Goal: Task Accomplishment & Management: Manage account settings

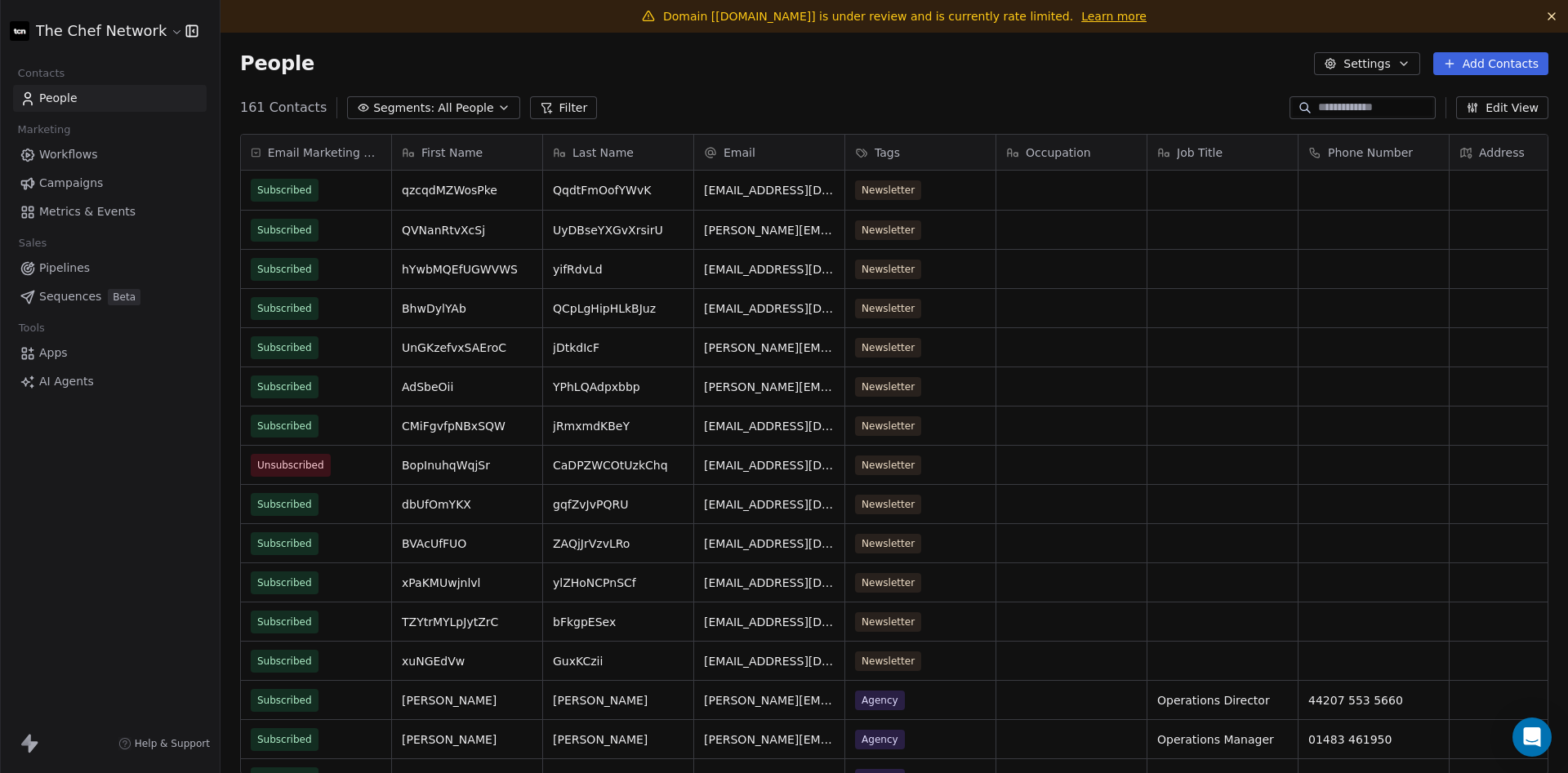
scroll to position [681, 1347]
click at [723, 192] on span "[EMAIL_ADDRESS][DOMAIN_NAME]" at bounding box center [801, 194] width 194 height 33
click at [723, 192] on input "**********" at bounding box center [786, 191] width 175 height 33
click at [442, 109] on html "The Chef Network Contacts People Marketing Workflows Campaigns Metrics & Events…" at bounding box center [784, 386] width 1568 height 773
click at [459, 101] on span "All People" at bounding box center [465, 108] width 55 height 17
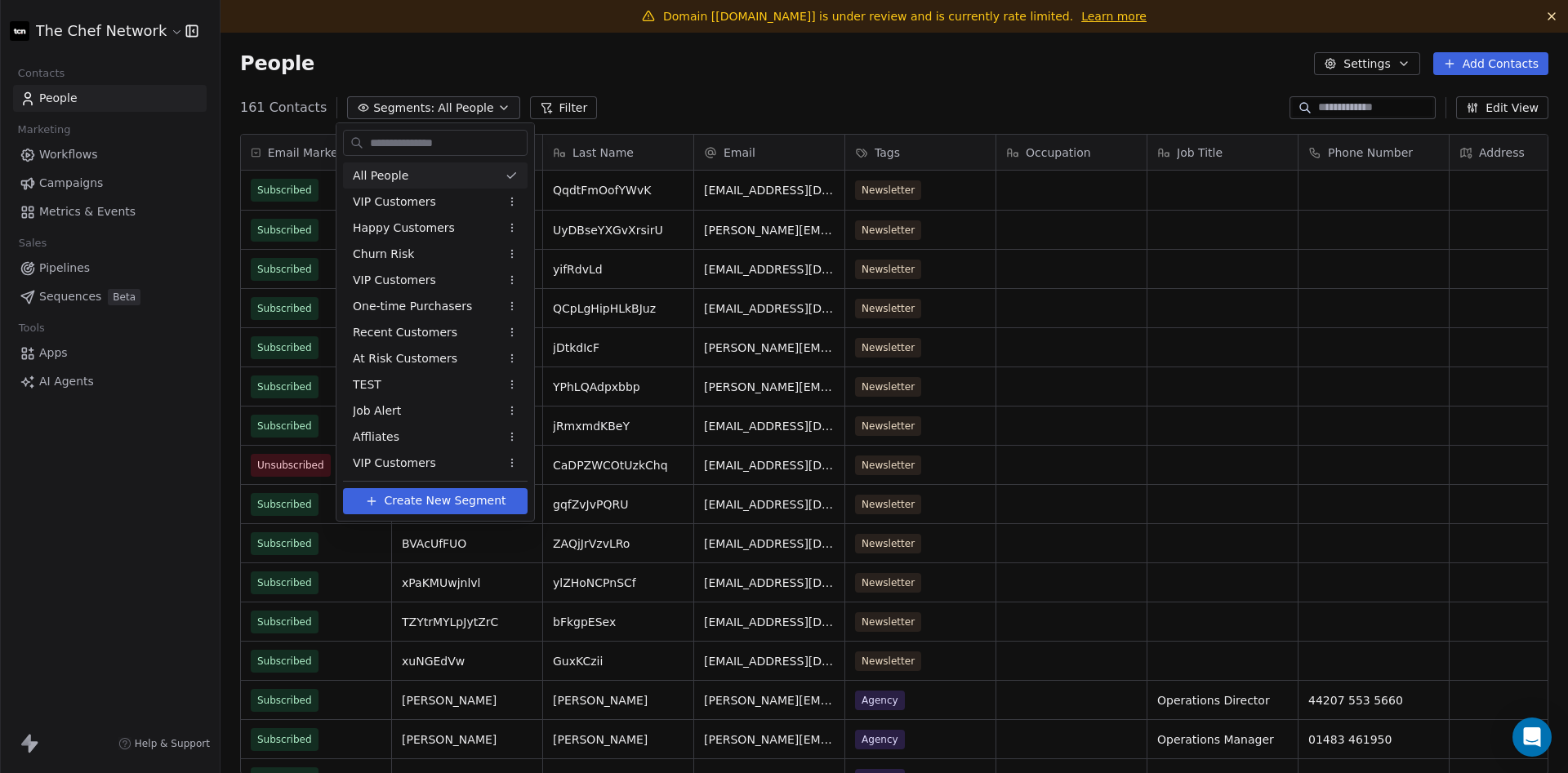
click at [805, 101] on html "The Chef Network Contacts People Marketing Workflows Campaigns Metrics & Events…" at bounding box center [784, 386] width 1568 height 773
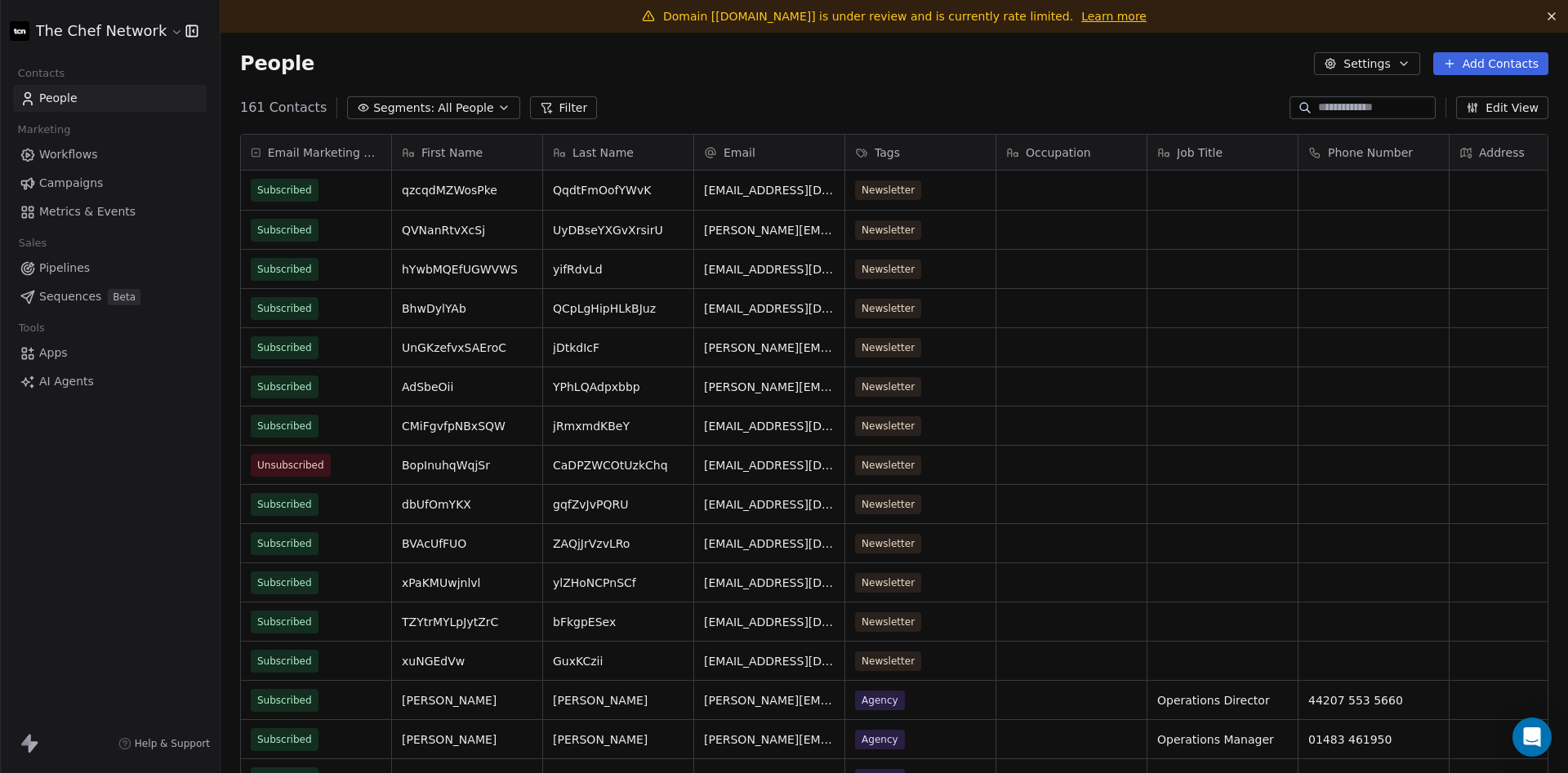
click at [69, 100] on span "People" at bounding box center [58, 98] width 38 height 17
click at [801, 189] on span "[EMAIL_ADDRESS][DOMAIN_NAME]" at bounding box center [801, 194] width 194 height 33
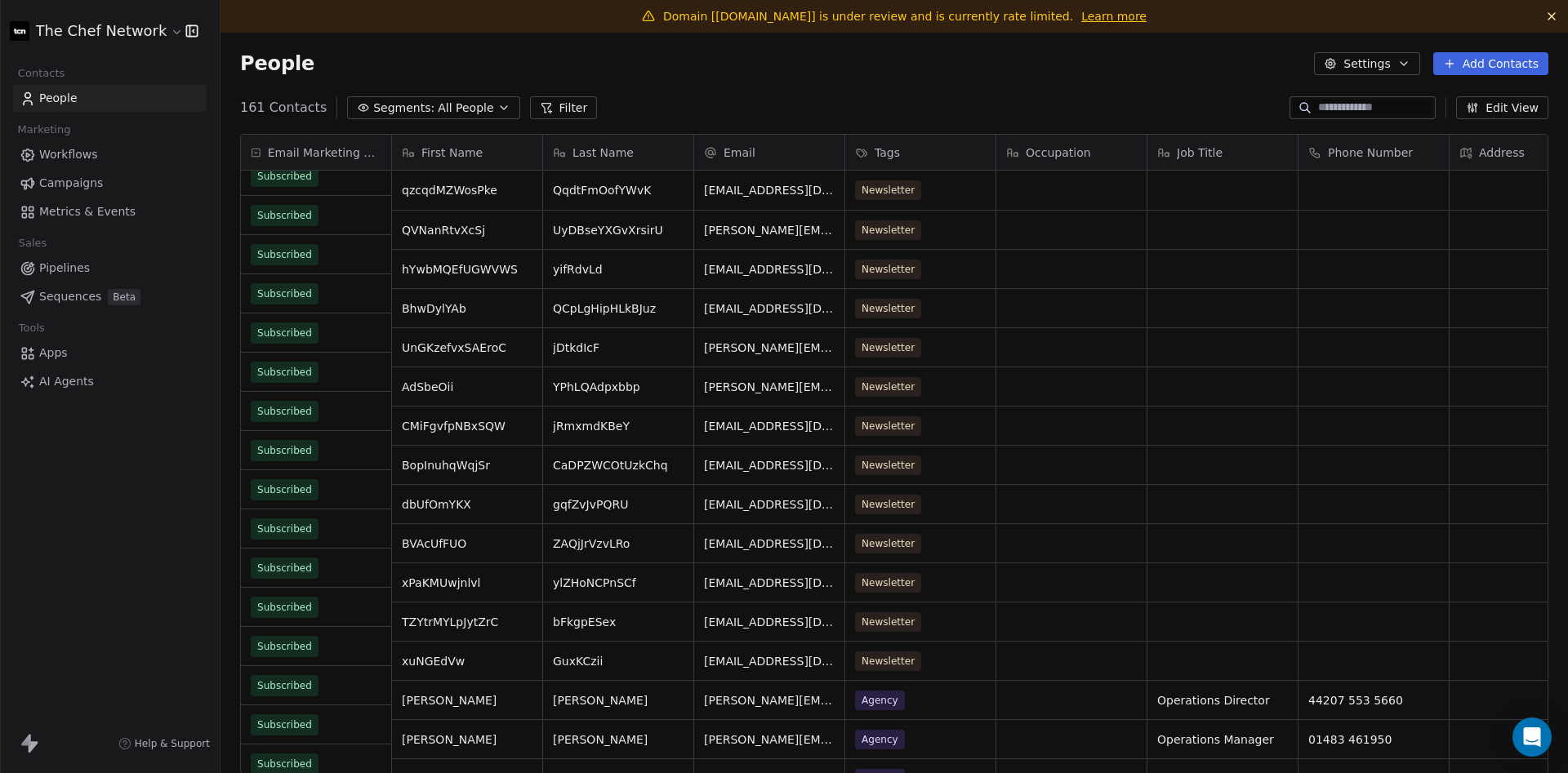
scroll to position [0, 0]
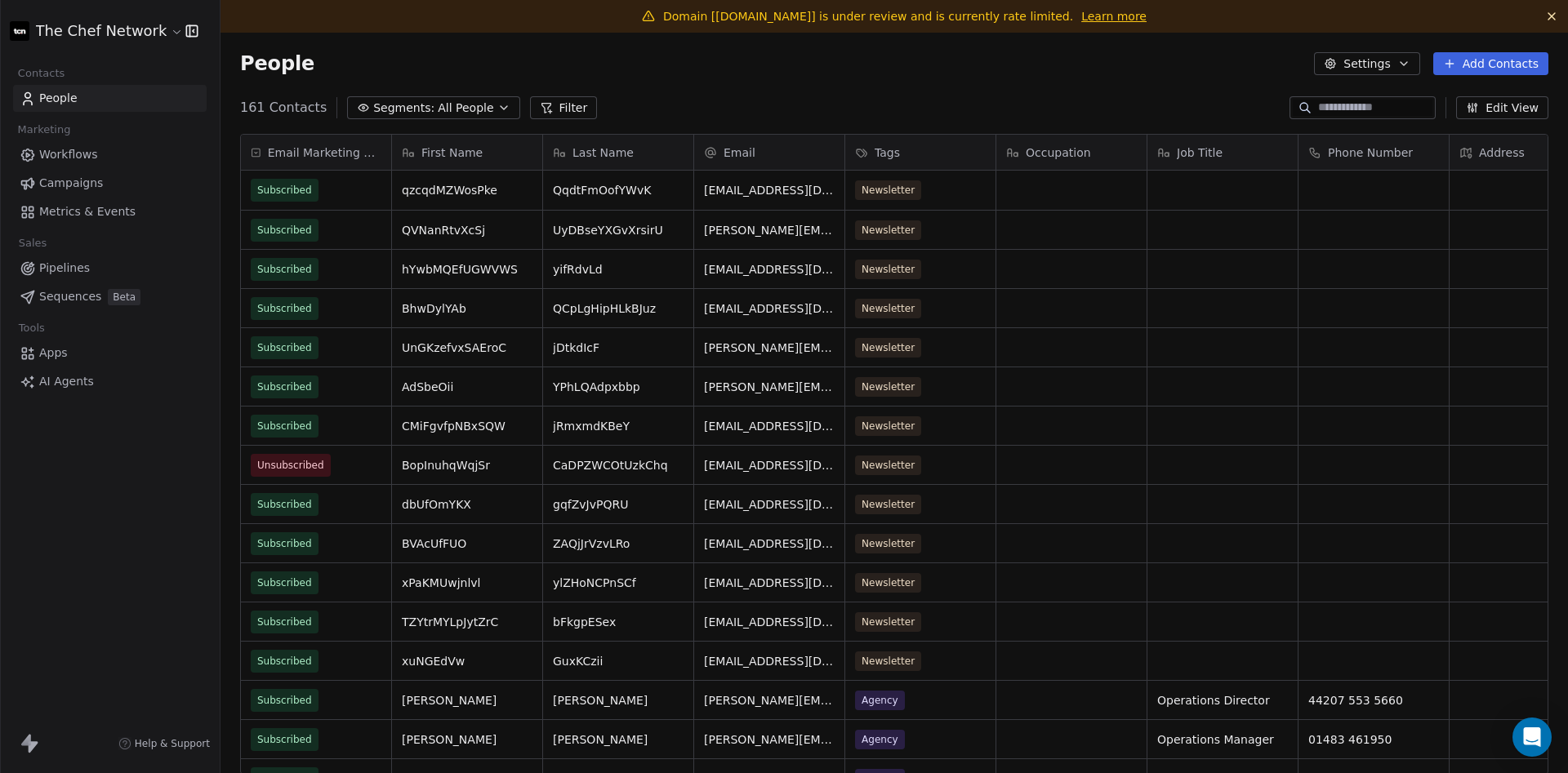
click at [1361, 60] on button "Settings" at bounding box center [1366, 63] width 106 height 23
click at [782, 195] on span "[EMAIL_ADDRESS][DOMAIN_NAME]" at bounding box center [801, 194] width 194 height 33
click at [782, 195] on input "**********" at bounding box center [786, 191] width 175 height 33
click at [325, 183] on html "The Chef Network Contacts People Marketing Workflows Campaigns Metrics & Events…" at bounding box center [784, 386] width 1568 height 773
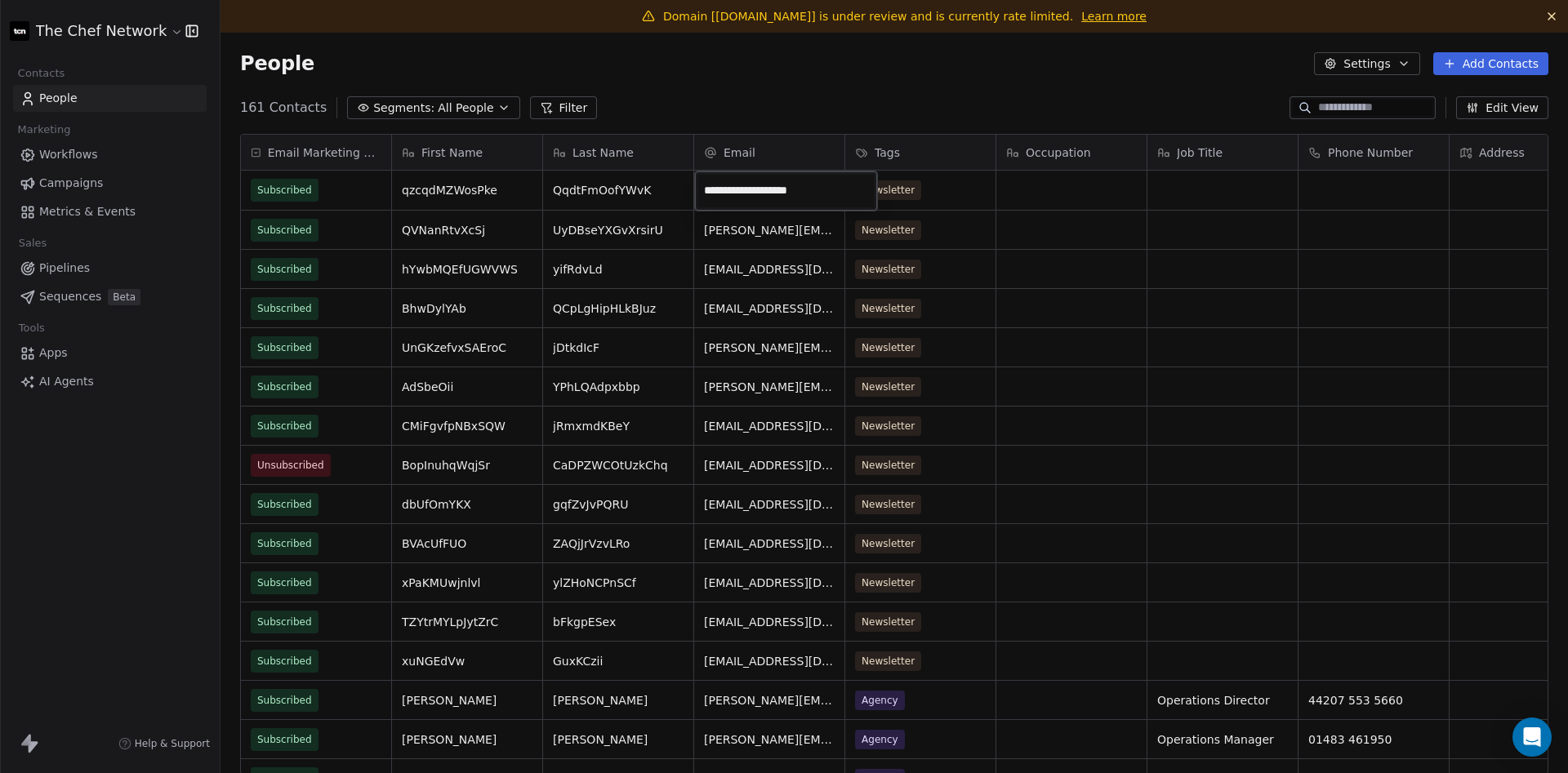
click at [451, 193] on html "The Chef Network Contacts People Marketing Workflows Campaigns Metrics & Events…" at bounding box center [784, 386] width 1568 height 773
click at [647, 195] on span "QqdtFmOofYWvK" at bounding box center [603, 190] width 99 height 16
click at [793, 193] on html "The Chef Network Contacts People Marketing Workflows Campaigns Metrics & Events…" at bounding box center [784, 386] width 1568 height 773
click at [808, 195] on span "[EMAIL_ADDRESS][DOMAIN_NAME]" at bounding box center [801, 194] width 194 height 33
click at [805, 194] on span "[EMAIL_ADDRESS][DOMAIN_NAME]" at bounding box center [801, 194] width 194 height 33
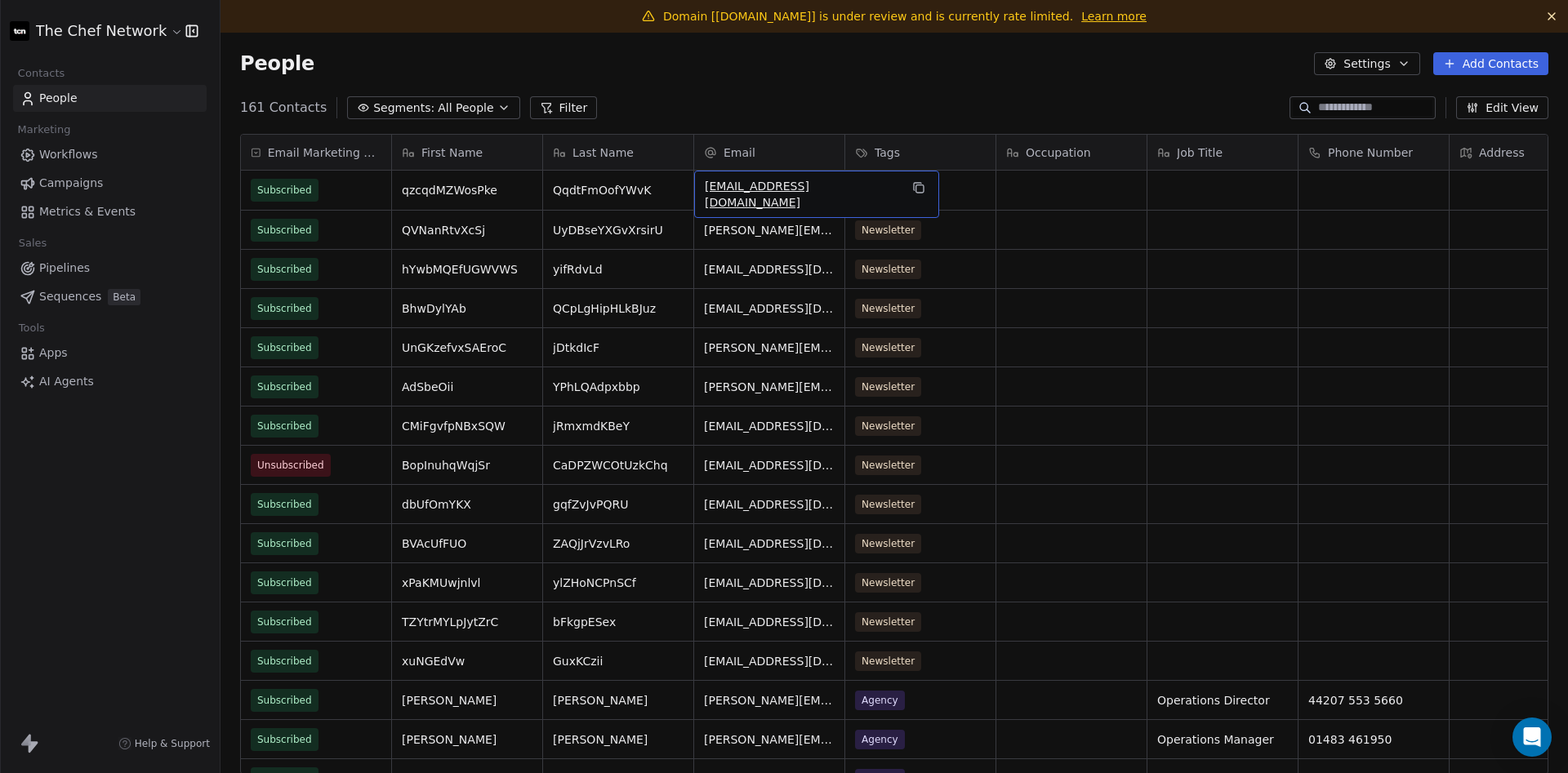
click at [805, 194] on span "[EMAIL_ADDRESS][DOMAIN_NAME]" at bounding box center [801, 194] width 194 height 33
click at [805, 194] on input "**********" at bounding box center [786, 191] width 175 height 33
drag, startPoint x: 1567, startPoint y: 235, endPoint x: 1567, endPoint y: 346, distance: 111.0
click at [1567, 346] on html "The Chef Network Contacts People Marketing Workflows Campaigns Metrics & Events…" at bounding box center [784, 386] width 1568 height 773
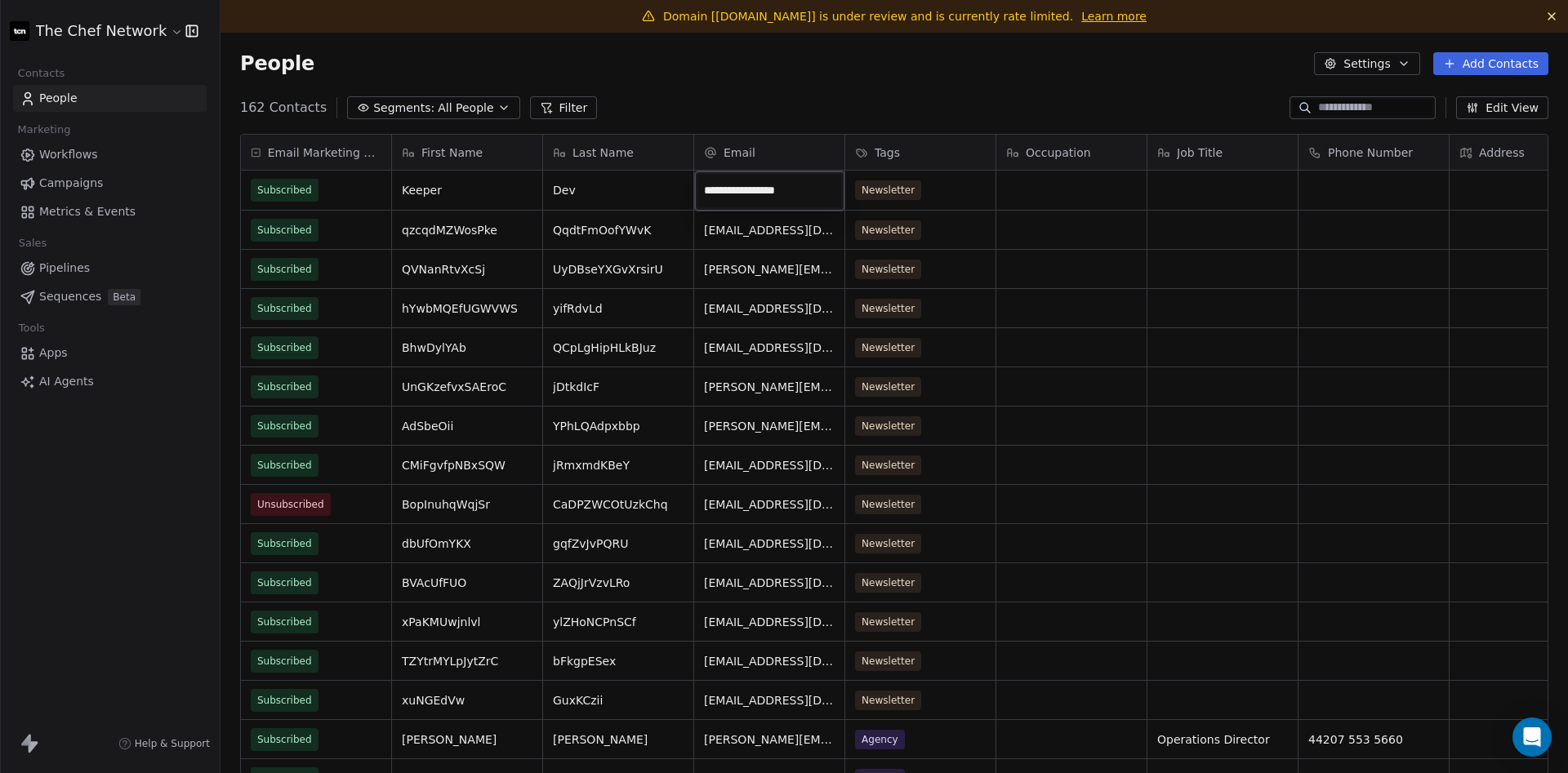
click at [1368, 102] on html "The Chef Network Contacts People Marketing Workflows Campaigns Metrics & Events…" at bounding box center [784, 386] width 1568 height 773
drag, startPoint x: 987, startPoint y: 194, endPoint x: 290, endPoint y: 197, distance: 697.0
click at [1176, 101] on div "162 Contacts Segments: All People Filter Edit View" at bounding box center [894, 108] width 1347 height 26
click at [1346, 113] on input at bounding box center [1375, 108] width 114 height 16
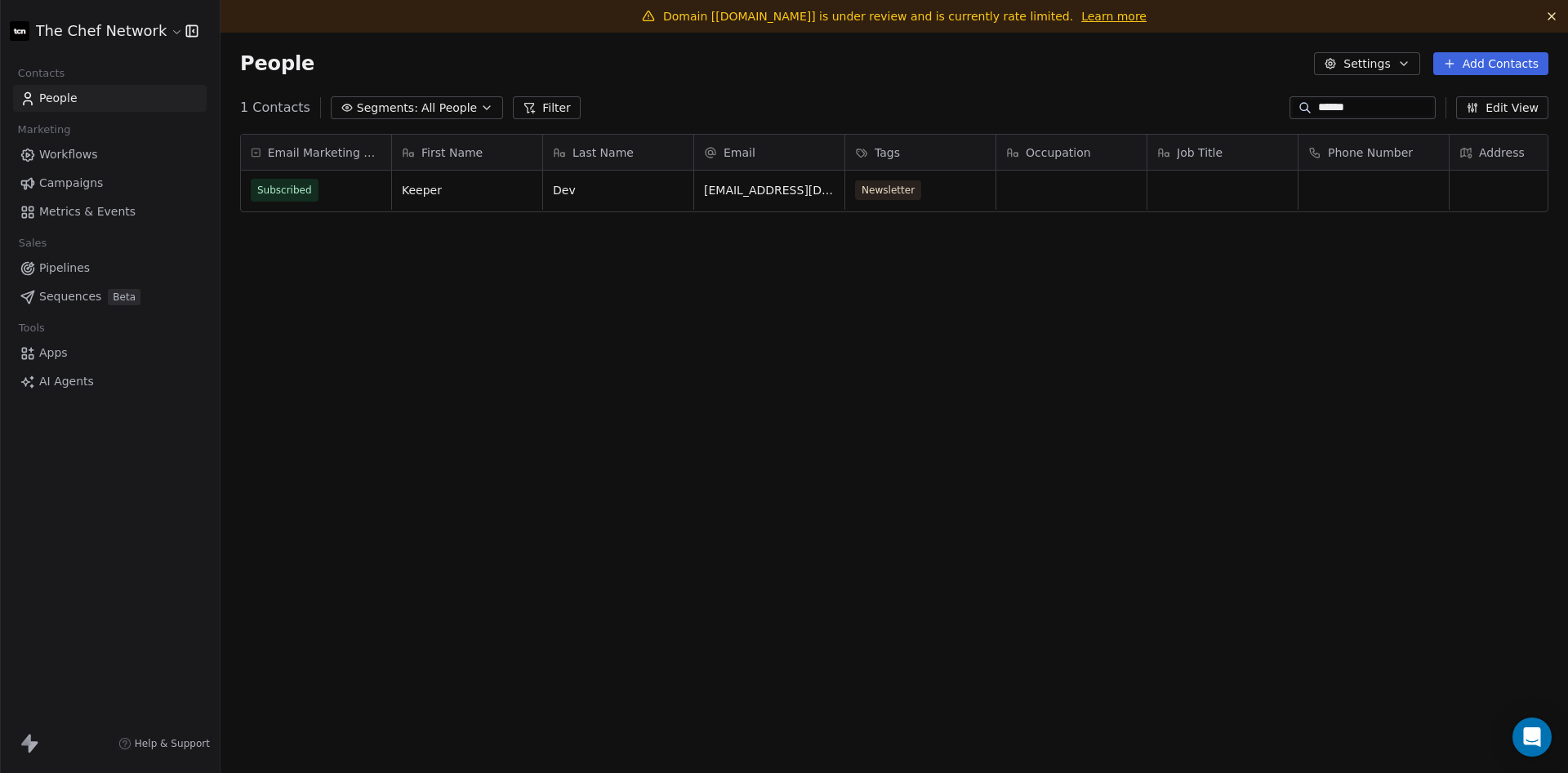
scroll to position [681, 1347]
type input "******"
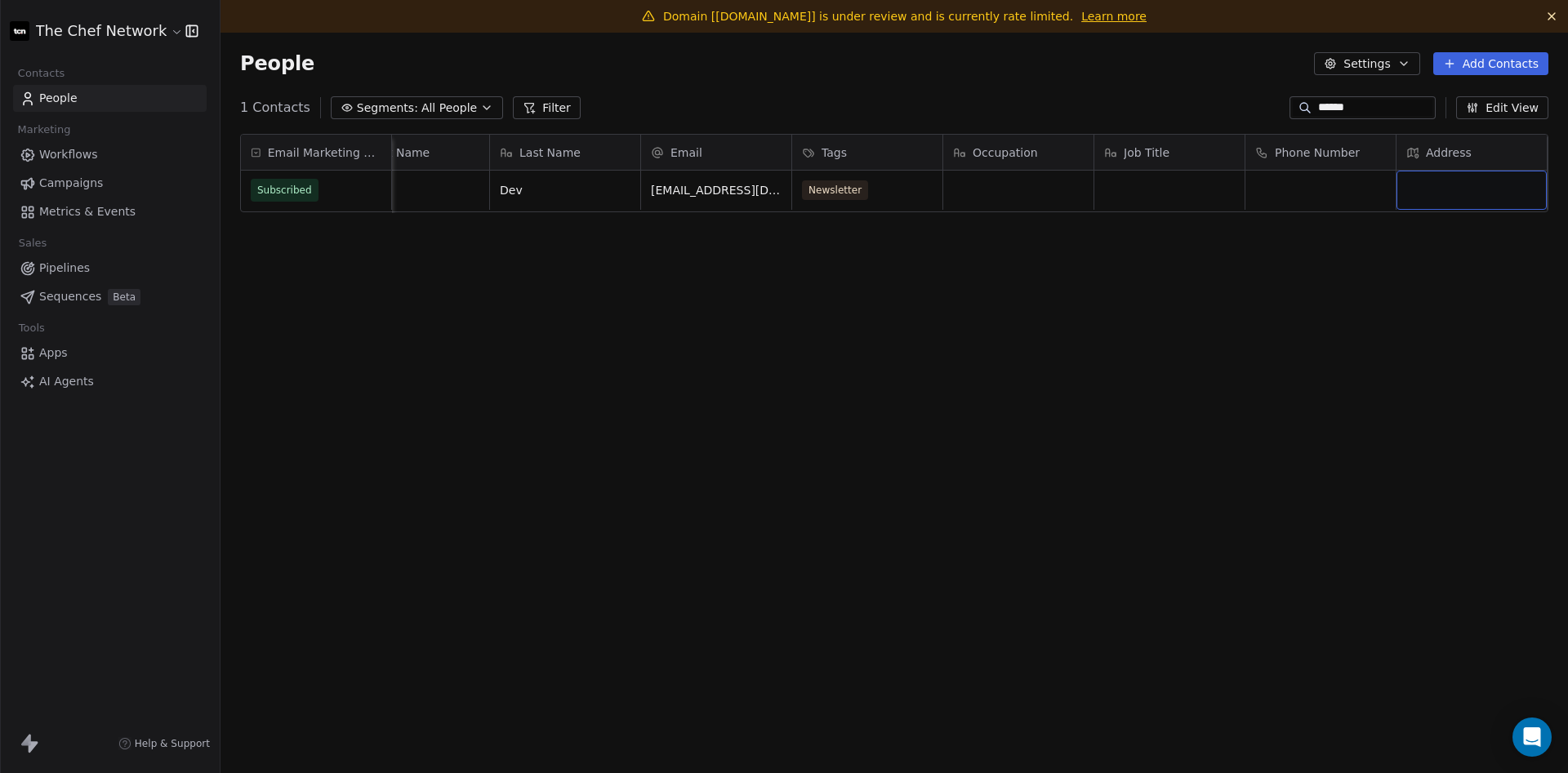
click at [1520, 114] on button "Edit View" at bounding box center [1502, 108] width 92 height 23
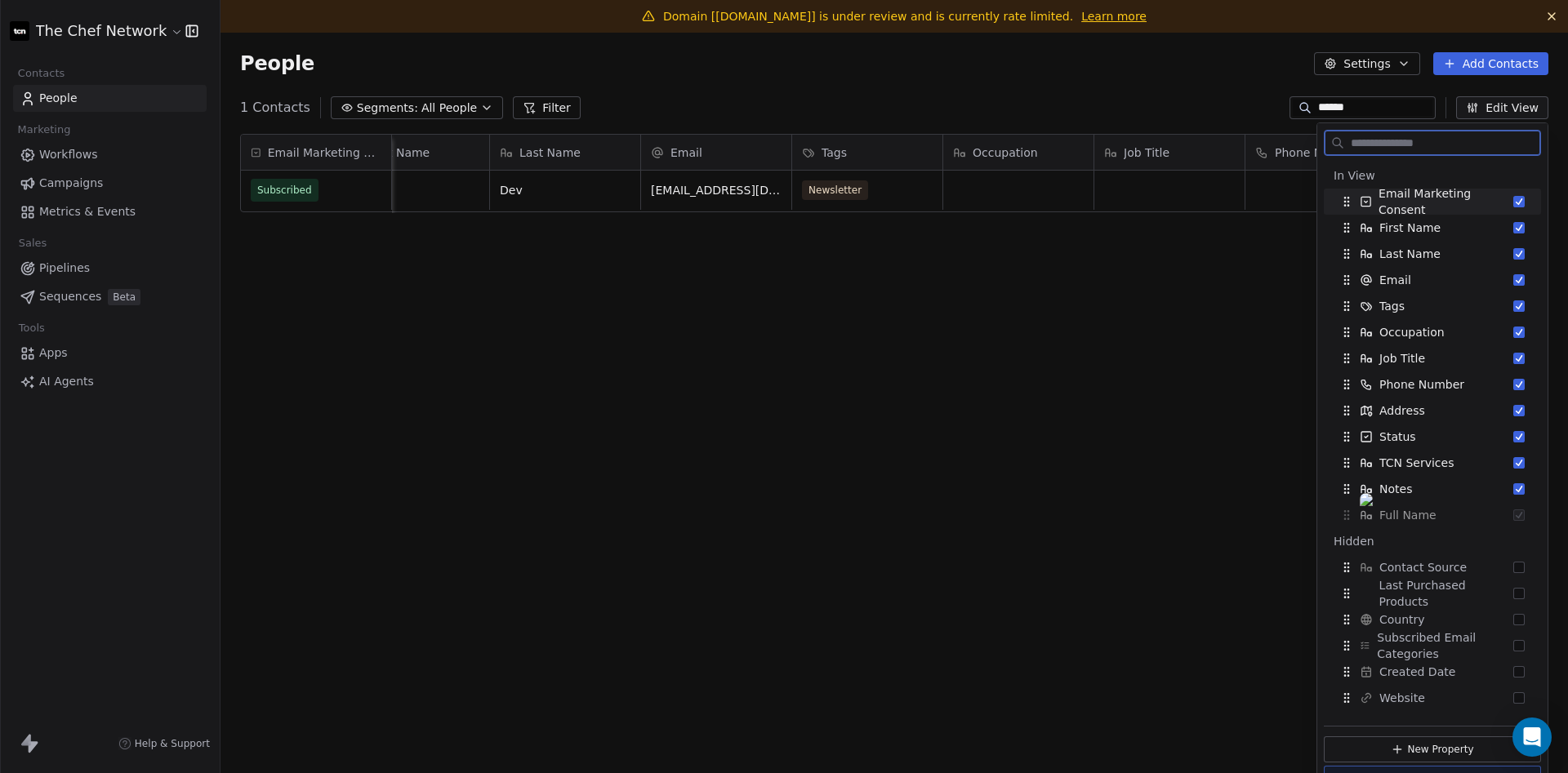
click at [1519, 108] on button "Edit View" at bounding box center [1502, 108] width 92 height 23
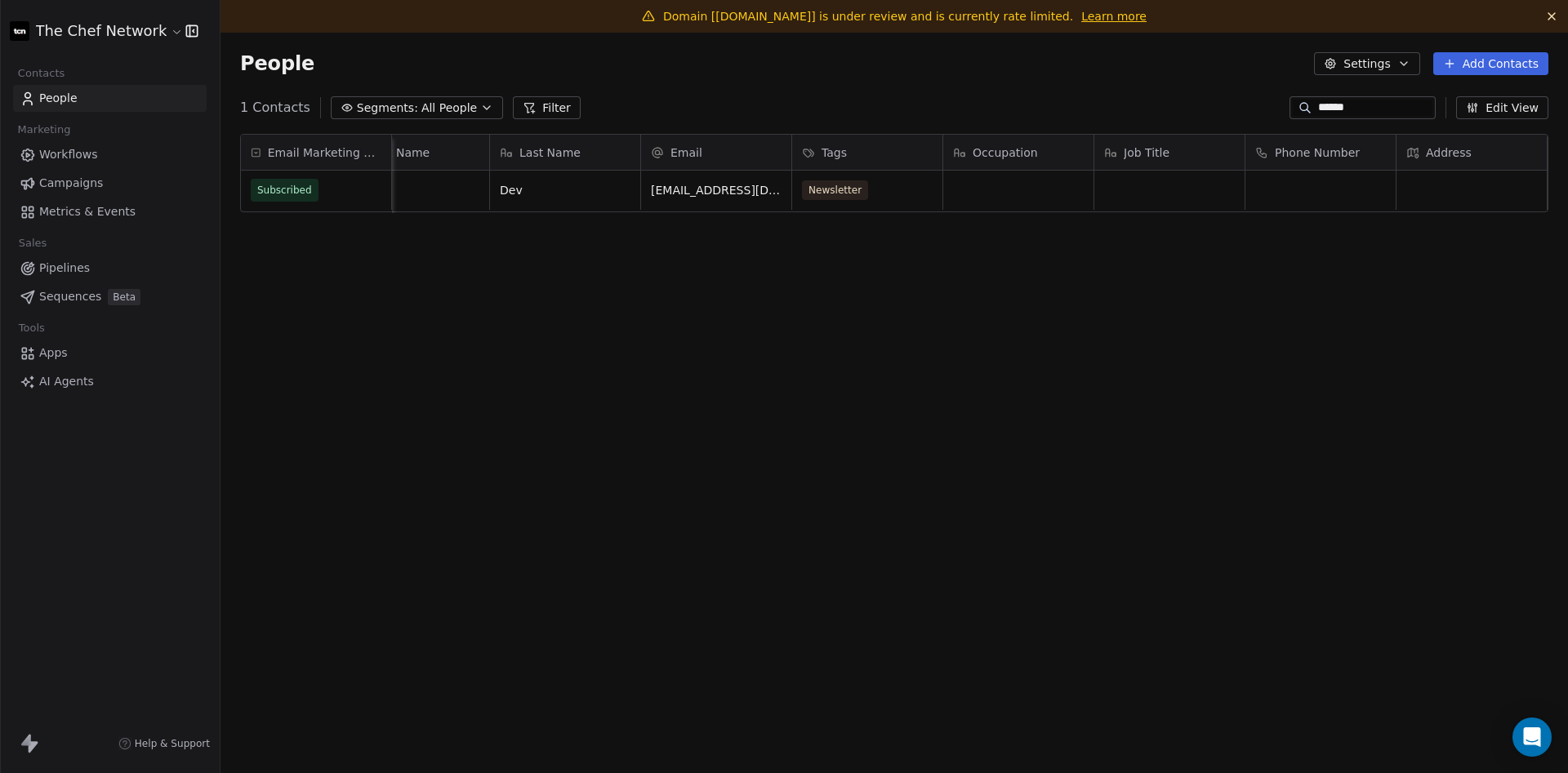
click at [732, 283] on div "Email Marketing Consent Subscribed First Name Last Name Email Tags Occupation J…" at bounding box center [894, 461] width 1347 height 680
drag, startPoint x: 964, startPoint y: 239, endPoint x: 731, endPoint y: 107, distance: 267.8
click at [731, 107] on section "People Settings Add Contacts 1 Contacts Segments: All People Filter ****** Edit…" at bounding box center [894, 419] width 1347 height 773
click at [752, 100] on div "1 Contacts Segments: All People Filter ****** Edit View" at bounding box center [894, 108] width 1347 height 26
click at [458, 104] on span "All People" at bounding box center [449, 108] width 55 height 17
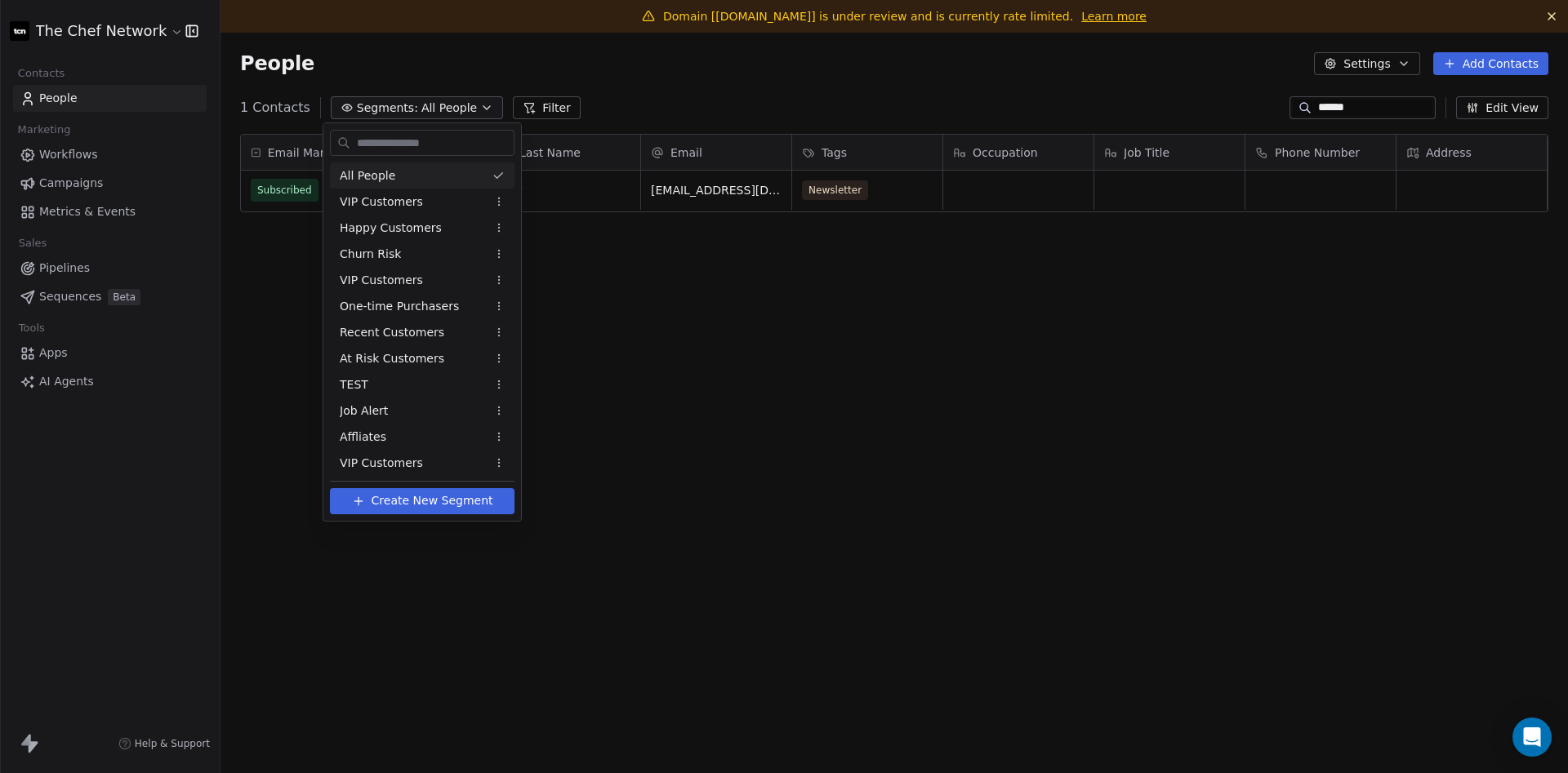
scroll to position [681, 1347]
click at [453, 102] on html "The Chef Network Contacts People Marketing Workflows Campaigns Metrics & Events…" at bounding box center [784, 386] width 1568 height 773
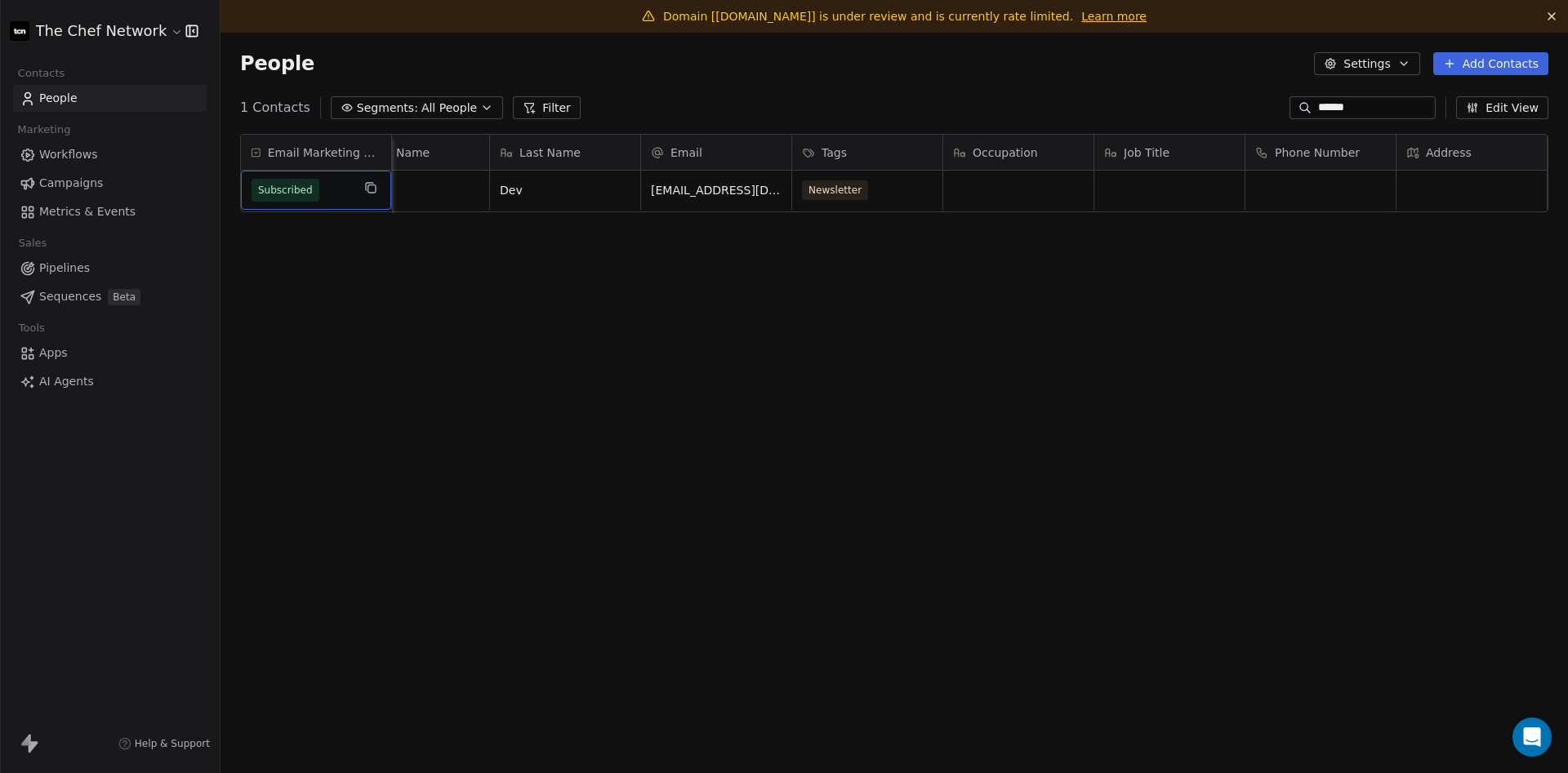
click at [299, 193] on span "Subscribed" at bounding box center [285, 190] width 55 height 16
click at [555, 185] on html "The Chef Network Contacts People Marketing Workflows Campaigns Metrics & Events…" at bounding box center [784, 386] width 1568 height 773
click at [740, 191] on span "[EMAIL_ADDRESS][DOMAIN_NAME]" at bounding box center [749, 194] width 194 height 33
click at [718, 191] on input "**********" at bounding box center [716, 191] width 144 height 33
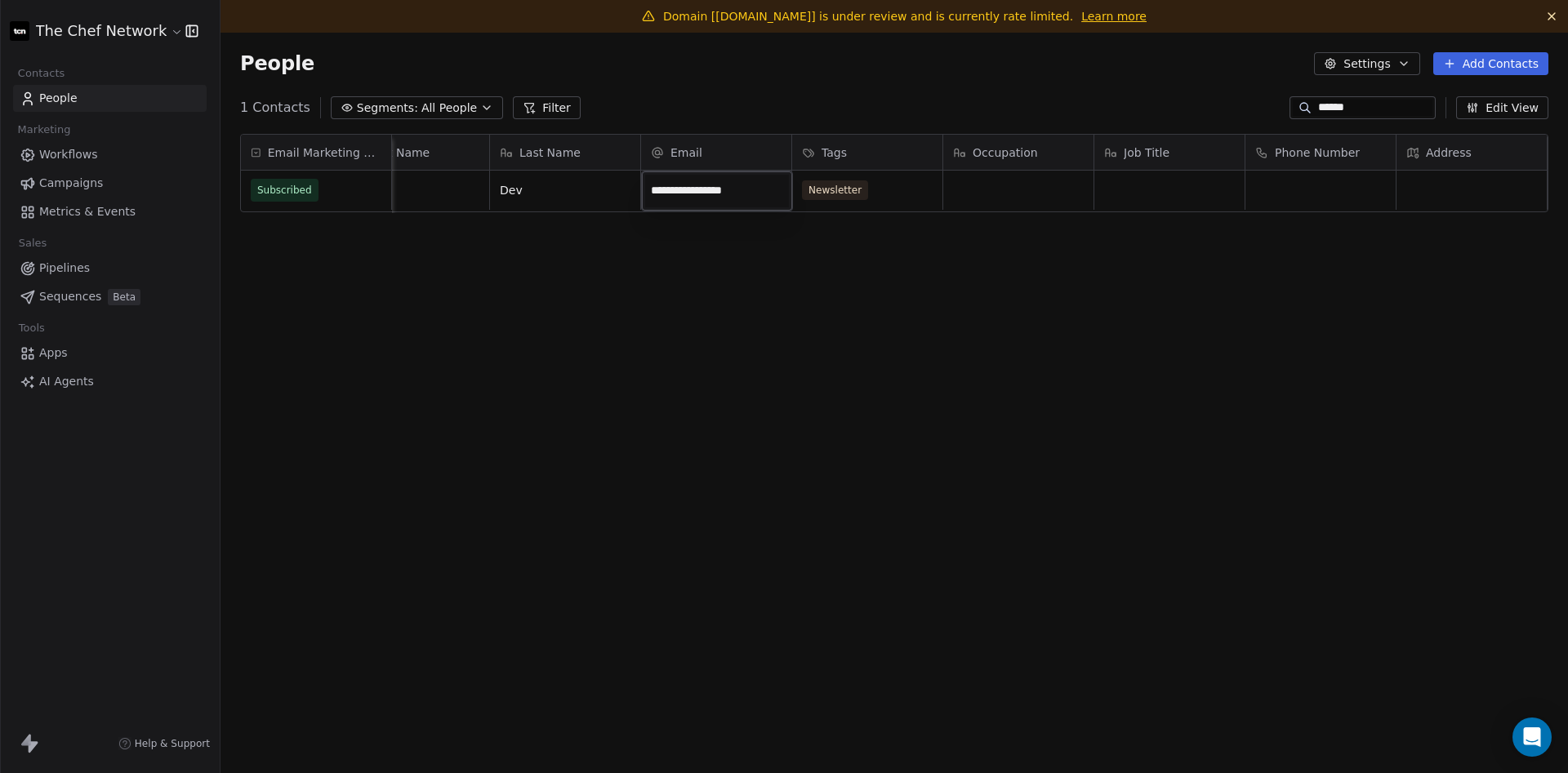
click at [718, 191] on input "**********" at bounding box center [716, 191] width 144 height 33
click at [721, 194] on input "**********" at bounding box center [716, 191] width 144 height 33
click at [1363, 70] on html "**********" at bounding box center [784, 386] width 1568 height 773
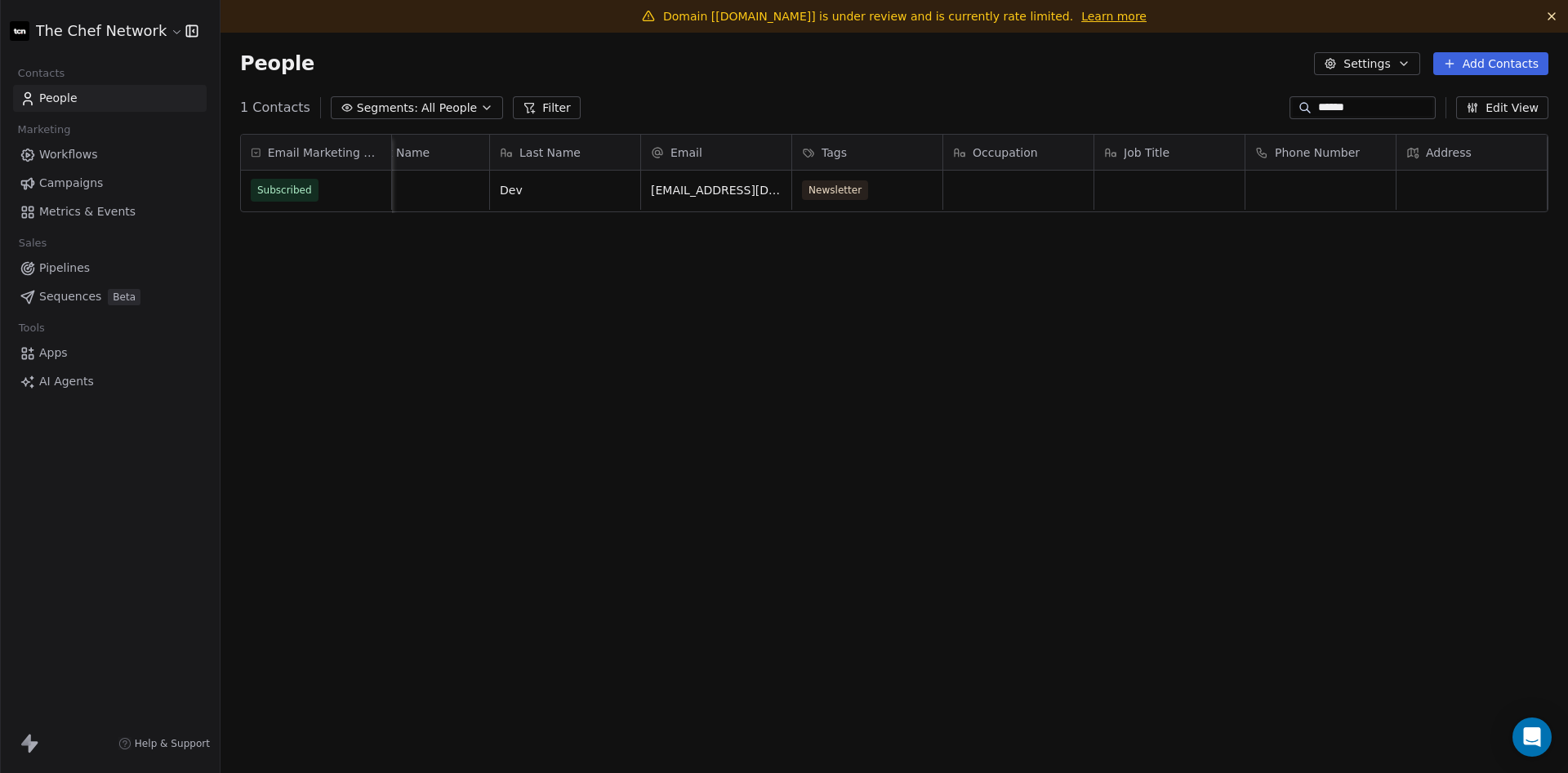
scroll to position [0, 0]
click at [1370, 67] on button "Settings" at bounding box center [1366, 63] width 106 height 23
click at [1389, 97] on span "Contact Properties" at bounding box center [1412, 99] width 106 height 17
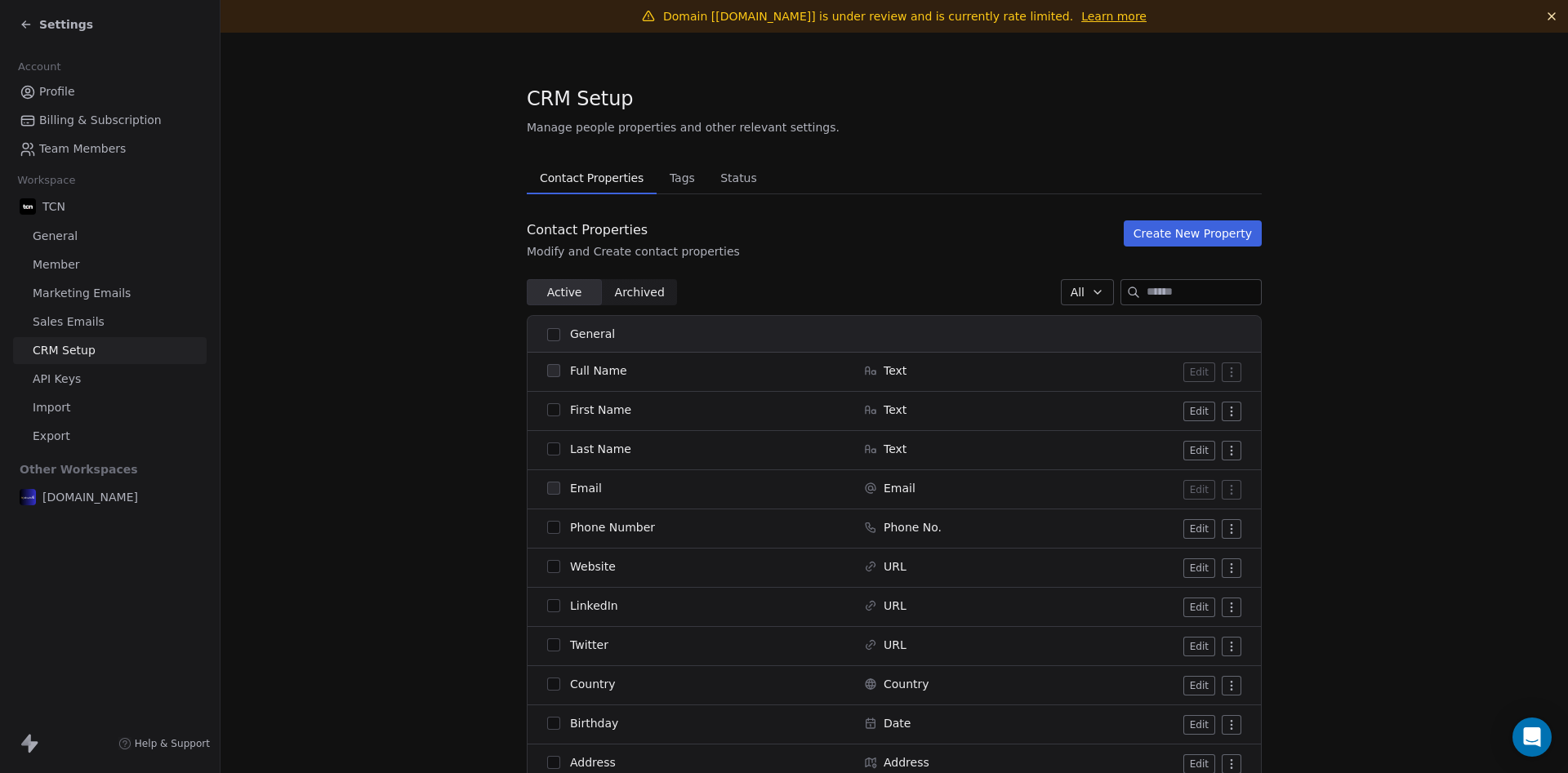
click at [100, 91] on link "Profile" at bounding box center [109, 92] width 194 height 27
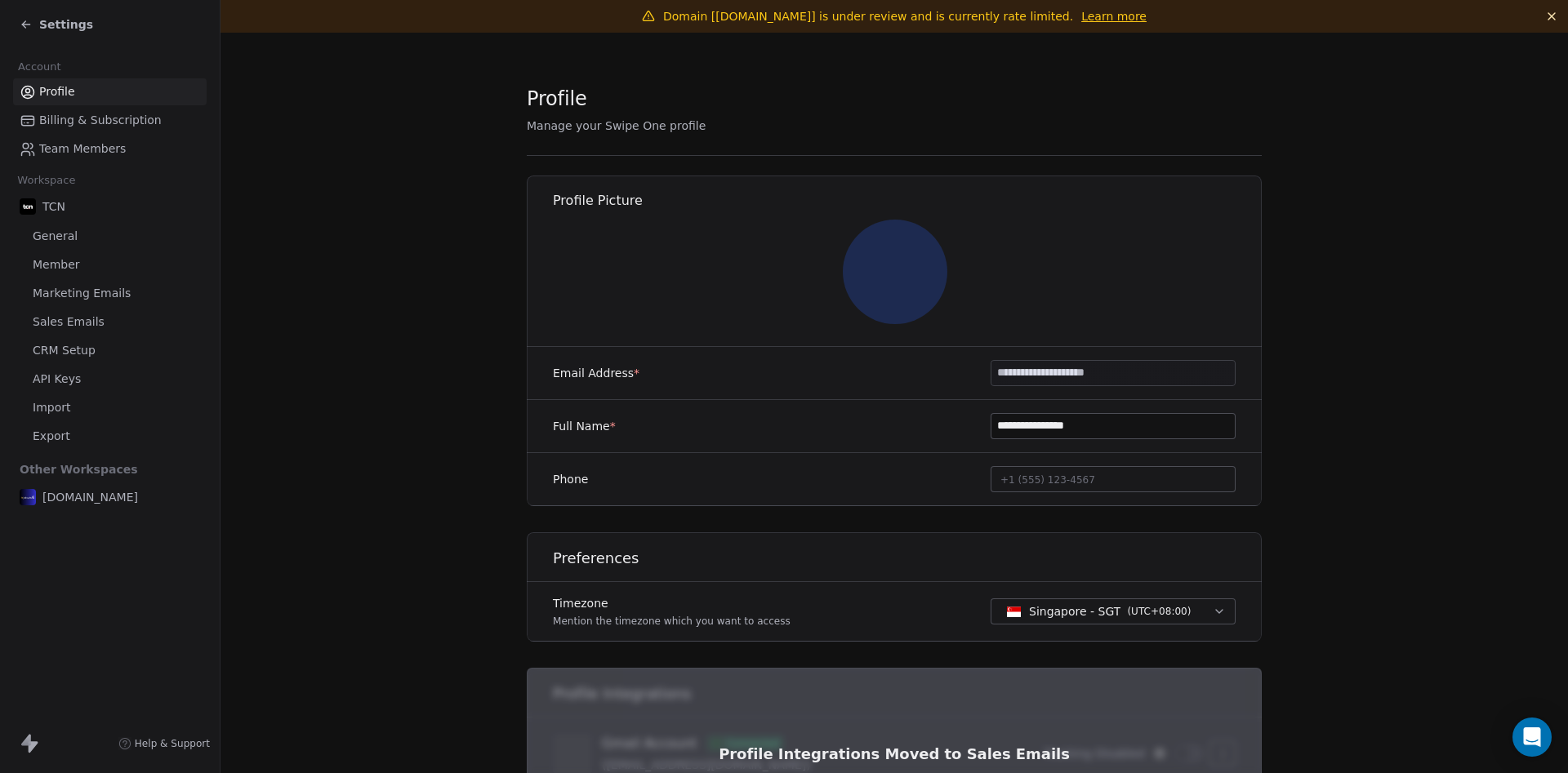
click at [106, 118] on span "Billing & Subscription" at bounding box center [99, 120] width 122 height 17
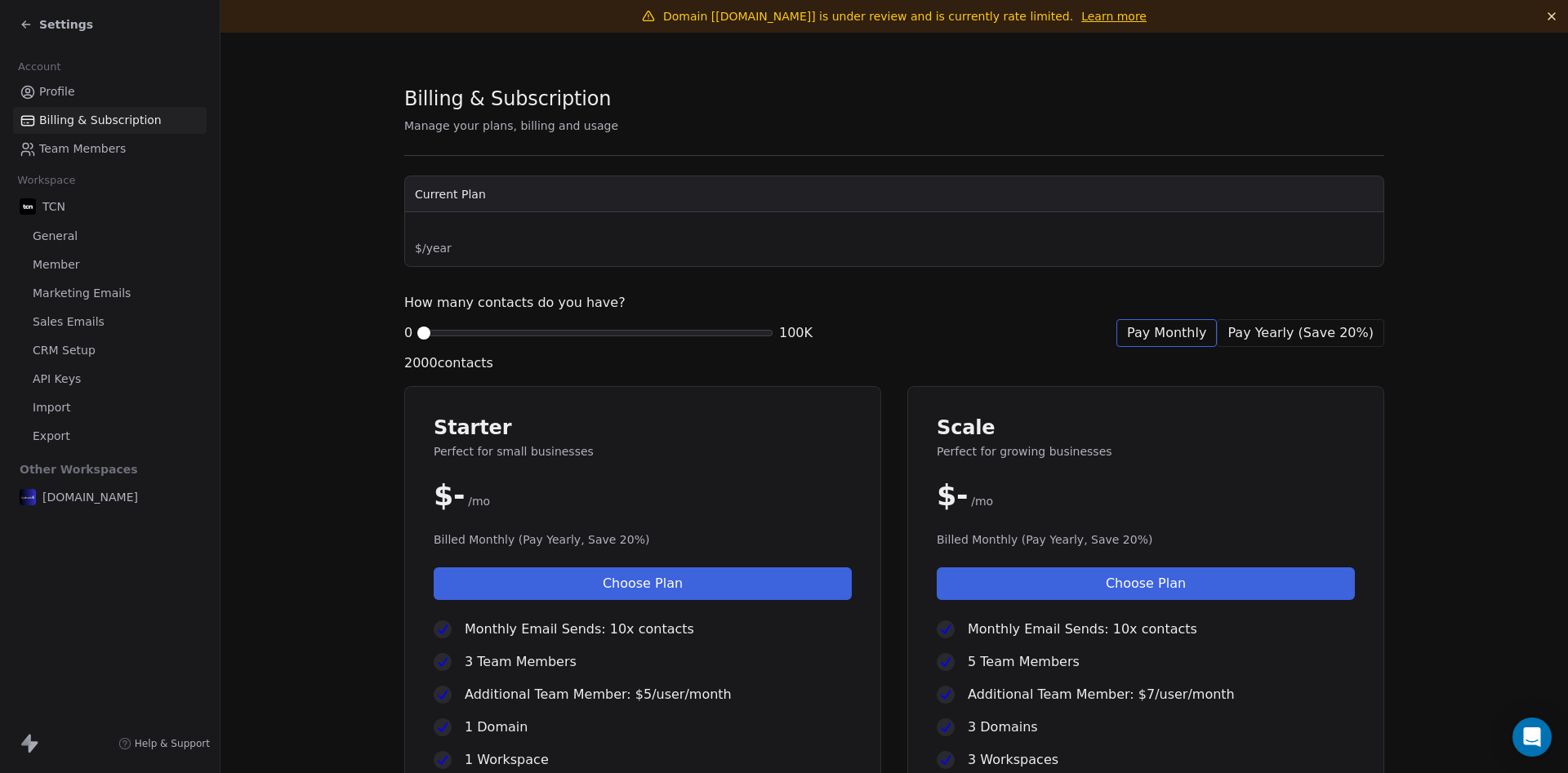
click at [113, 153] on span "Team Members" at bounding box center [82, 148] width 87 height 17
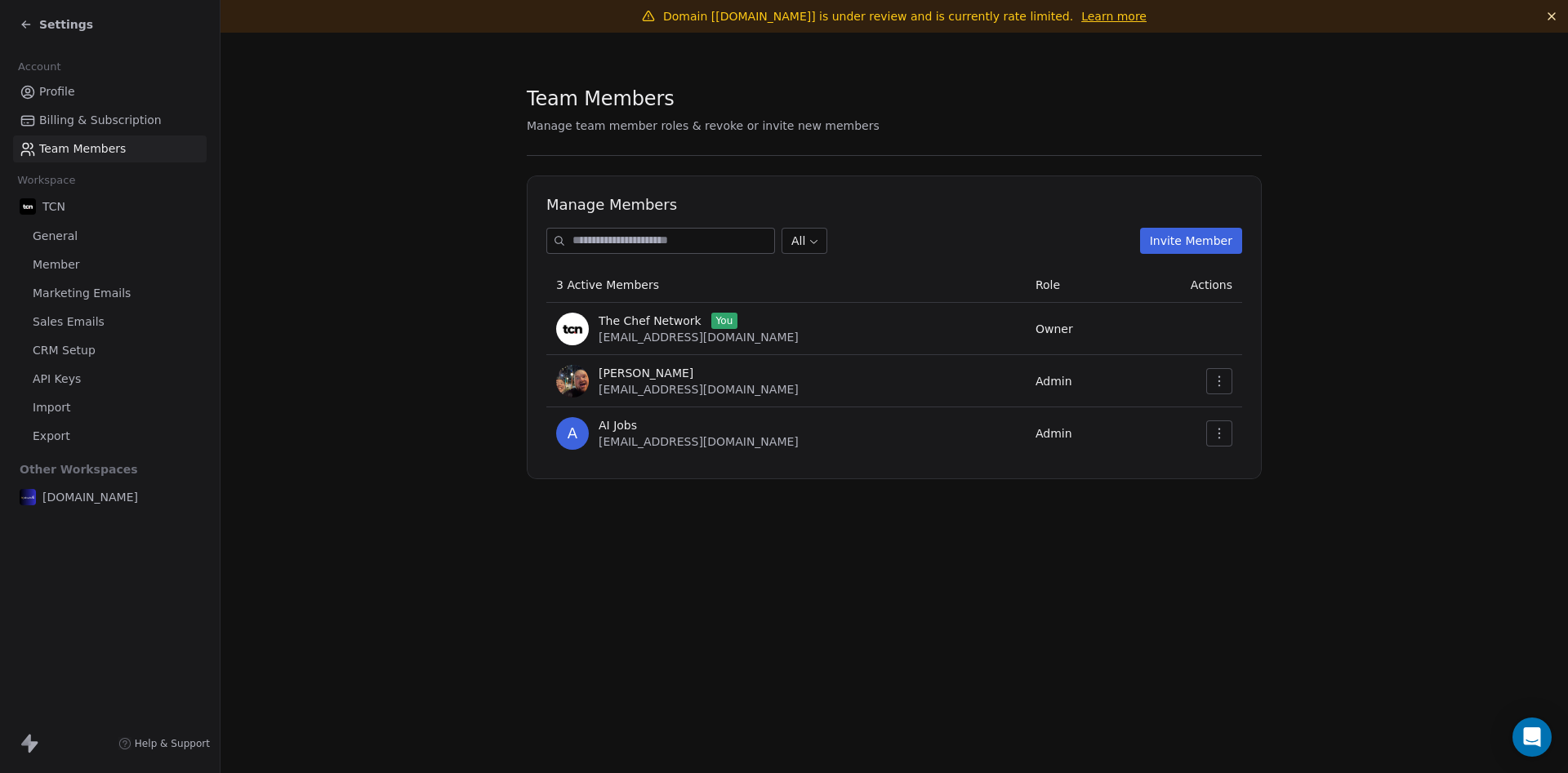
click at [118, 244] on link "General" at bounding box center [109, 237] width 194 height 27
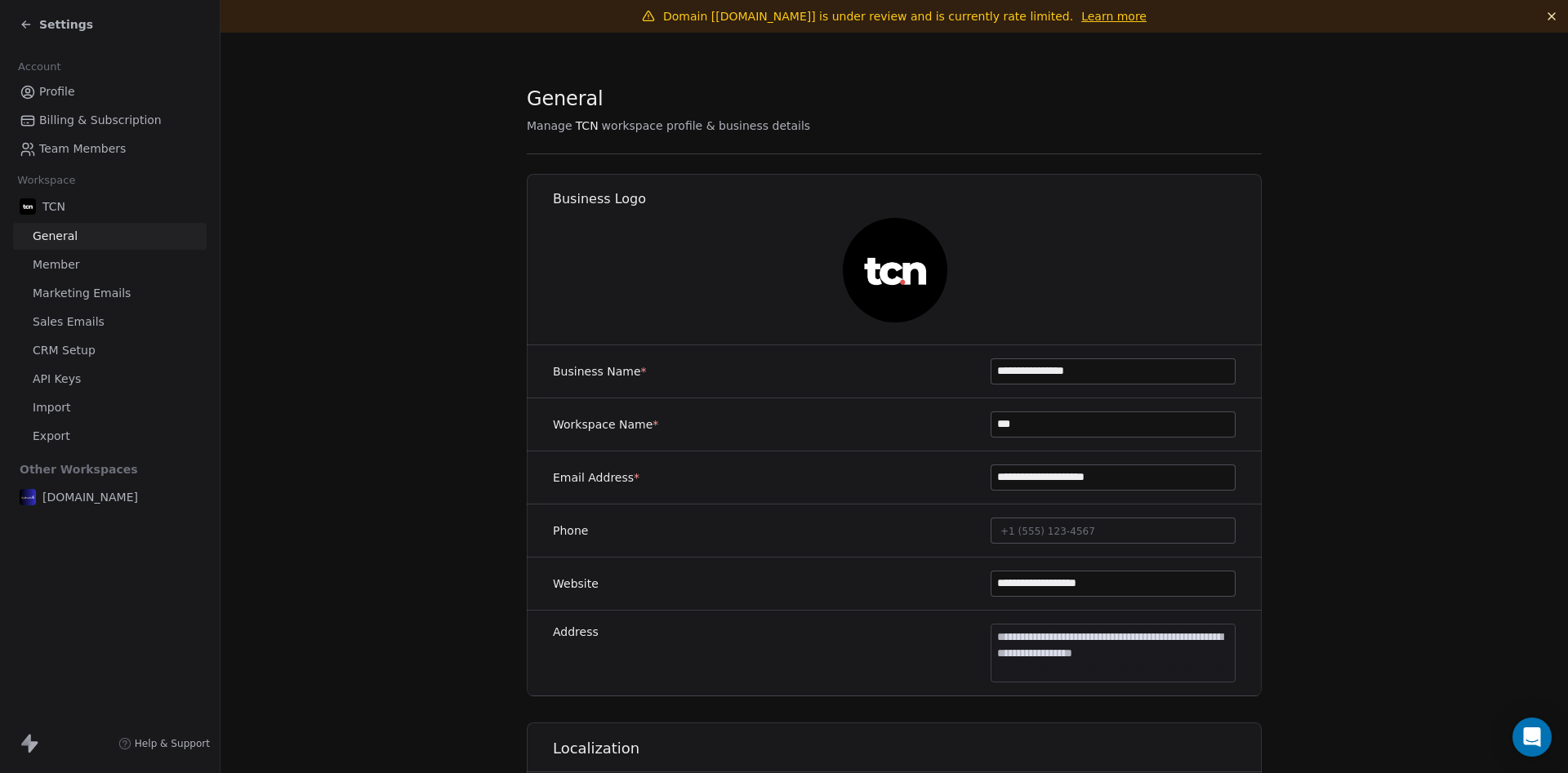
click at [128, 269] on link "Member" at bounding box center [109, 265] width 194 height 27
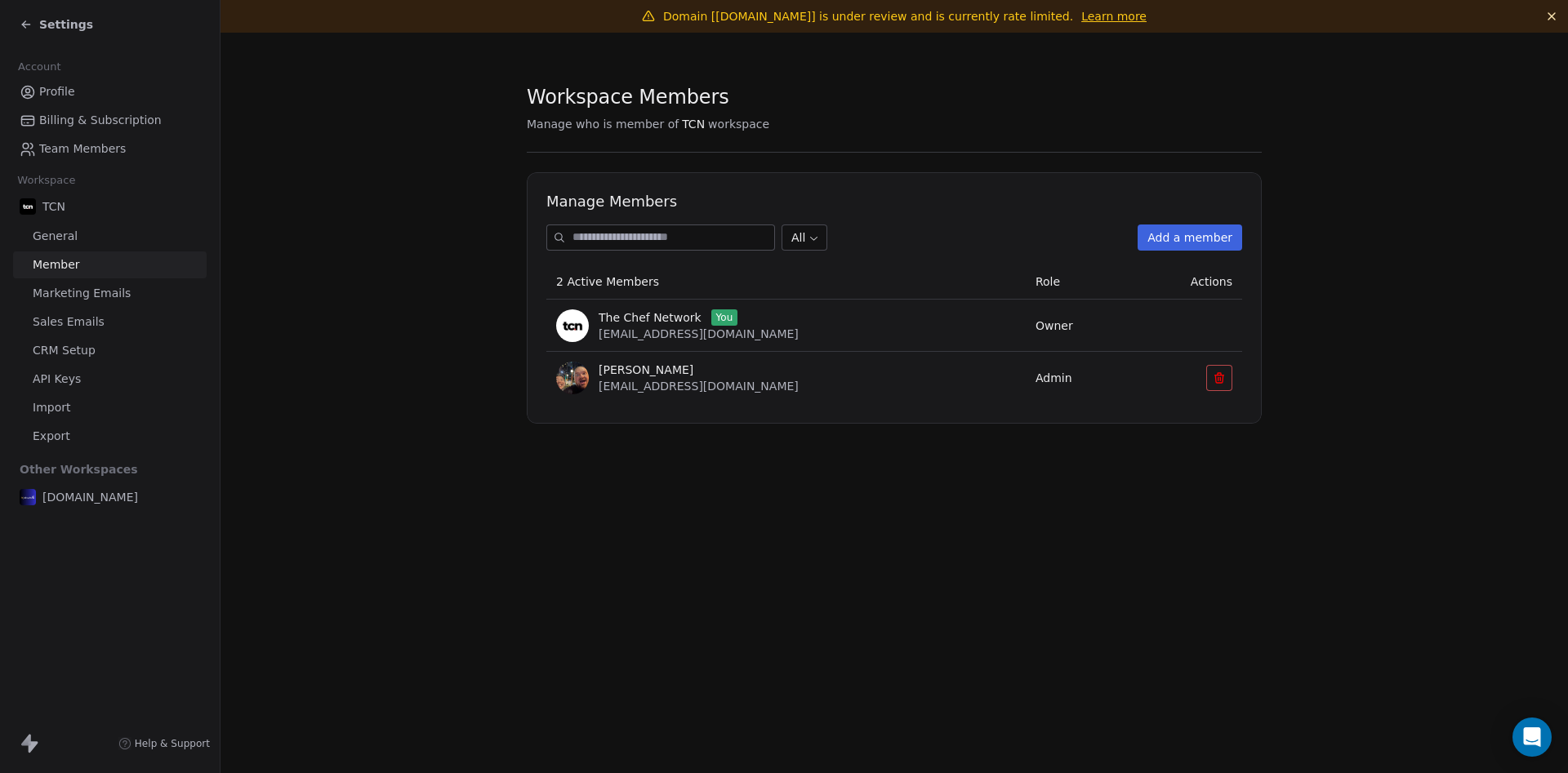
click at [144, 495] on div "[DOMAIN_NAME]" at bounding box center [109, 497] width 194 height 30
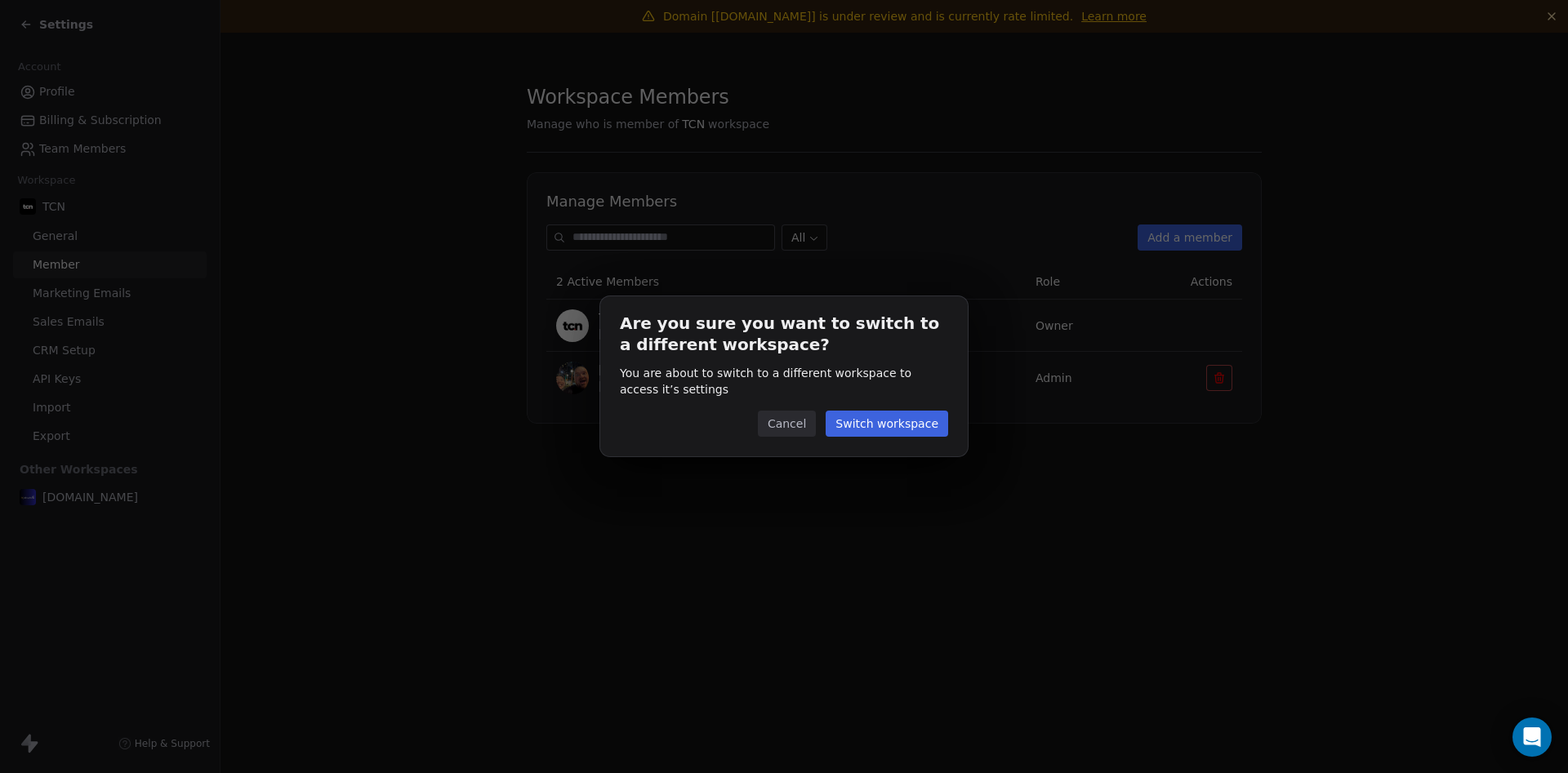
click at [787, 429] on button "Cancel" at bounding box center [787, 423] width 58 height 26
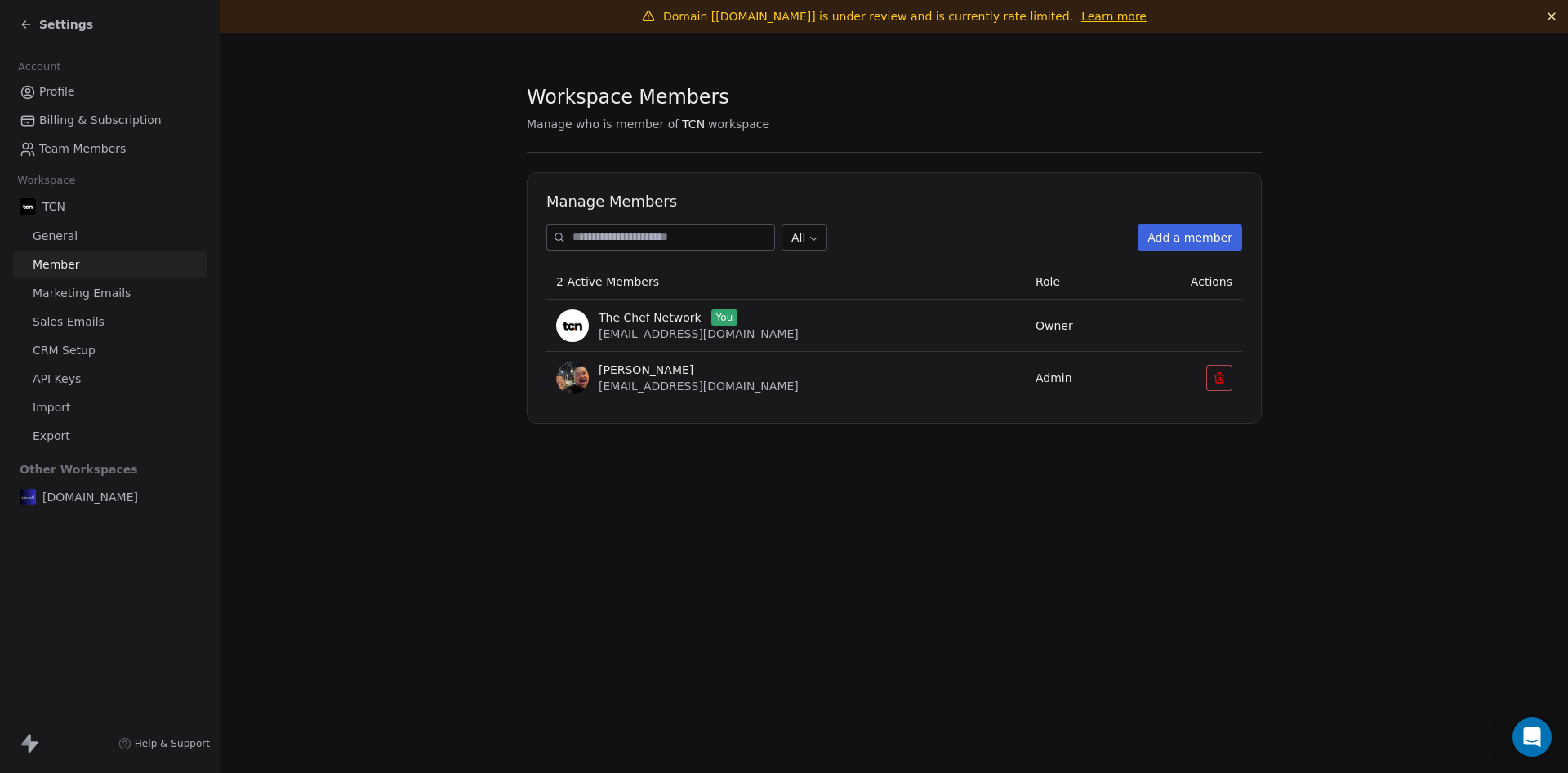
click at [33, 28] on div "Settings" at bounding box center [56, 24] width 73 height 16
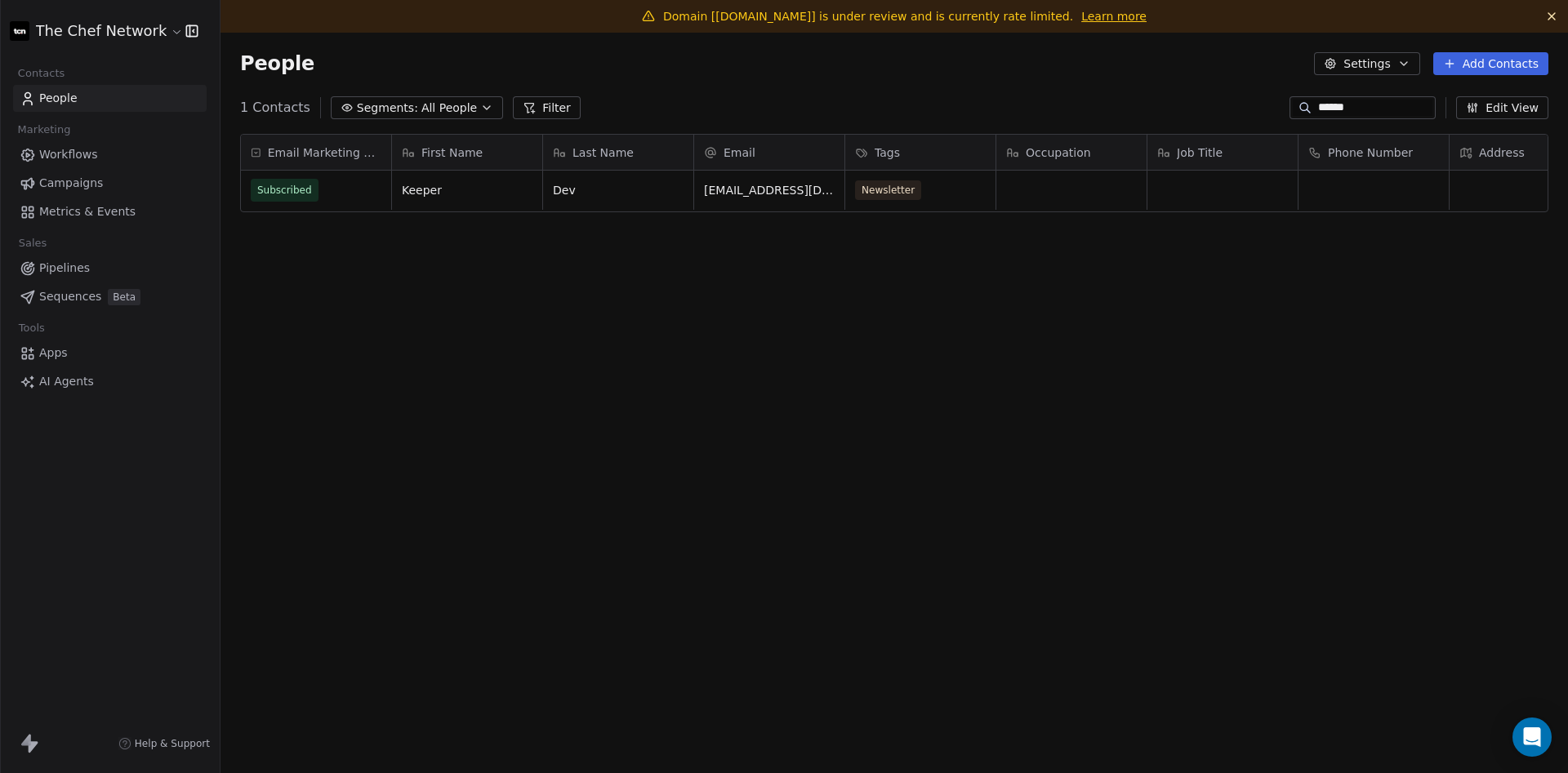
click at [81, 221] on link "Metrics & Events" at bounding box center [109, 212] width 194 height 27
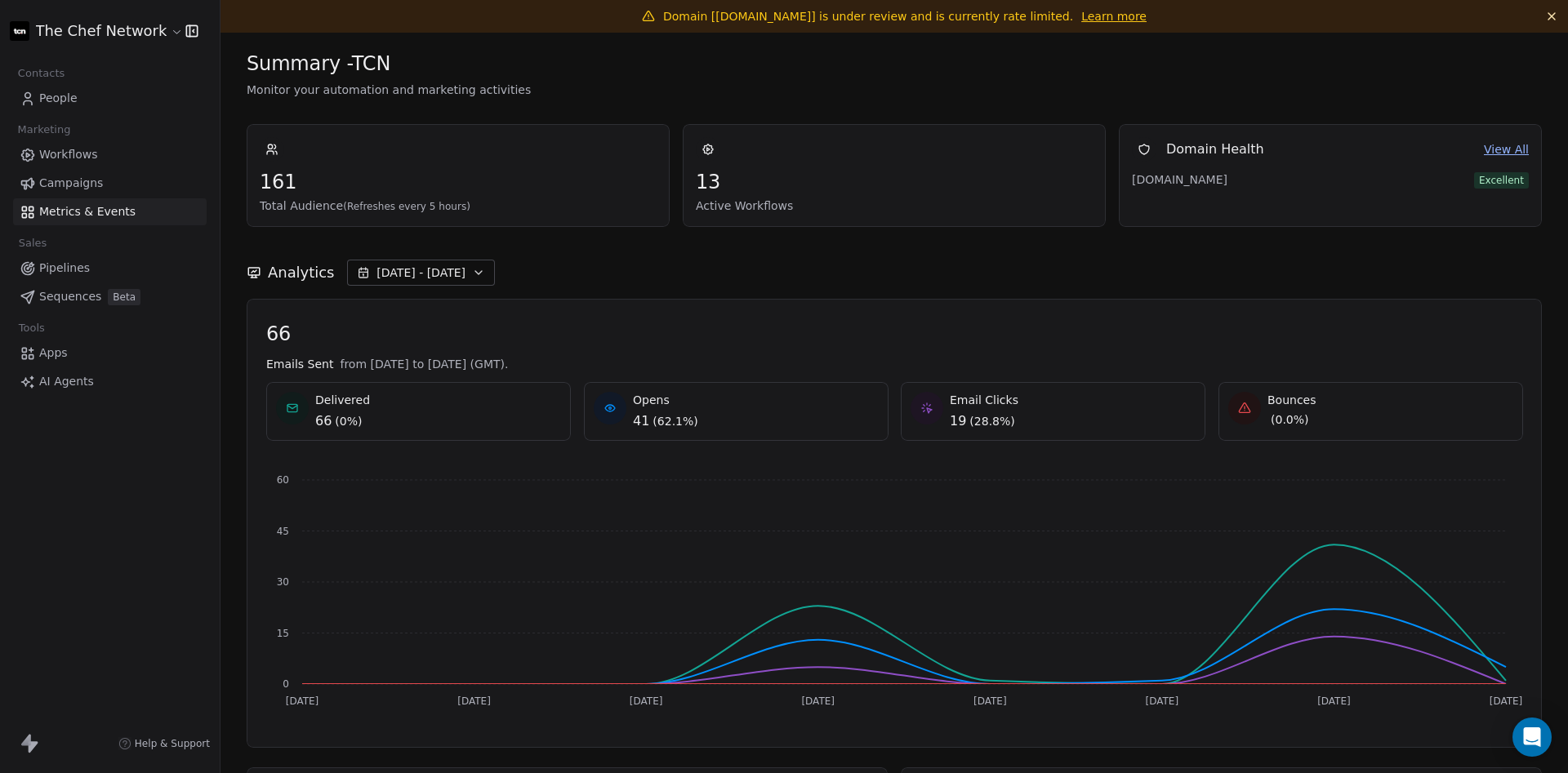
click at [124, 175] on link "Campaigns" at bounding box center [109, 184] width 194 height 27
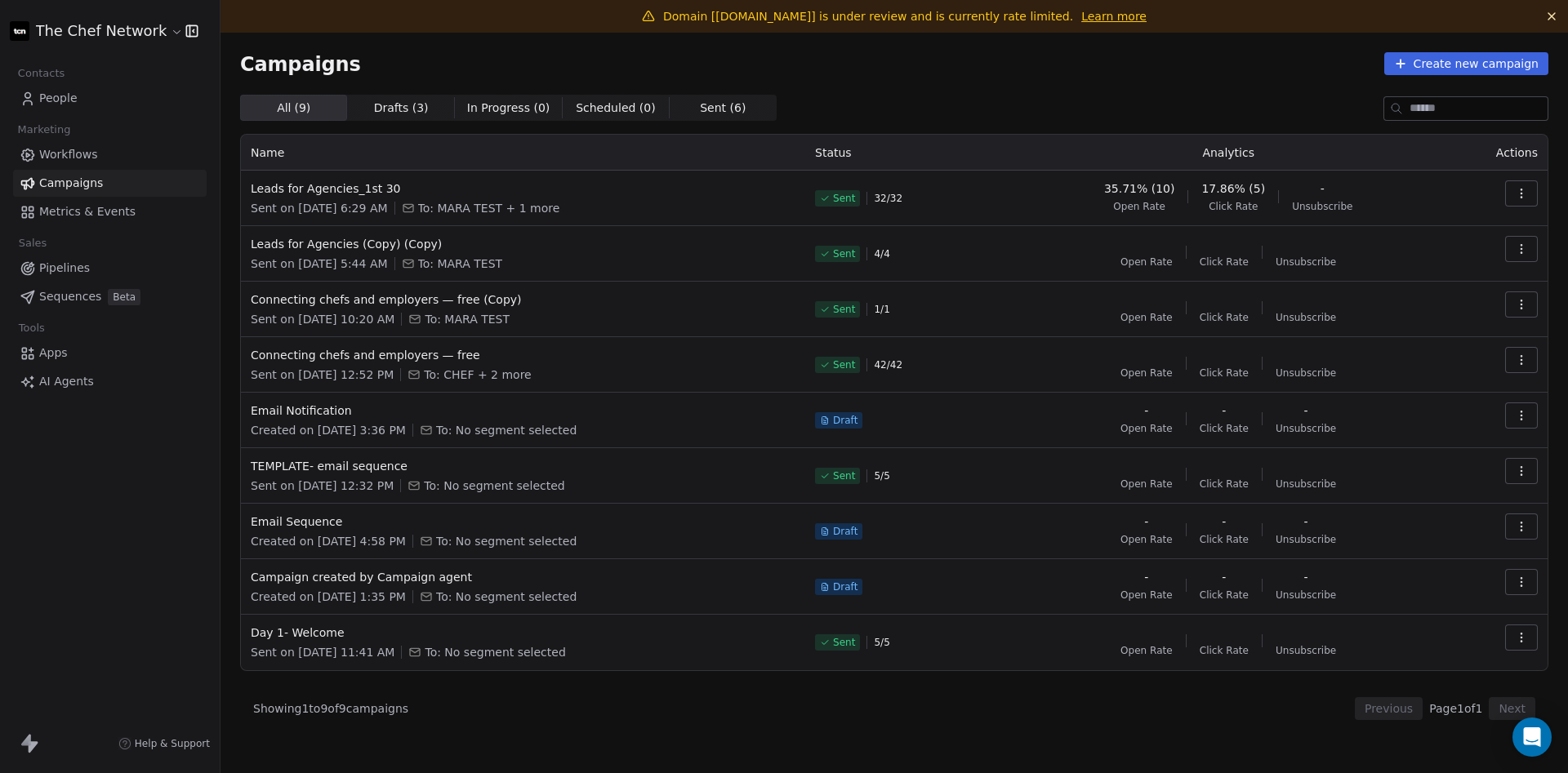
click at [113, 154] on link "Workflows" at bounding box center [109, 155] width 194 height 27
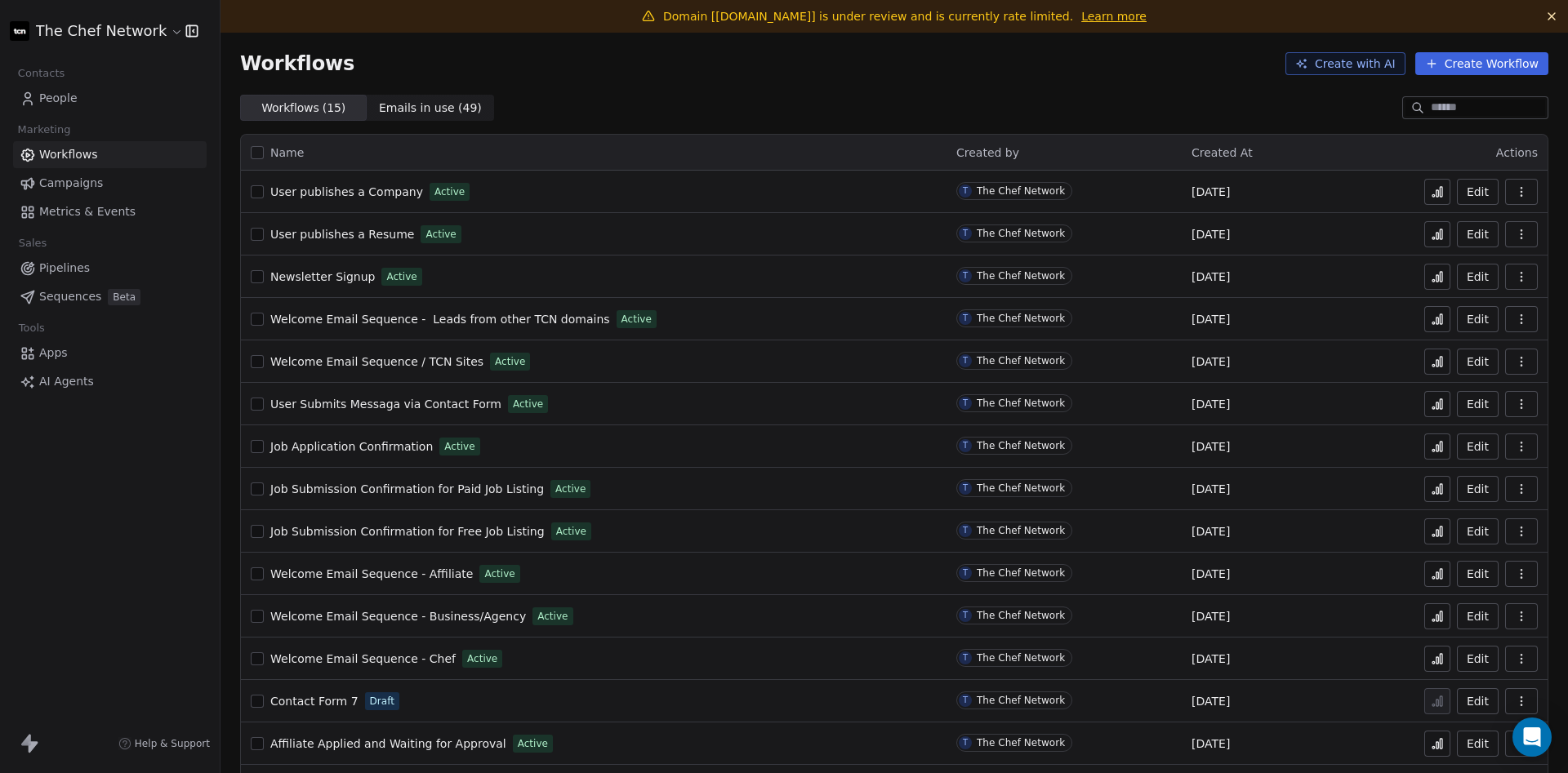
click at [56, 102] on span "People" at bounding box center [58, 98] width 38 height 17
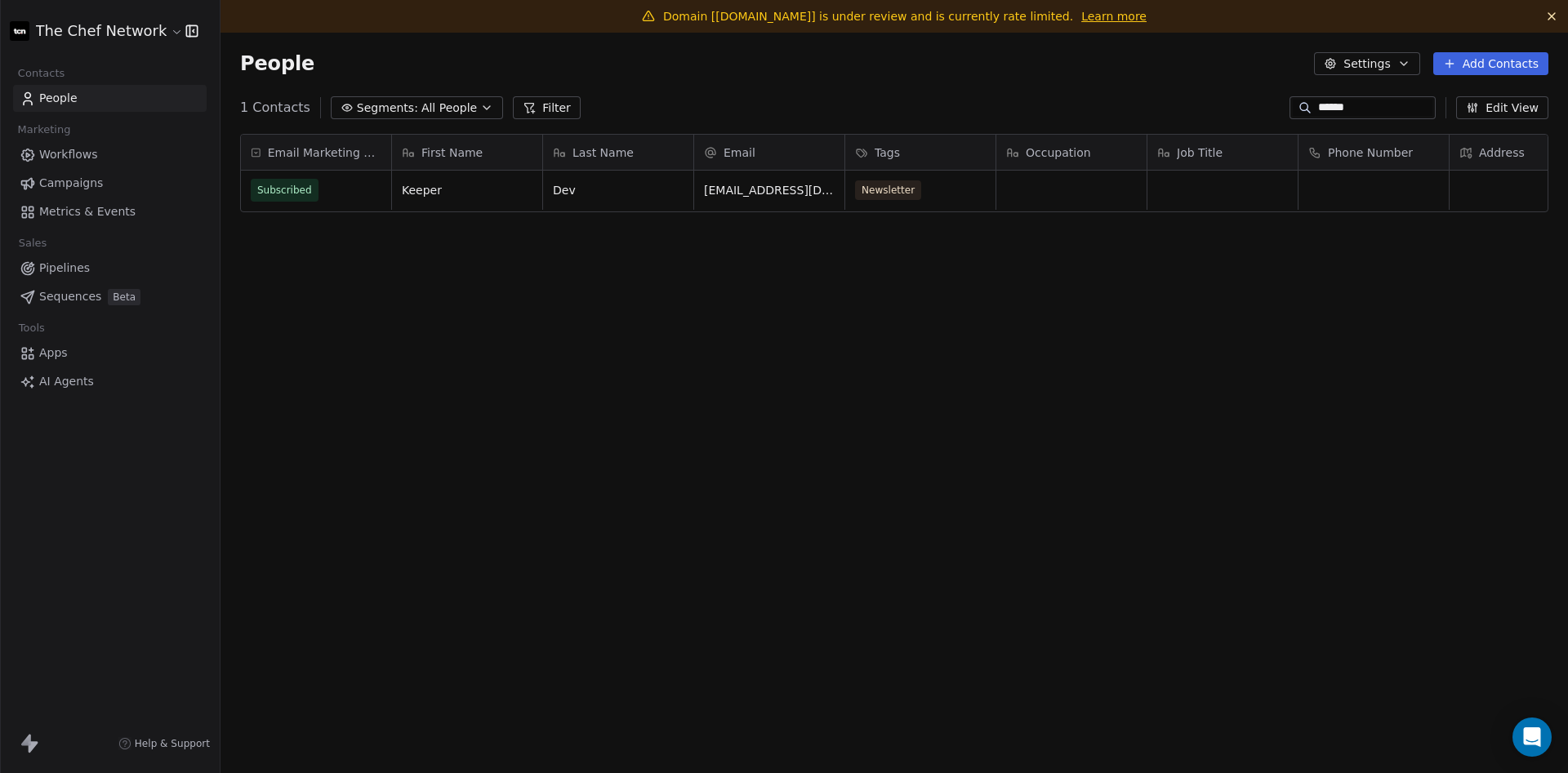
click at [1379, 104] on input "******" at bounding box center [1375, 108] width 114 height 16
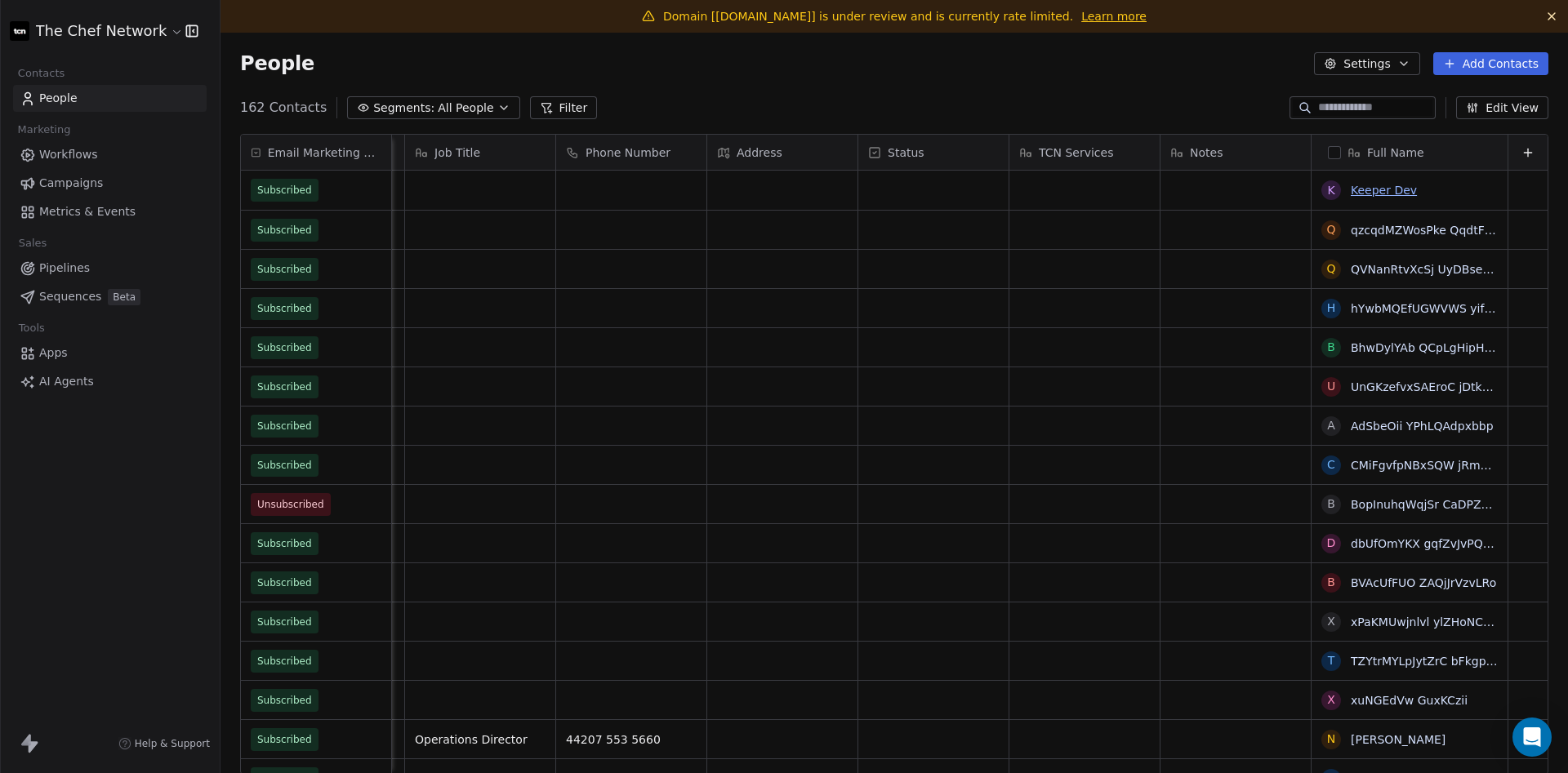
click at [1393, 192] on link "Keeper Dev" at bounding box center [1384, 190] width 66 height 13
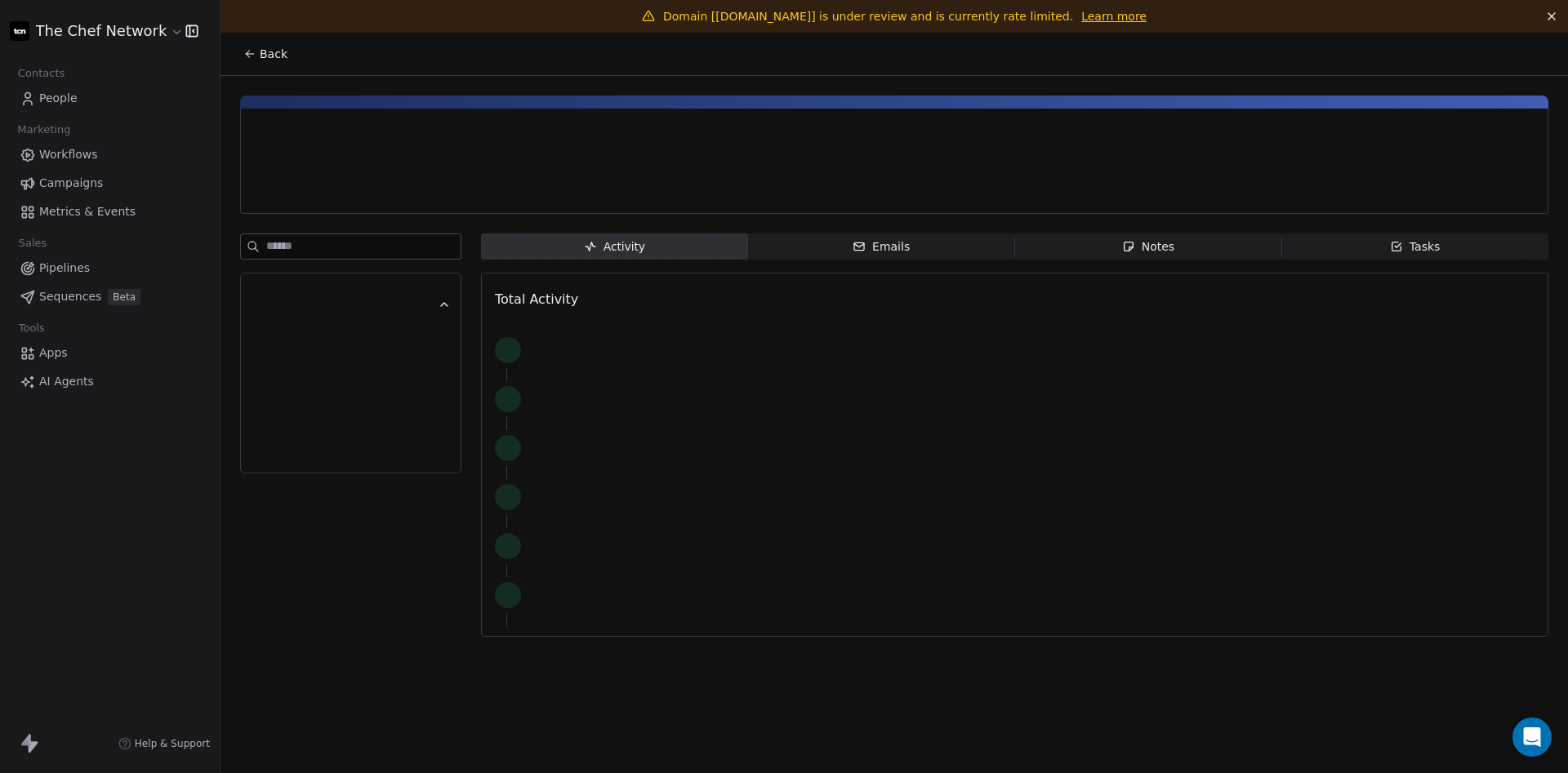
click at [1393, 192] on div at bounding box center [894, 190] width 1280 height 16
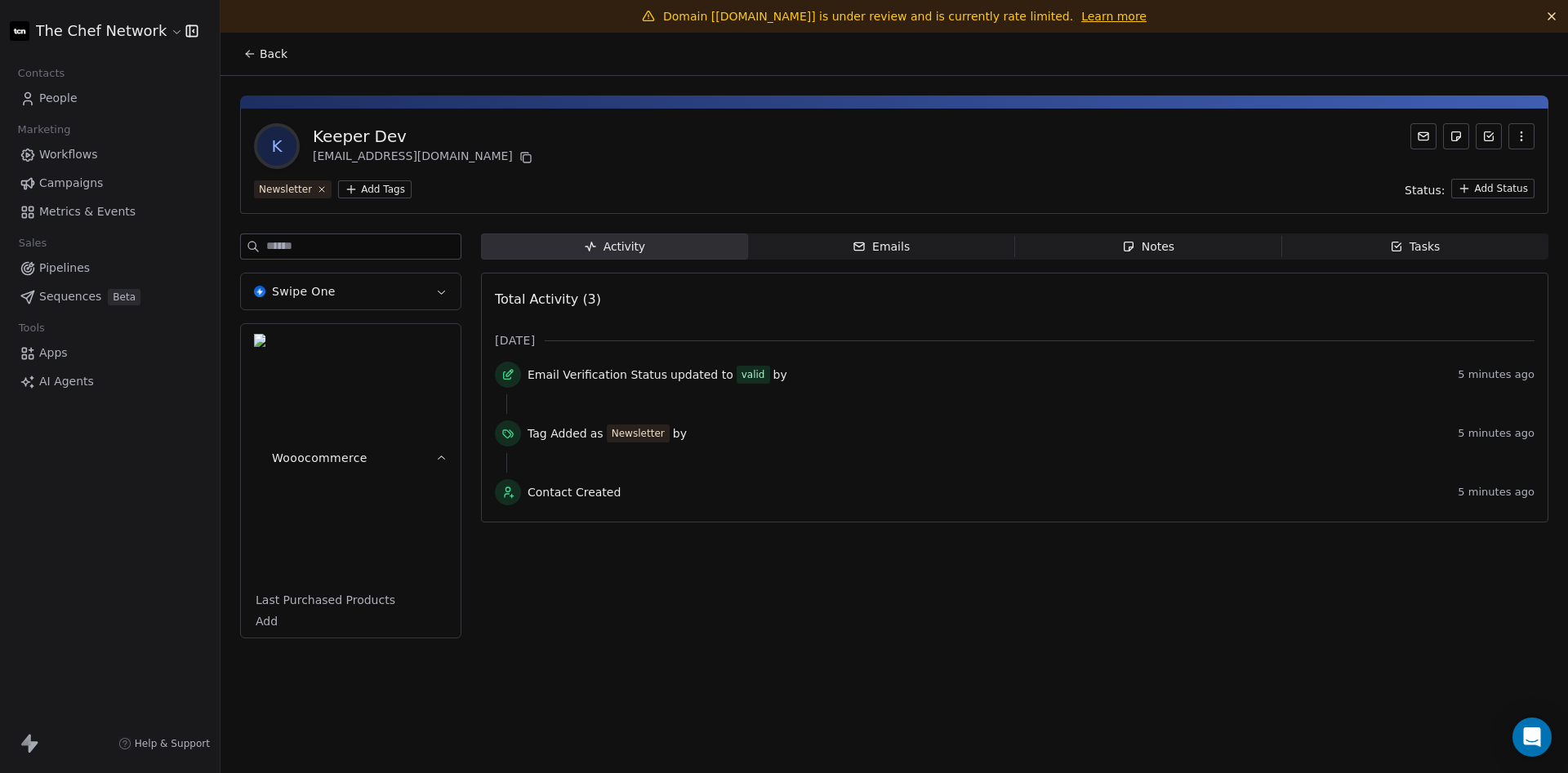
click at [426, 291] on button "Swipe One" at bounding box center [350, 292] width 220 height 36
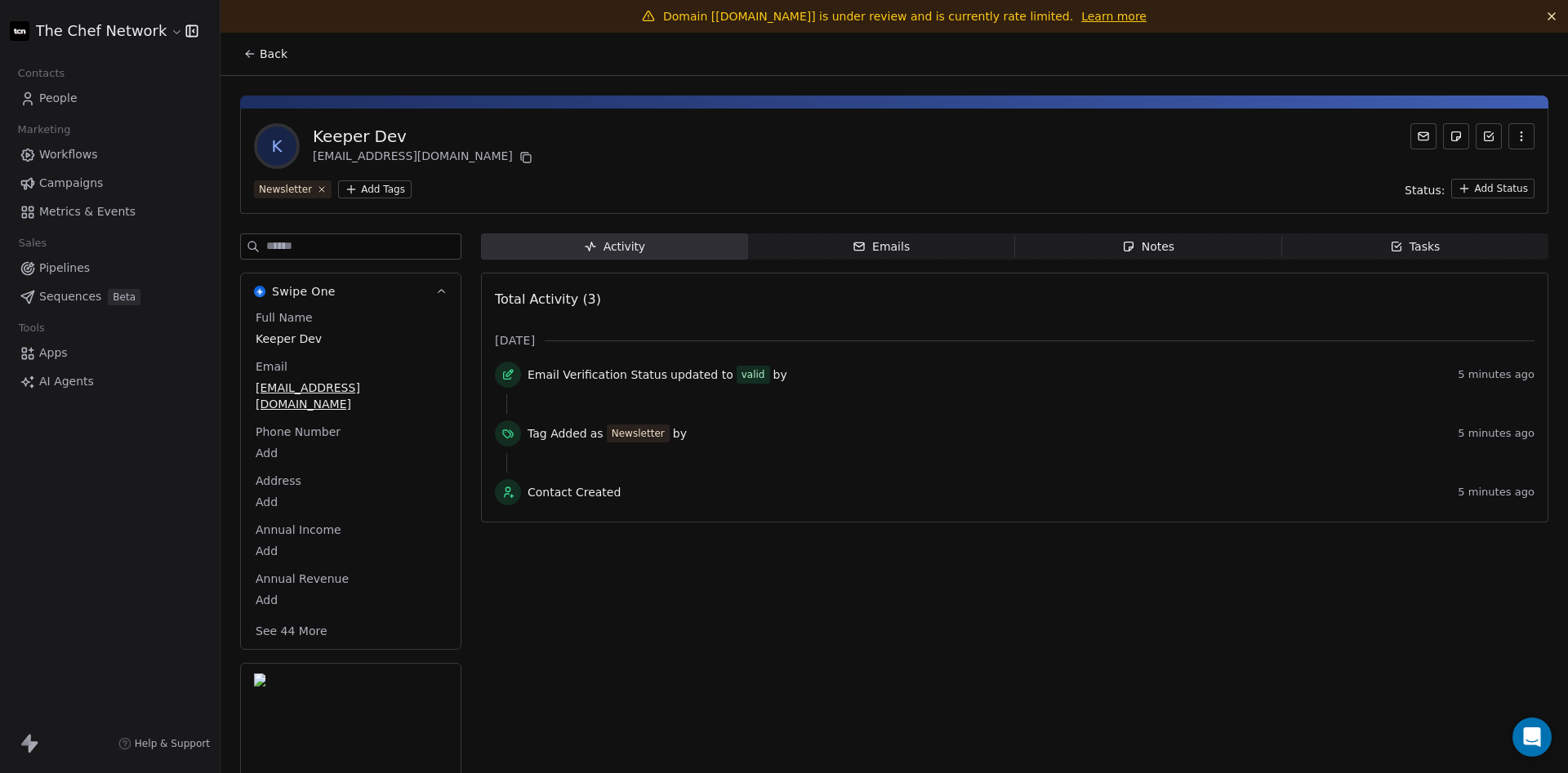
click at [249, 57] on icon at bounding box center [248, 56] width 4 height 4
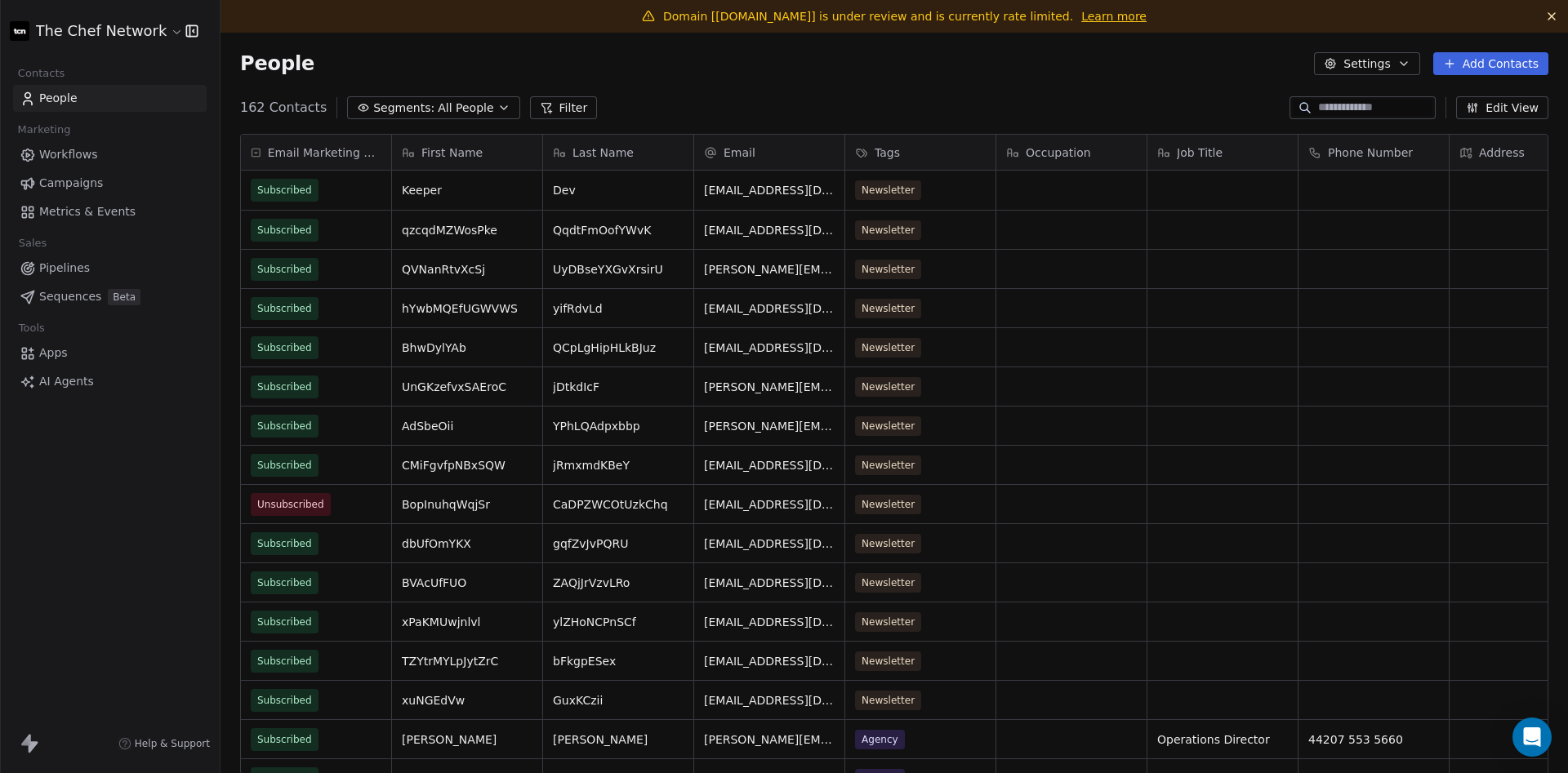
scroll to position [681, 1347]
click at [108, 206] on span "Metrics & Events" at bounding box center [87, 212] width 97 height 17
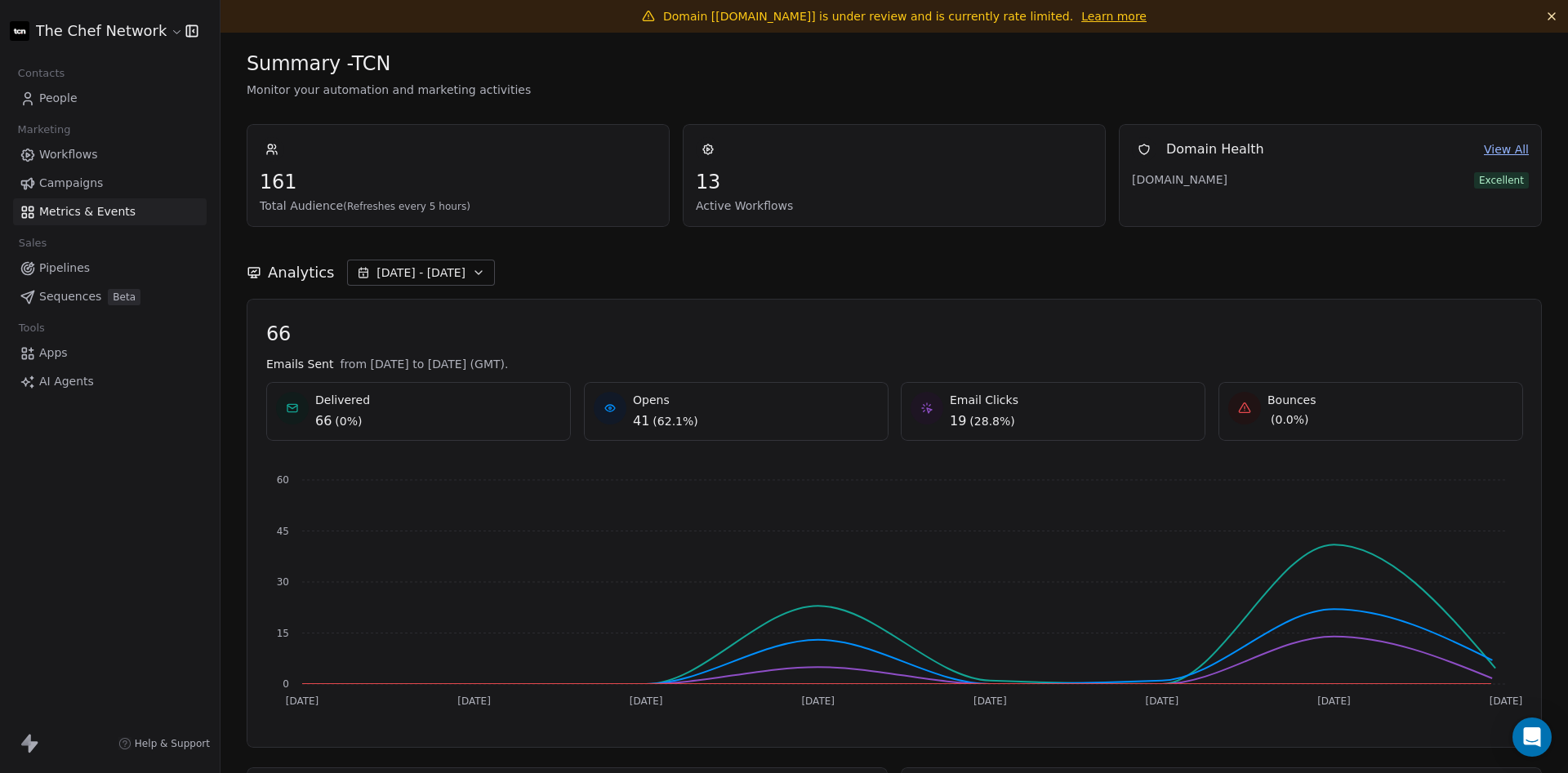
click at [89, 183] on span "Campaigns" at bounding box center [71, 183] width 63 height 17
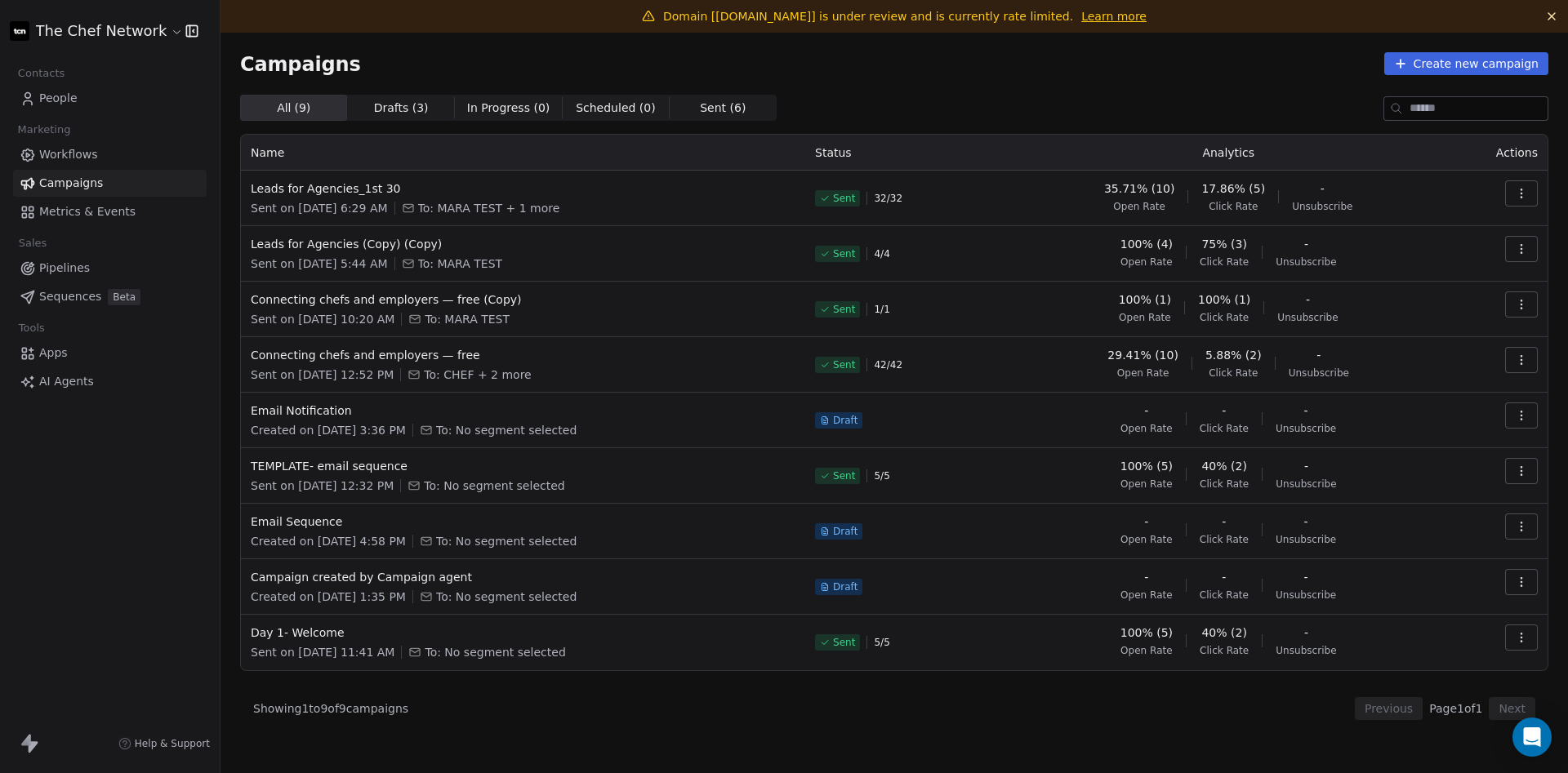
click at [1533, 184] on button "button" at bounding box center [1521, 193] width 33 height 26
click at [1446, 246] on div "View Analytics" at bounding box center [1431, 256] width 130 height 26
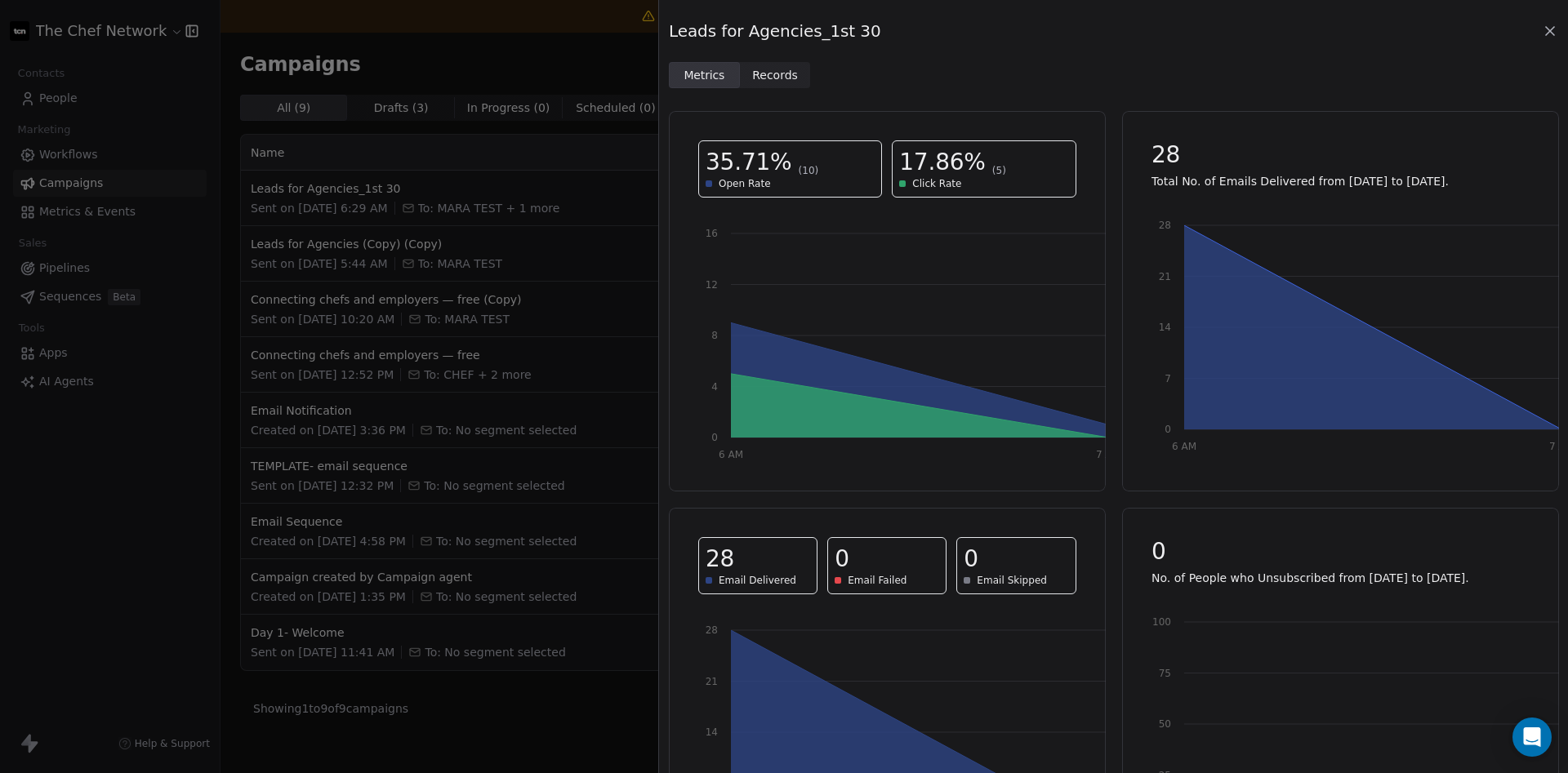
click at [754, 83] on span "Records Records" at bounding box center [775, 75] width 71 height 26
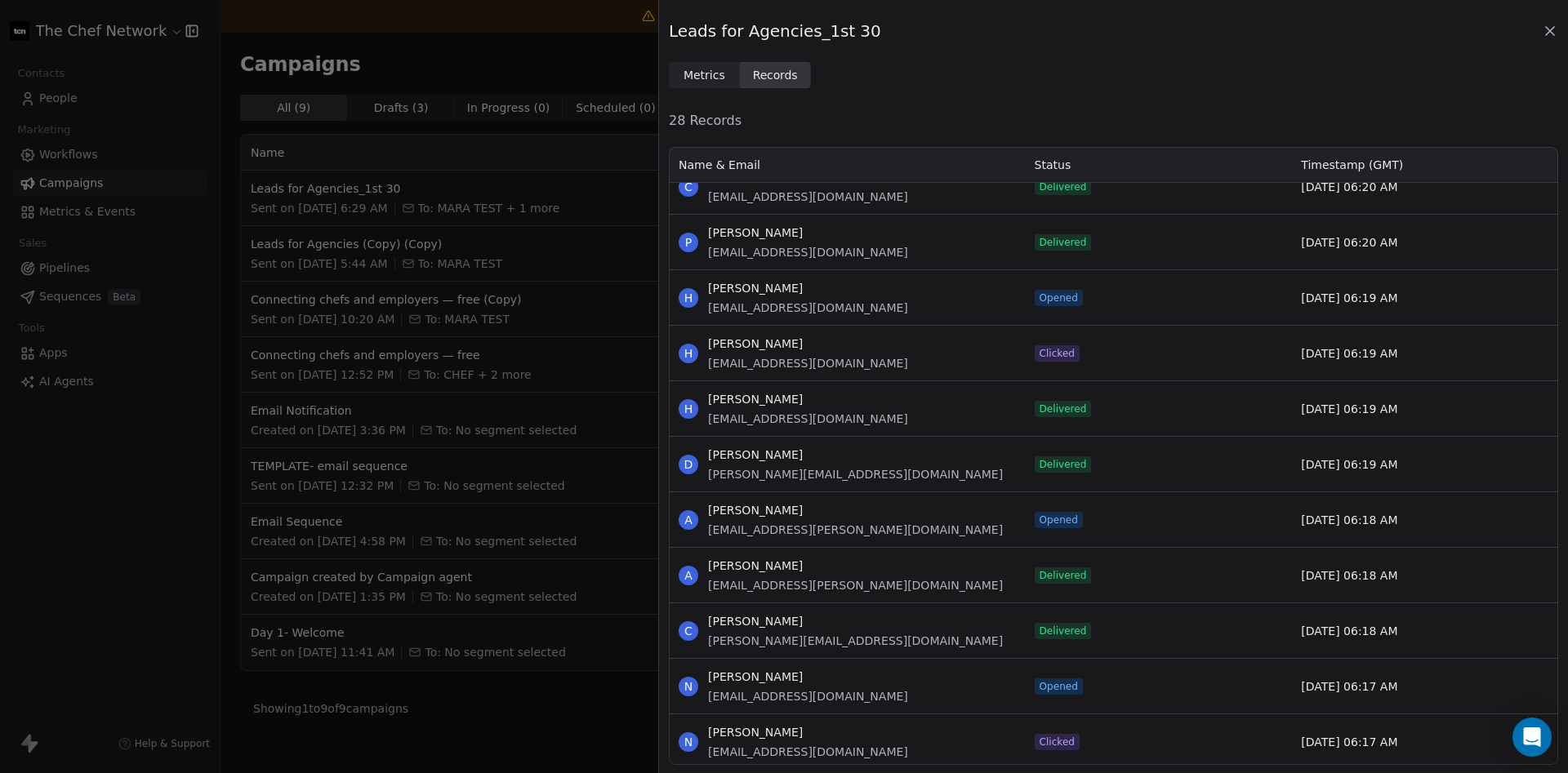
scroll to position [1970, 0]
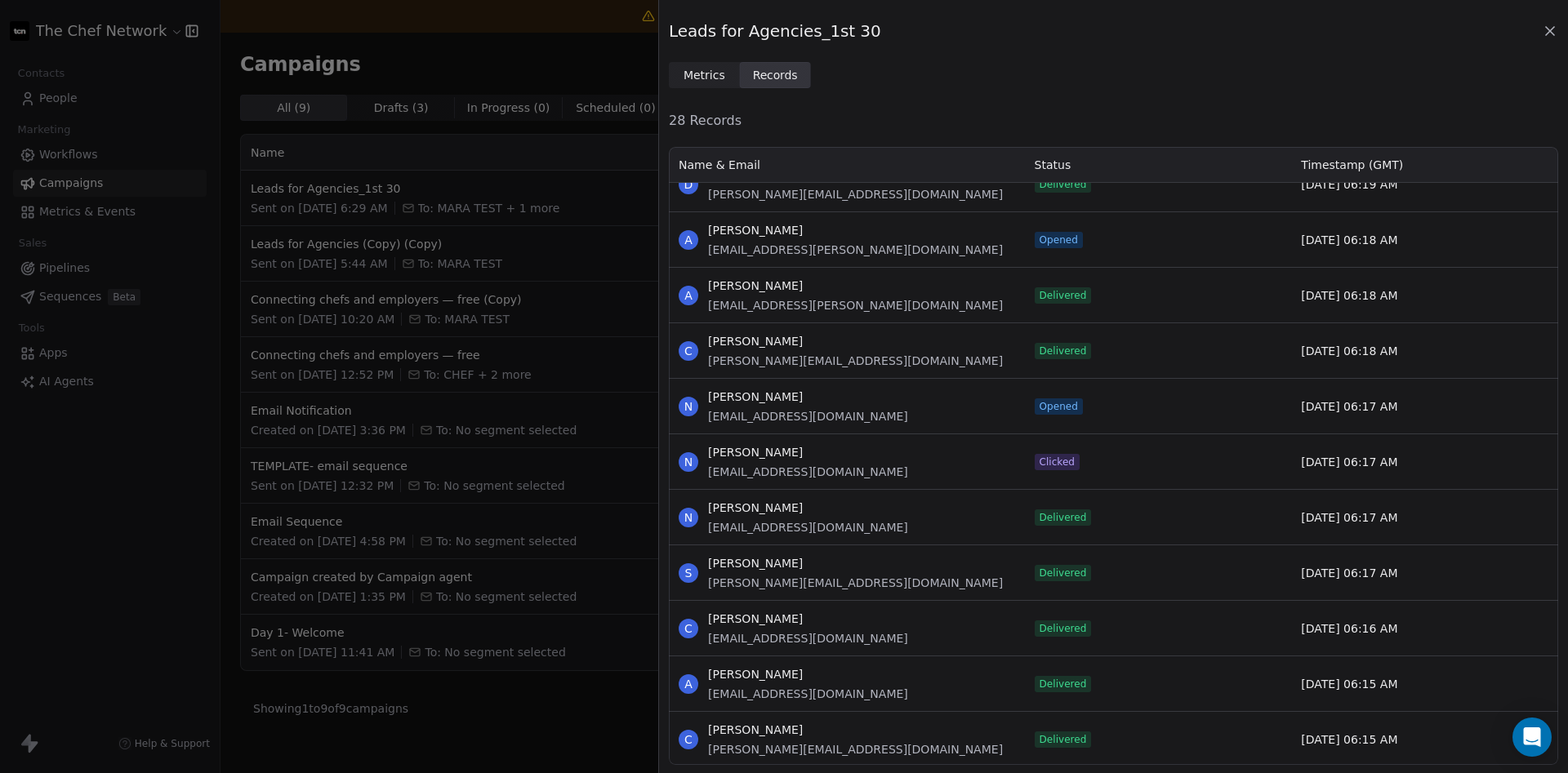
click at [478, 131] on div "Leads for Agencies_1st 30 Metrics Metrics Records Records 28 Records Name & Ema…" at bounding box center [784, 386] width 1568 height 773
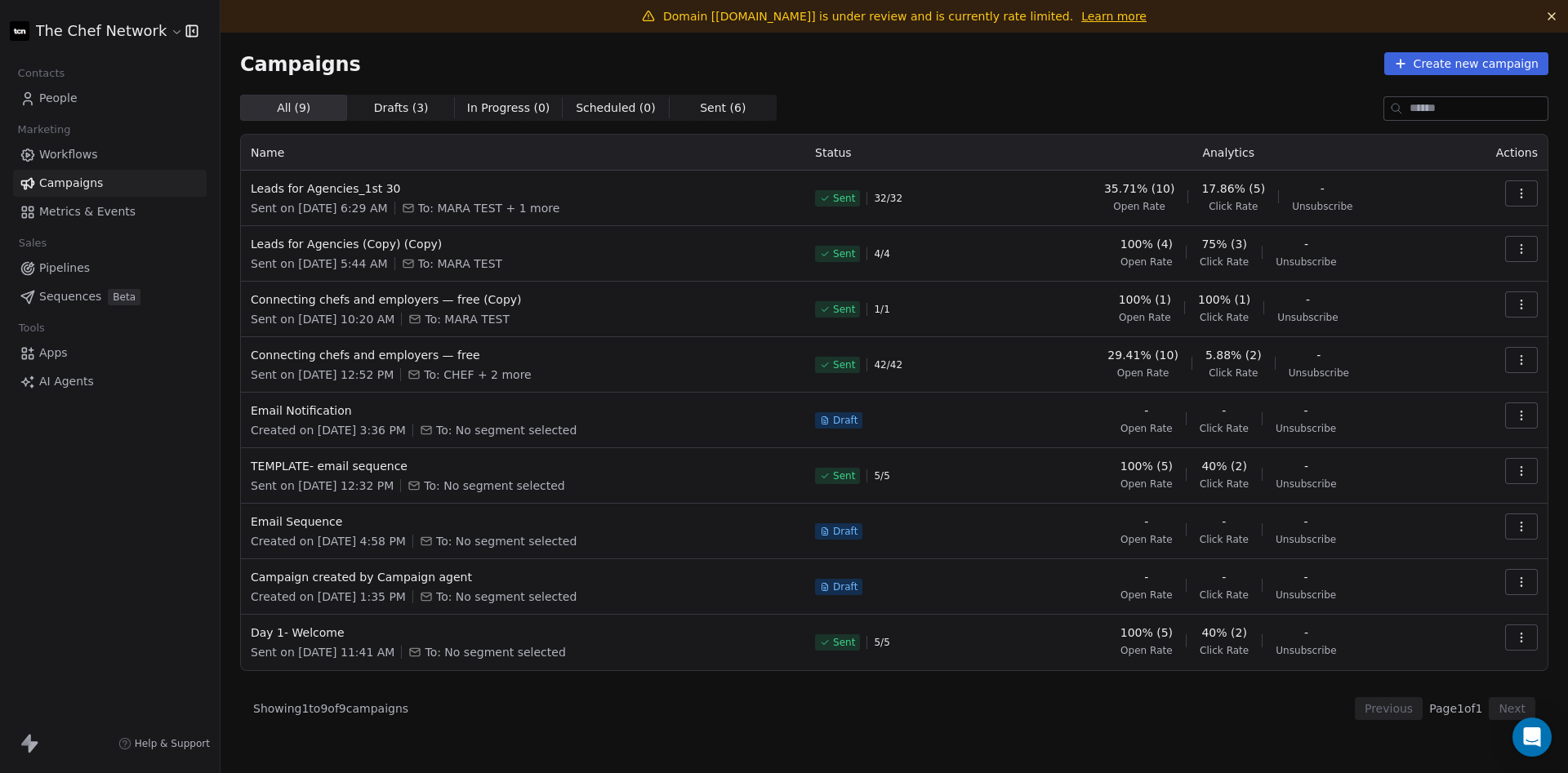
click at [1521, 255] on icon "button" at bounding box center [1521, 249] width 13 height 13
click at [1475, 288] on div "View" at bounding box center [1448, 286] width 165 height 26
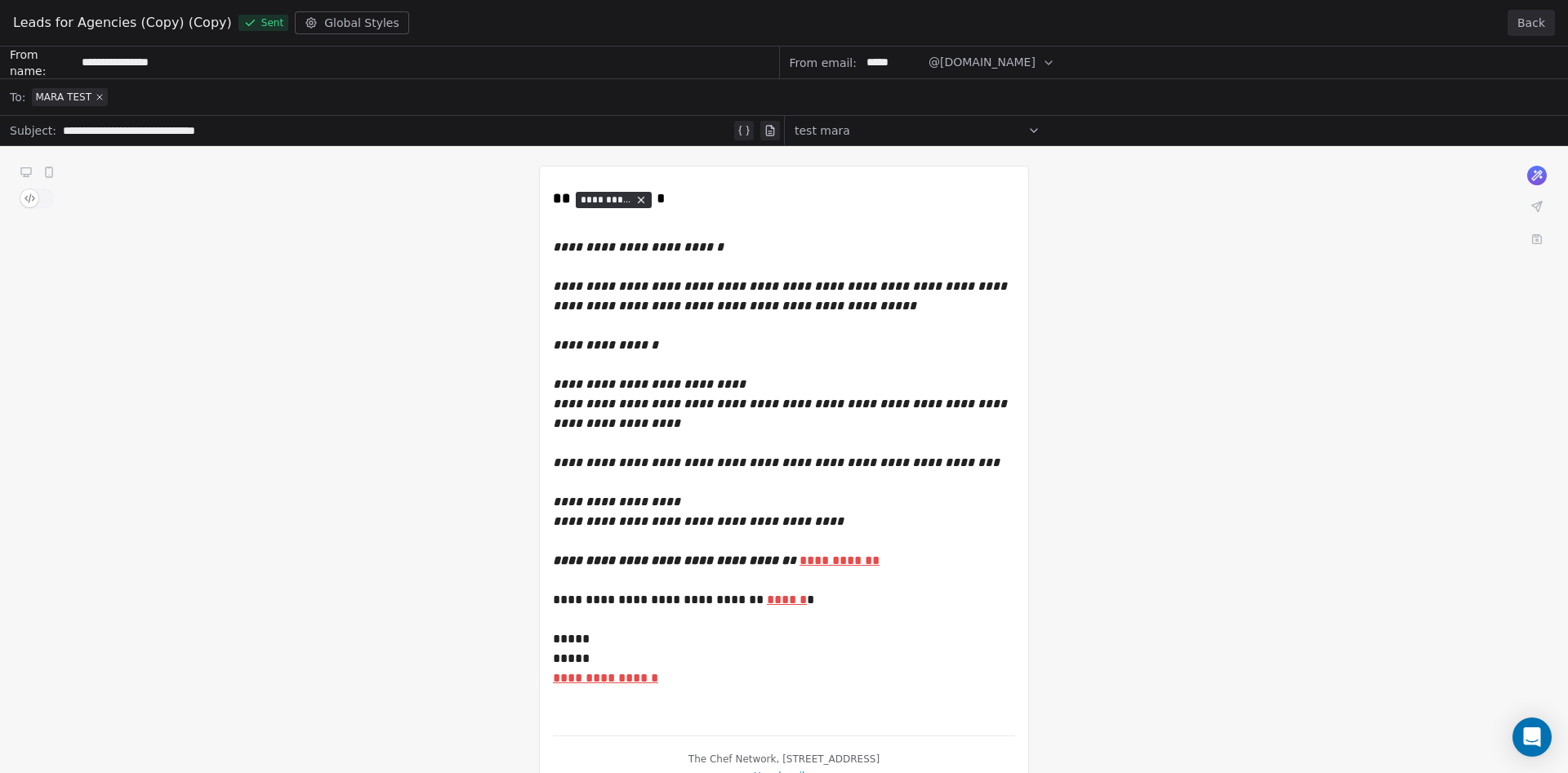
click at [1539, 22] on button "Back" at bounding box center [1531, 23] width 47 height 26
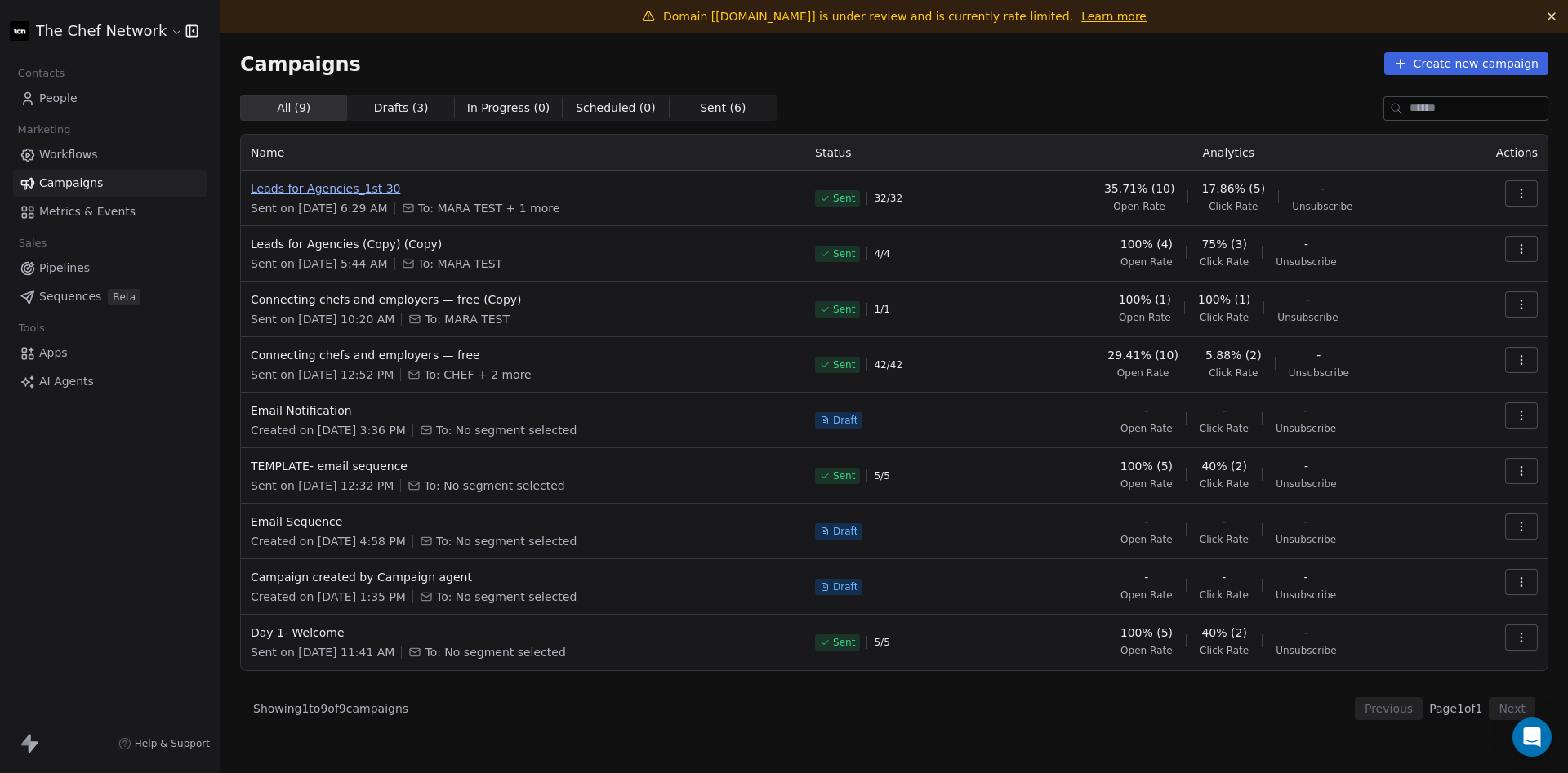
click at [335, 191] on span "Leads for Agencies_1st 30" at bounding box center [523, 189] width 544 height 16
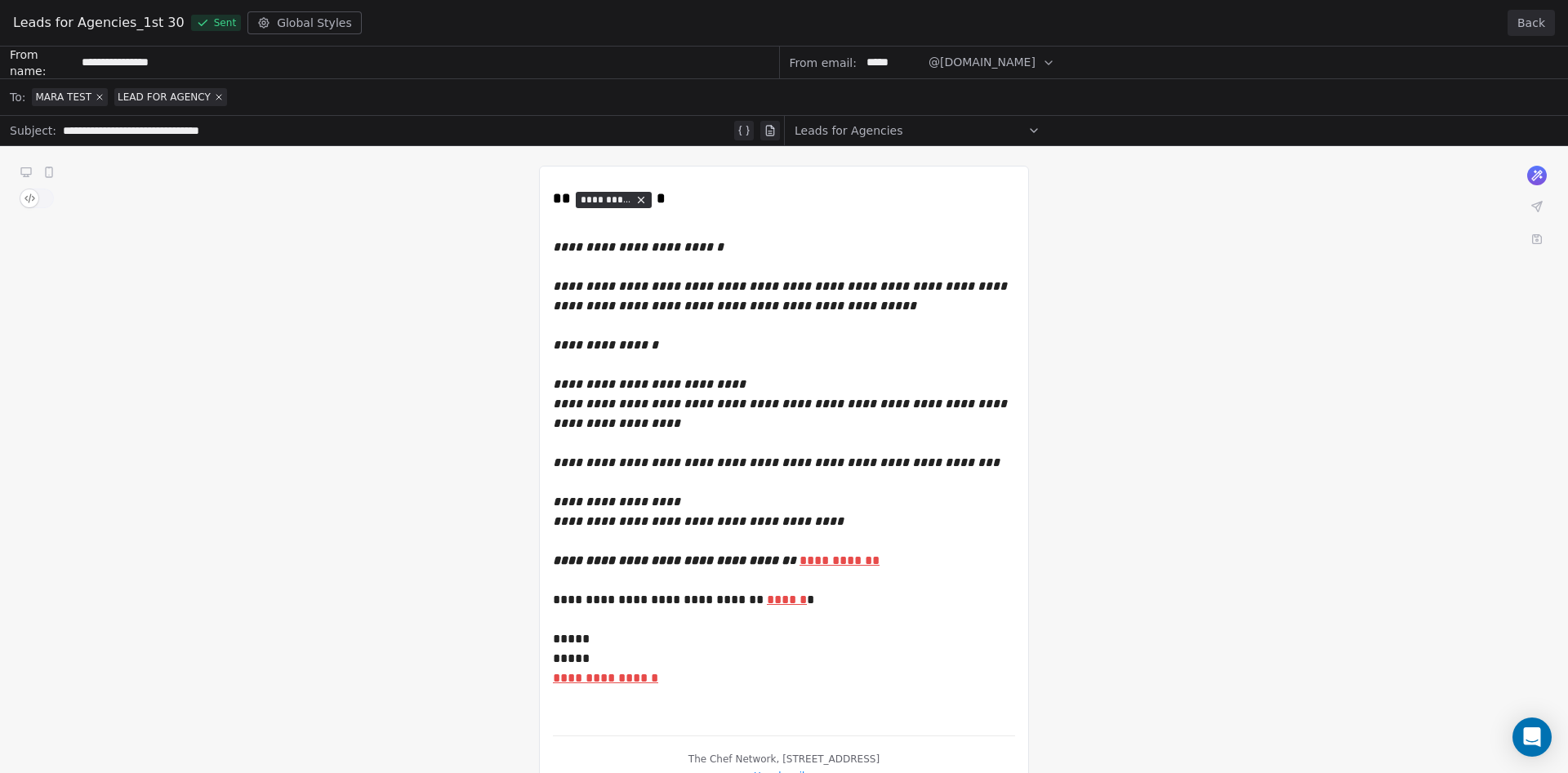
click at [1542, 27] on button "Back" at bounding box center [1531, 23] width 47 height 26
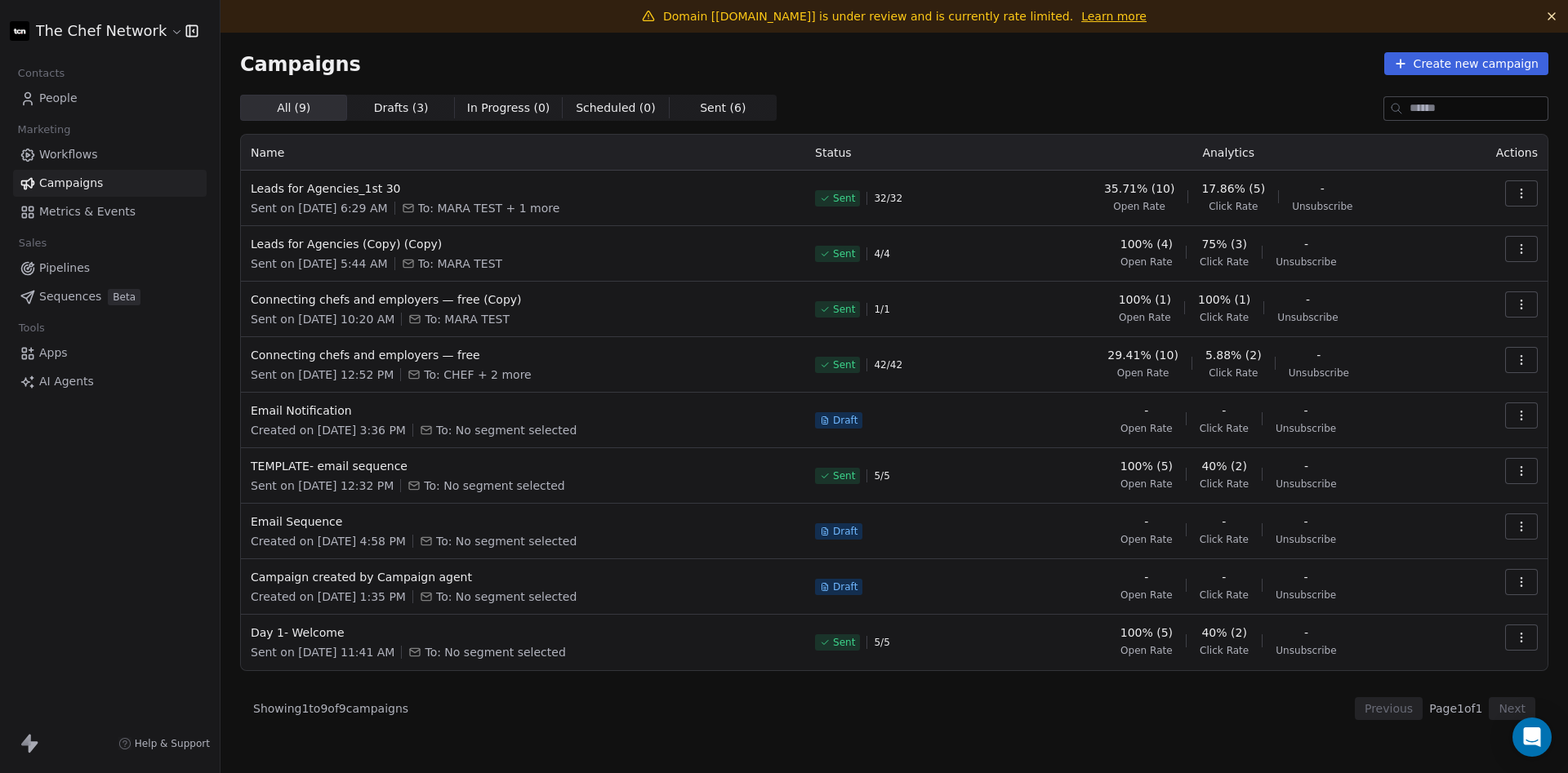
click at [1513, 196] on button "button" at bounding box center [1521, 193] width 33 height 26
click at [1494, 259] on div "View Analytics" at bounding box center [1448, 256] width 165 height 26
click at [1525, 190] on icon "button" at bounding box center [1521, 193] width 13 height 13
click at [1487, 248] on div "View Analytics" at bounding box center [1431, 256] width 130 height 26
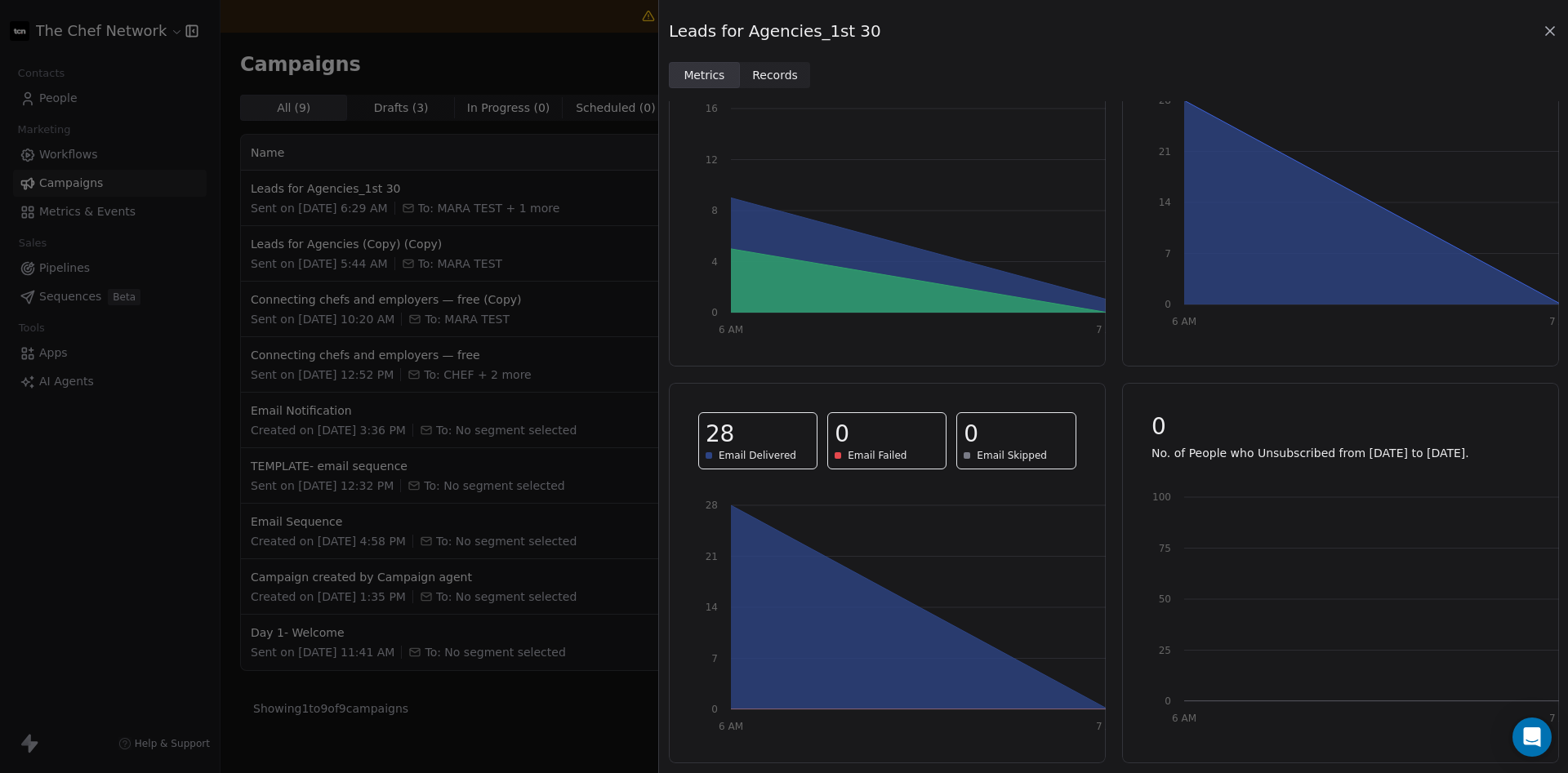
scroll to position [0, 0]
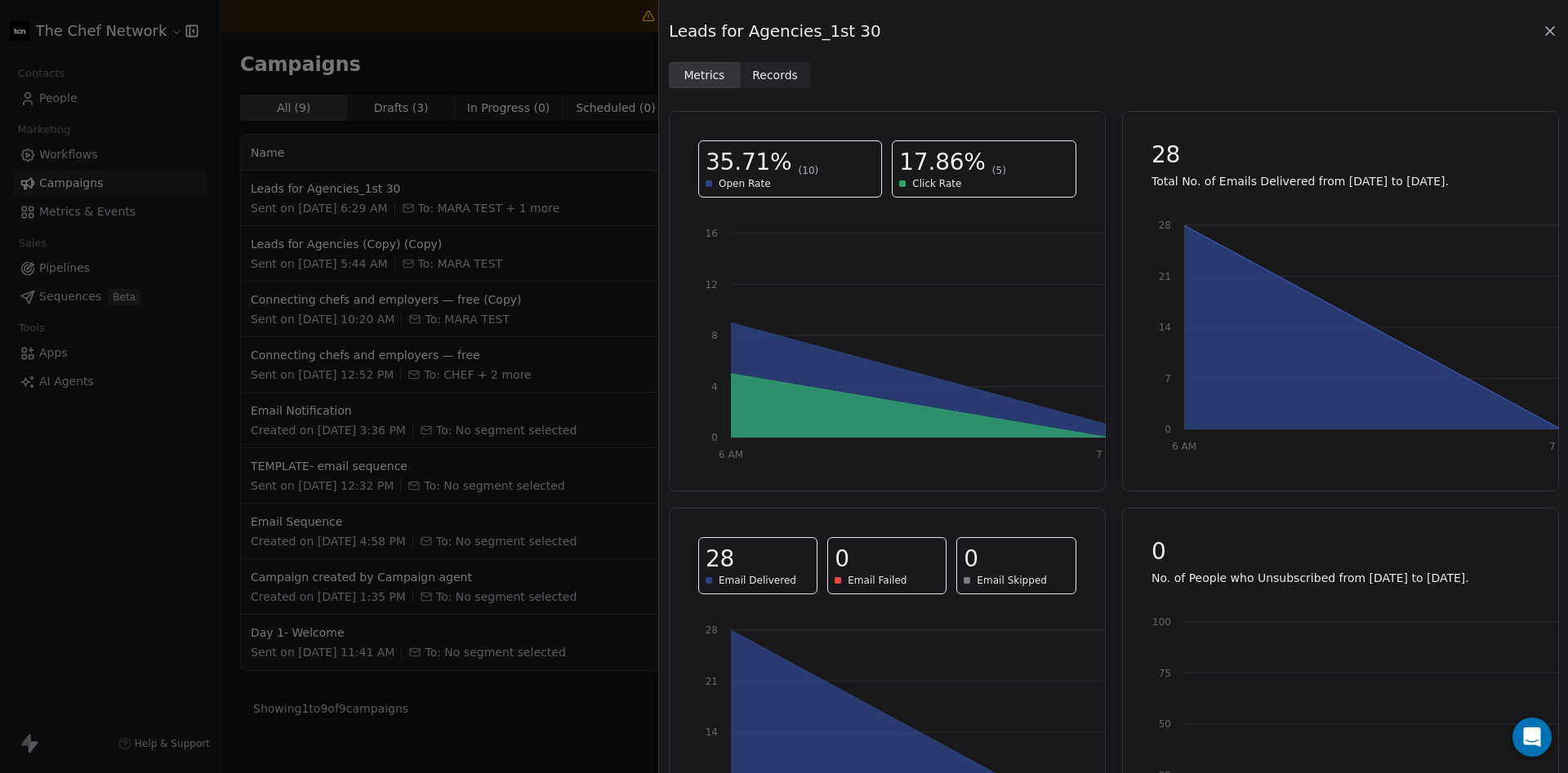
click at [779, 81] on span "Records" at bounding box center [775, 75] width 46 height 17
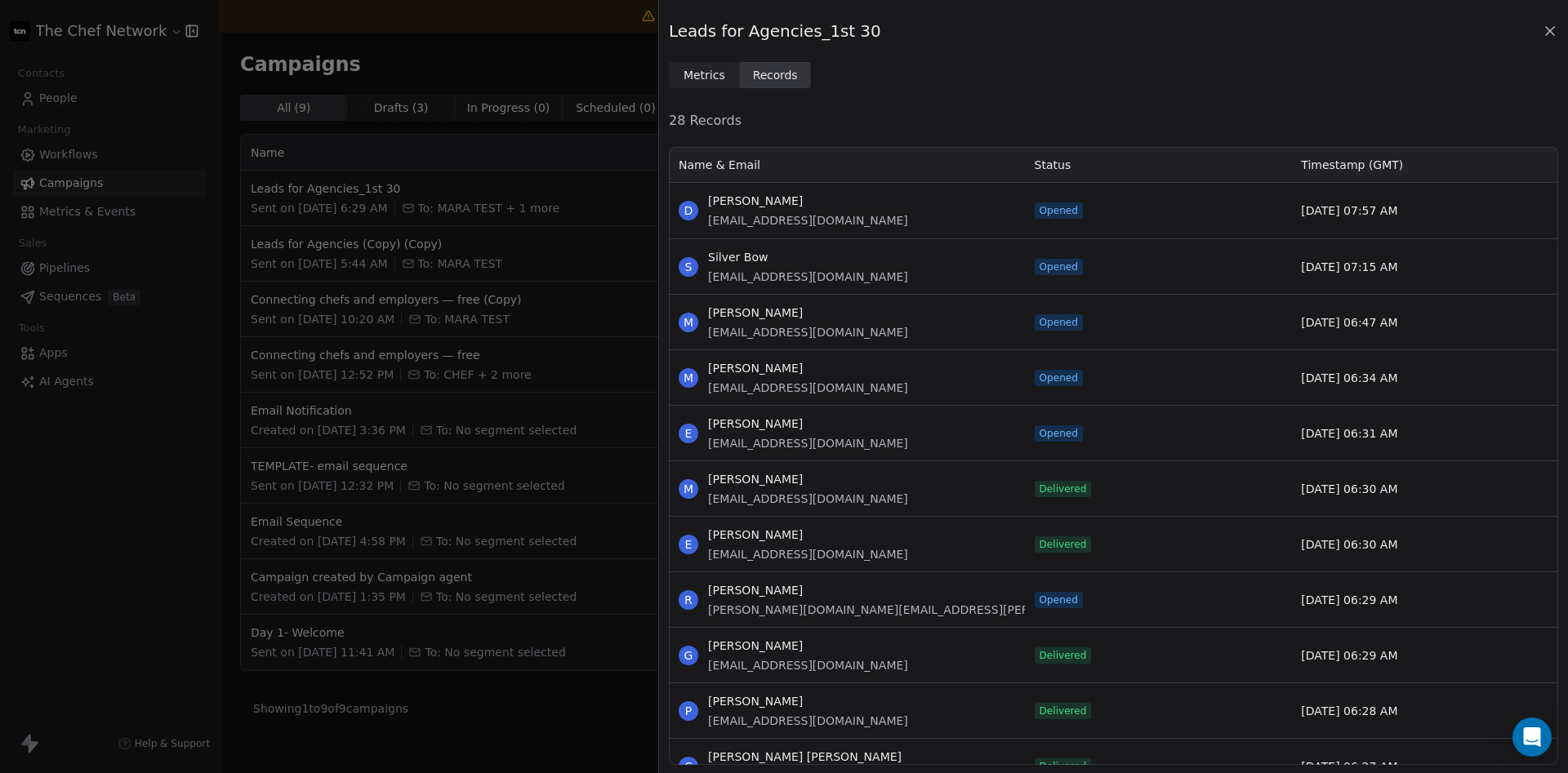
scroll to position [619, 889]
click at [1549, 28] on icon at bounding box center [1550, 31] width 16 height 16
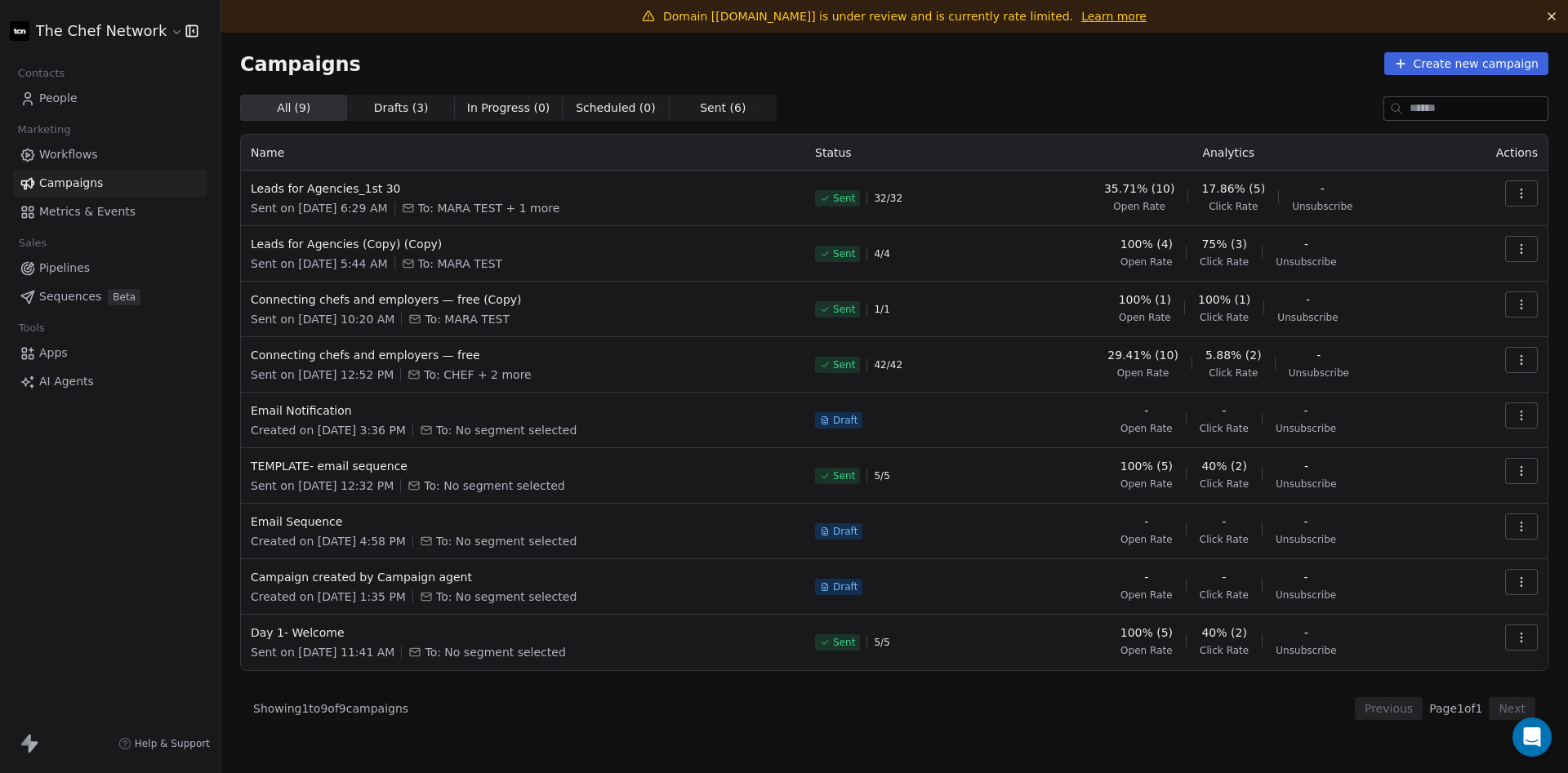
click at [498, 101] on span "In Progress ( 0 )" at bounding box center [509, 108] width 83 height 17
click at [729, 104] on span "Sent ( 6 ) Sent ( 6 )" at bounding box center [723, 108] width 107 height 26
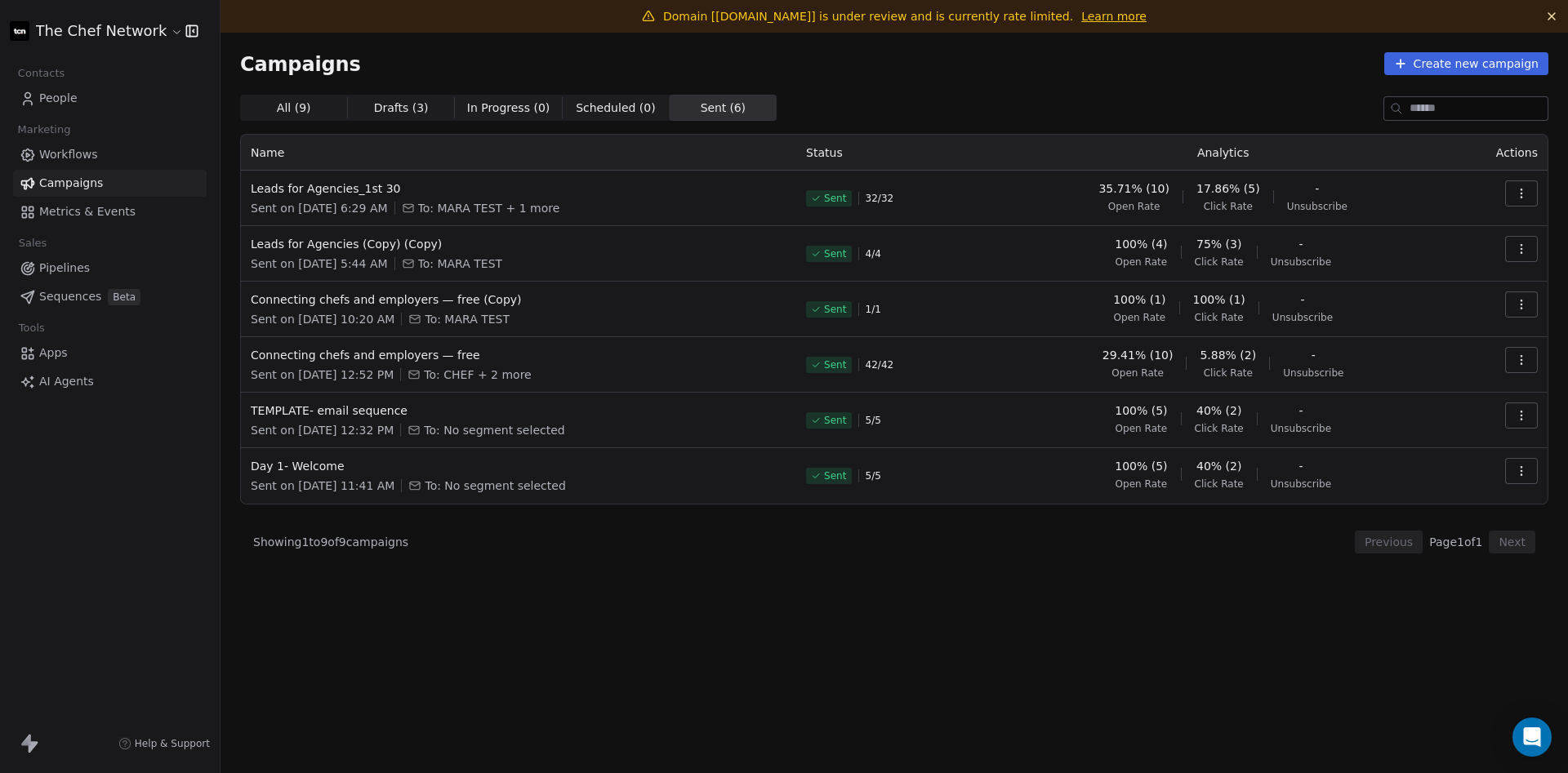
click at [349, 107] on span "Drafts ( 3 ) Drafts ( 3 )" at bounding box center [401, 108] width 107 height 26
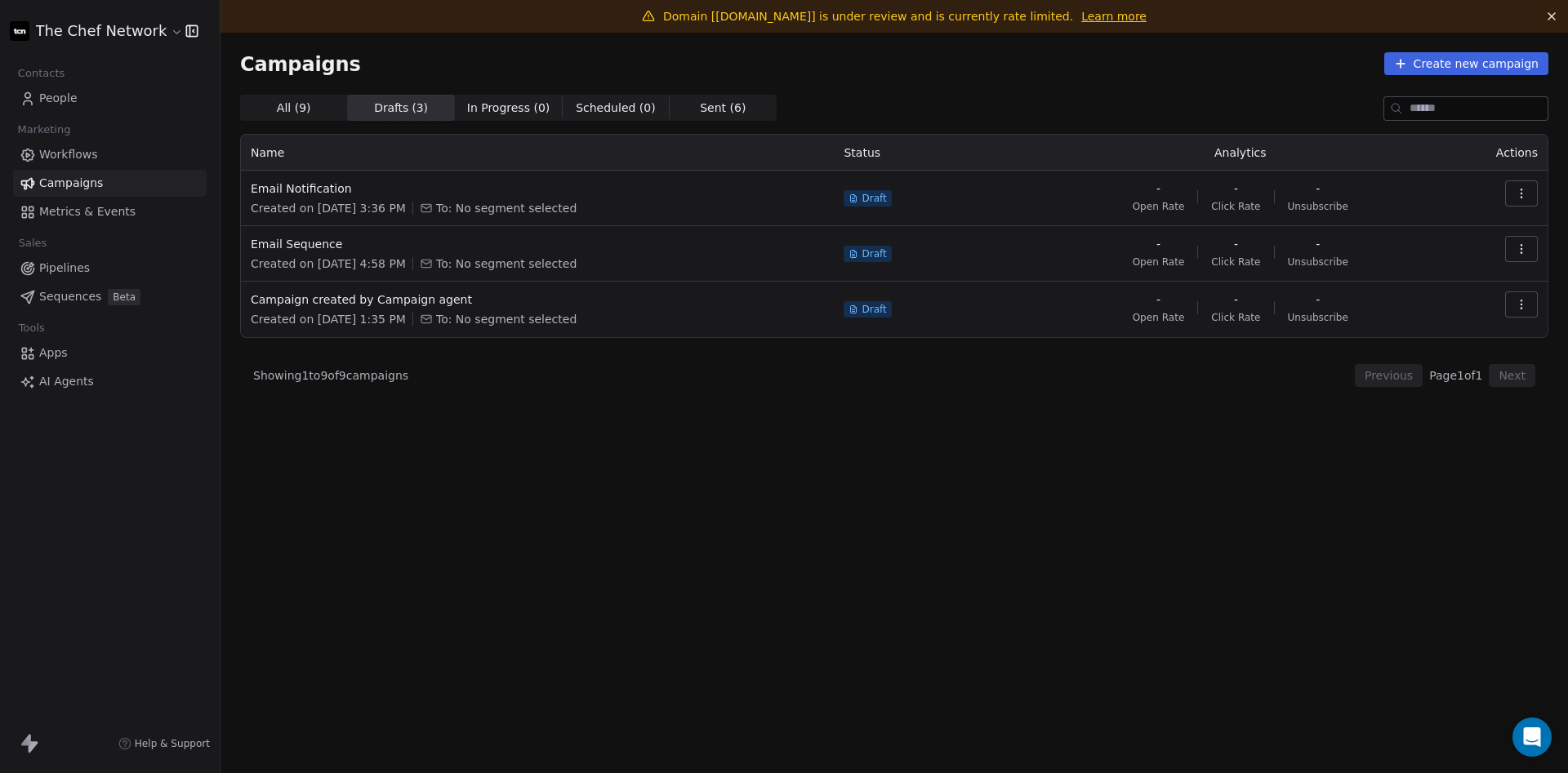
click at [323, 106] on span "All ( 9 ) All ( 9 )" at bounding box center [294, 108] width 107 height 26
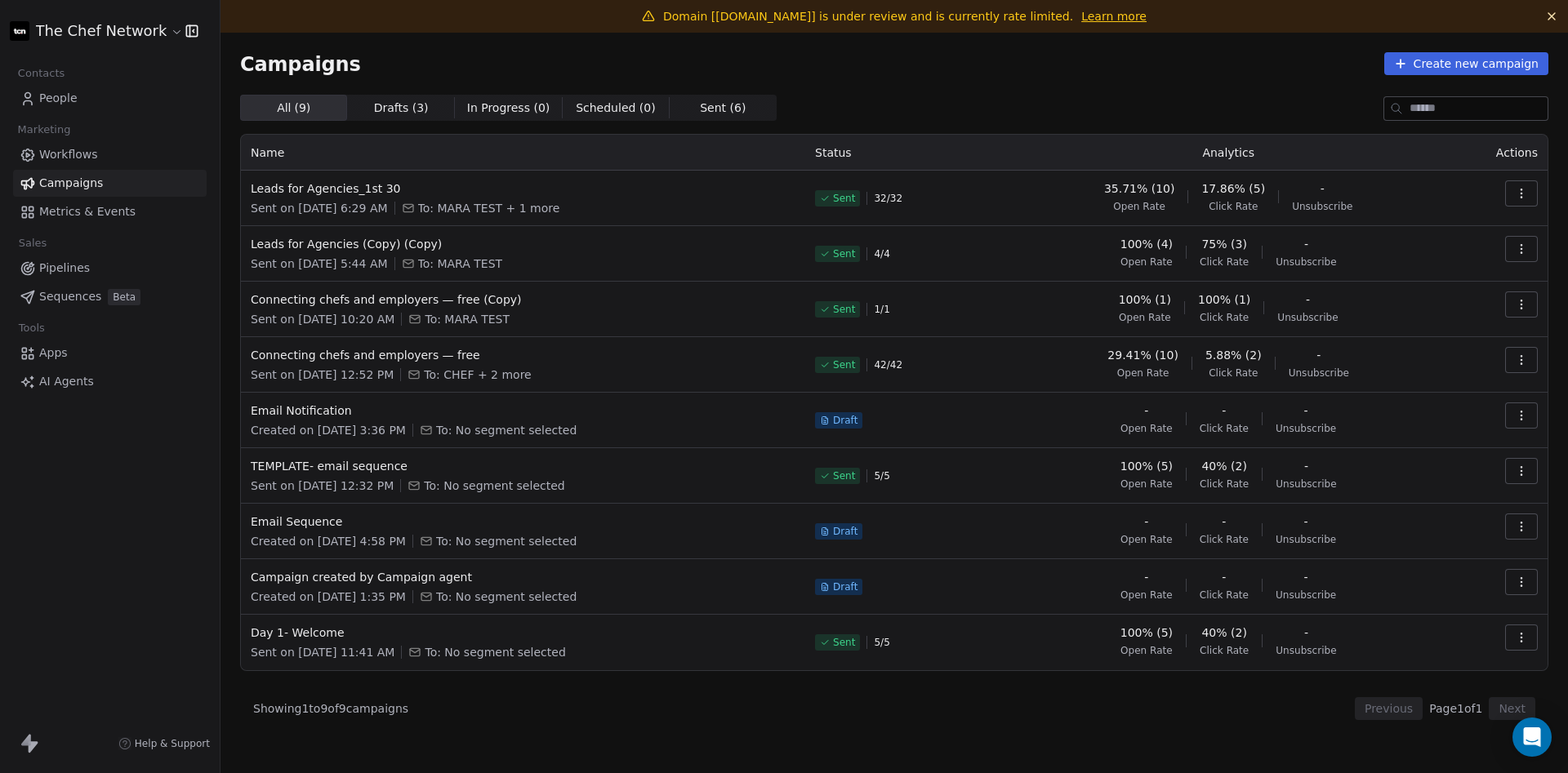
click at [152, 211] on link "Metrics & Events" at bounding box center [109, 212] width 194 height 27
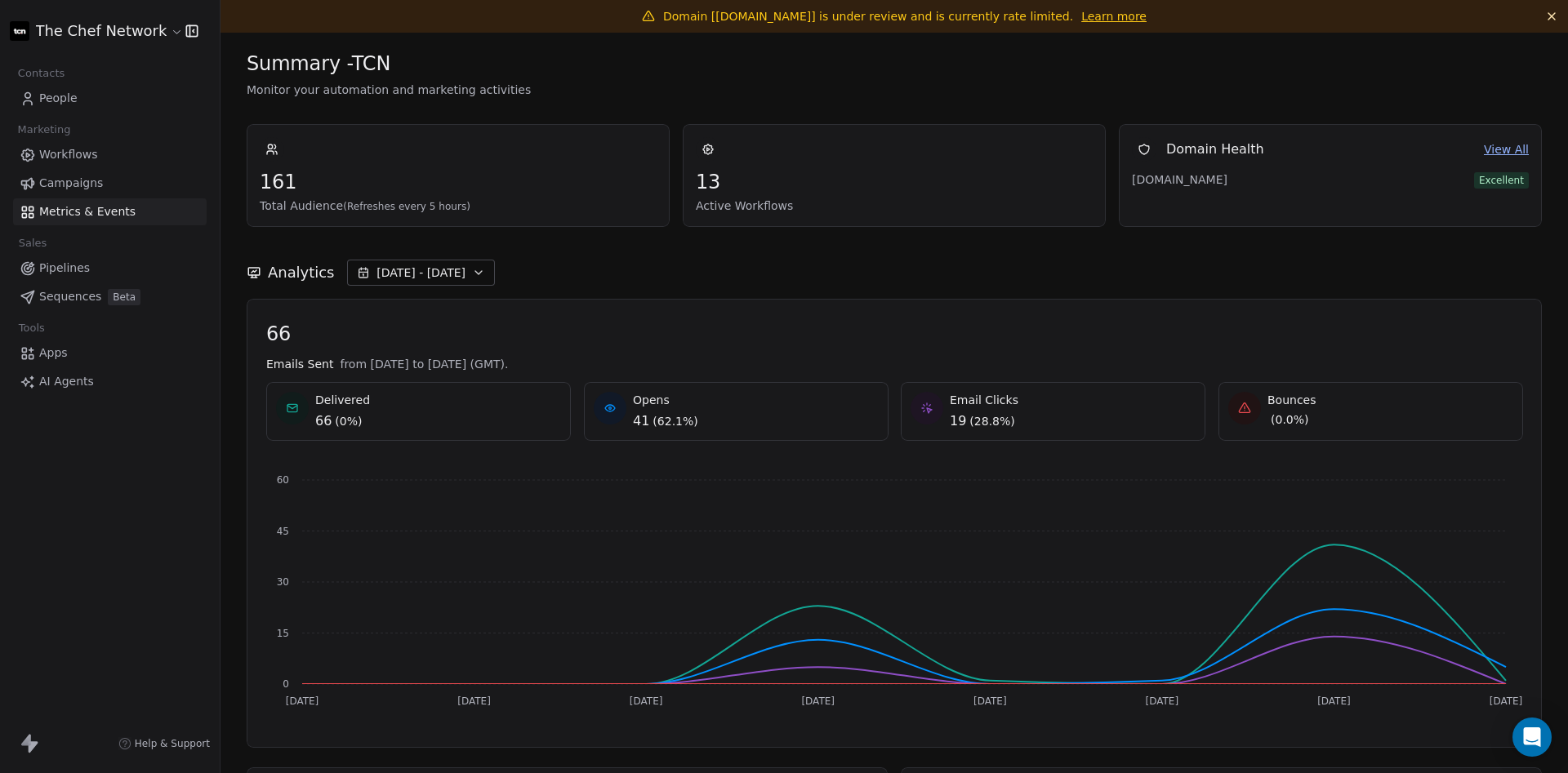
click at [451, 413] on div "Delivered 66 ( 0% )" at bounding box center [418, 410] width 285 height 39
click at [1289, 410] on div "Bounces ( 0.0% )" at bounding box center [1292, 410] width 49 height 36
drag, startPoint x: 1289, startPoint y: 410, endPoint x: 1337, endPoint y: 434, distance: 53.7
click at [1337, 434] on div "Bounces ( 0.0% )" at bounding box center [1370, 411] width 305 height 59
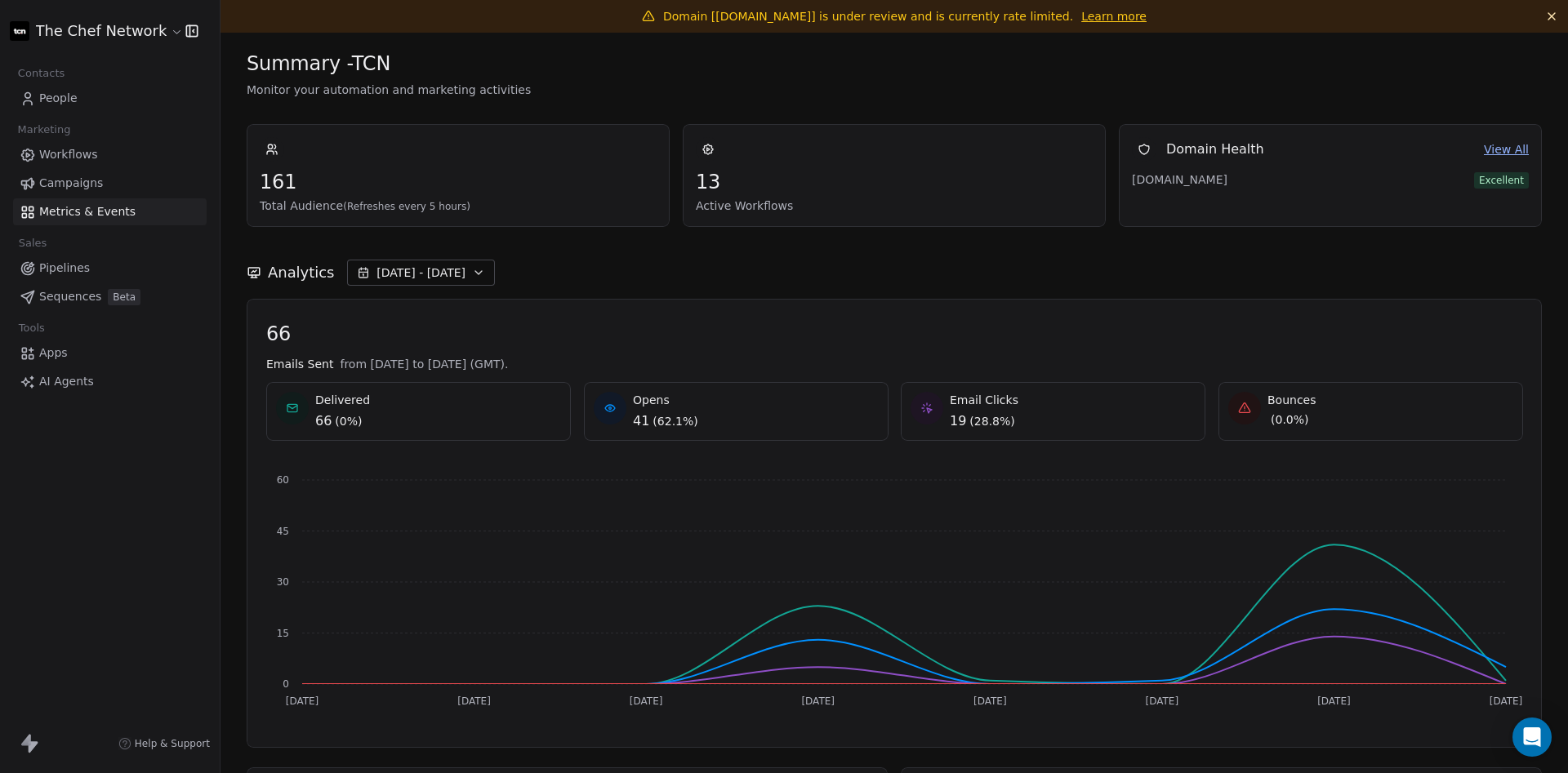
click at [1337, 434] on div "Bounces ( 0.0% )" at bounding box center [1370, 411] width 305 height 59
drag, startPoint x: 1337, startPoint y: 434, endPoint x: 1286, endPoint y: 401, distance: 60.7
click at [1286, 401] on div "Bounces ( 0.0% )" at bounding box center [1370, 411] width 305 height 59
click at [1286, 401] on span "Bounces" at bounding box center [1292, 400] width 49 height 16
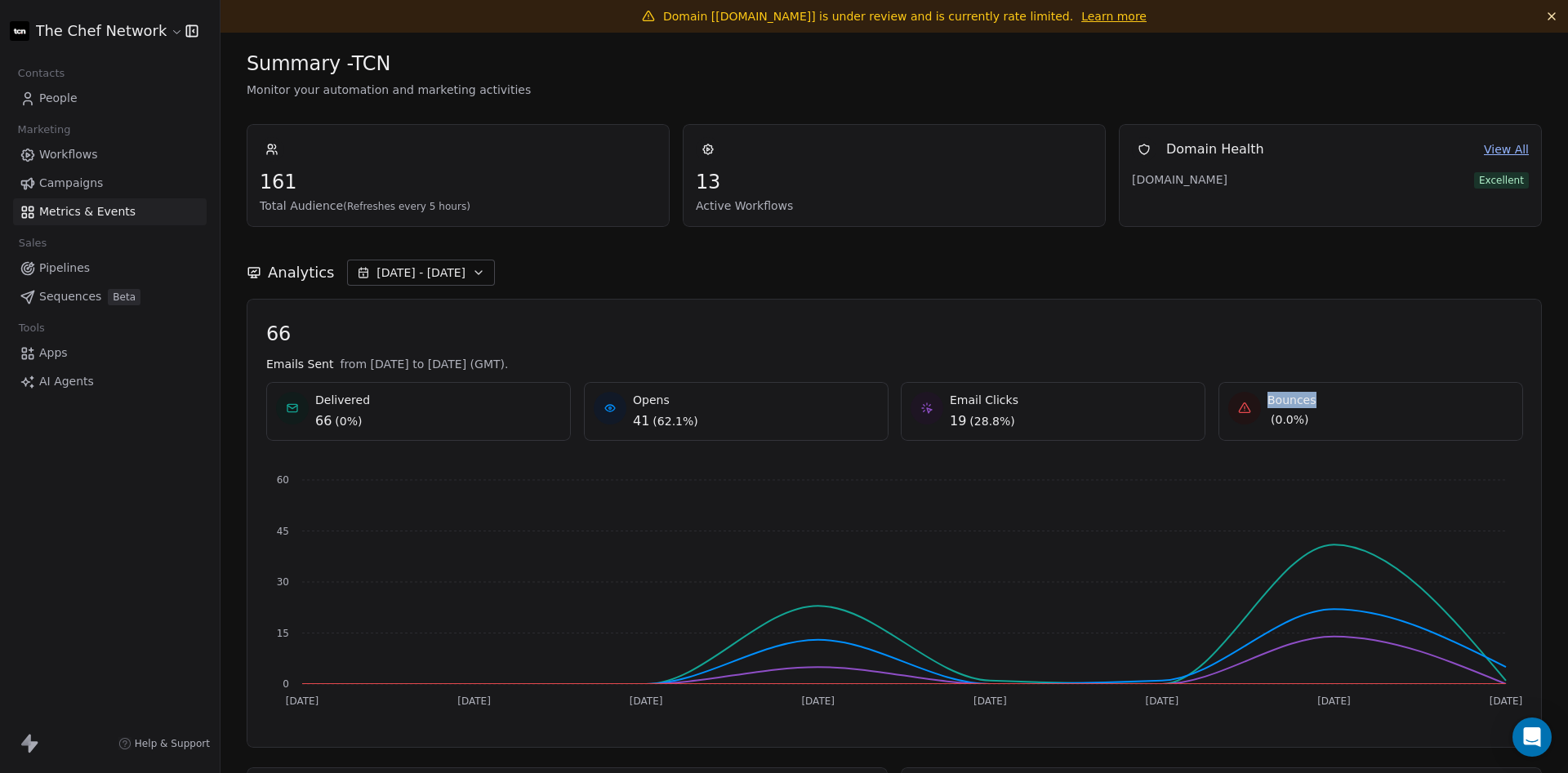
click at [1286, 401] on span "Bounces" at bounding box center [1292, 400] width 49 height 16
drag, startPoint x: 1286, startPoint y: 401, endPoint x: 1344, endPoint y: 435, distance: 67.2
click at [1344, 435] on div "Bounces ( 0.0% )" at bounding box center [1370, 411] width 305 height 59
click at [96, 108] on link "People" at bounding box center [109, 99] width 194 height 27
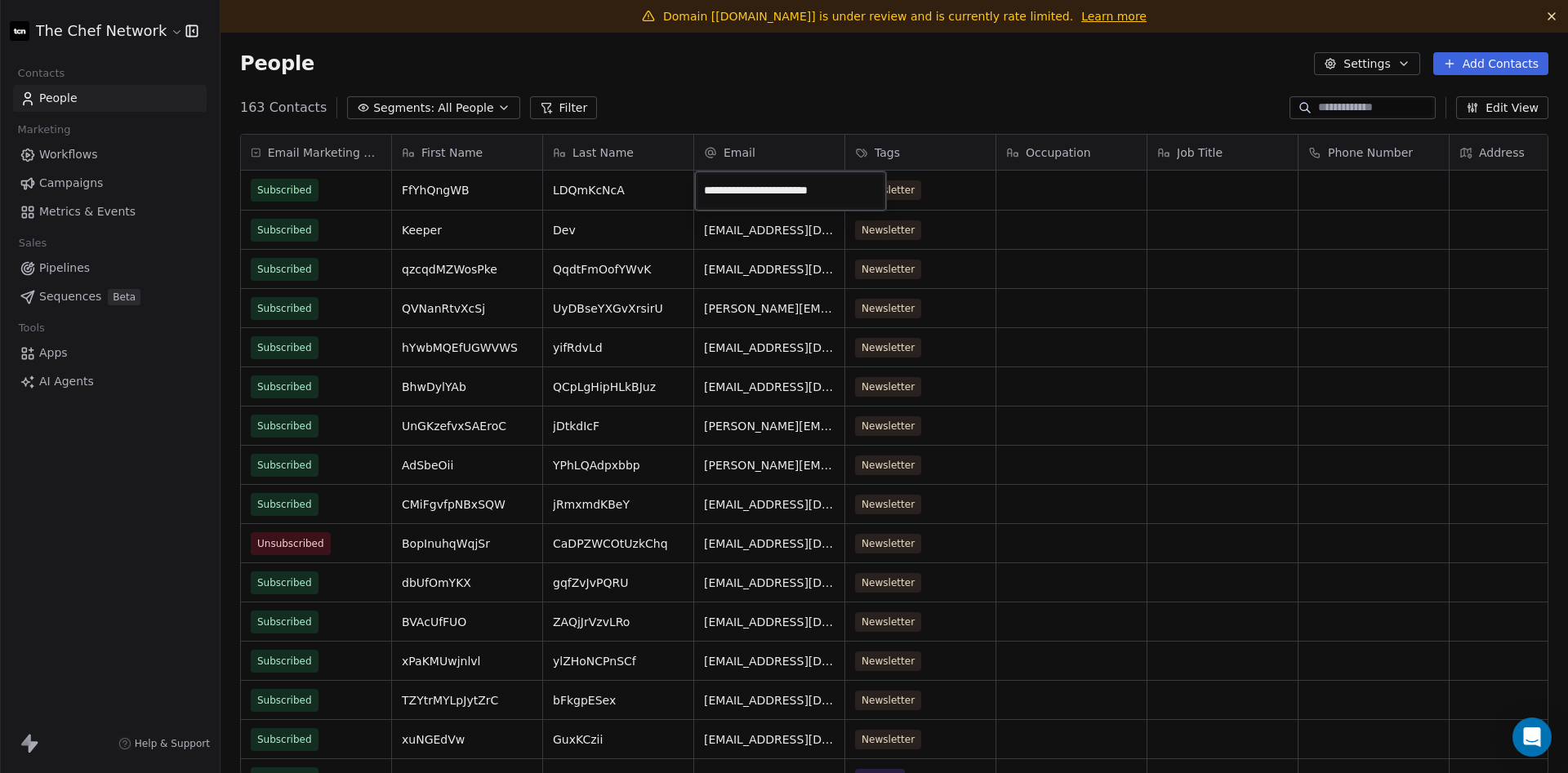
click at [738, 185] on input "**********" at bounding box center [790, 191] width 184 height 33
click at [758, 190] on input "**********" at bounding box center [790, 191] width 184 height 33
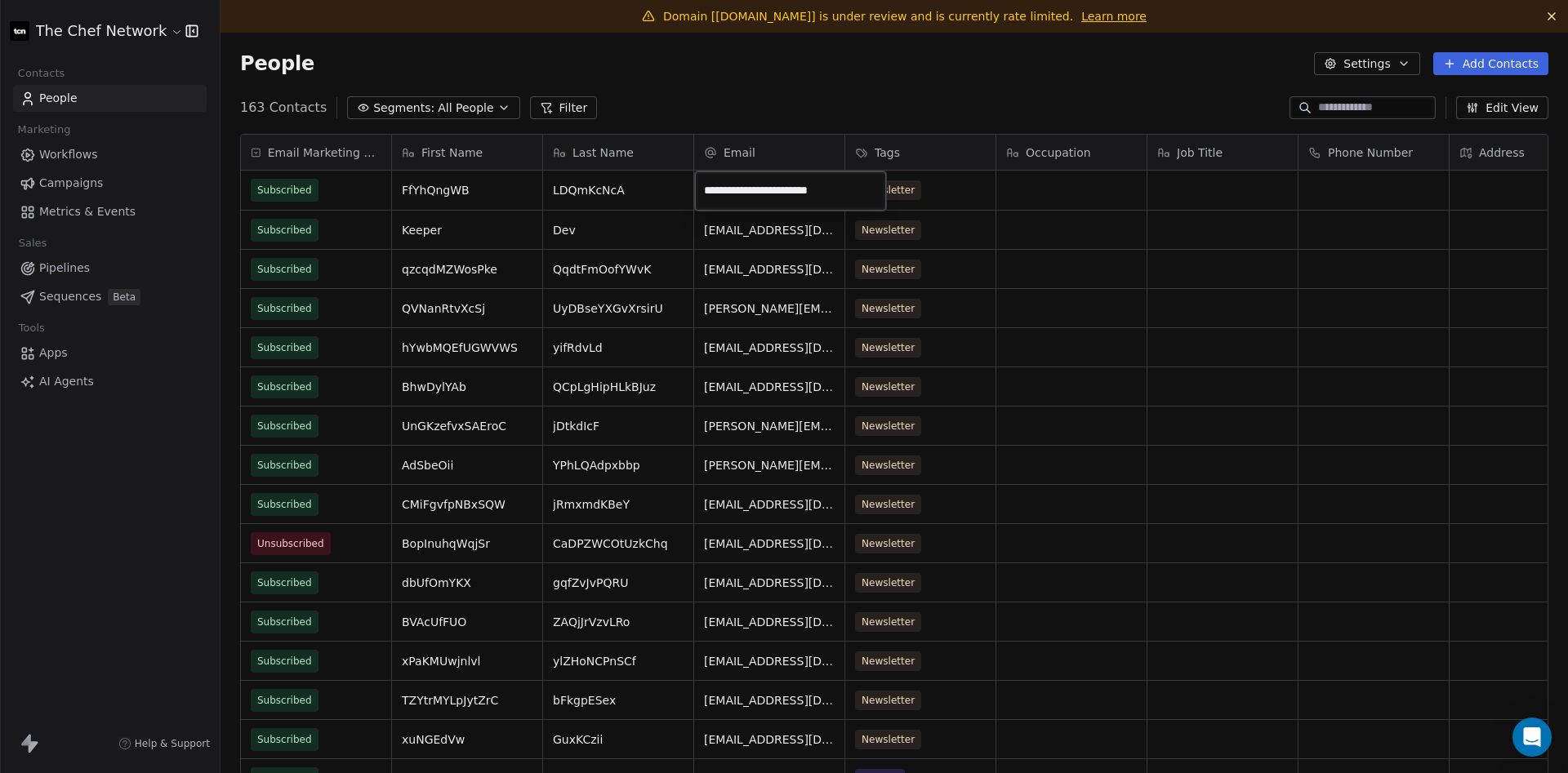
click at [758, 190] on input "**********" at bounding box center [790, 191] width 184 height 33
click at [766, 89] on html "The Chef Network Contacts People Marketing Workflows Campaigns Metrics & Events…" at bounding box center [784, 386] width 1568 height 773
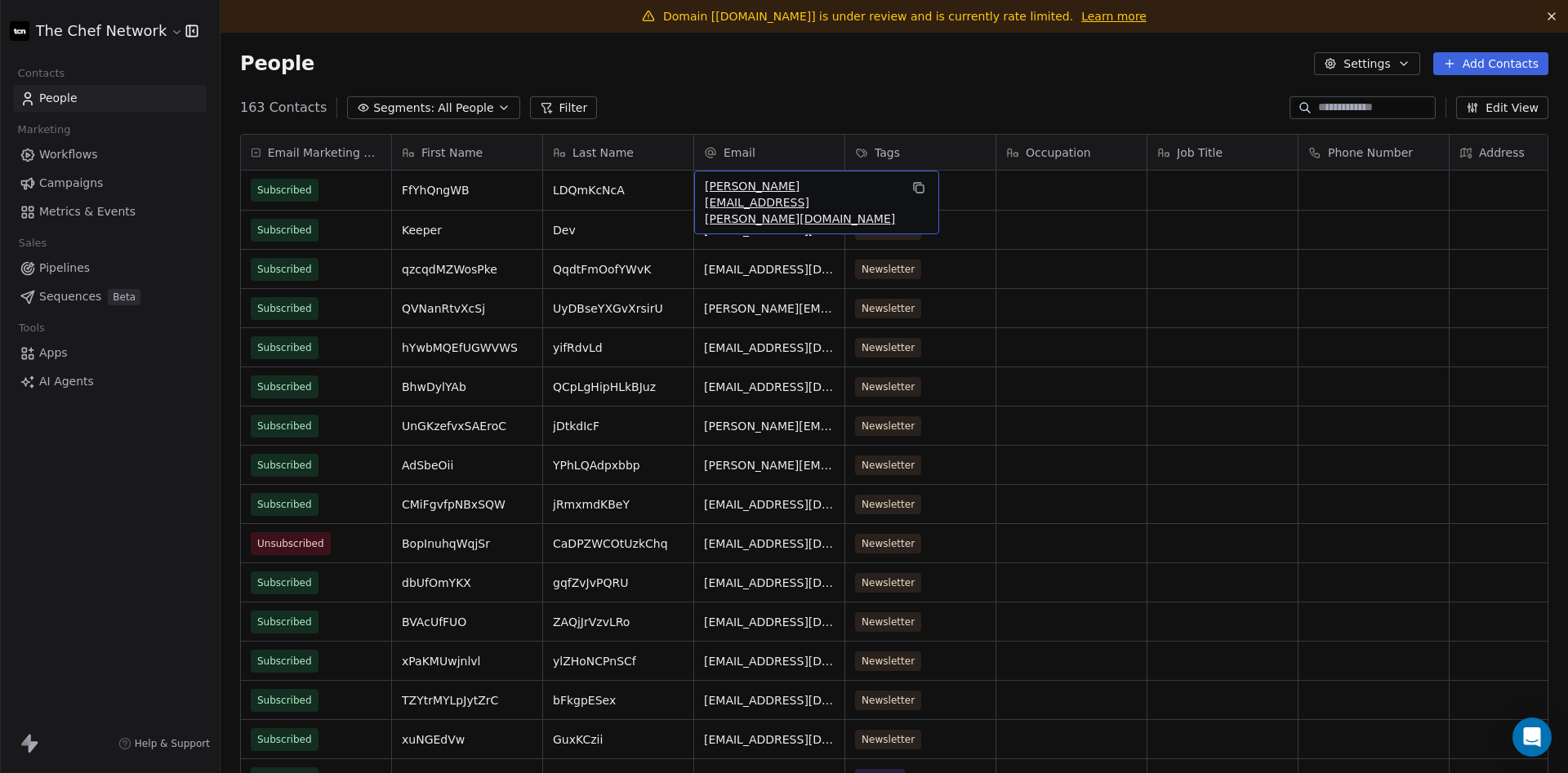
click at [791, 190] on span "[PERSON_NAME][EMAIL_ADDRESS][PERSON_NAME][DOMAIN_NAME]" at bounding box center [801, 203] width 194 height 49
click at [791, 190] on input "**********" at bounding box center [790, 191] width 184 height 33
click at [1374, 114] on html "The Chef Network Contacts People Marketing Workflows Campaigns Metrics & Events…" at bounding box center [784, 386] width 1568 height 773
click at [1419, 107] on html "The Chef Network Contacts People Marketing Workflows Campaigns Metrics & Events…" at bounding box center [784, 386] width 1568 height 773
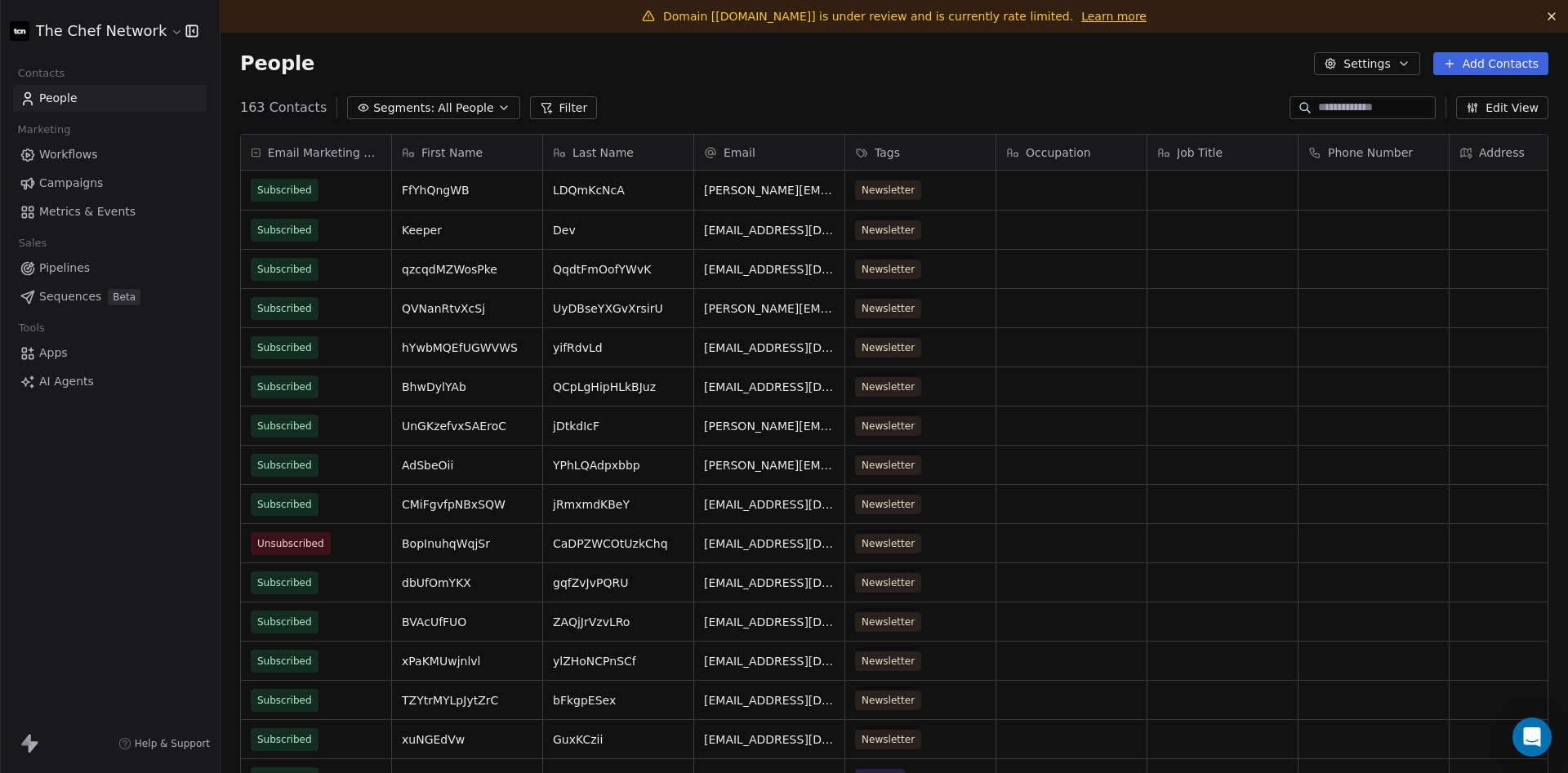
drag, startPoint x: 1350, startPoint y: 121, endPoint x: 1344, endPoint y: 108, distance: 14.3
click at [1345, 110] on section "People Settings Add Contacts 163 Contacts Segments: All People Filter Edit View…" at bounding box center [894, 419] width 1347 height 773
click at [1344, 108] on input at bounding box center [1375, 108] width 114 height 16
paste input "**********"
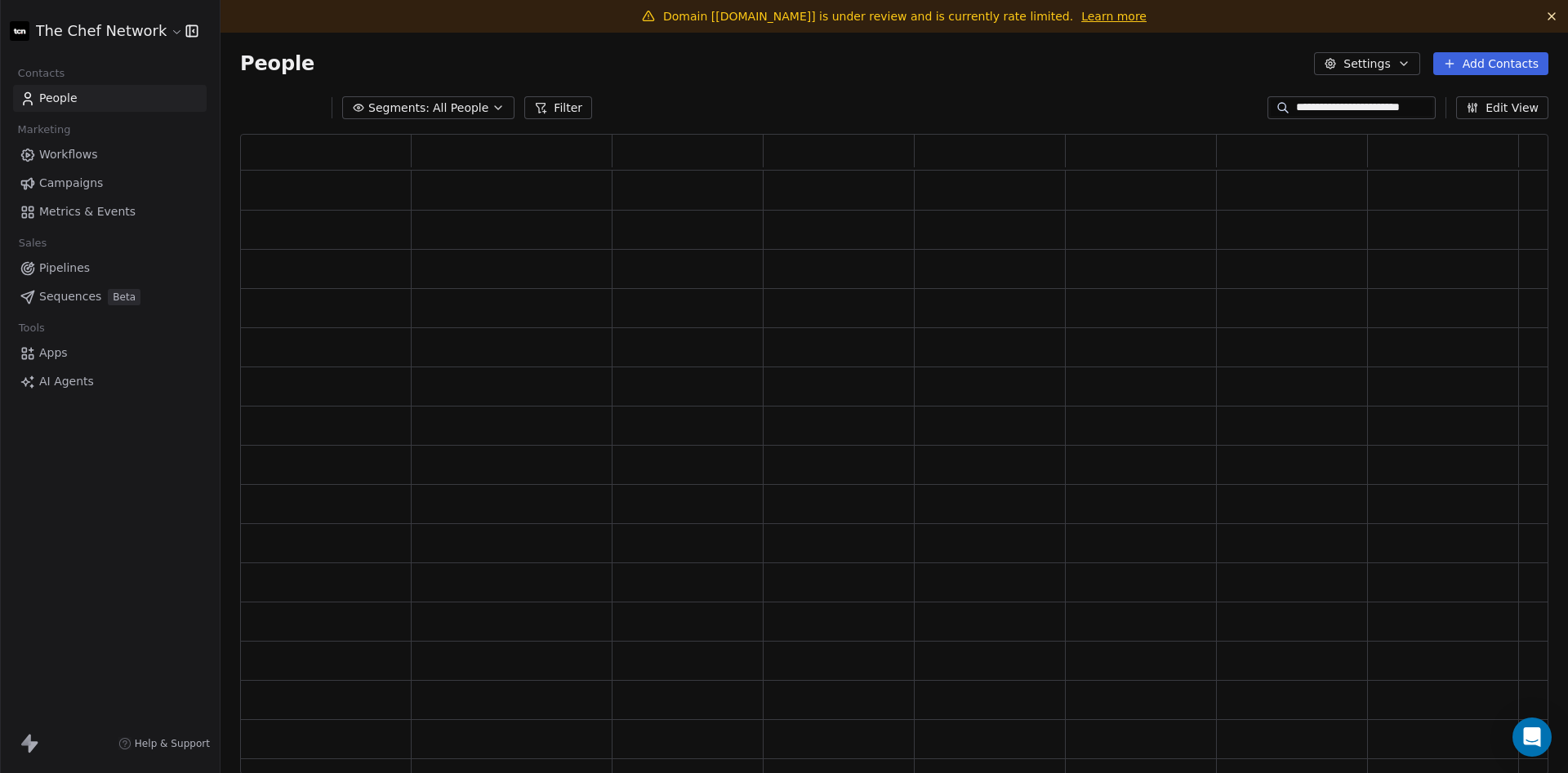
type input "**********"
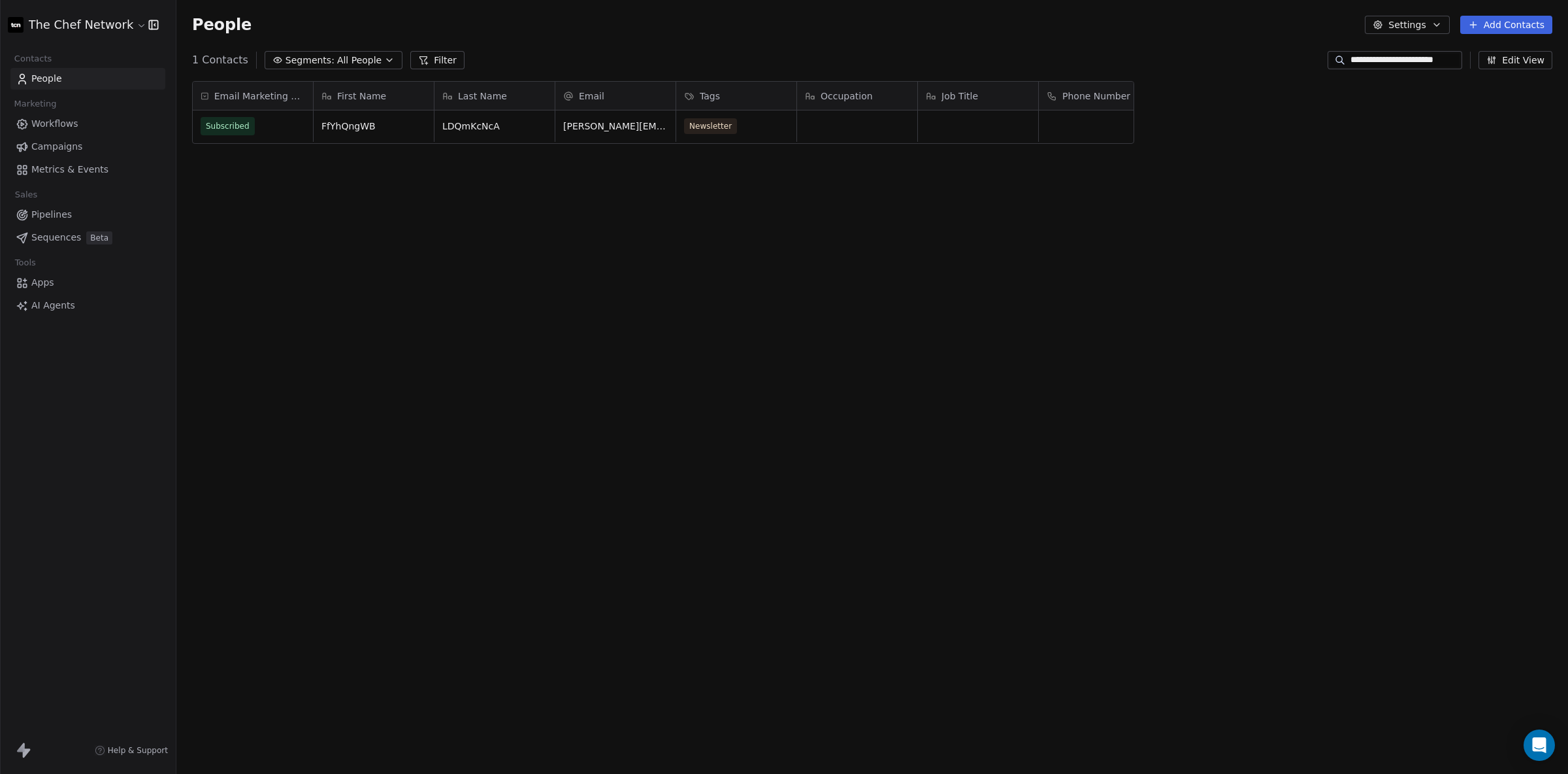
scroll to position [1, 1]
click at [601, 133] on div "[PERSON_NAME][EMAIL_ADDRESS][PERSON_NAME][DOMAIN_NAME]" at bounding box center [653, 136] width 196 height 51
click at [603, 127] on span "[PERSON_NAME][EMAIL_ADDRESS][PERSON_NAME][DOMAIN_NAME]" at bounding box center [641, 136] width 156 height 39
click at [582, 126] on span "[PERSON_NAME][EMAIL_ADDRESS][PERSON_NAME][DOMAIN_NAME]" at bounding box center [641, 136] width 156 height 39
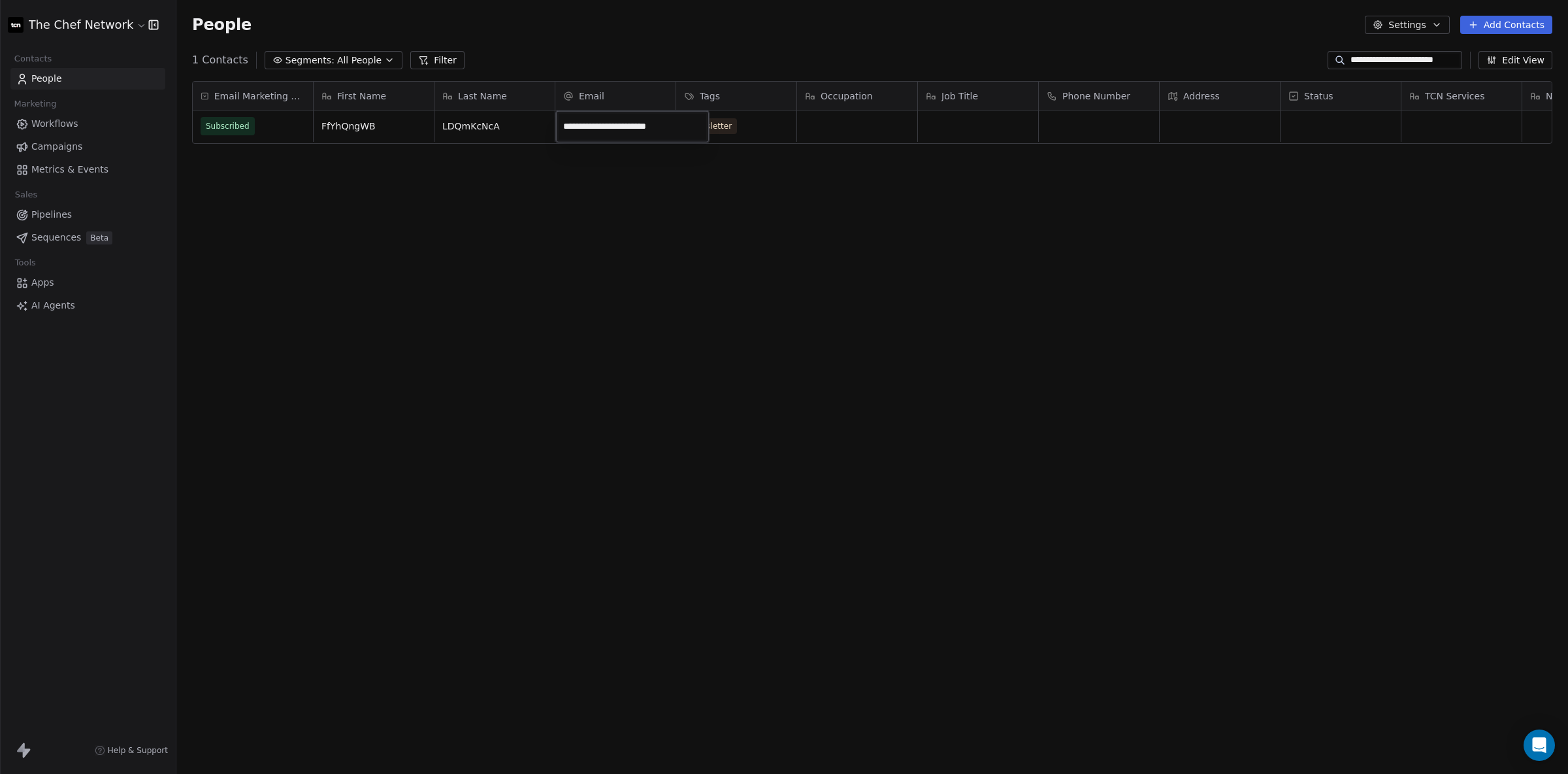
scroll to position [26, 0]
click at [582, 126] on input "**********" at bounding box center [632, 127] width 148 height 26
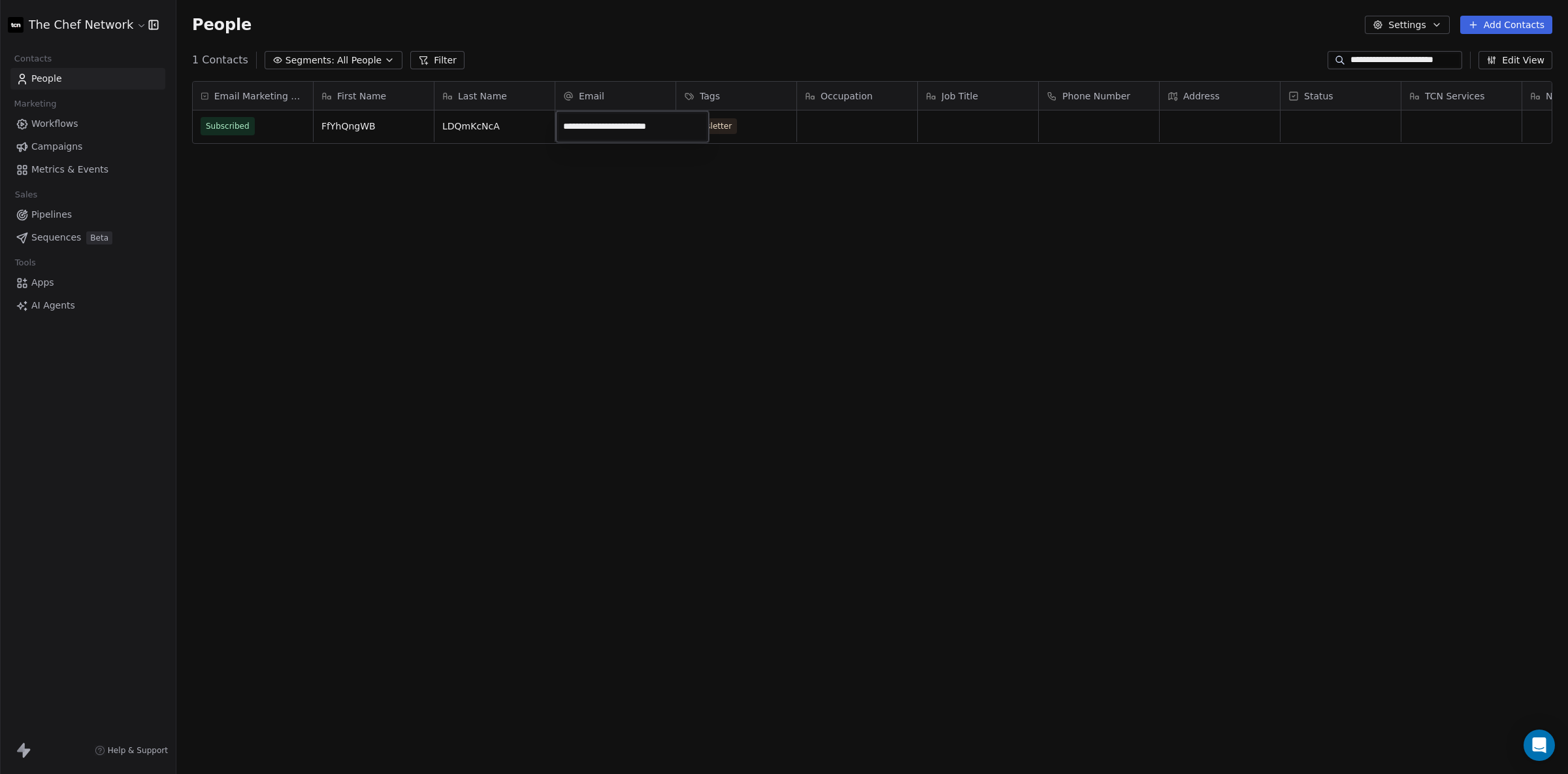
click at [582, 126] on input "**********" at bounding box center [632, 127] width 148 height 26
click at [857, 260] on html "**********" at bounding box center [784, 387] width 1568 height 774
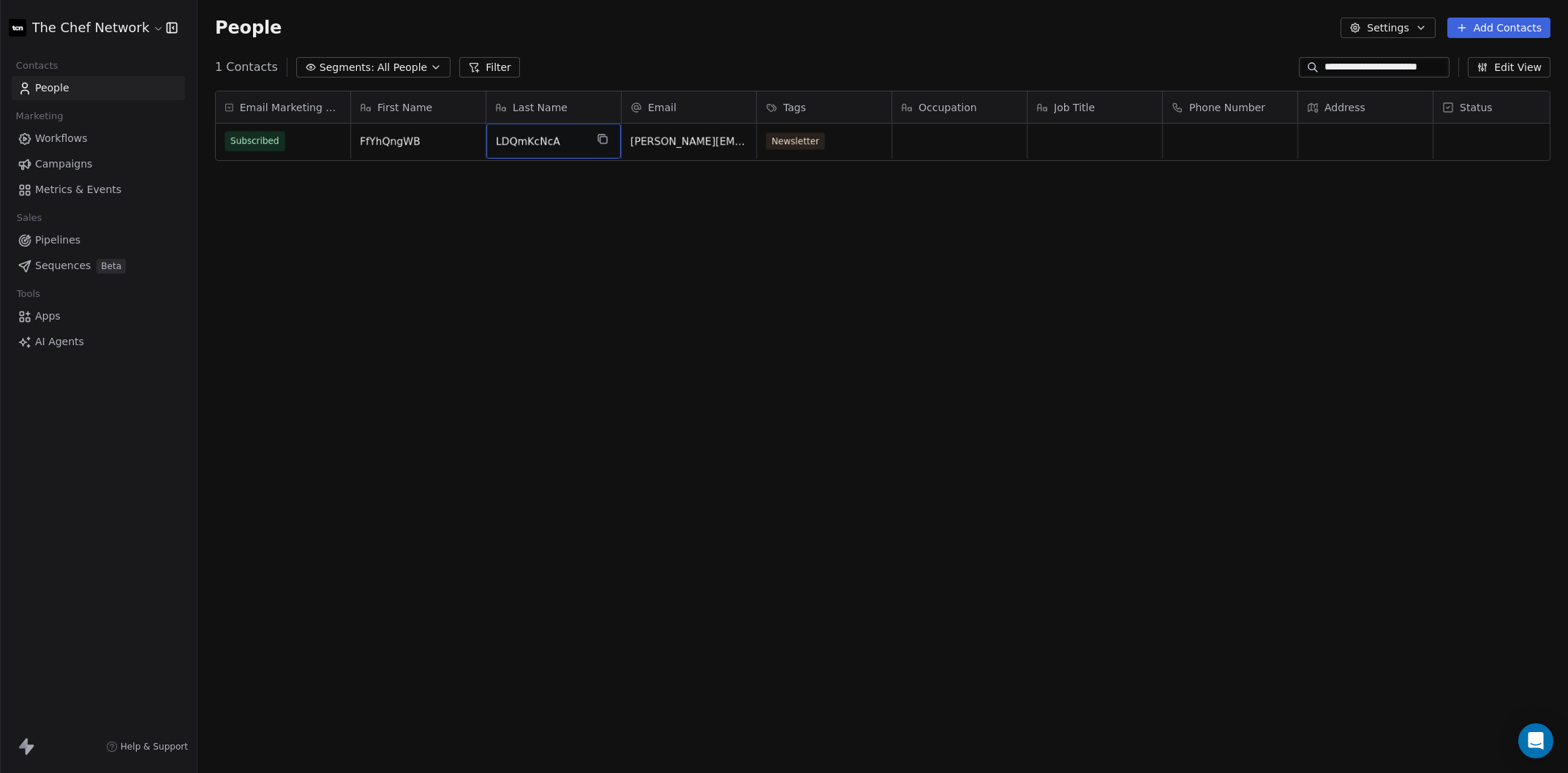
click at [1404, 65] on button "Edit View" at bounding box center [1510, 66] width 83 height 20
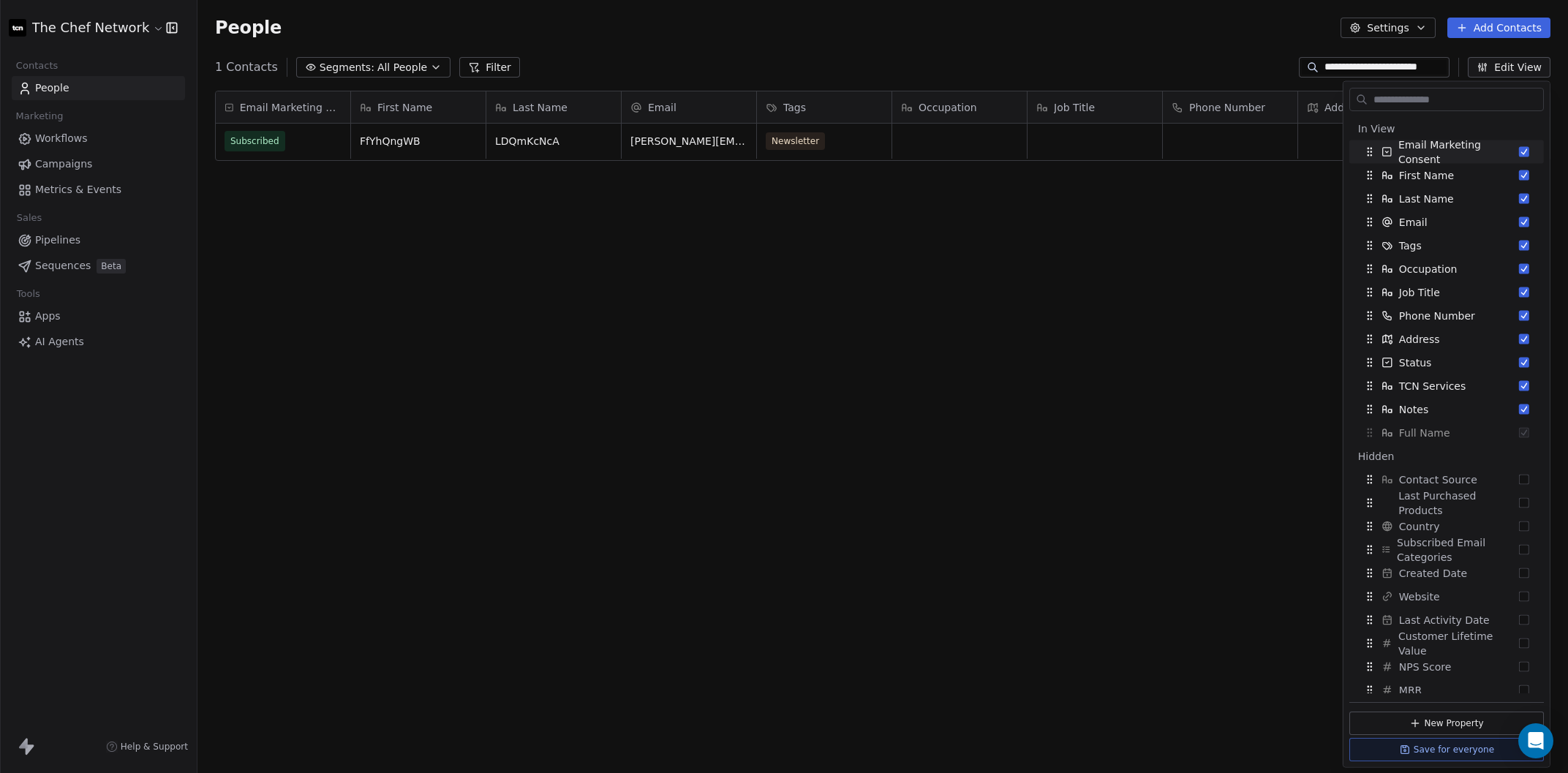
click at [663, 379] on div "Email Marketing Consent Subscribed First Name Last Name Email Tags Occupation J…" at bounding box center [883, 419] width 1370 height 680
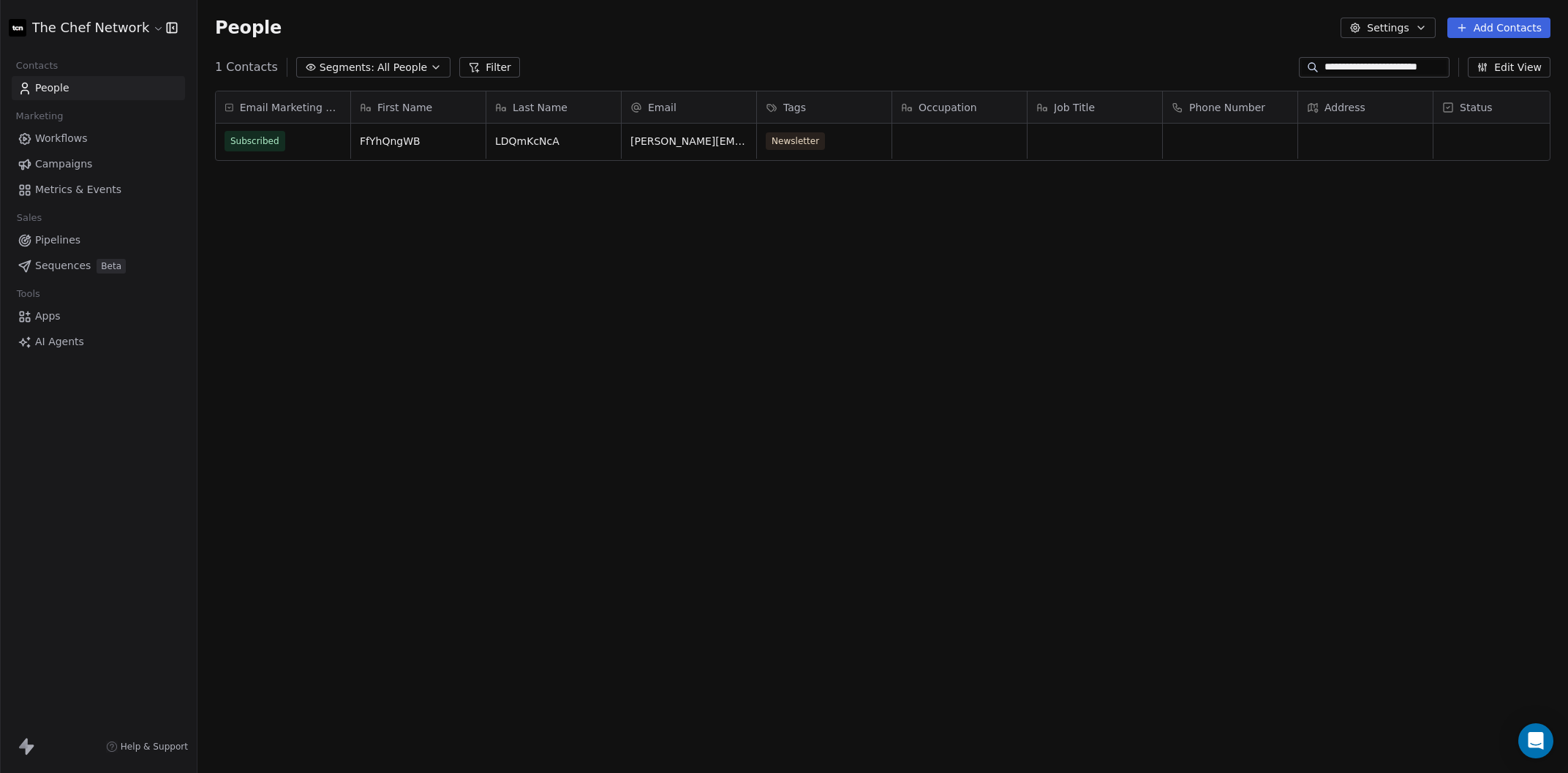
click at [1373, 76] on div "**********" at bounding box center [1374, 66] width 151 height 20
click at [1378, 68] on input "**********" at bounding box center [1387, 67] width 123 height 15
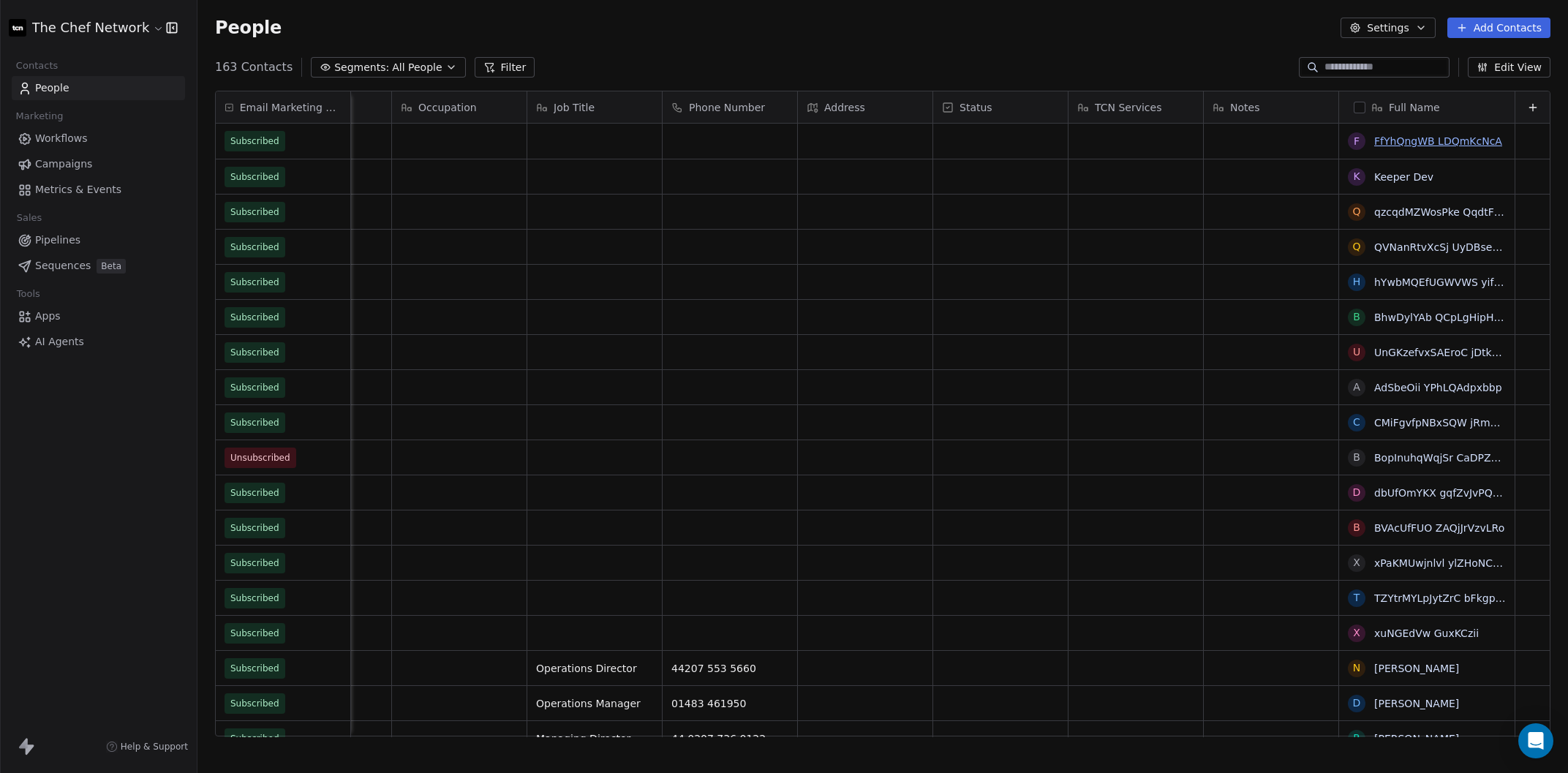
click at [1404, 135] on link "FfYhQngWB LDQmKcNcA" at bounding box center [1438, 141] width 128 height 11
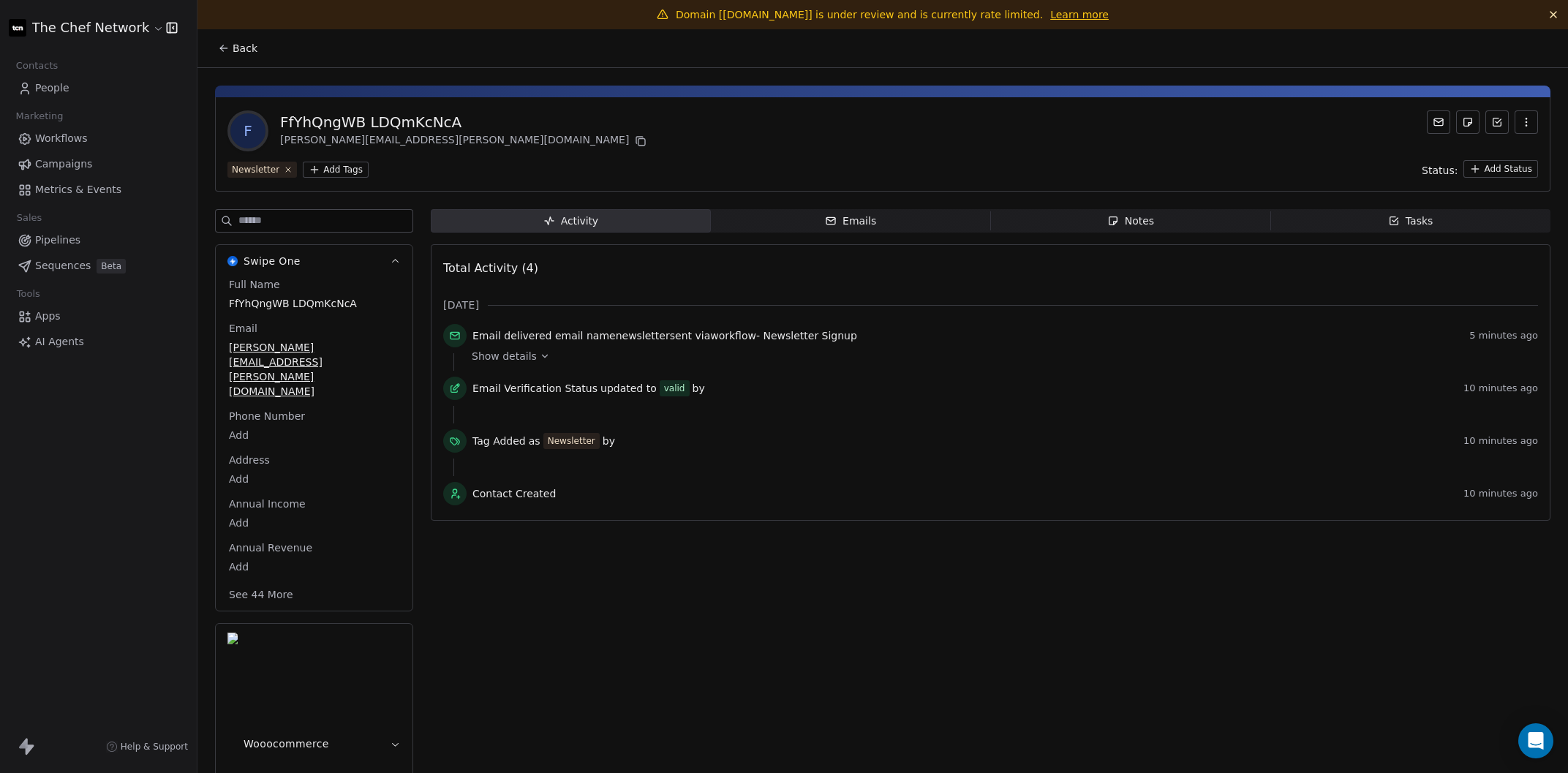
click at [215, 35] on button "Back" at bounding box center [237, 48] width 57 height 27
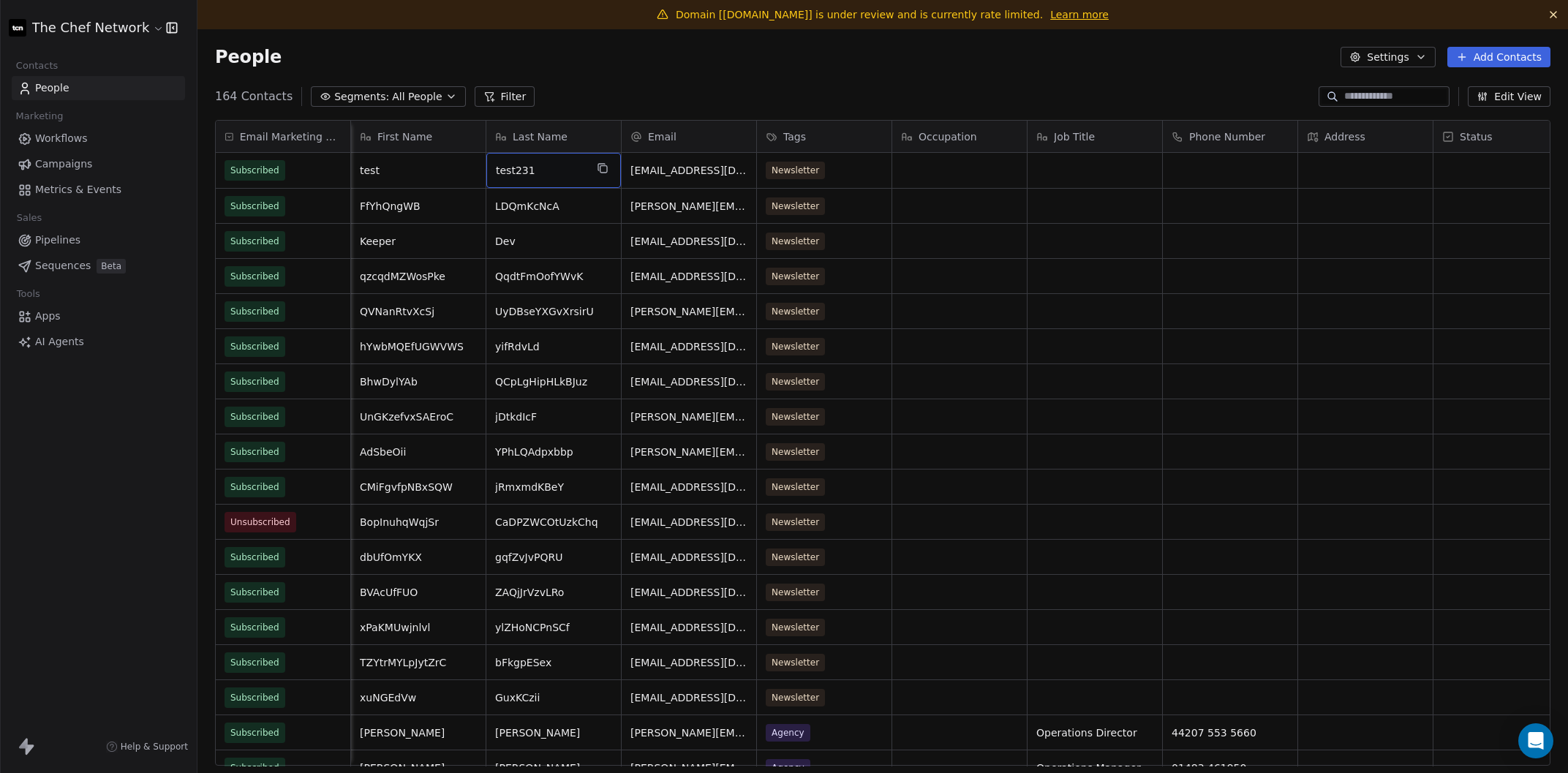
scroll to position [0, 501]
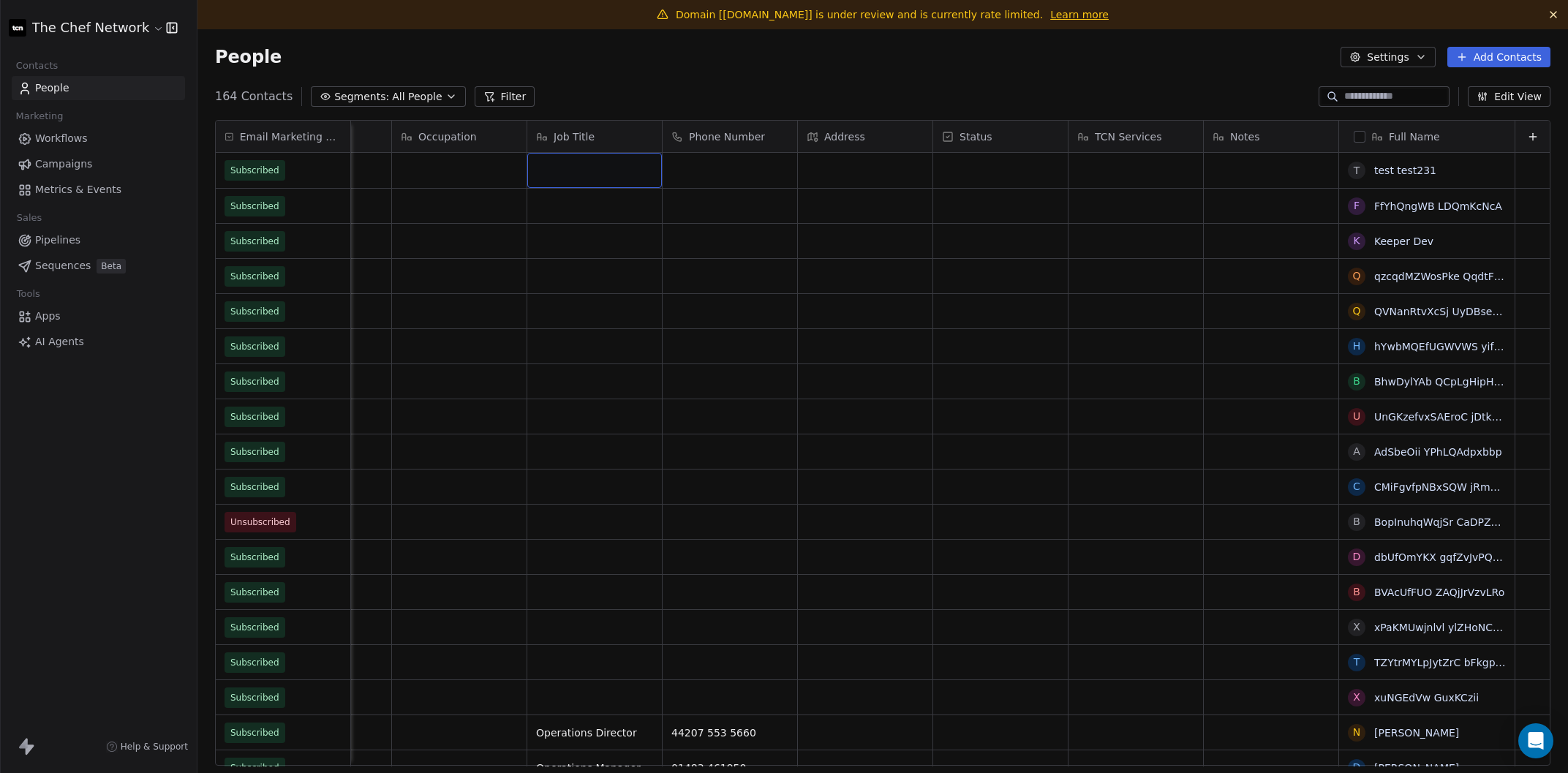
drag, startPoint x: 607, startPoint y: 174, endPoint x: 260, endPoint y: 168, distance: 347.1
click at [1404, 170] on span "test test231" at bounding box center [1427, 170] width 104 height 15
click at [1385, 93] on html "The Chef Network Contacts People Marketing Workflows Campaigns Metrics & Events…" at bounding box center [784, 386] width 1568 height 773
click at [1344, 93] on html "The Chef Network Contacts People Marketing Workflows Campaigns Metrics & Events…" at bounding box center [784, 386] width 1568 height 773
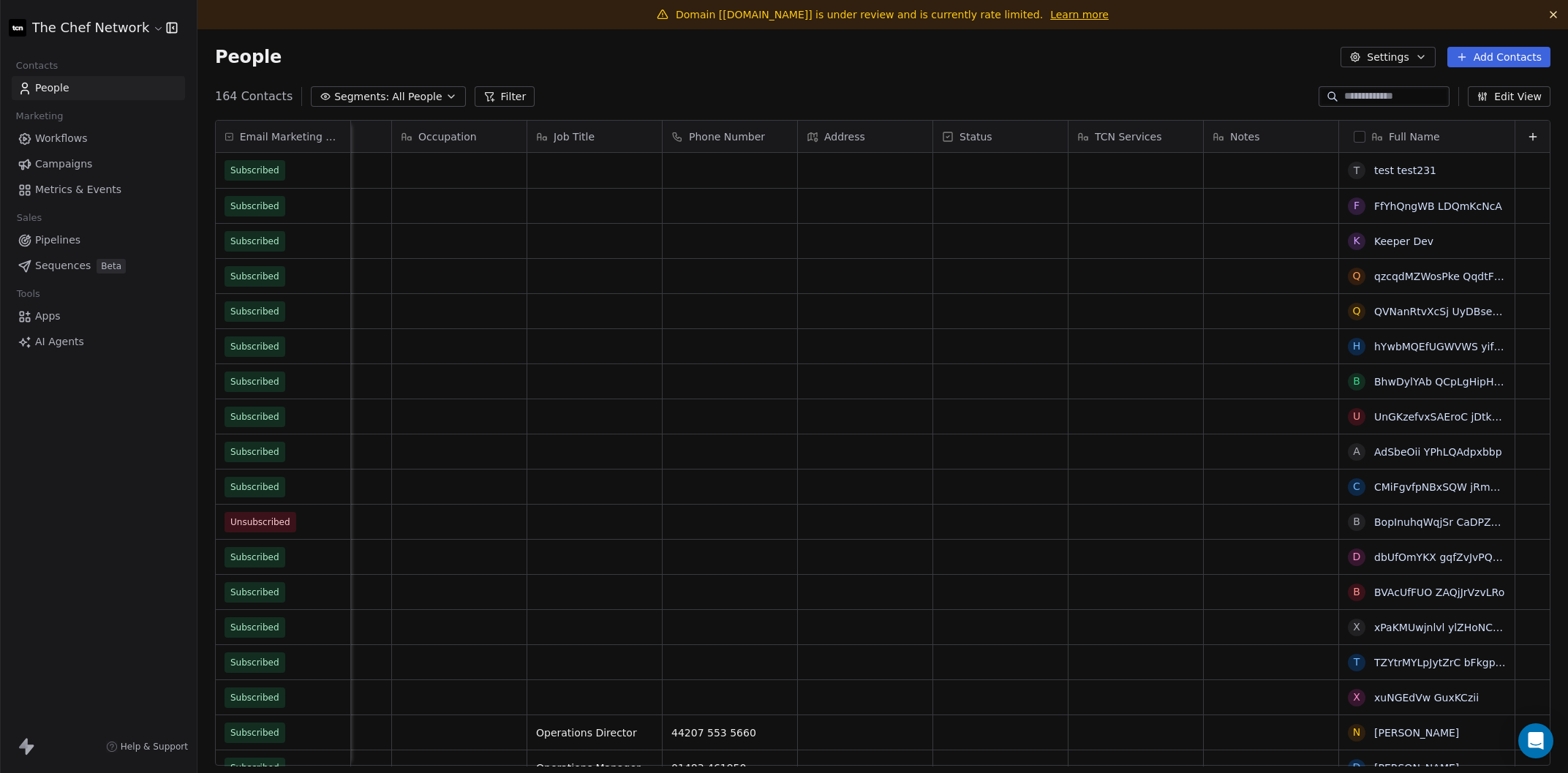
click at [1353, 96] on input at bounding box center [1395, 96] width 102 height 15
paste input "**********"
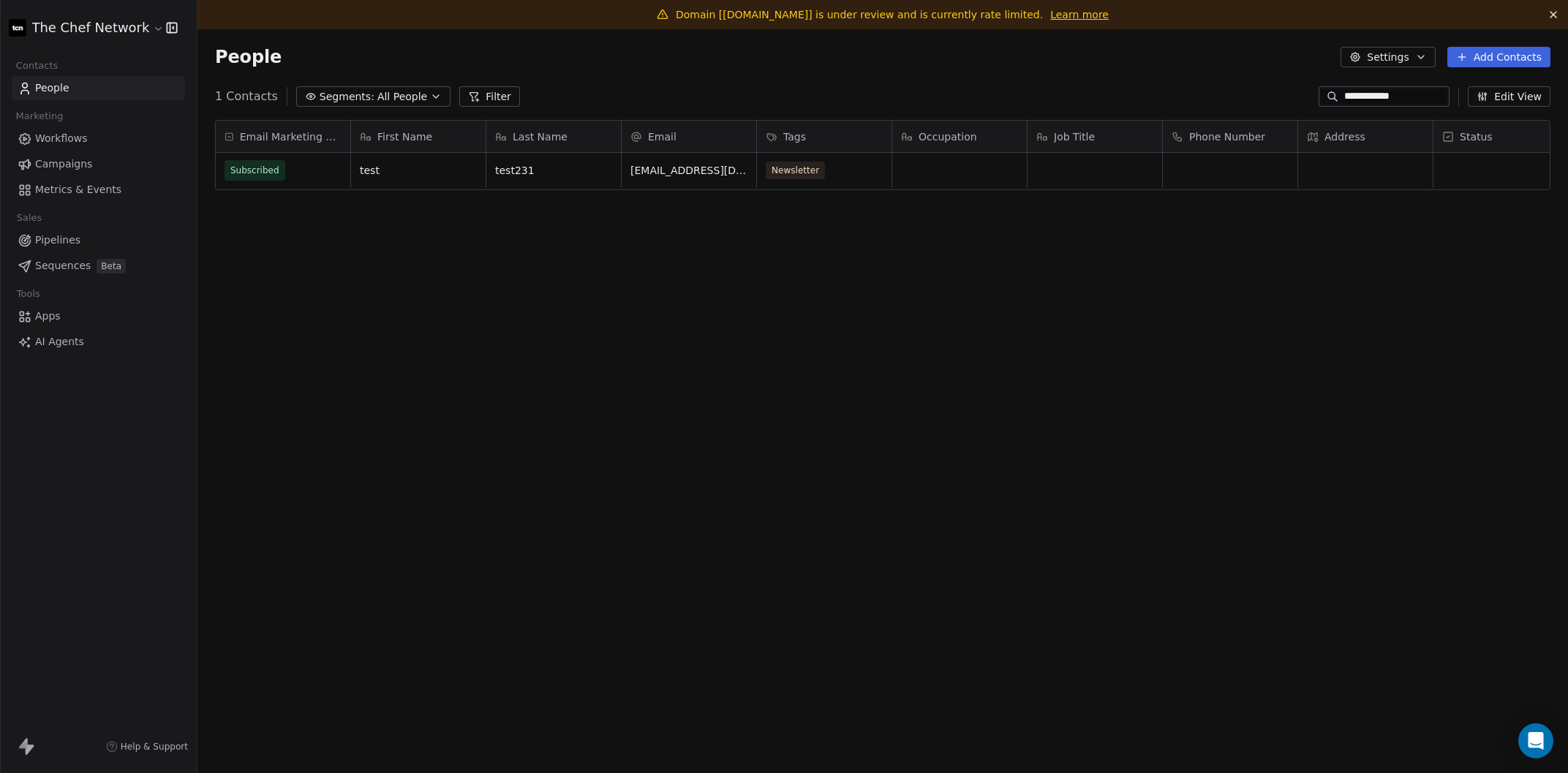
type input "**********"
drag, startPoint x: 207, startPoint y: 179, endPoint x: 1050, endPoint y: 177, distance: 843.0
click at [1050, 177] on div "Email Marketing Consent Subscribed First Name Last Name Email Tags Occupation J…" at bounding box center [883, 448] width 1370 height 680
click at [1016, 261] on div "Email Marketing Consent Subscribed First Name Last Name Email Tags Occupation J…" at bounding box center [883, 448] width 1370 height 680
click at [351, 102] on span "Segments:" at bounding box center [347, 96] width 55 height 15
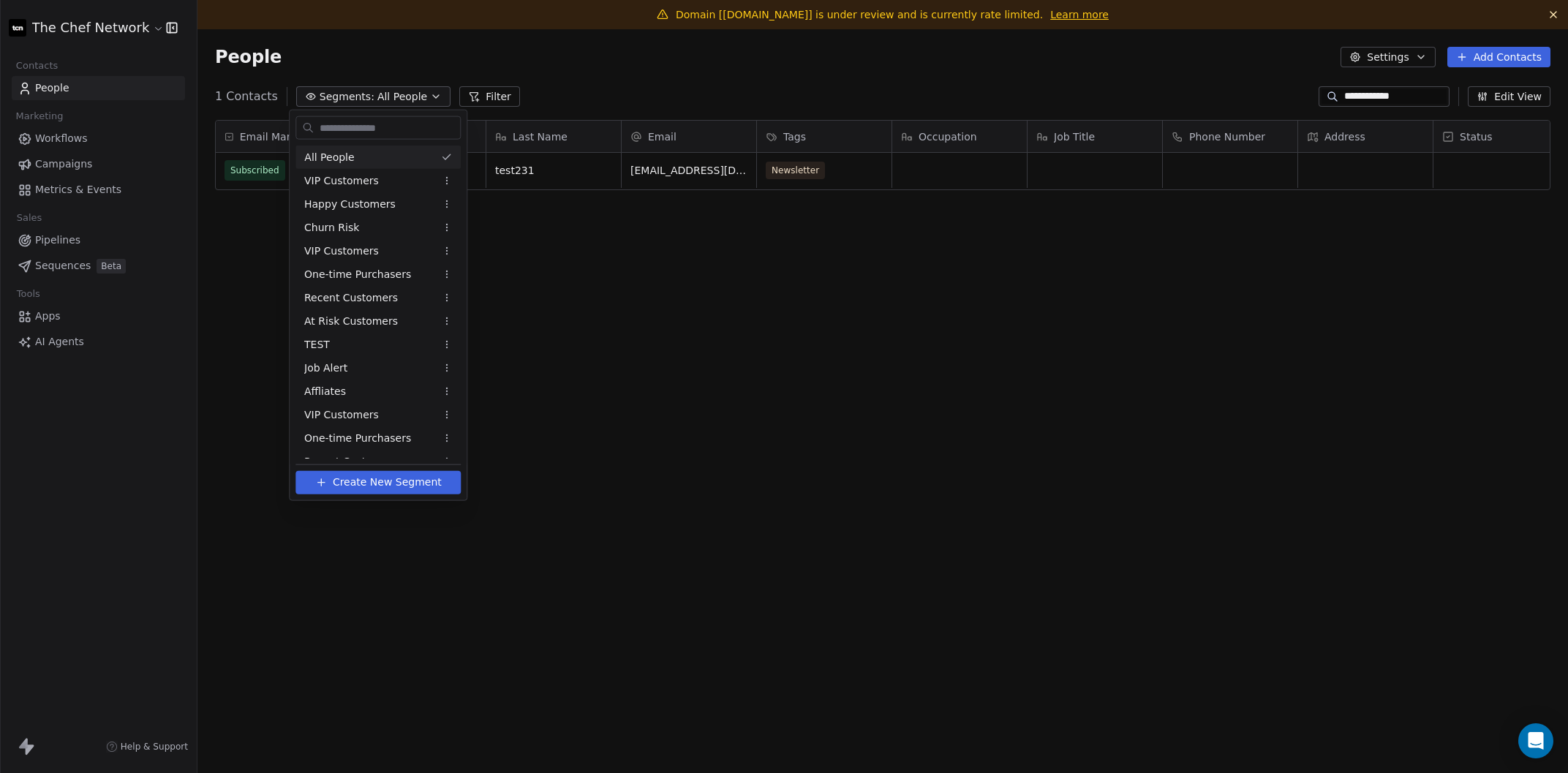
click at [888, 58] on html "**********" at bounding box center [784, 386] width 1568 height 773
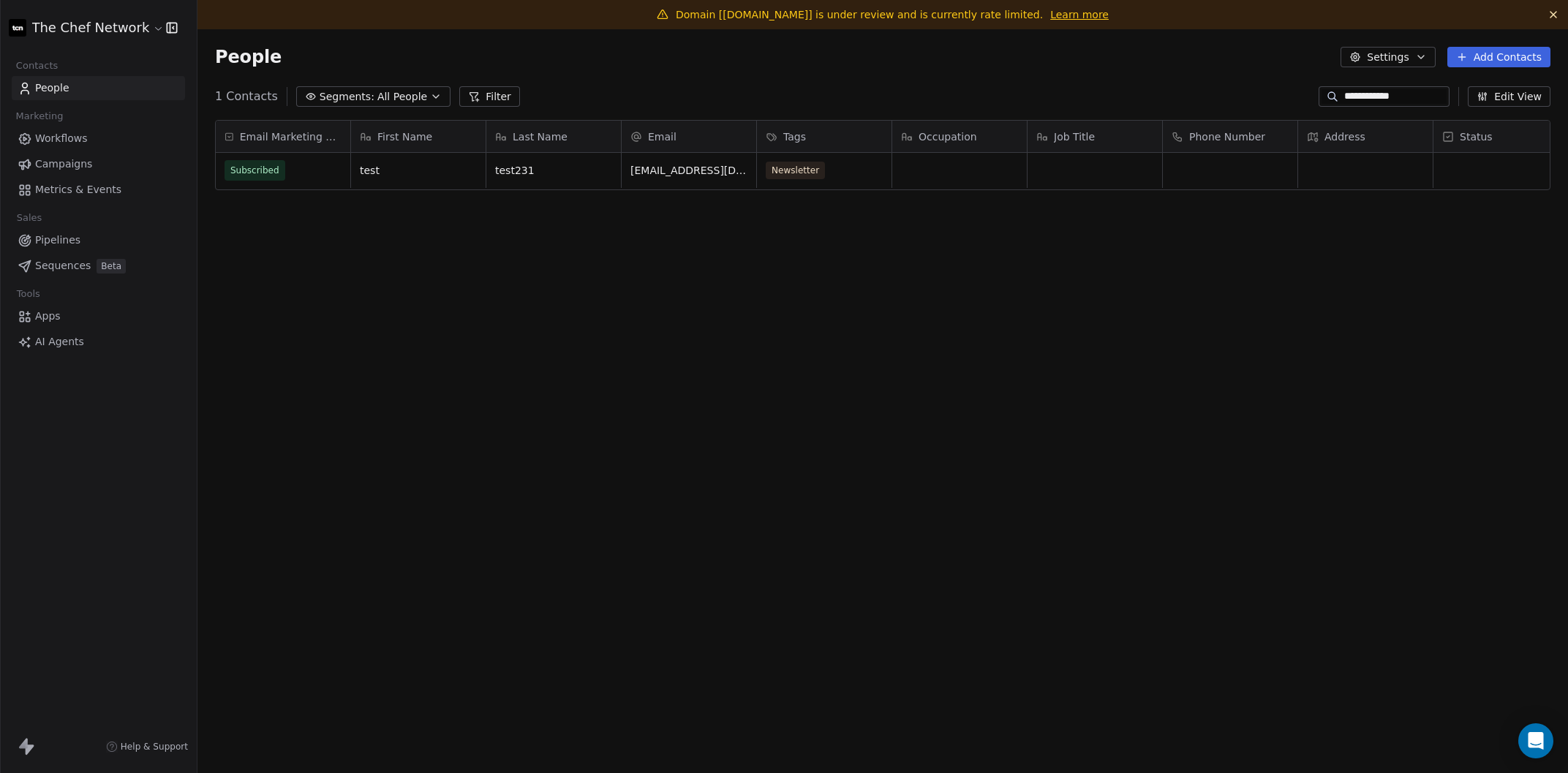
click at [1400, 64] on button "Settings" at bounding box center [1387, 57] width 95 height 20
click at [1175, 71] on html "**********" at bounding box center [784, 386] width 1568 height 773
click at [1404, 92] on icon "button" at bounding box center [1482, 96] width 11 height 11
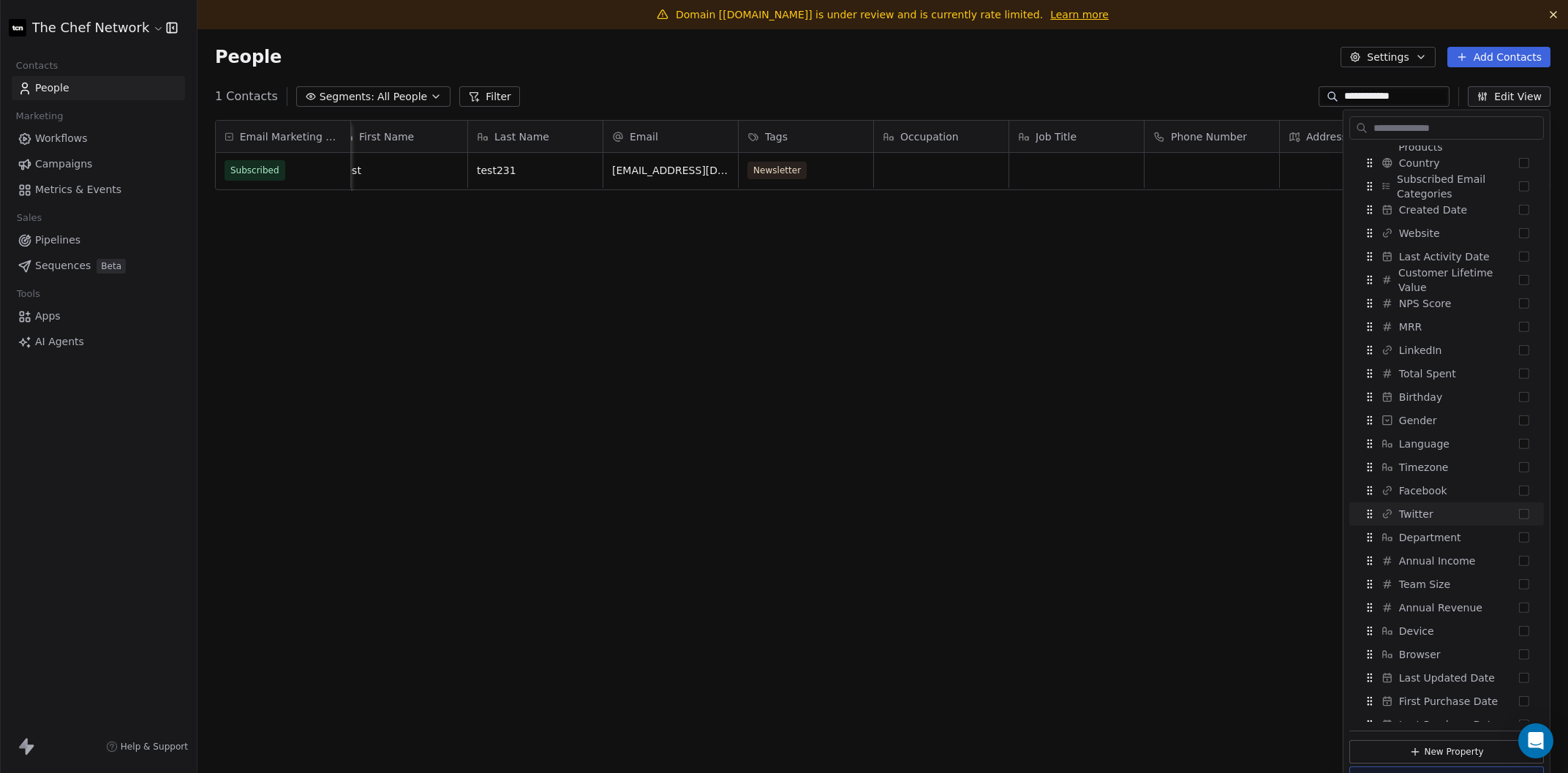
scroll to position [686, 0]
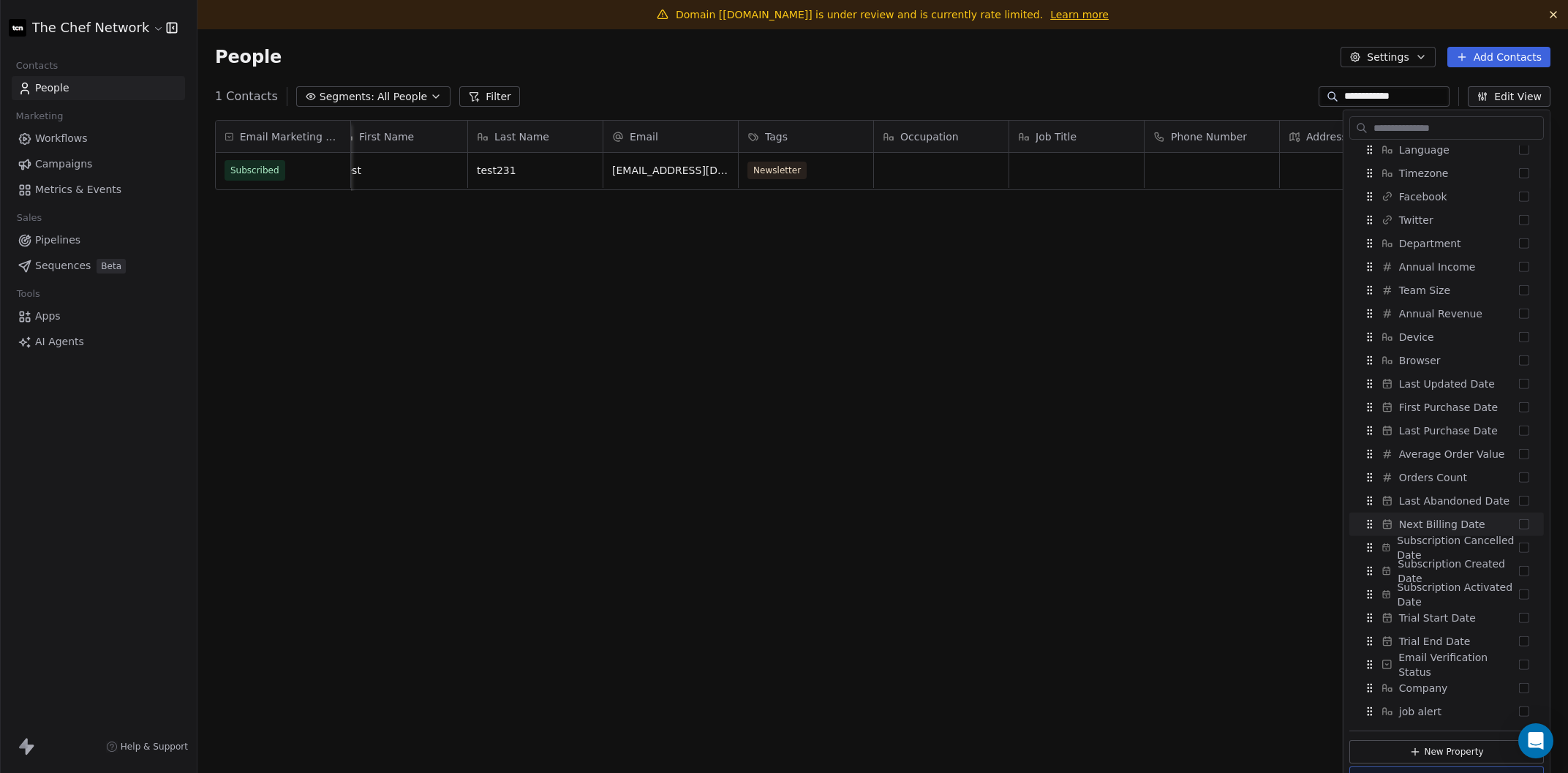
click at [1092, 532] on div "Email Marketing Consent Subscribed First Name Last Name Email Tags Occupation J…" at bounding box center [883, 448] width 1370 height 680
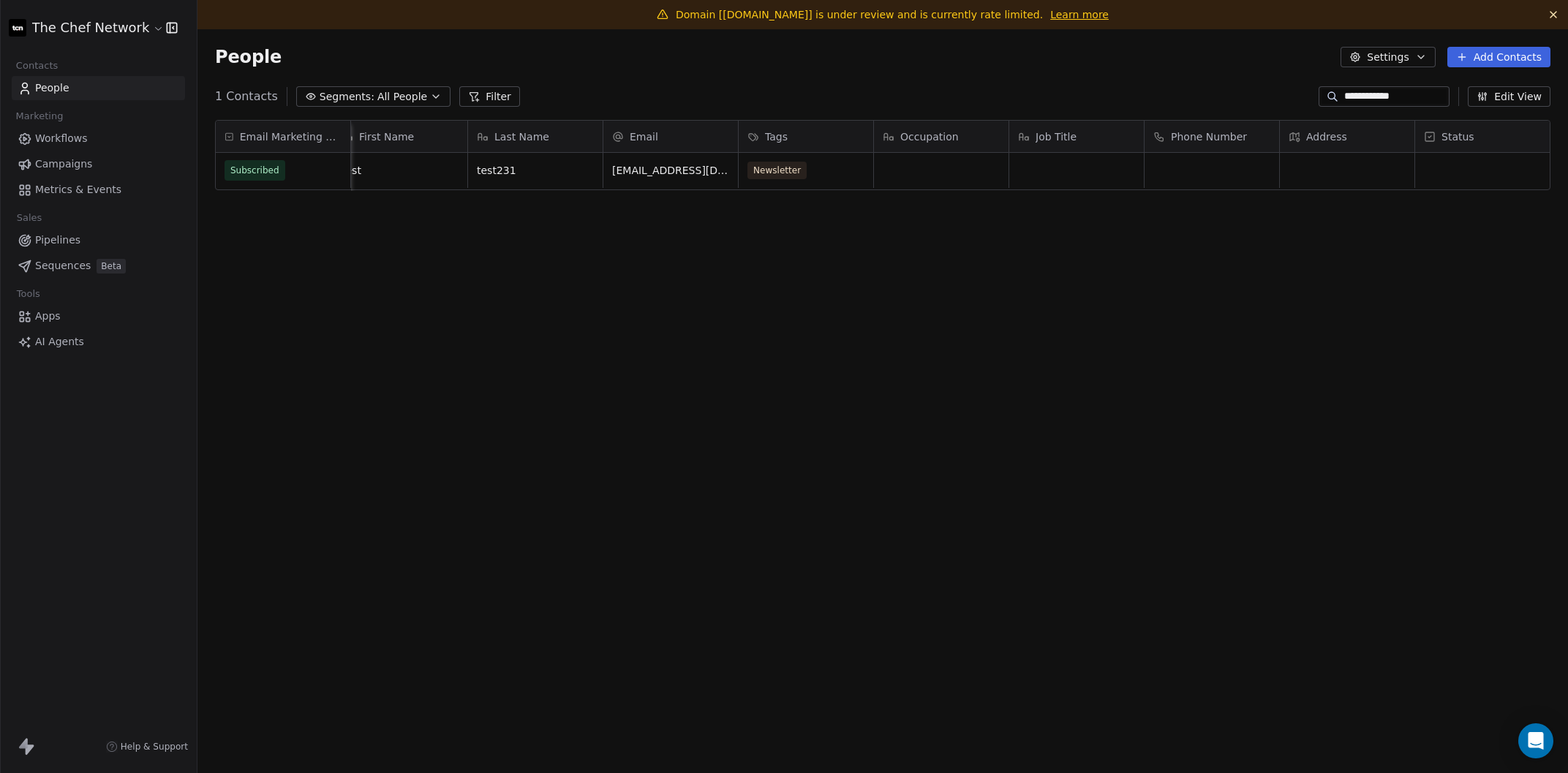
click at [1383, 96] on input "**********" at bounding box center [1395, 96] width 102 height 15
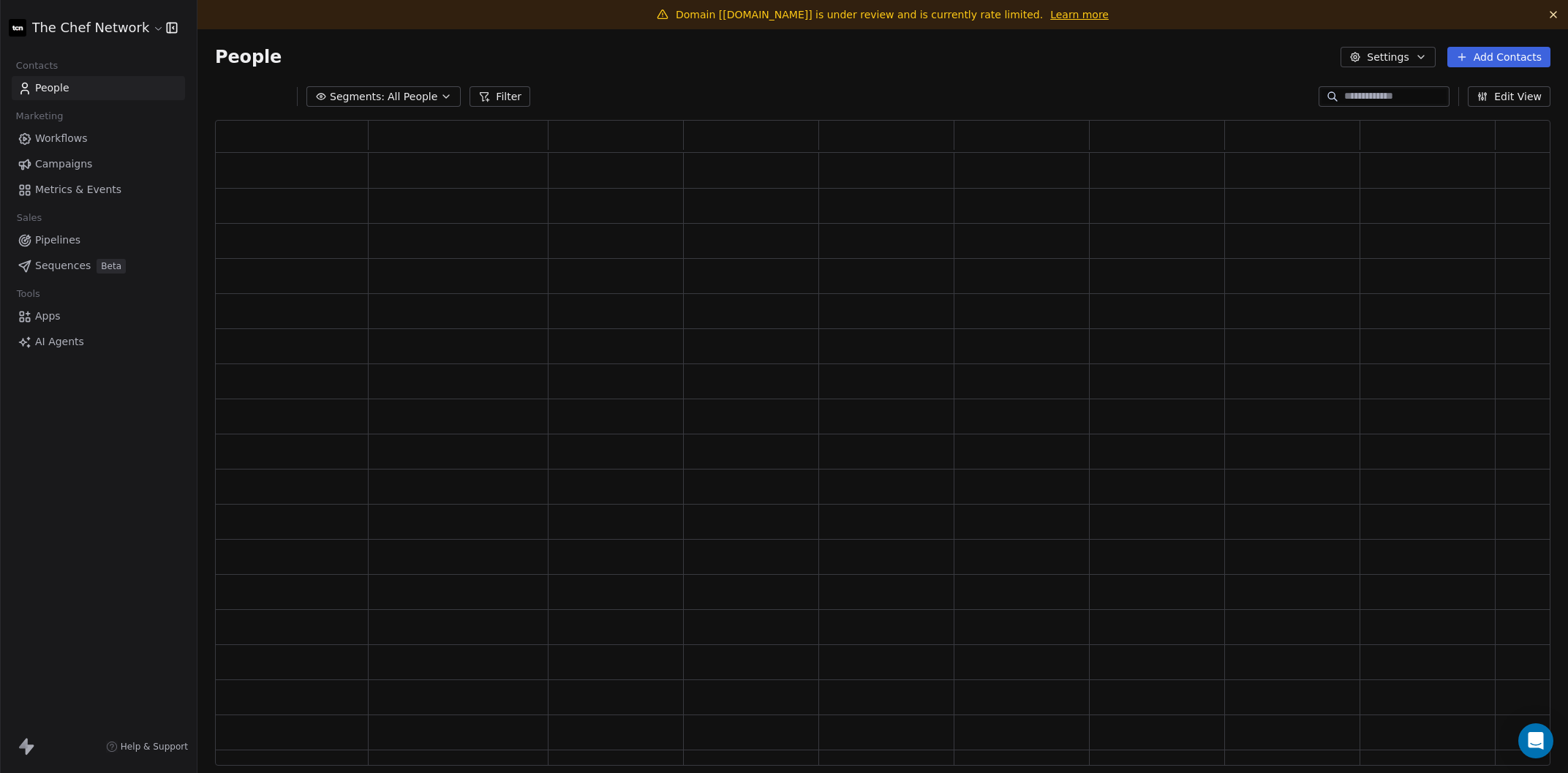
click at [1171, 87] on div "Segments: All People Filter Edit View" at bounding box center [883, 96] width 1370 height 23
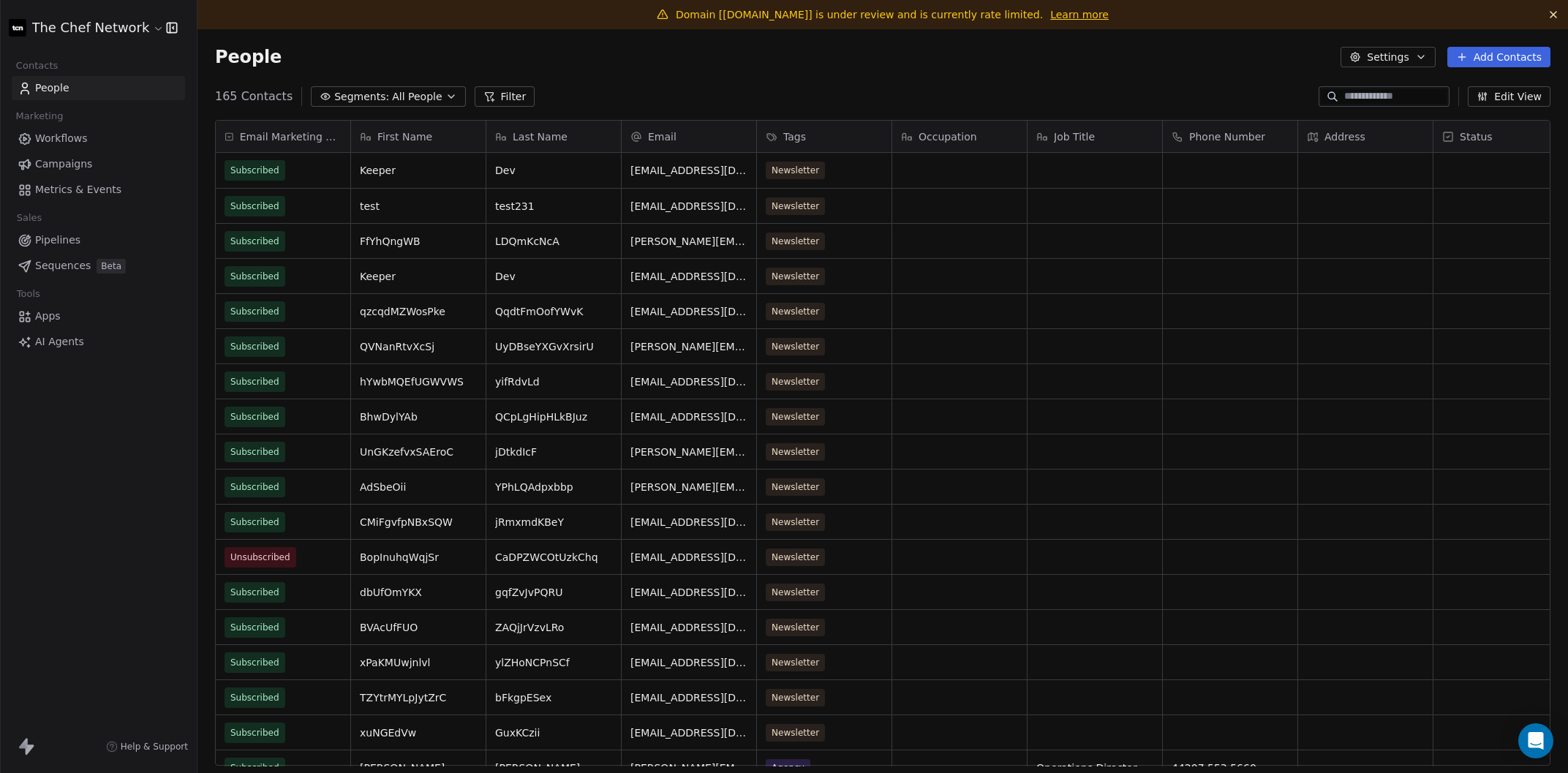
scroll to position [680, 1370]
click at [213, 170] on div "Email Marketing Consent Subscribed Subscribed Subscribed Subscribed Subscribed …" at bounding box center [883, 448] width 1370 height 680
click at [1404, 50] on button "Settings" at bounding box center [1387, 57] width 95 height 20
click at [1404, 87] on span "Contact Properties" at bounding box center [1428, 88] width 95 height 15
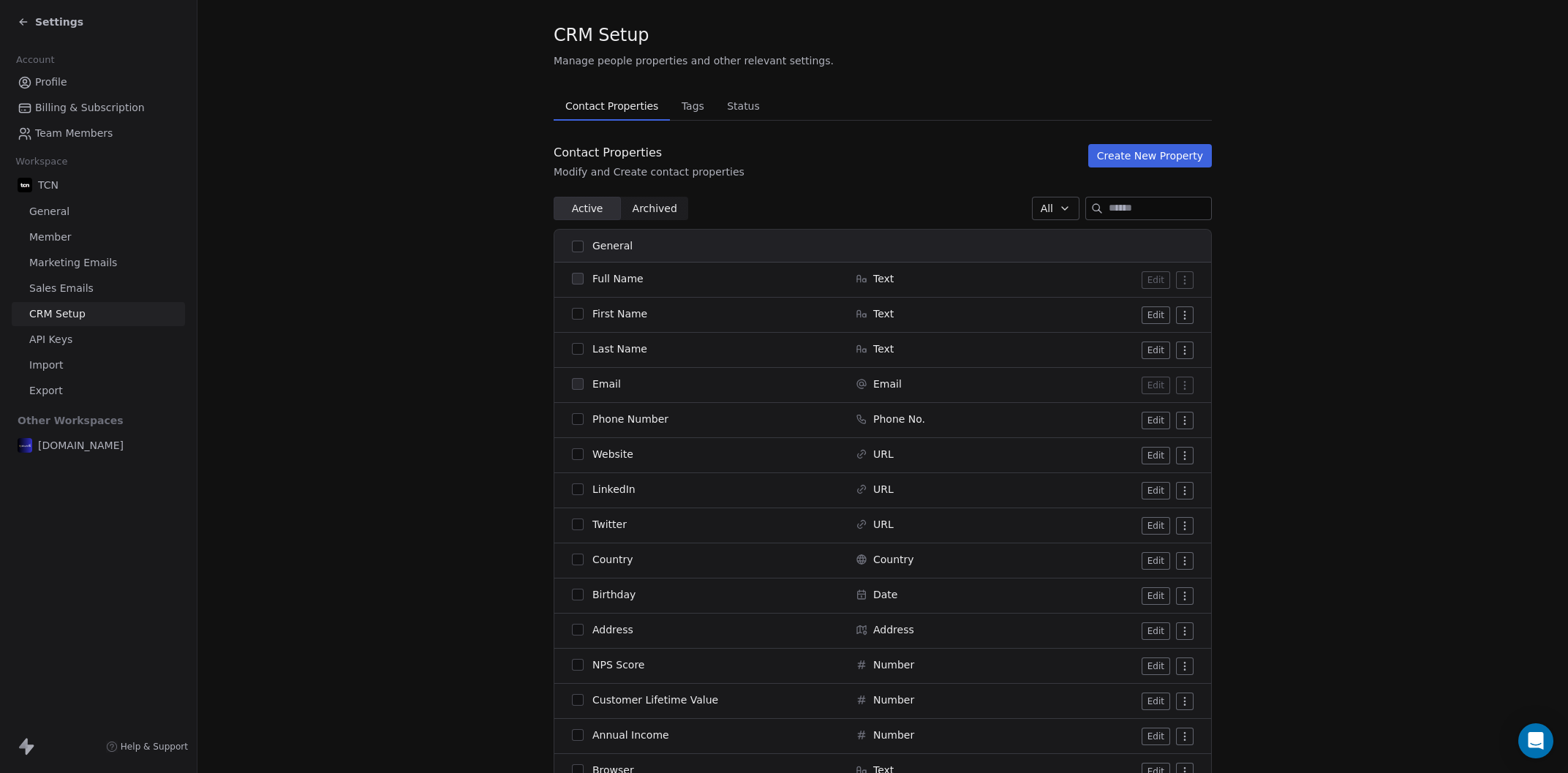
scroll to position [98, 0]
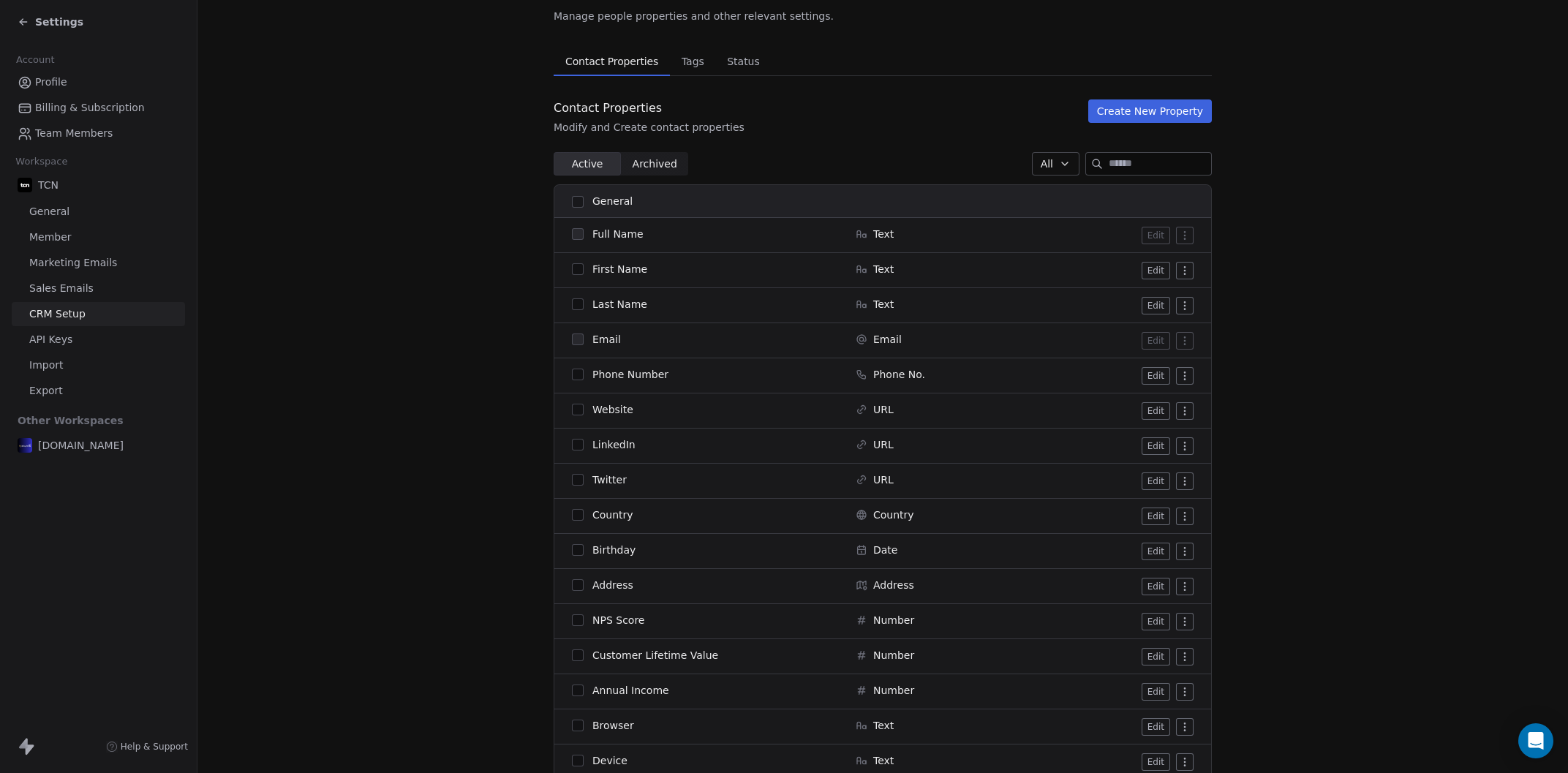
click at [700, 64] on span "Tags" at bounding box center [692, 61] width 34 height 20
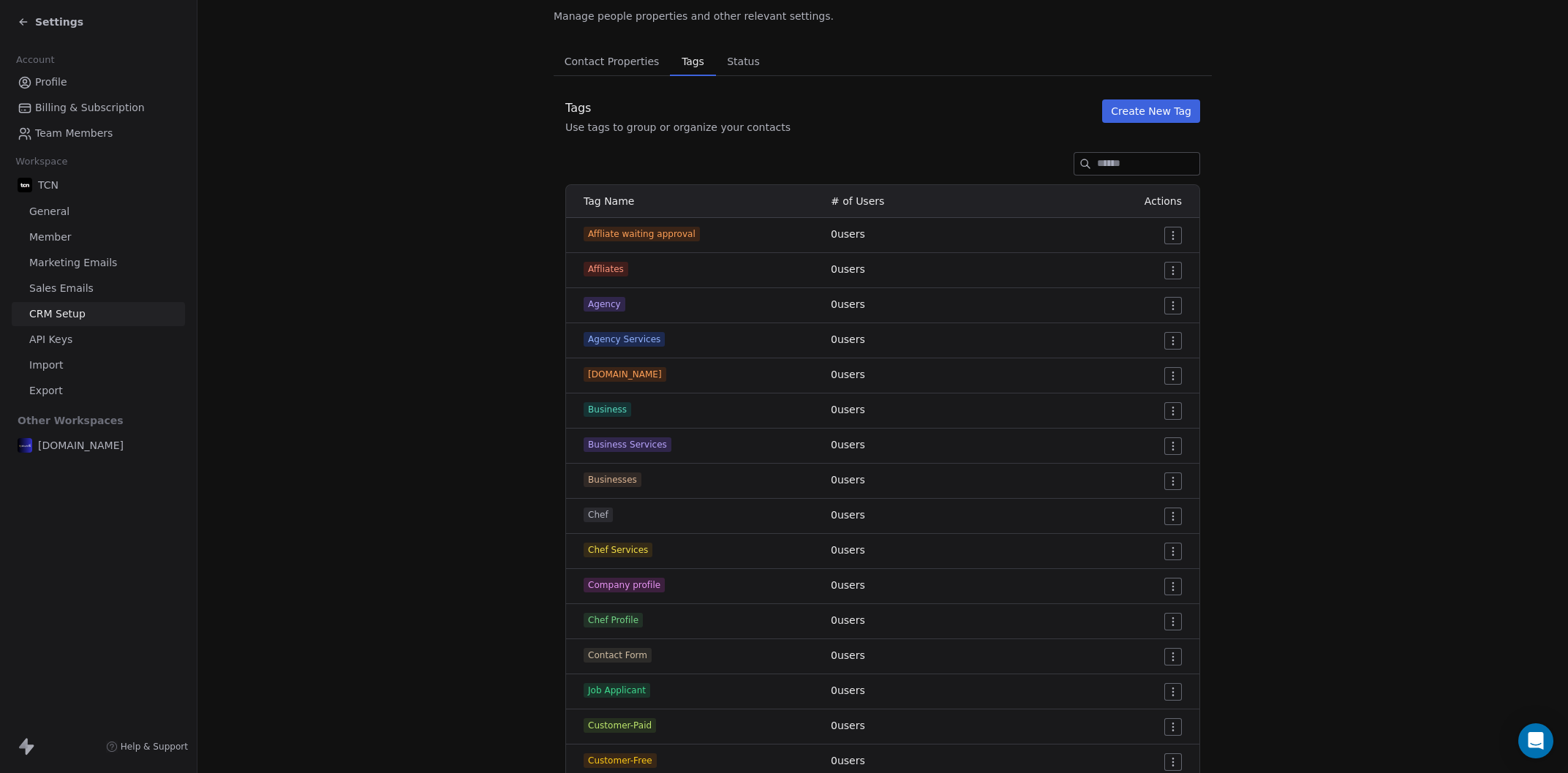
click at [744, 60] on span "Status" at bounding box center [743, 61] width 45 height 20
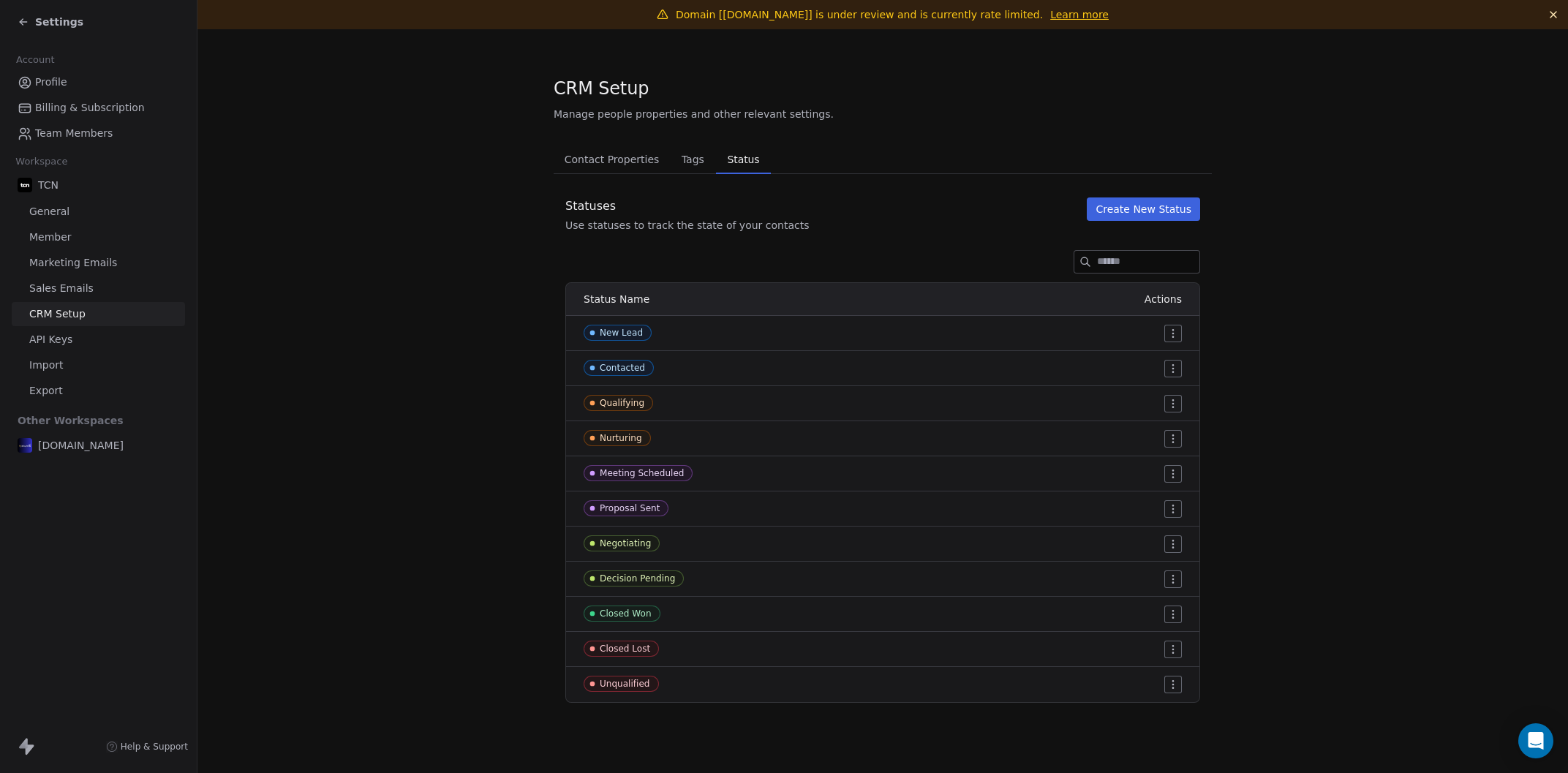
click at [91, 208] on link "General" at bounding box center [98, 212] width 173 height 24
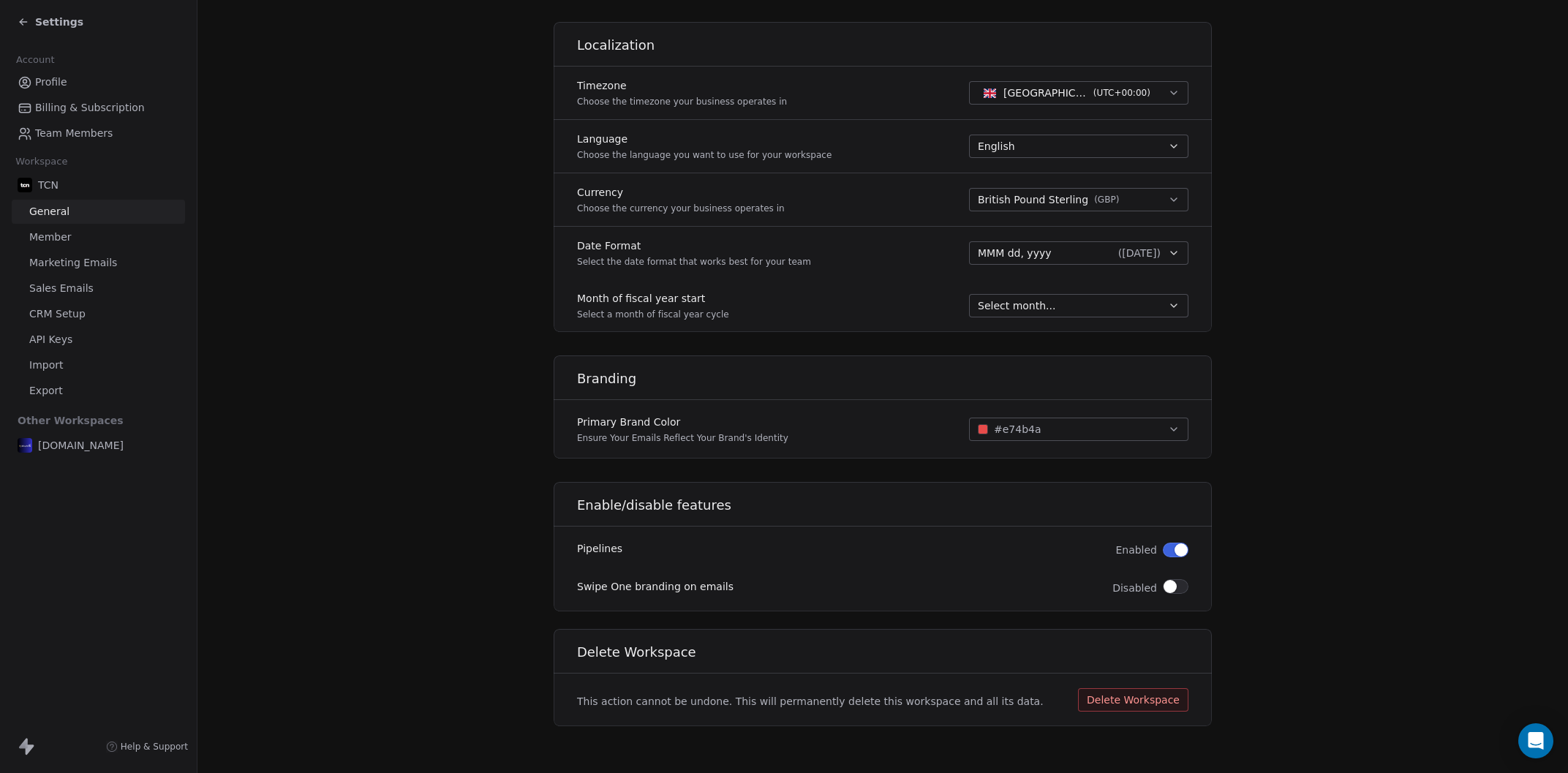
scroll to position [332, 0]
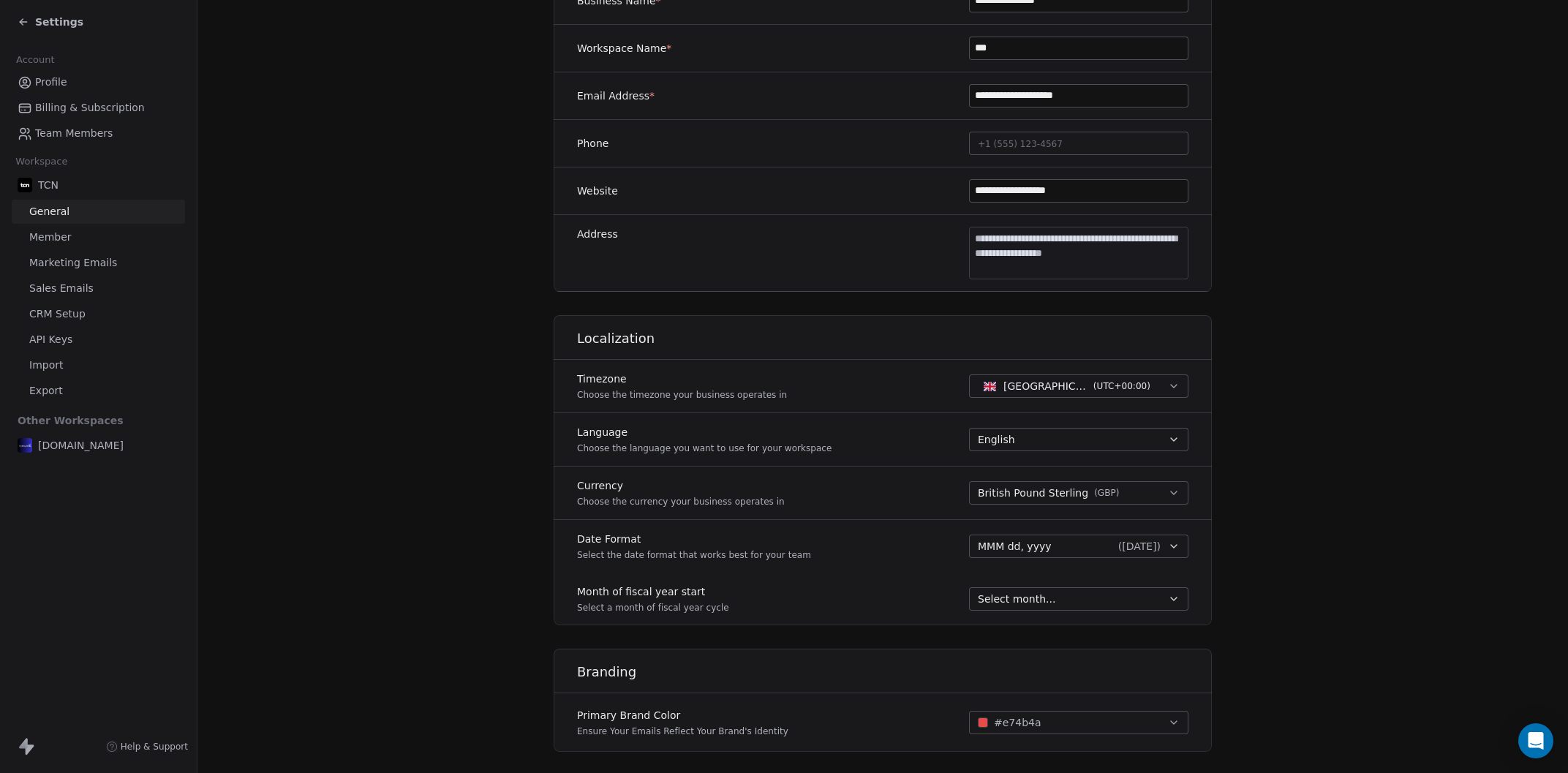
click at [107, 139] on span "Team Members" at bounding box center [74, 133] width 78 height 15
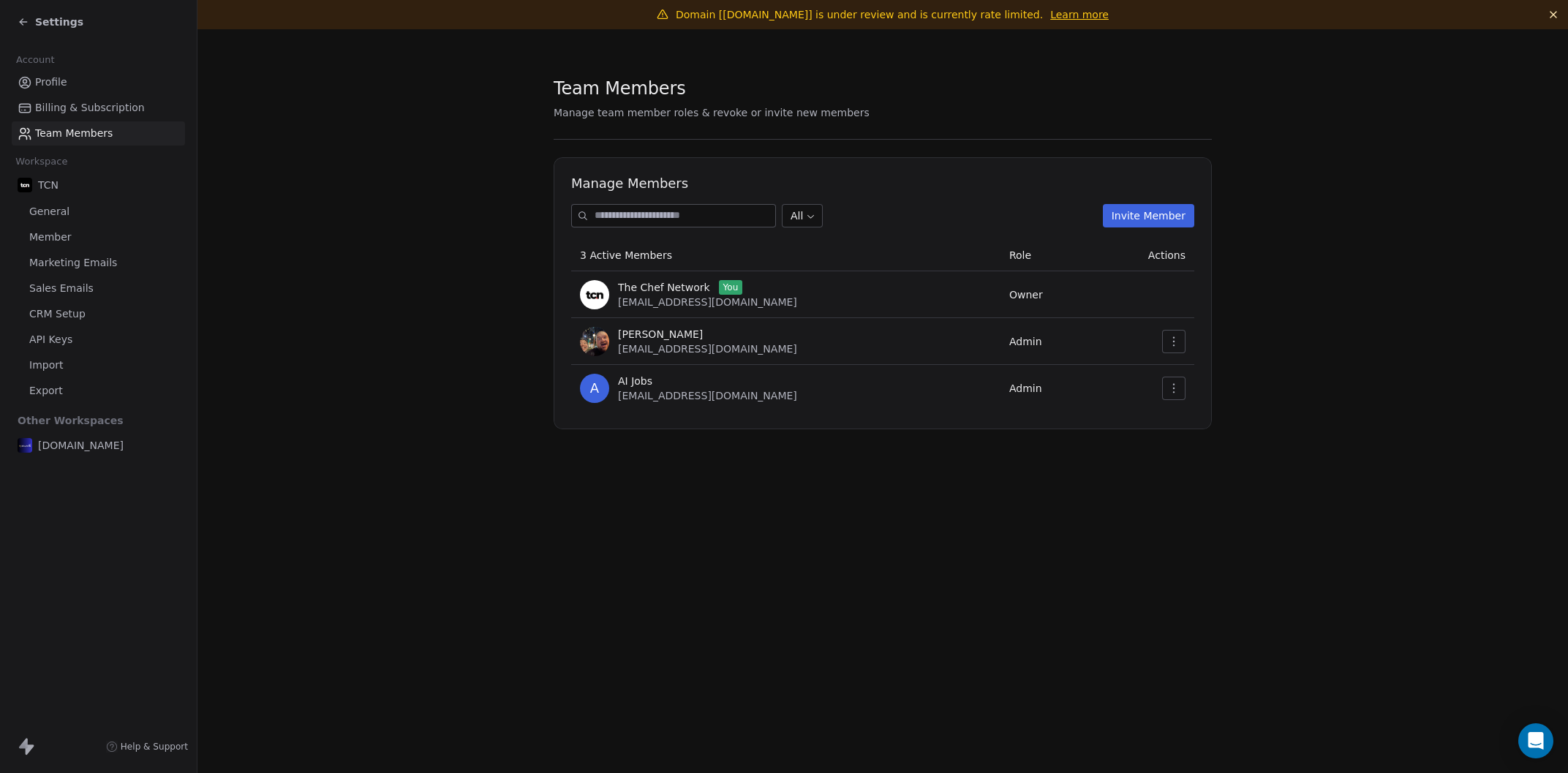
click at [125, 90] on link "Profile" at bounding box center [98, 83] width 173 height 24
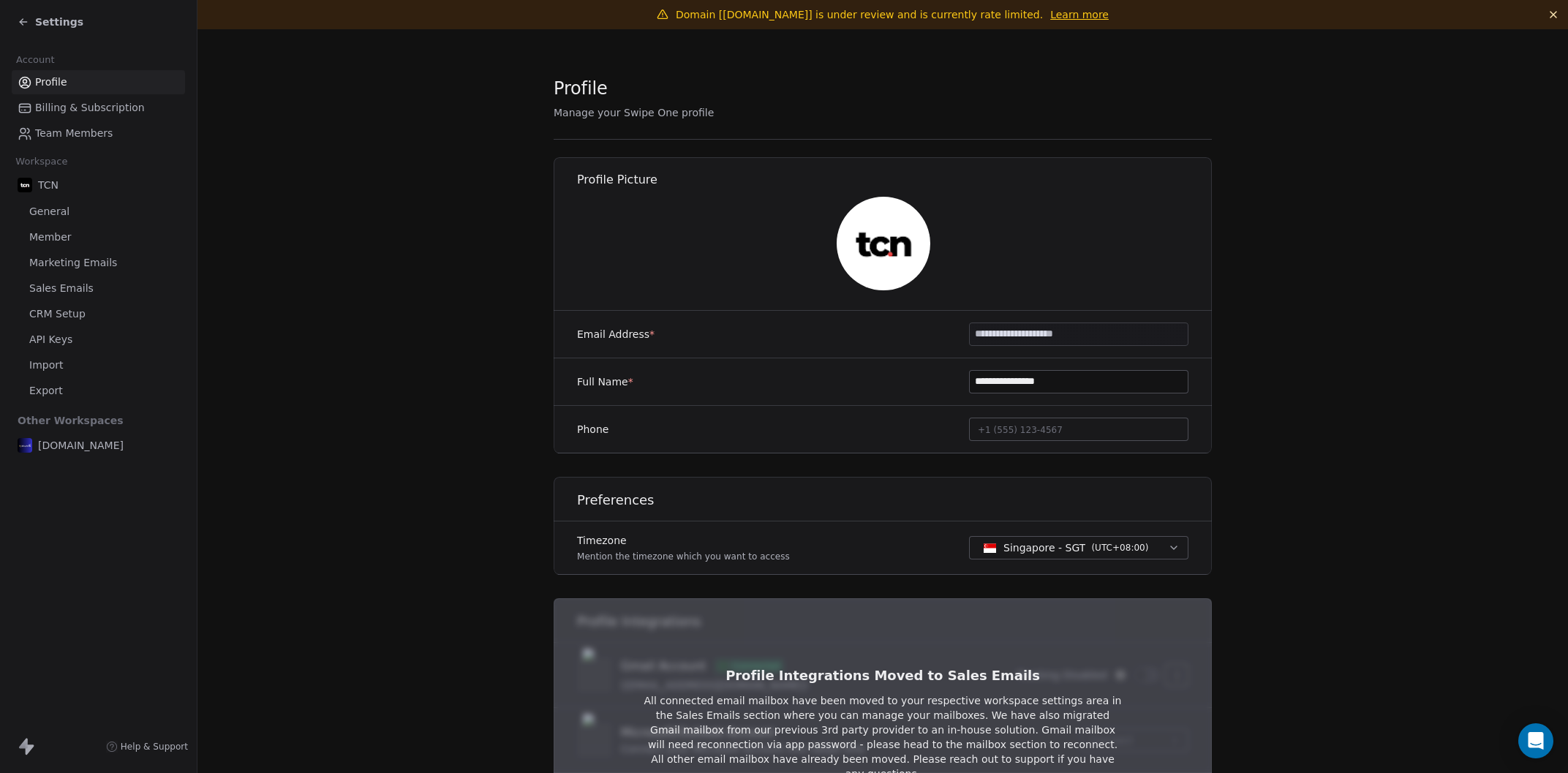
click at [114, 331] on link "API Keys" at bounding box center [98, 340] width 173 height 24
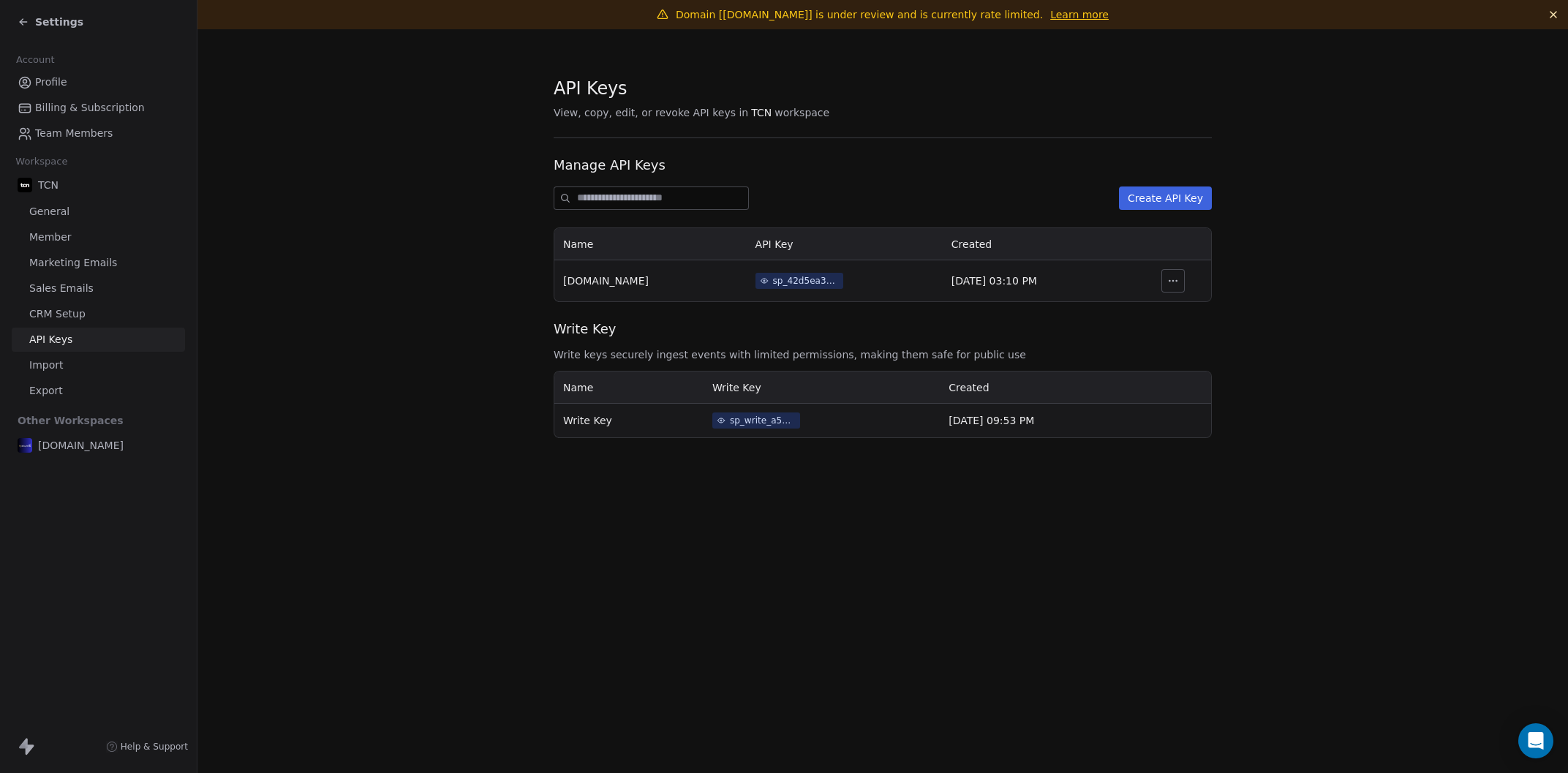
click at [110, 261] on span "Marketing Emails" at bounding box center [73, 262] width 87 height 15
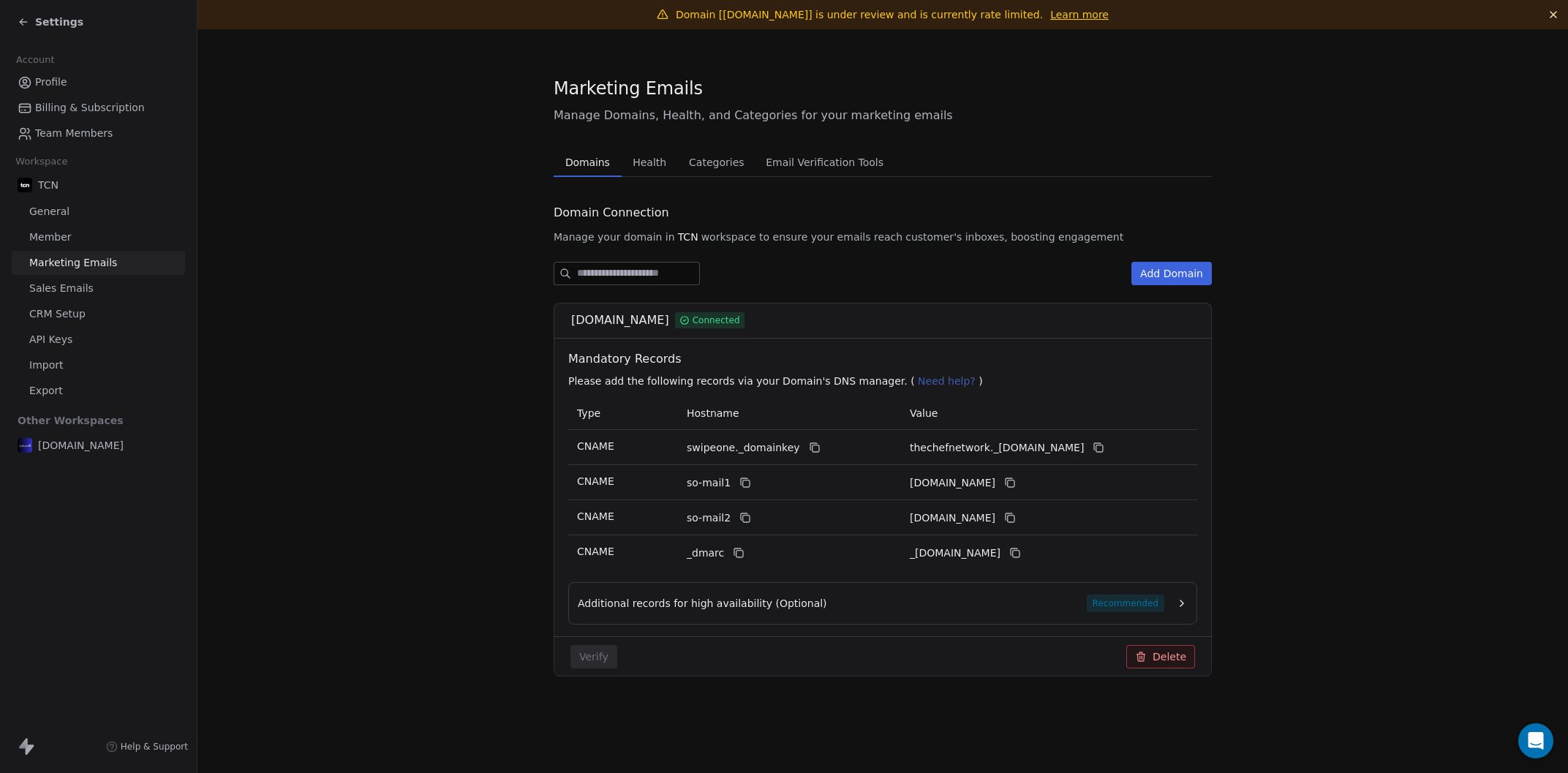
click at [98, 234] on link "Member" at bounding box center [98, 237] width 173 height 24
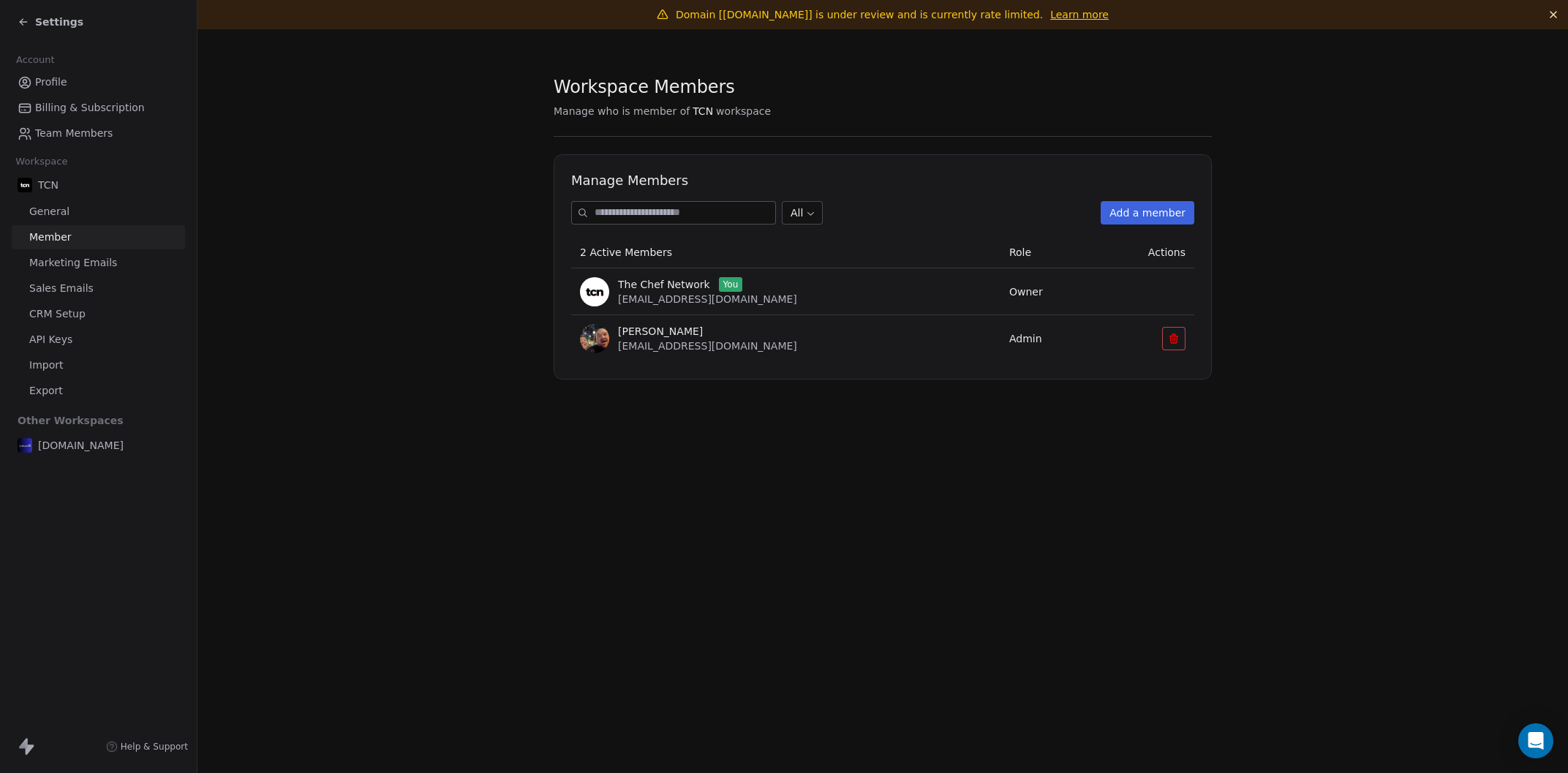
click at [104, 213] on link "General" at bounding box center [98, 212] width 173 height 24
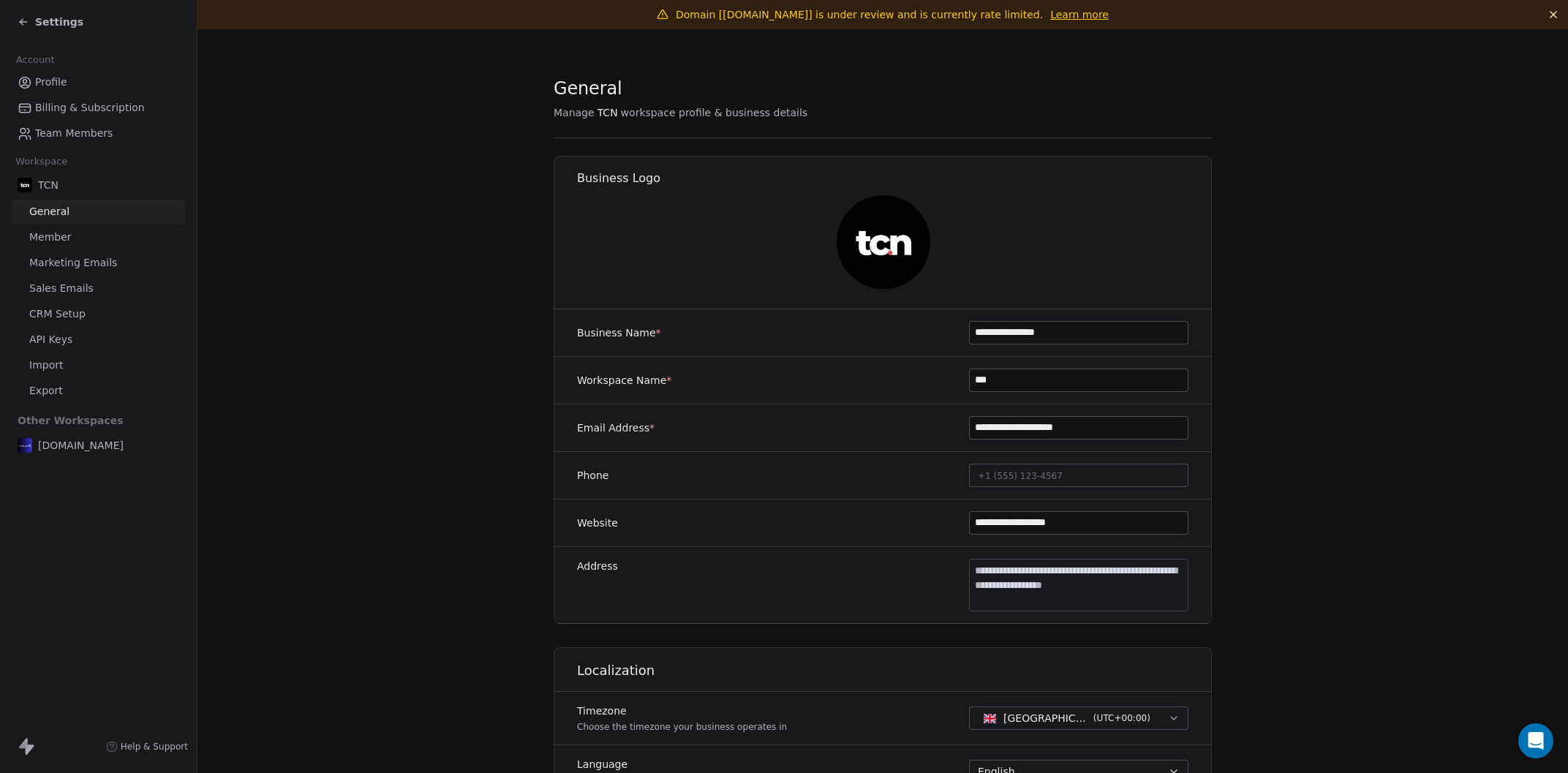
click at [111, 109] on span "Billing & Subscription" at bounding box center [89, 108] width 109 height 15
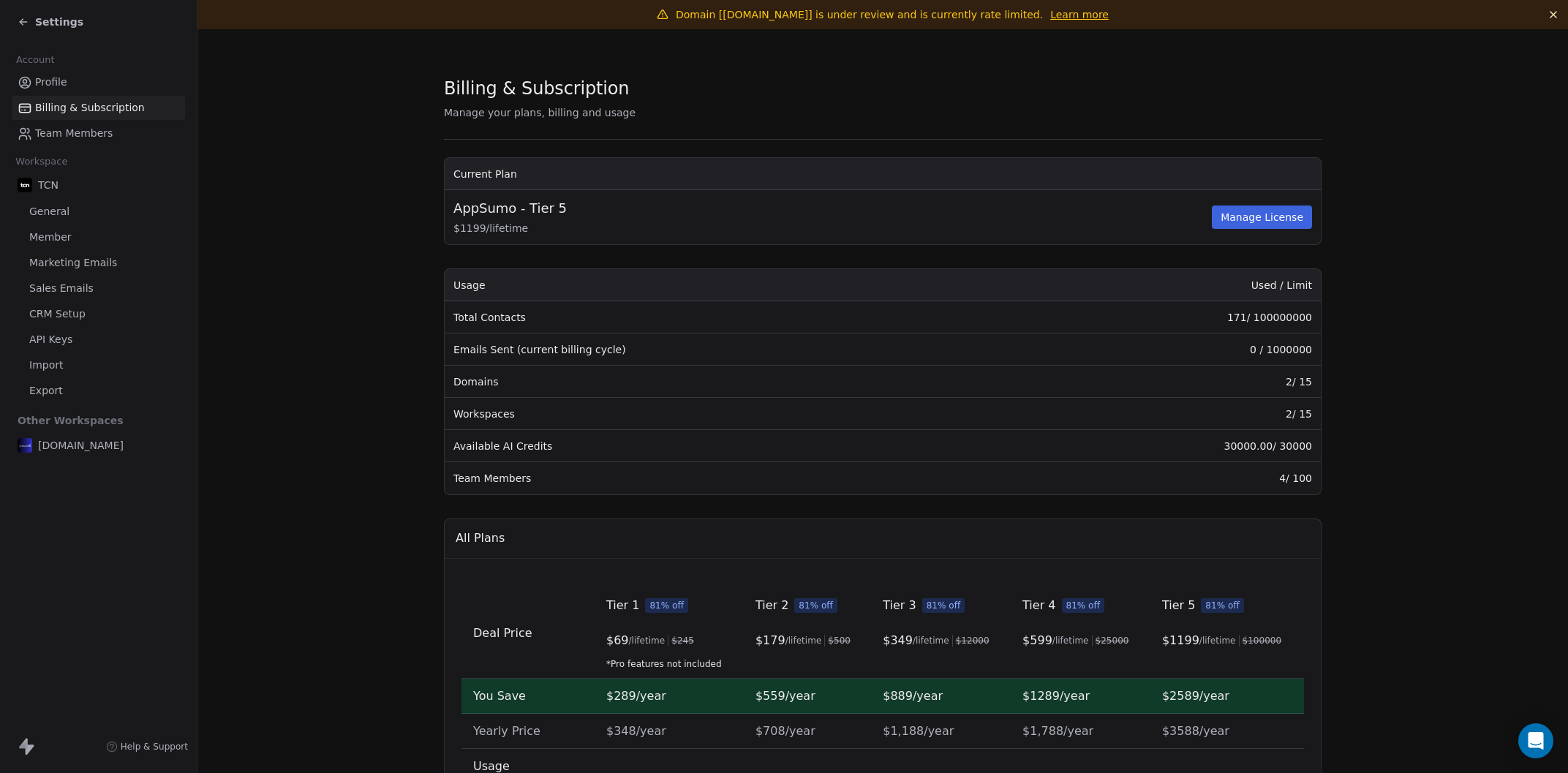
click at [111, 75] on link "Profile" at bounding box center [98, 83] width 173 height 24
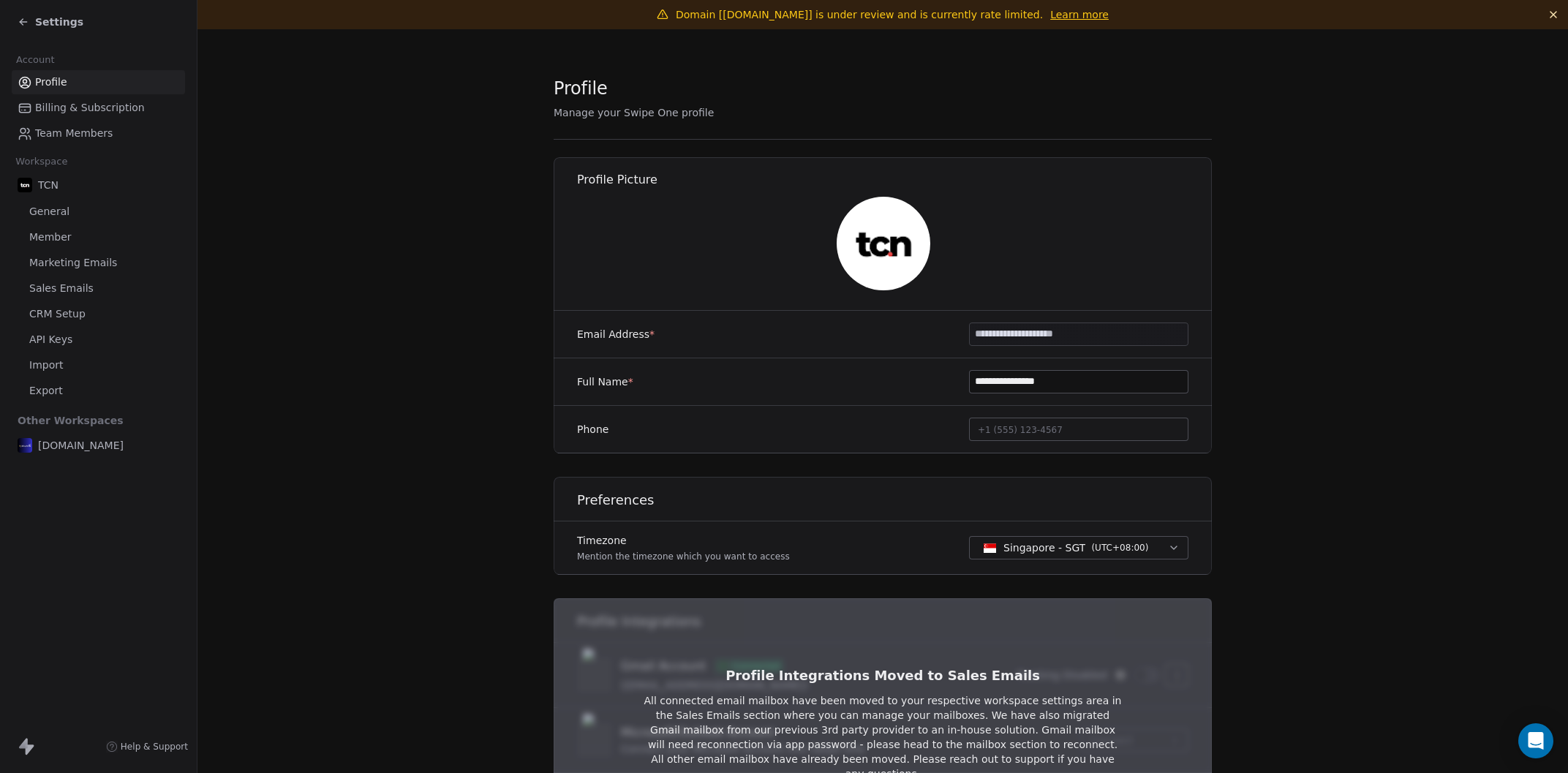
click at [66, 28] on span "Settings" at bounding box center [59, 22] width 49 height 15
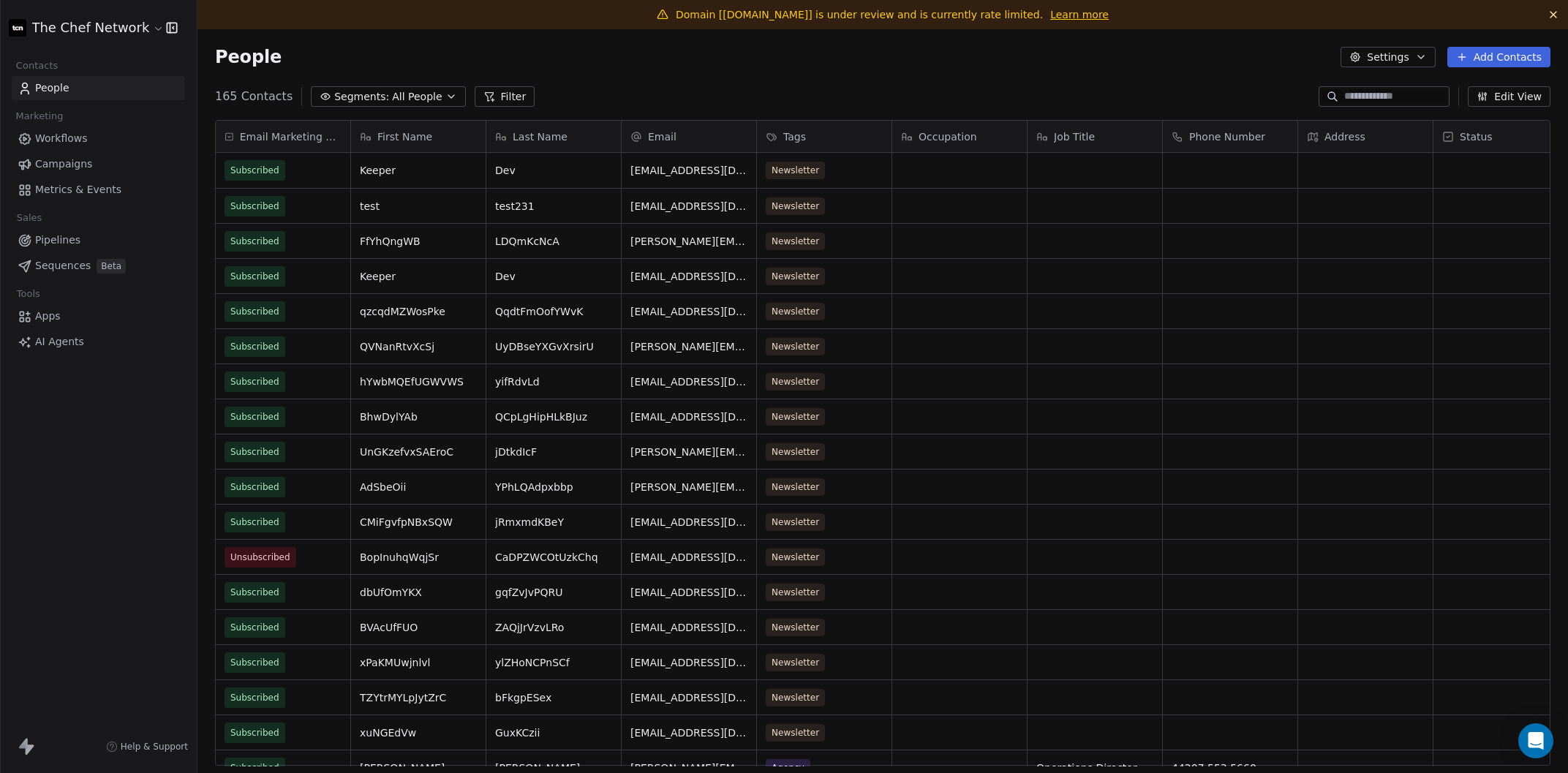
scroll to position [680, 1370]
click at [213, 206] on div "Email Marketing Consent Subscribed Subscribed Subscribed Subscribed Subscribed …" at bounding box center [883, 448] width 1370 height 680
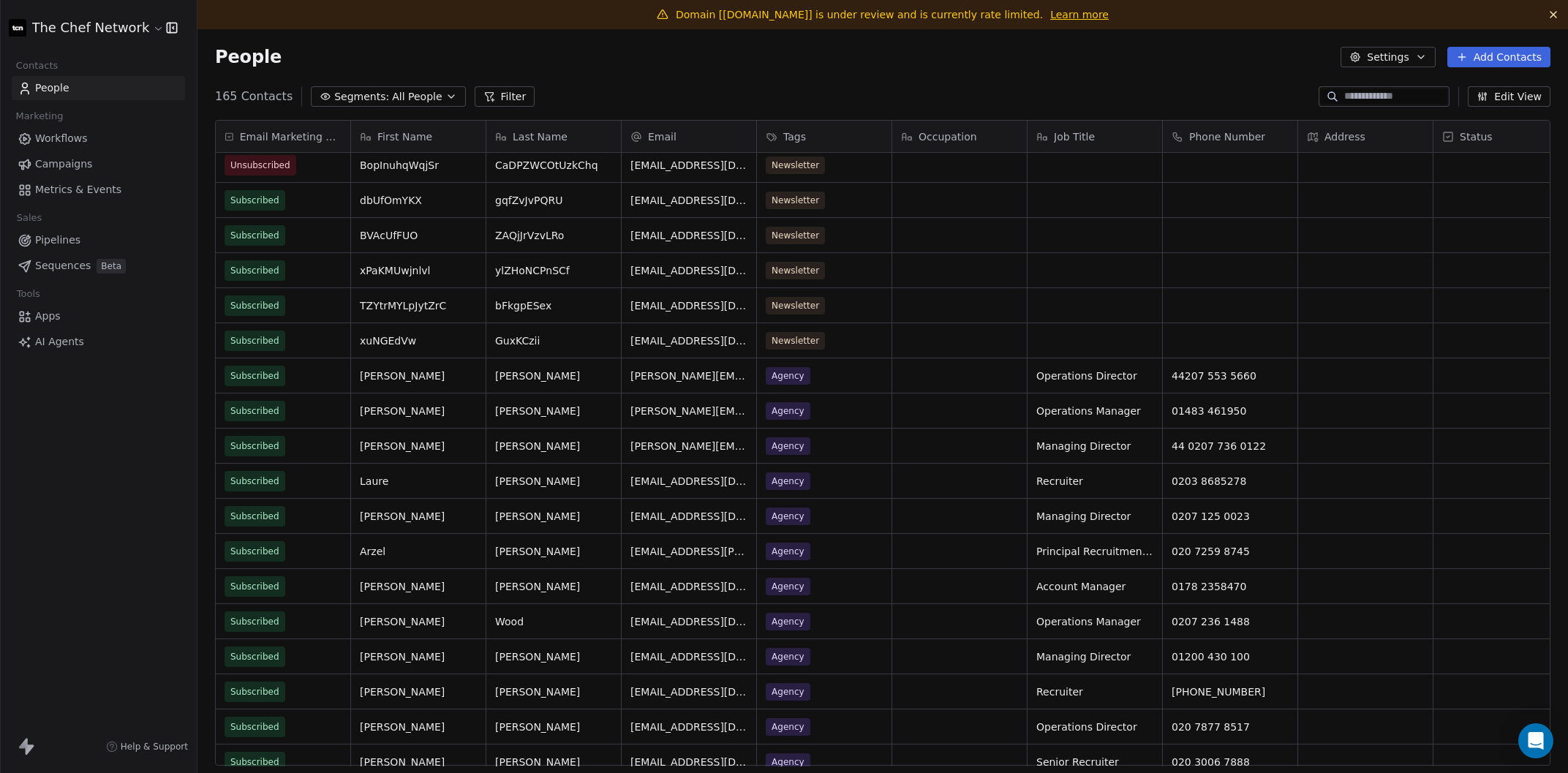
scroll to position [0, 0]
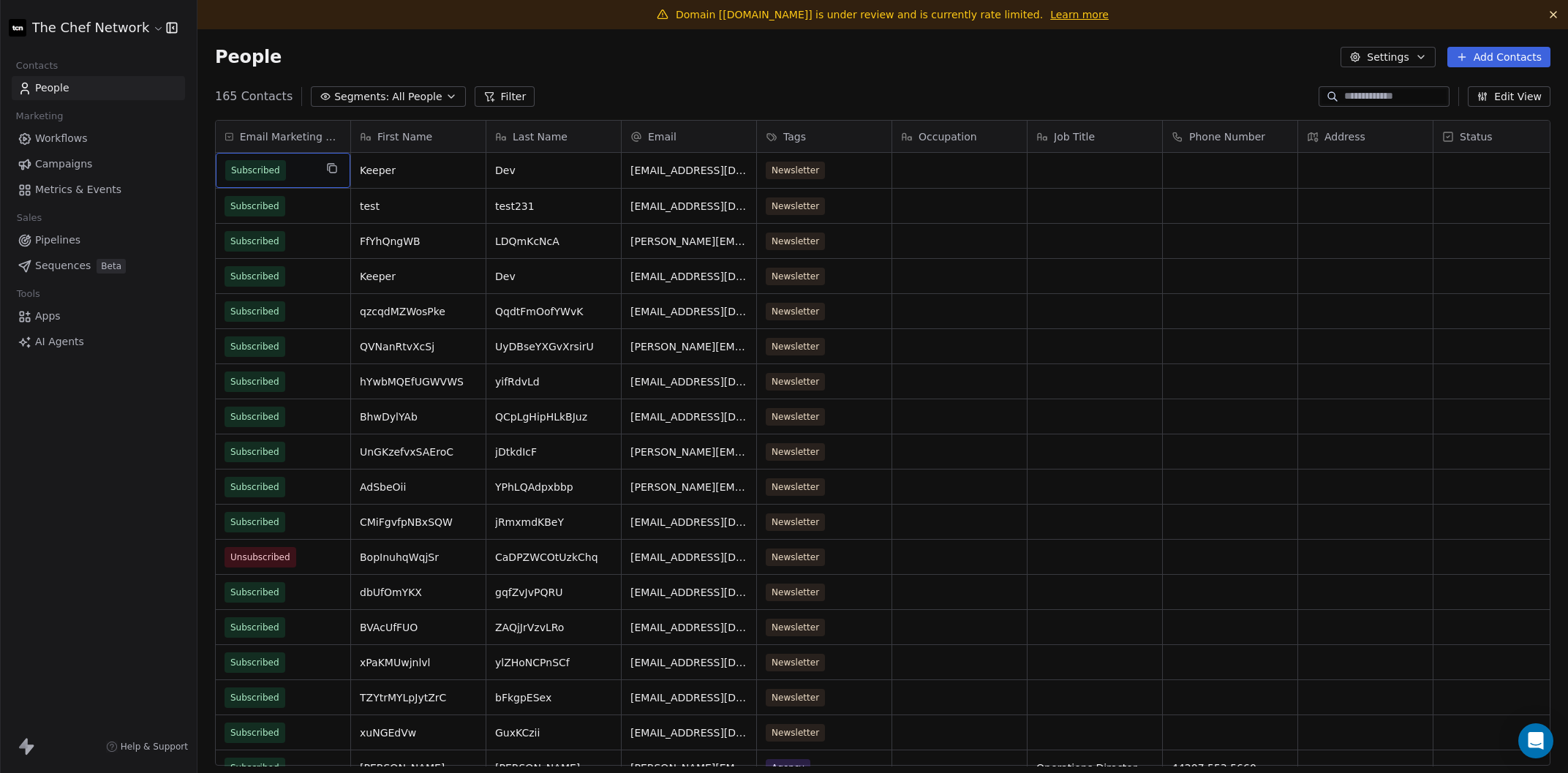
click at [1404, 91] on button "Edit View" at bounding box center [1510, 96] width 83 height 20
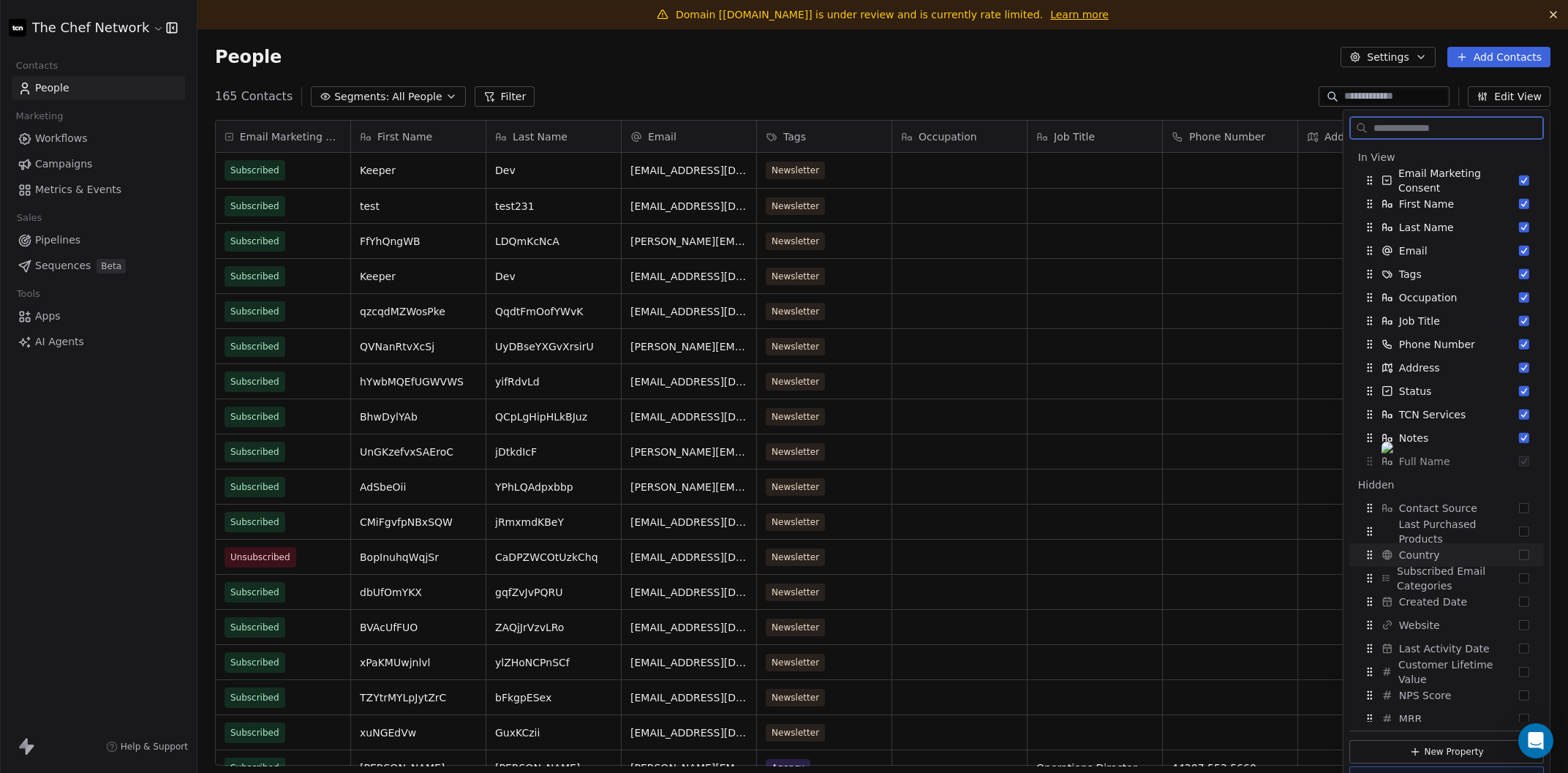
scroll to position [0, 501]
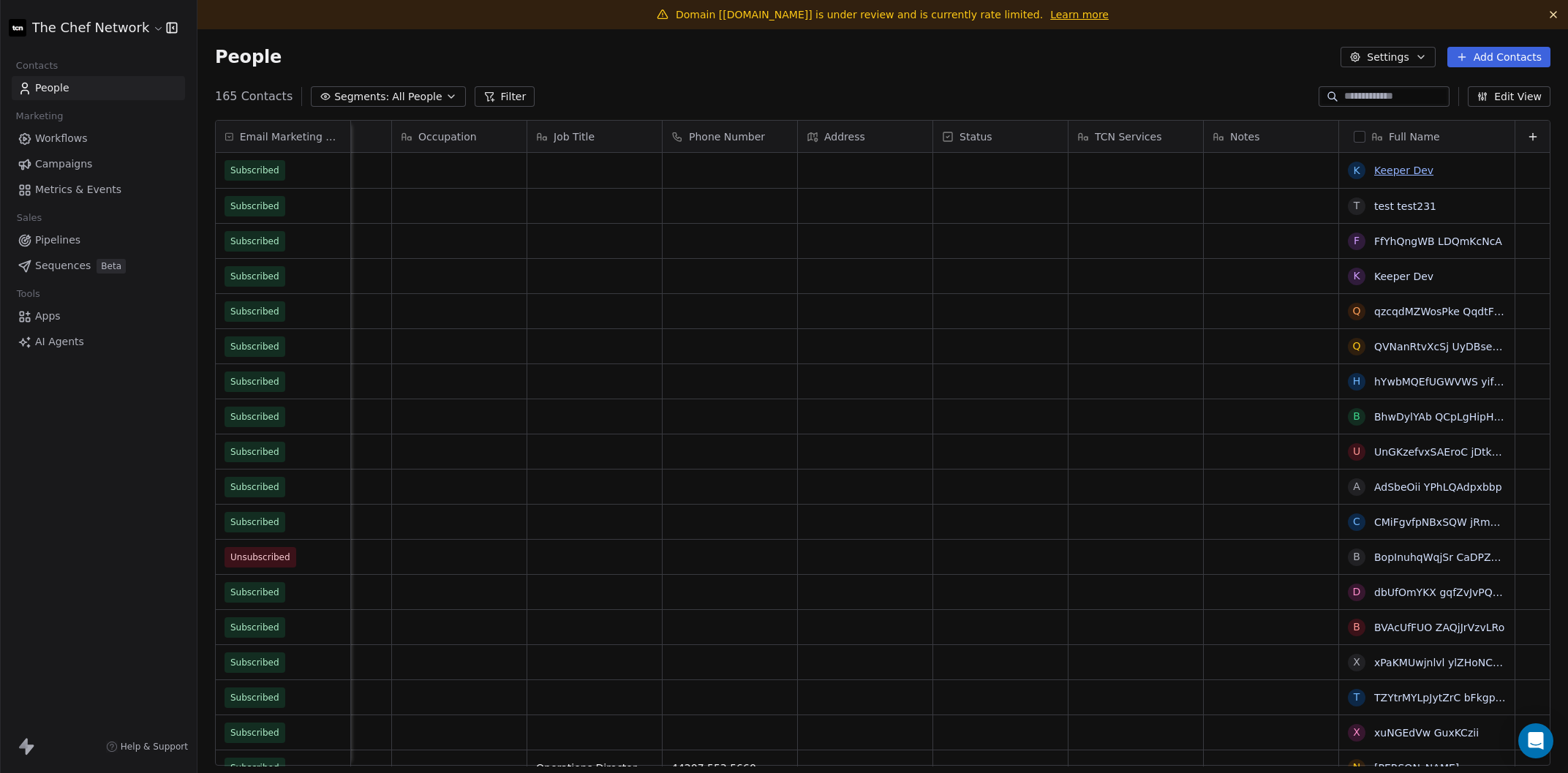
click at [1404, 164] on link "Keeper Dev" at bounding box center [1404, 170] width 59 height 11
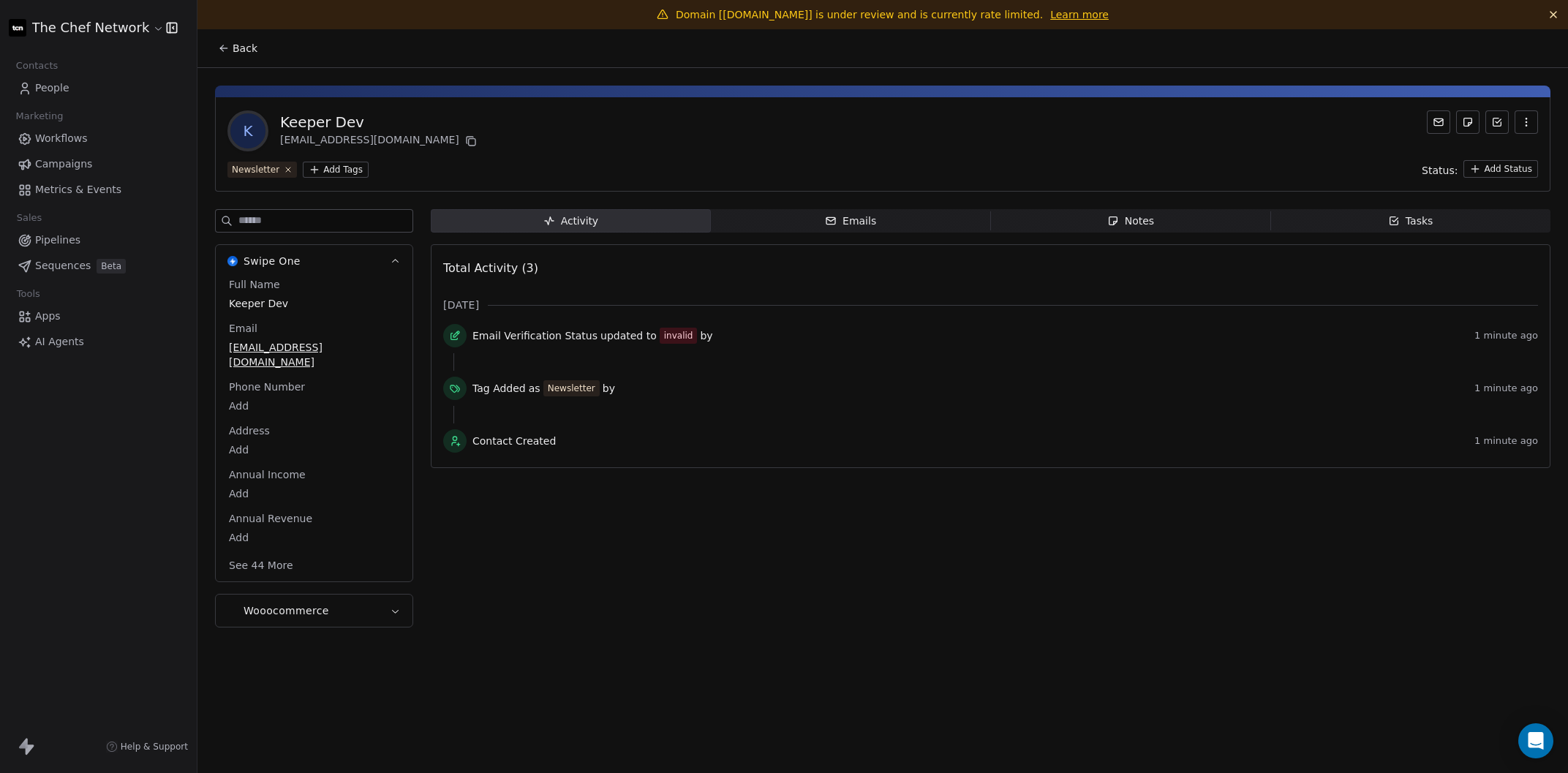
click at [1404, 121] on icon "button" at bounding box center [1527, 122] width 11 height 11
click at [1404, 152] on div "Delete" at bounding box center [1506, 153] width 98 height 23
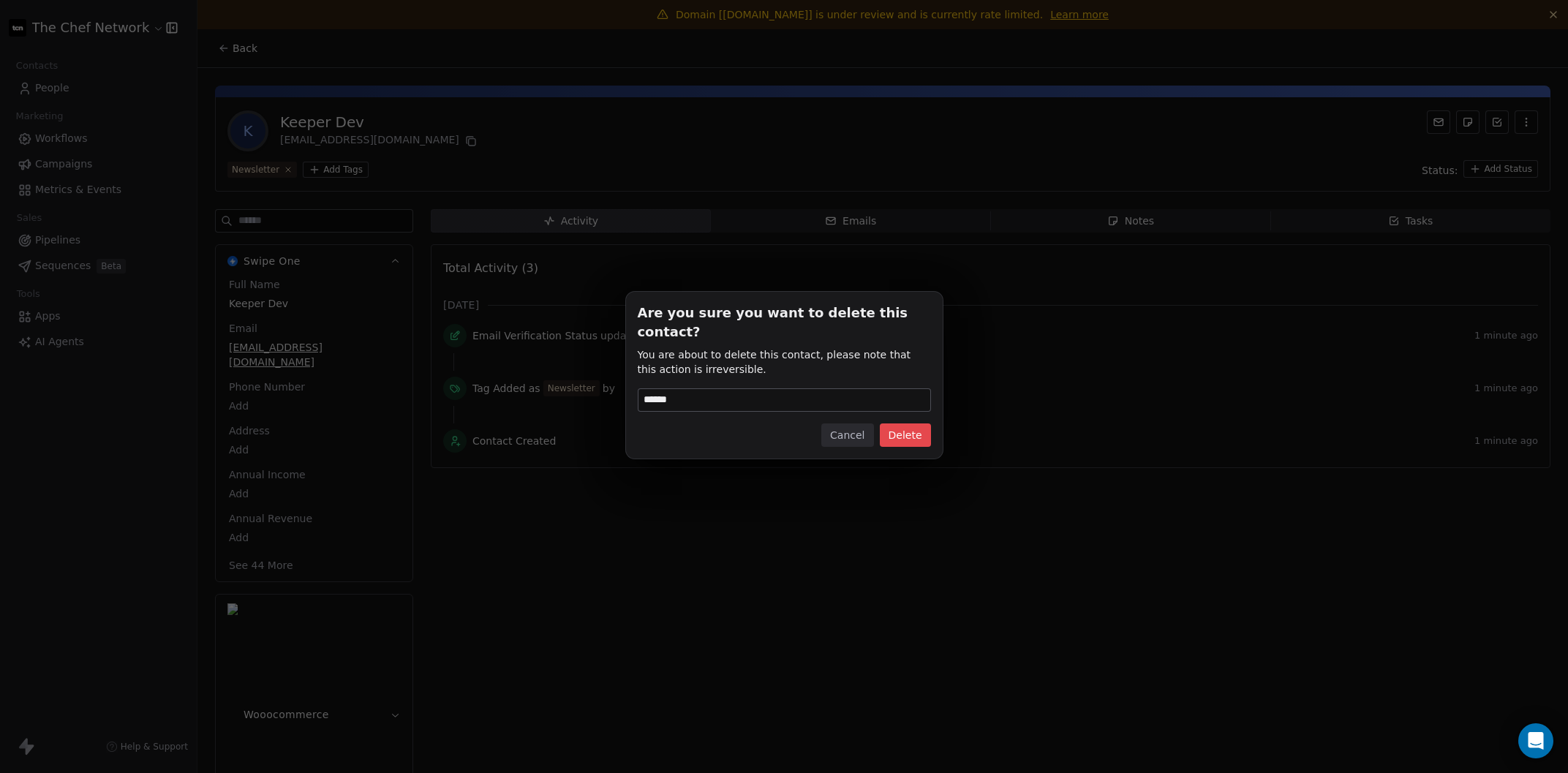
type input "******"
click at [898, 423] on button "Delete" at bounding box center [905, 435] width 51 height 23
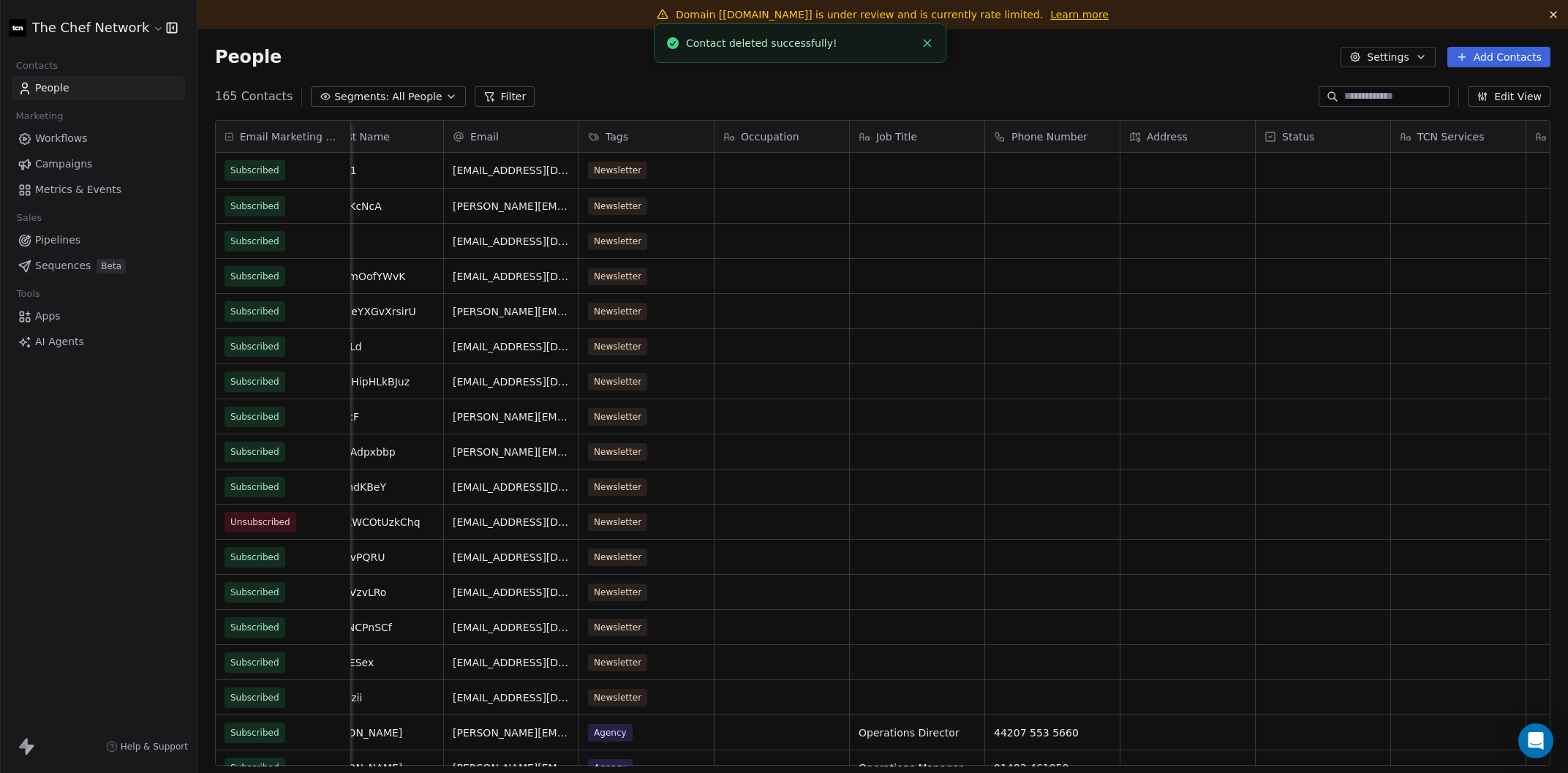
scroll to position [0, 501]
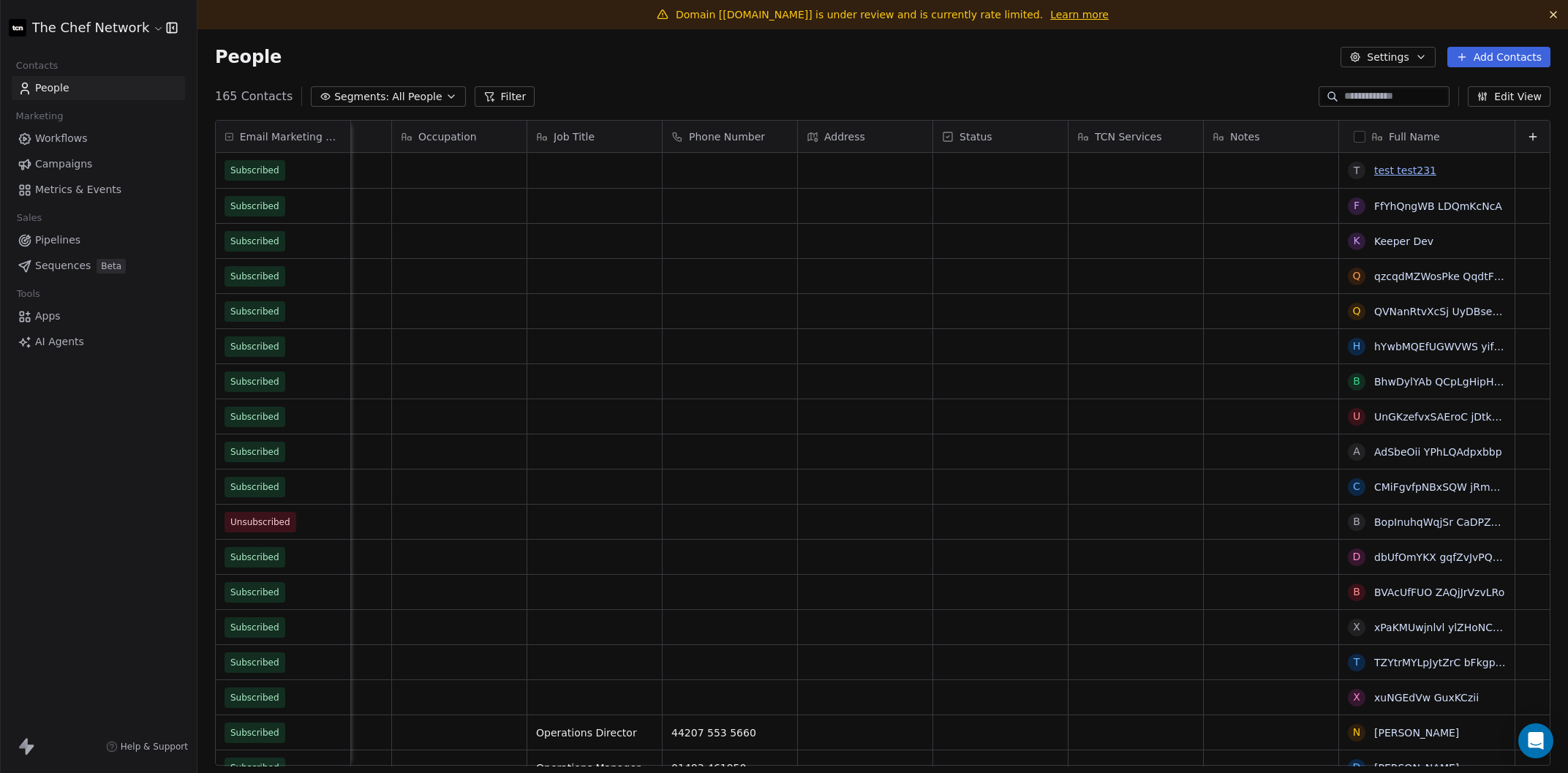
click at [1404, 167] on link "test test231" at bounding box center [1405, 170] width 62 height 11
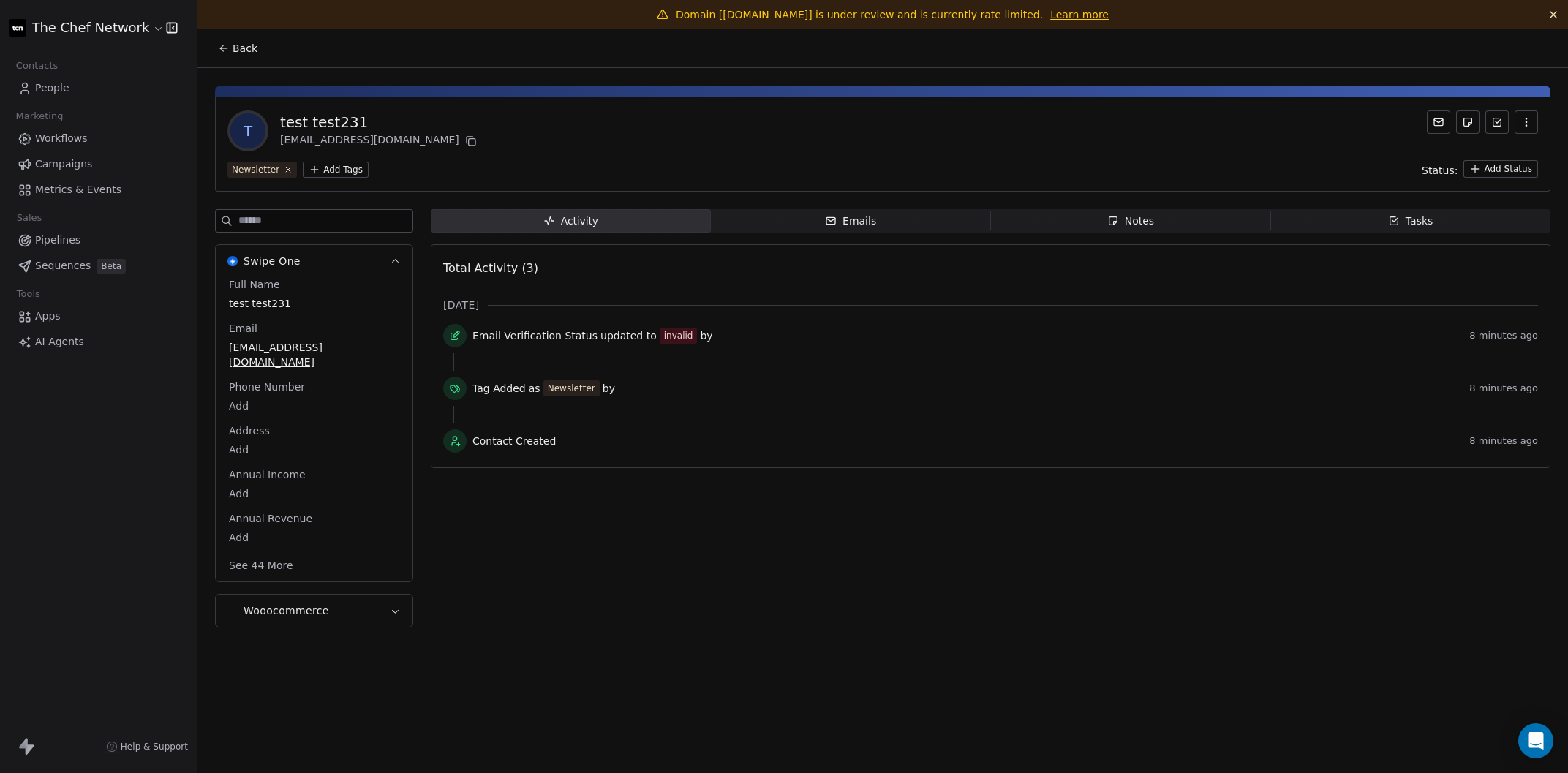
click at [1404, 127] on icon "button" at bounding box center [1527, 122] width 11 height 11
click at [1404, 153] on div "Delete" at bounding box center [1506, 153] width 98 height 23
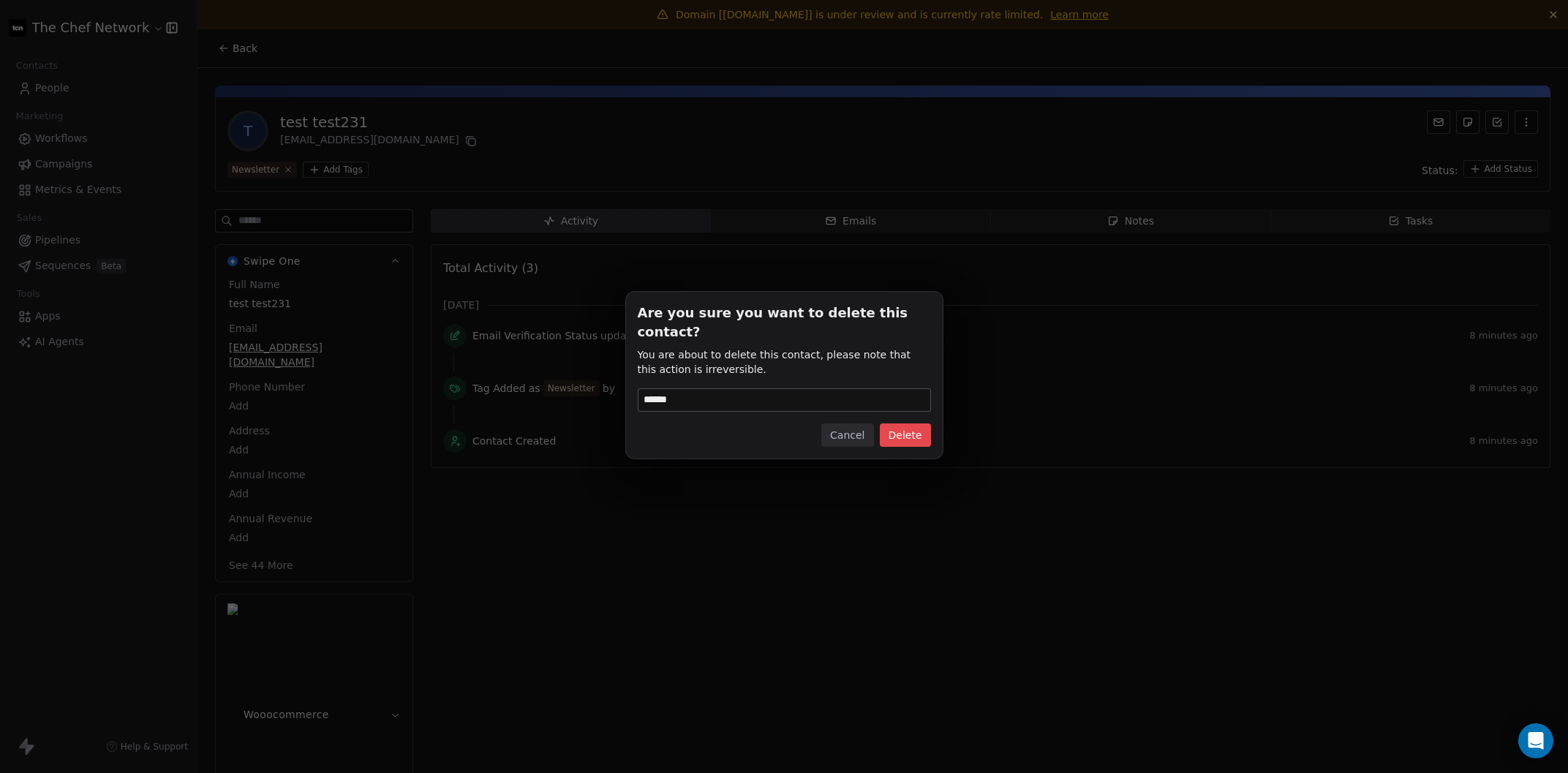
type input "******"
click at [902, 430] on button "Delete" at bounding box center [905, 435] width 51 height 23
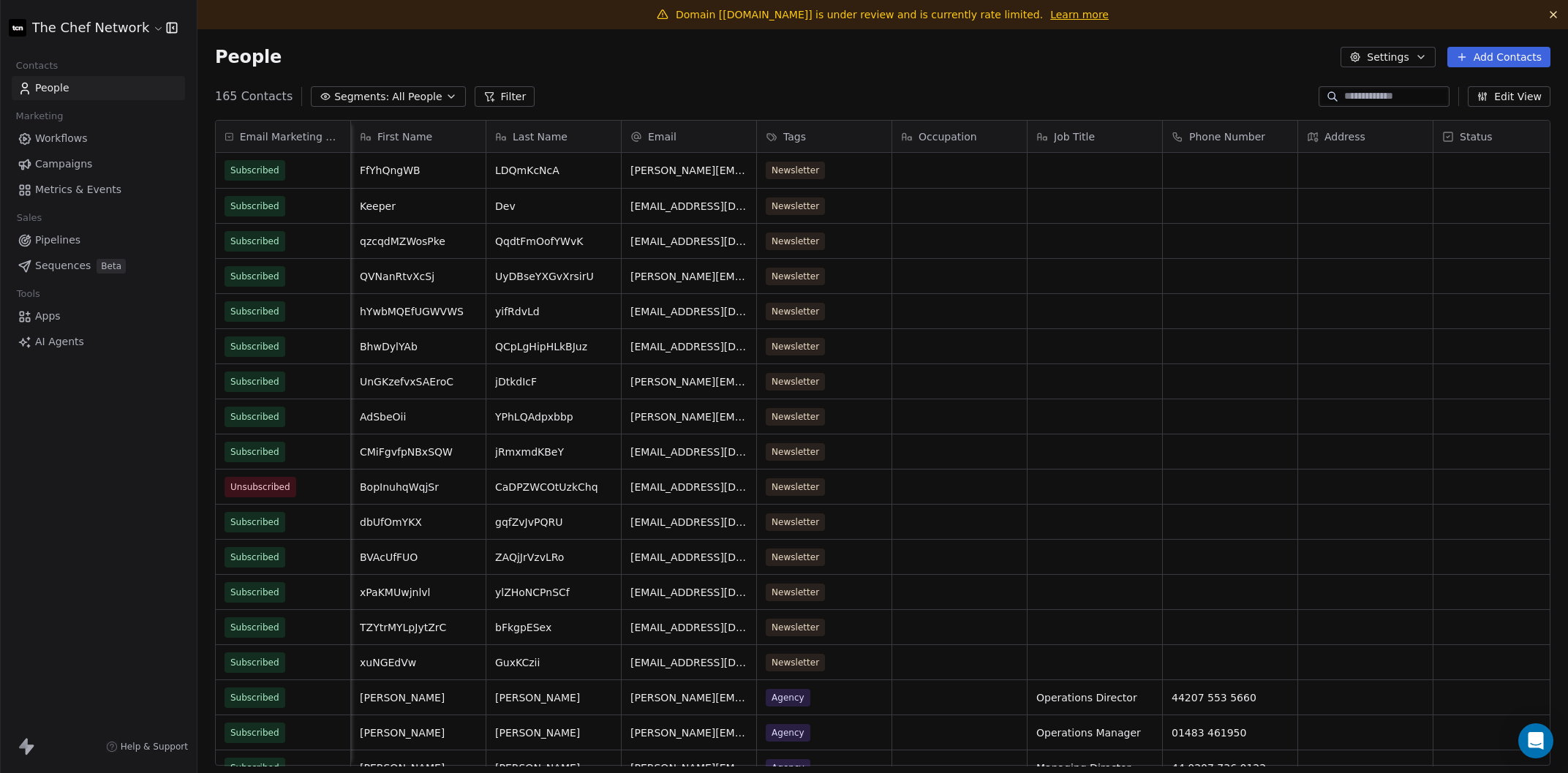
scroll to position [0, 501]
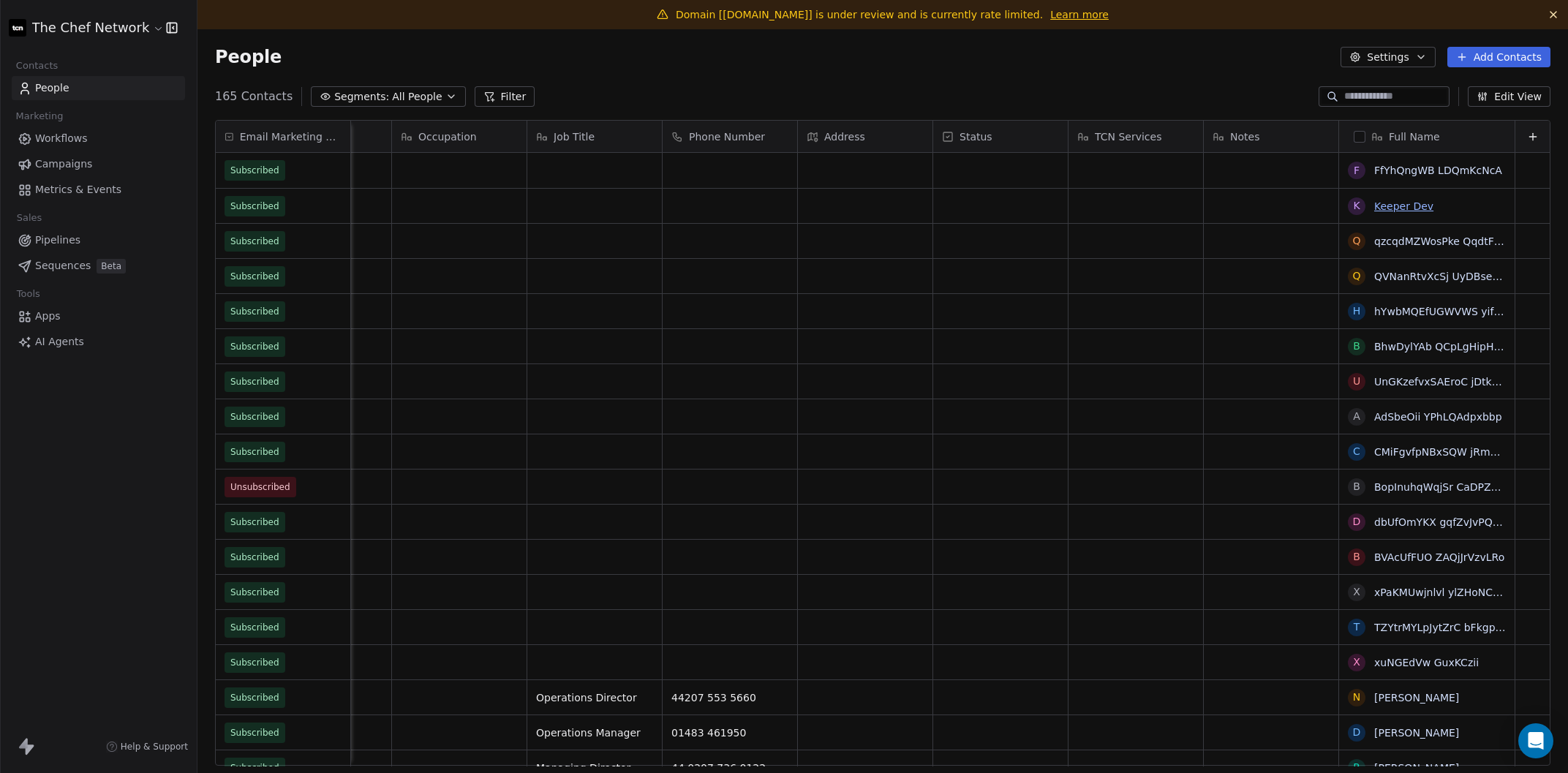
click at [1404, 205] on link "Keeper Dev" at bounding box center [1404, 206] width 59 height 11
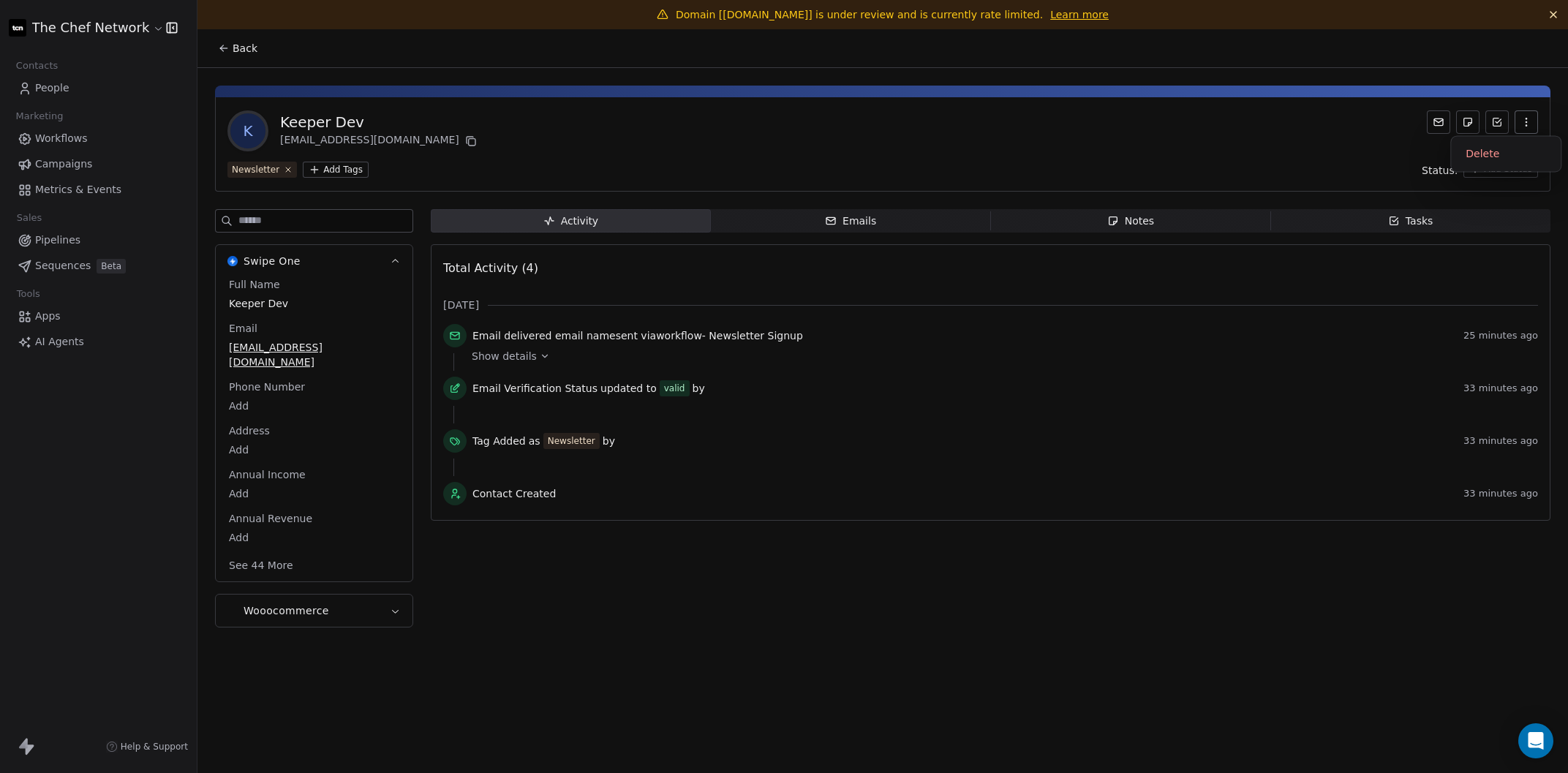
click at [1404, 124] on icon "button" at bounding box center [1527, 122] width 11 height 11
click at [1404, 150] on div "Delete" at bounding box center [1506, 153] width 98 height 23
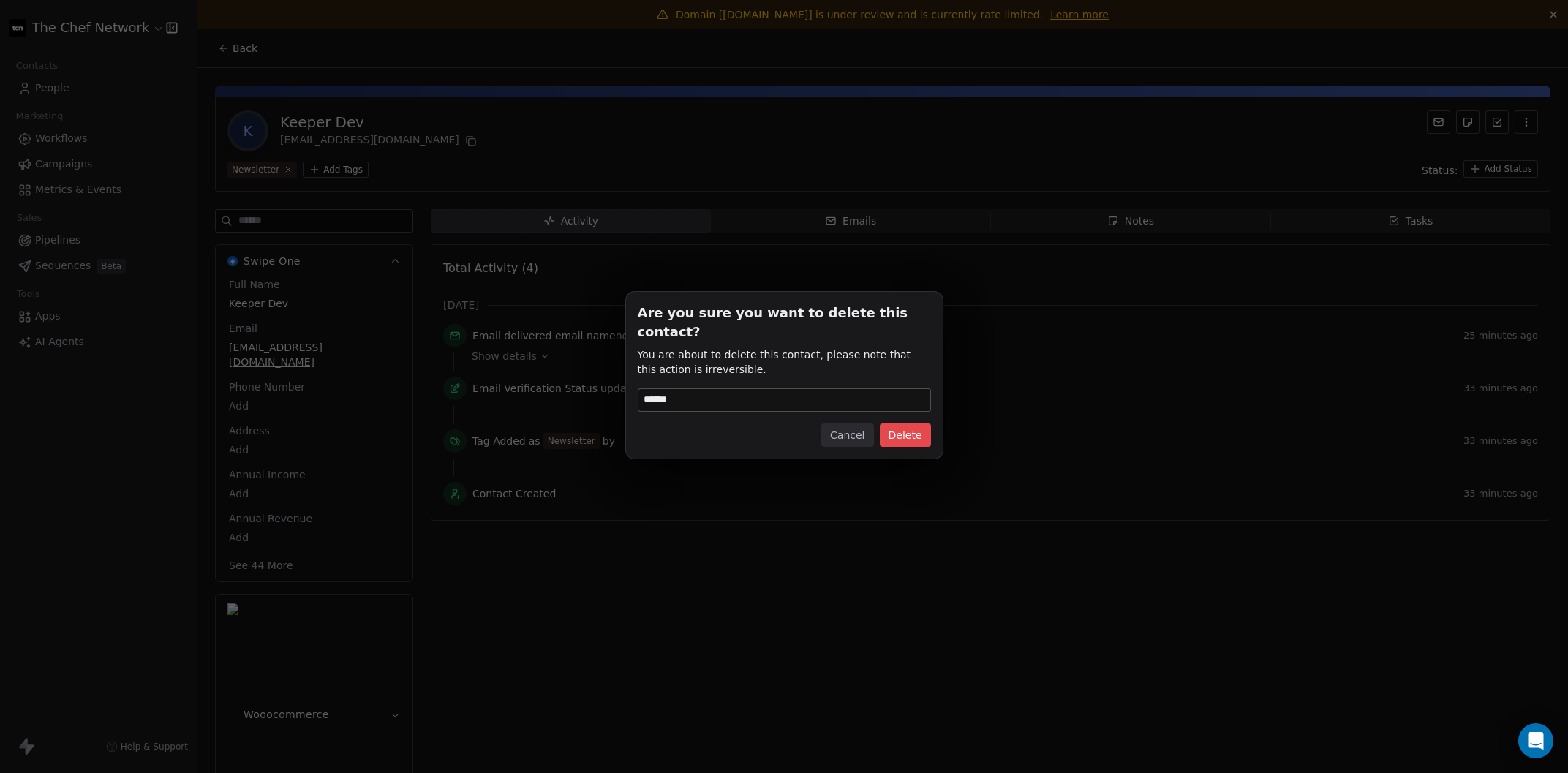
type input "******"
click at [897, 425] on button "Delete" at bounding box center [905, 435] width 51 height 23
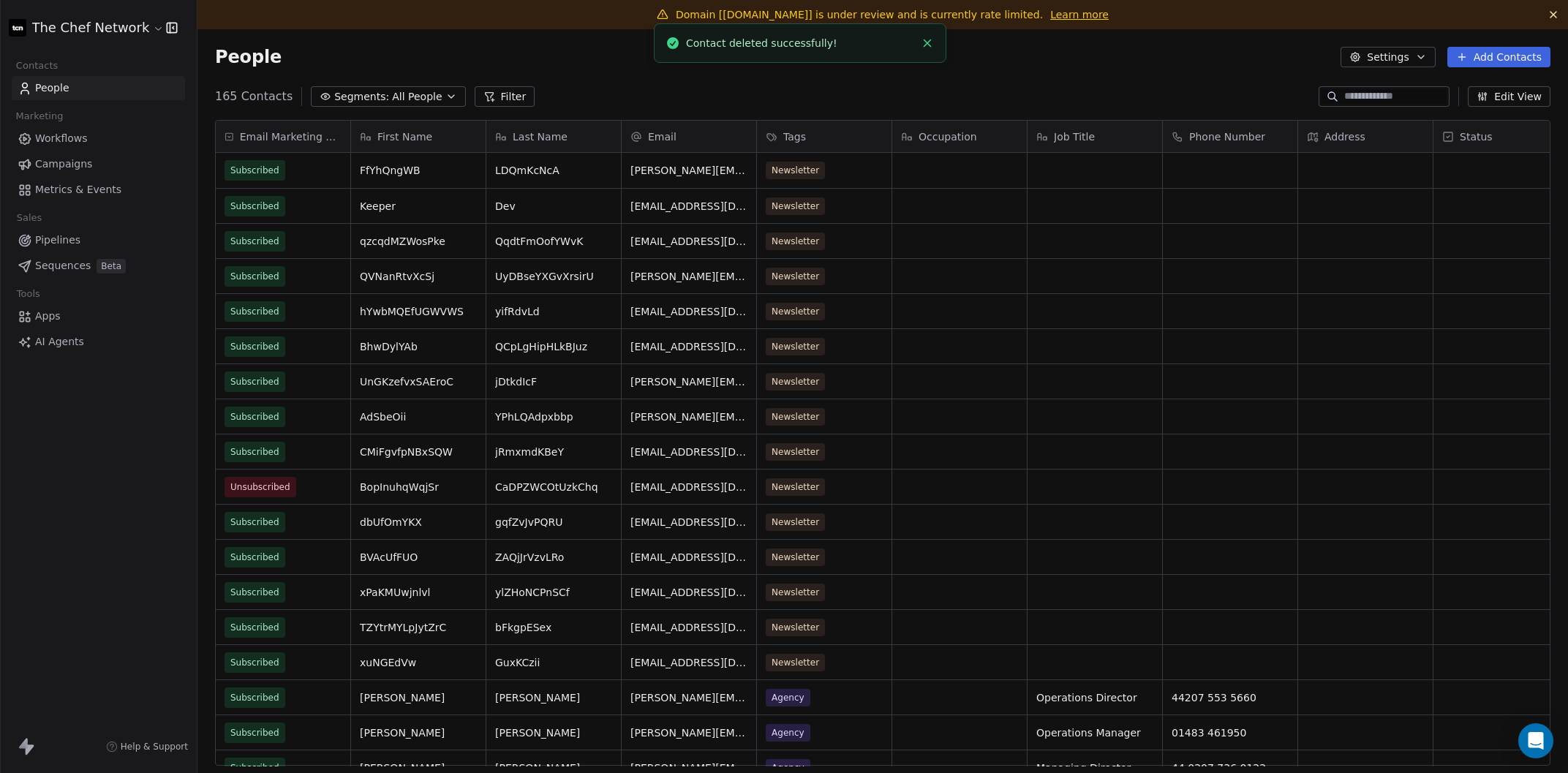
scroll to position [680, 1370]
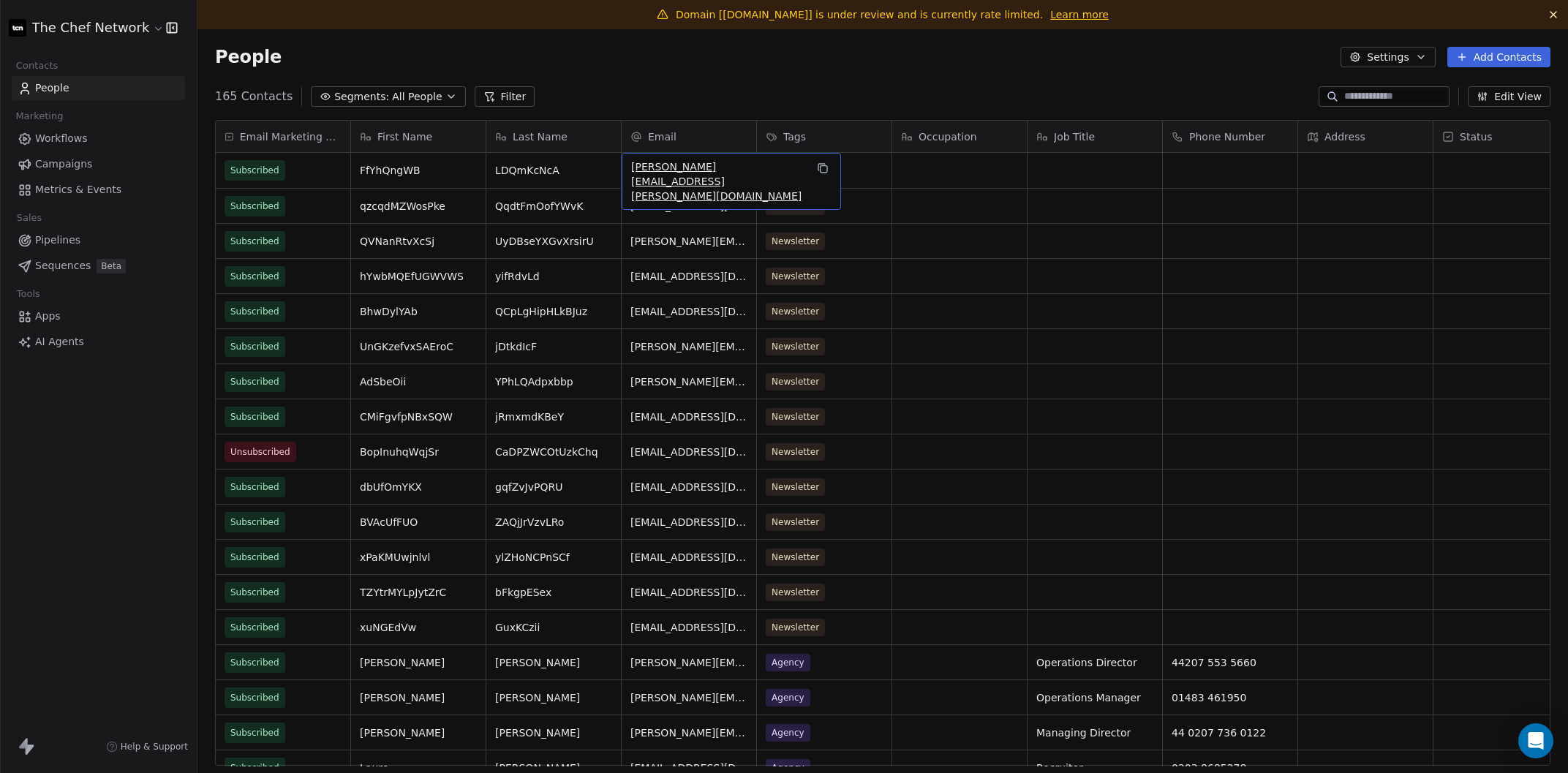
click at [684, 179] on div "[PERSON_NAME][EMAIL_ADDRESS][PERSON_NAME][DOMAIN_NAME]" at bounding box center [731, 181] width 219 height 57
click at [684, 179] on input "**********" at bounding box center [708, 171] width 165 height 29
click at [761, 89] on html "The Chef Network Contacts People Marketing Workflows Campaigns Metrics & Events…" at bounding box center [784, 386] width 1568 height 773
click at [934, 446] on html "The Chef Network Contacts People Marketing Workflows Campaigns Metrics & Events…" at bounding box center [784, 386] width 1568 height 773
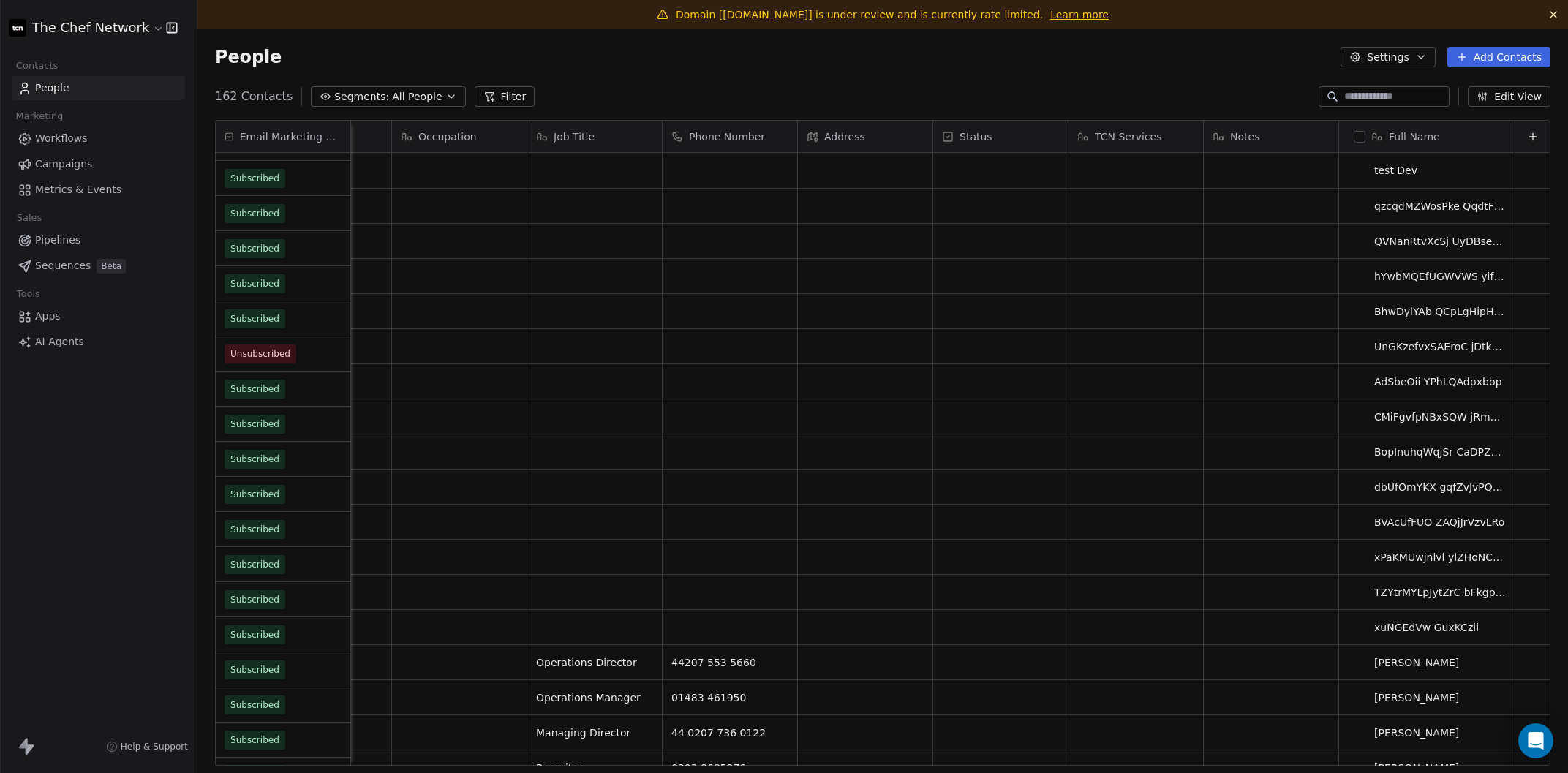
scroll to position [0, 0]
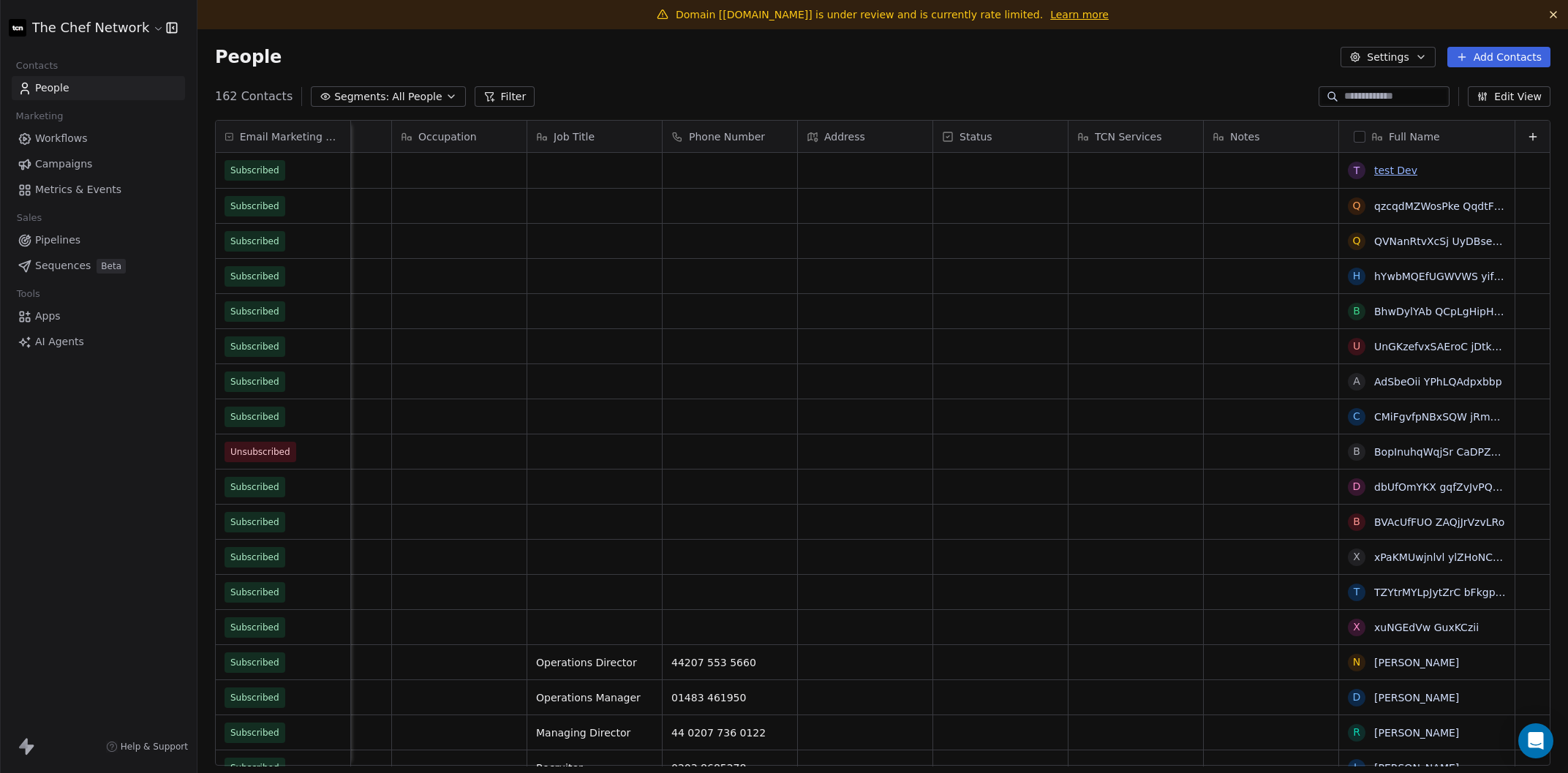
click at [1395, 172] on link "test Dev" at bounding box center [1395, 170] width 43 height 11
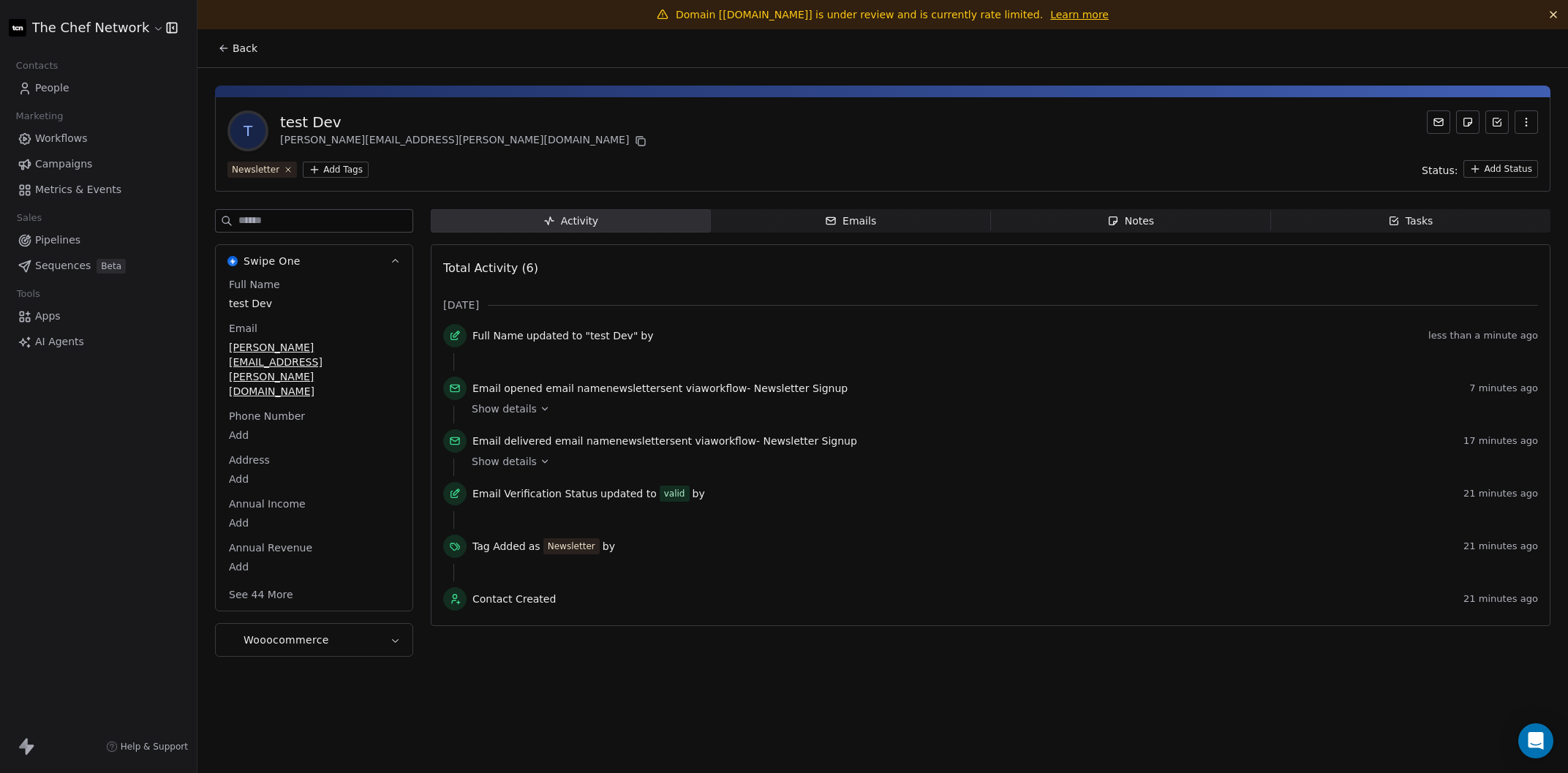
click at [1404, 120] on icon "button" at bounding box center [1527, 122] width 11 height 11
click at [1404, 155] on div "Delete" at bounding box center [1506, 153] width 98 height 23
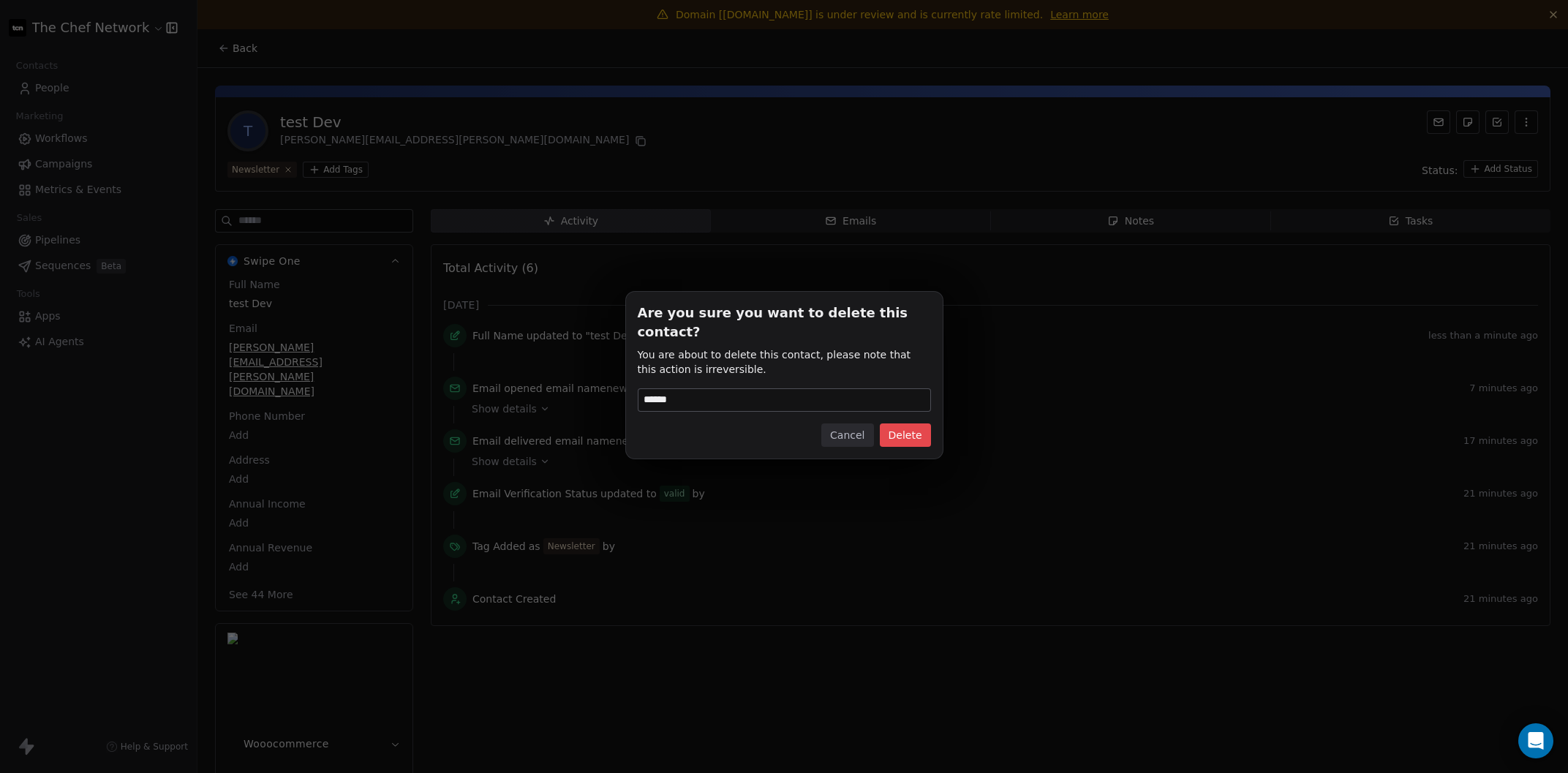
type input "******"
click at [902, 433] on button "Delete" at bounding box center [905, 435] width 51 height 23
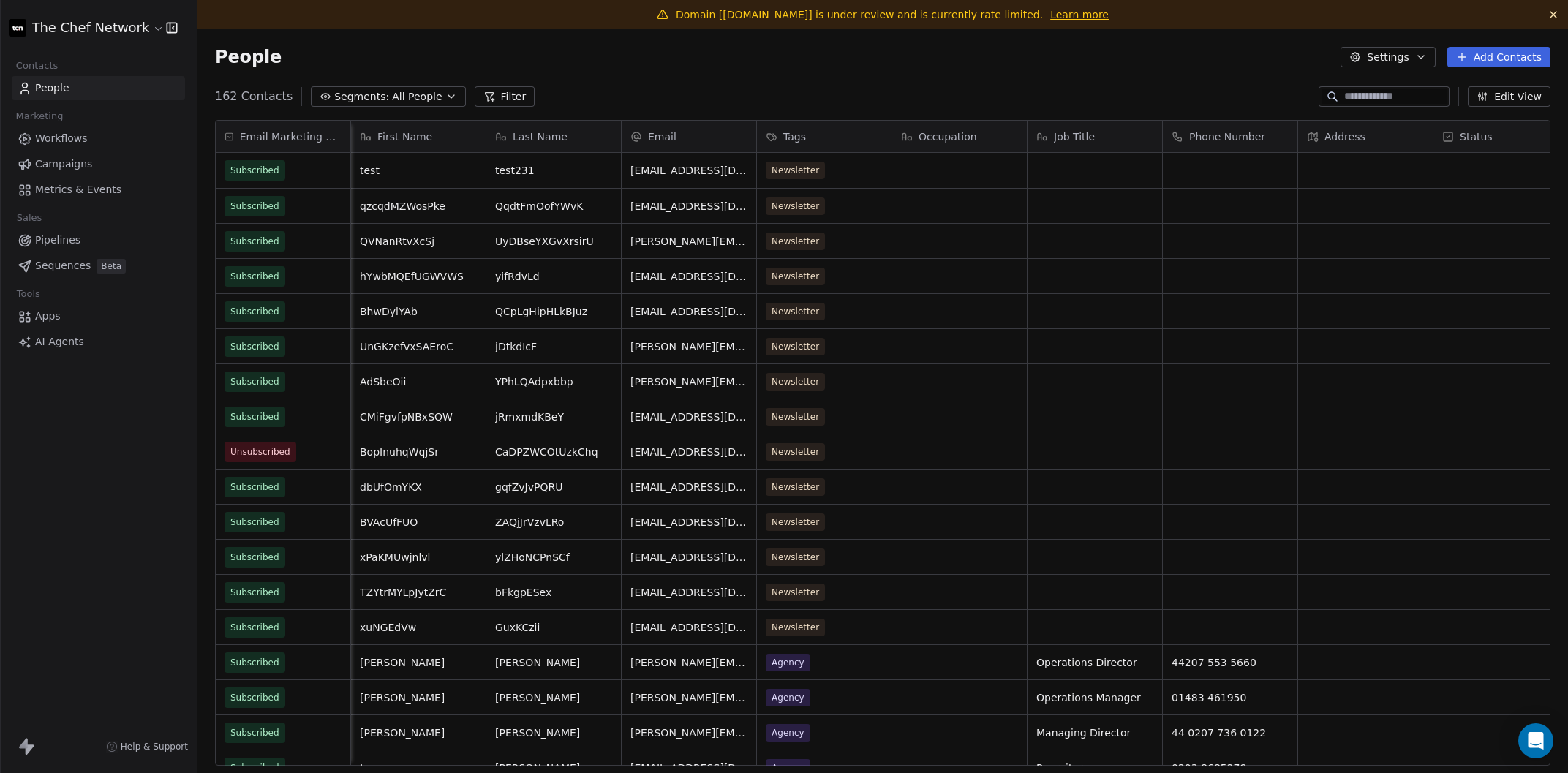
scroll to position [0, 501]
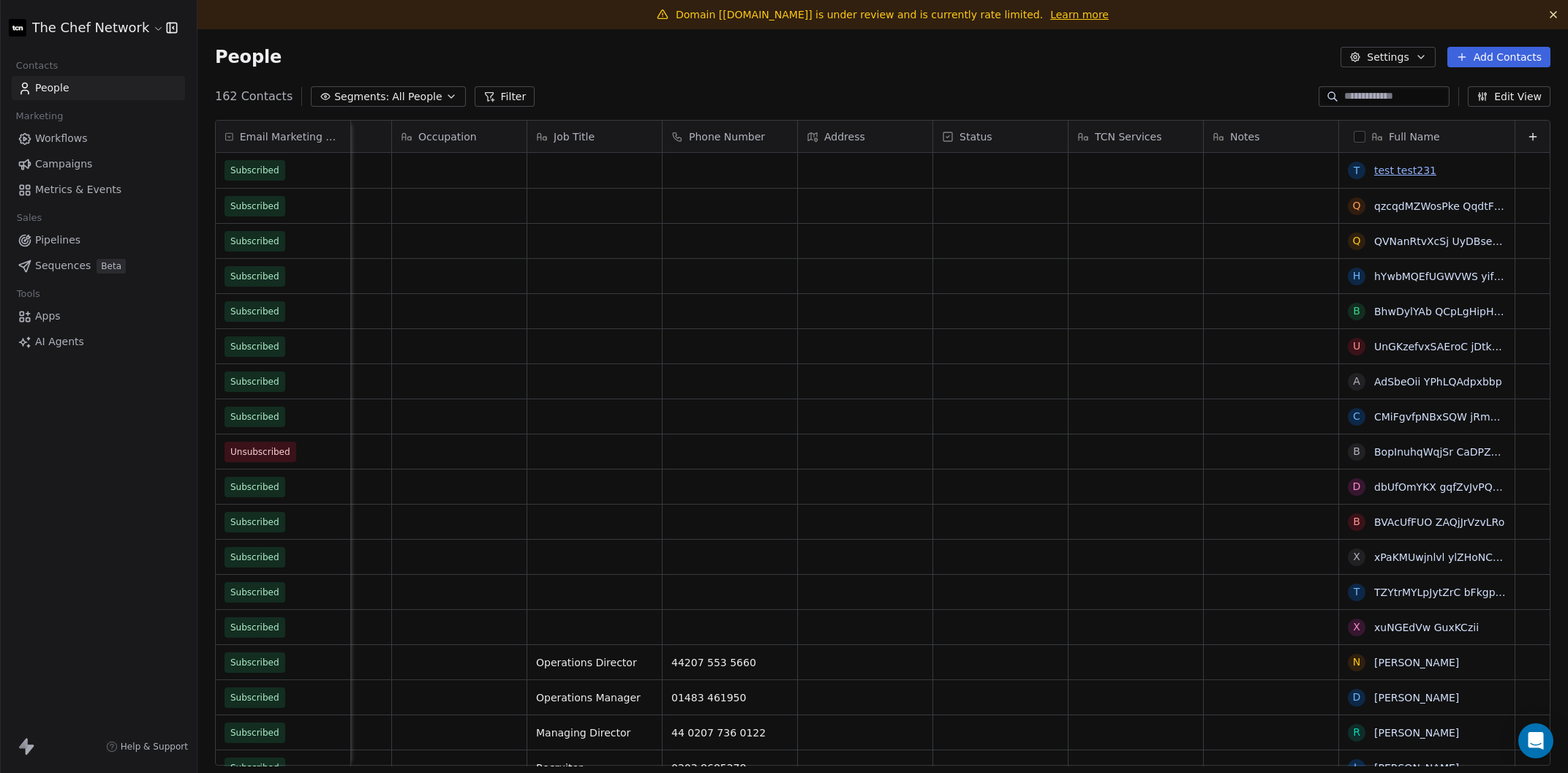
click at [1404, 170] on link "test test231" at bounding box center [1405, 170] width 62 height 11
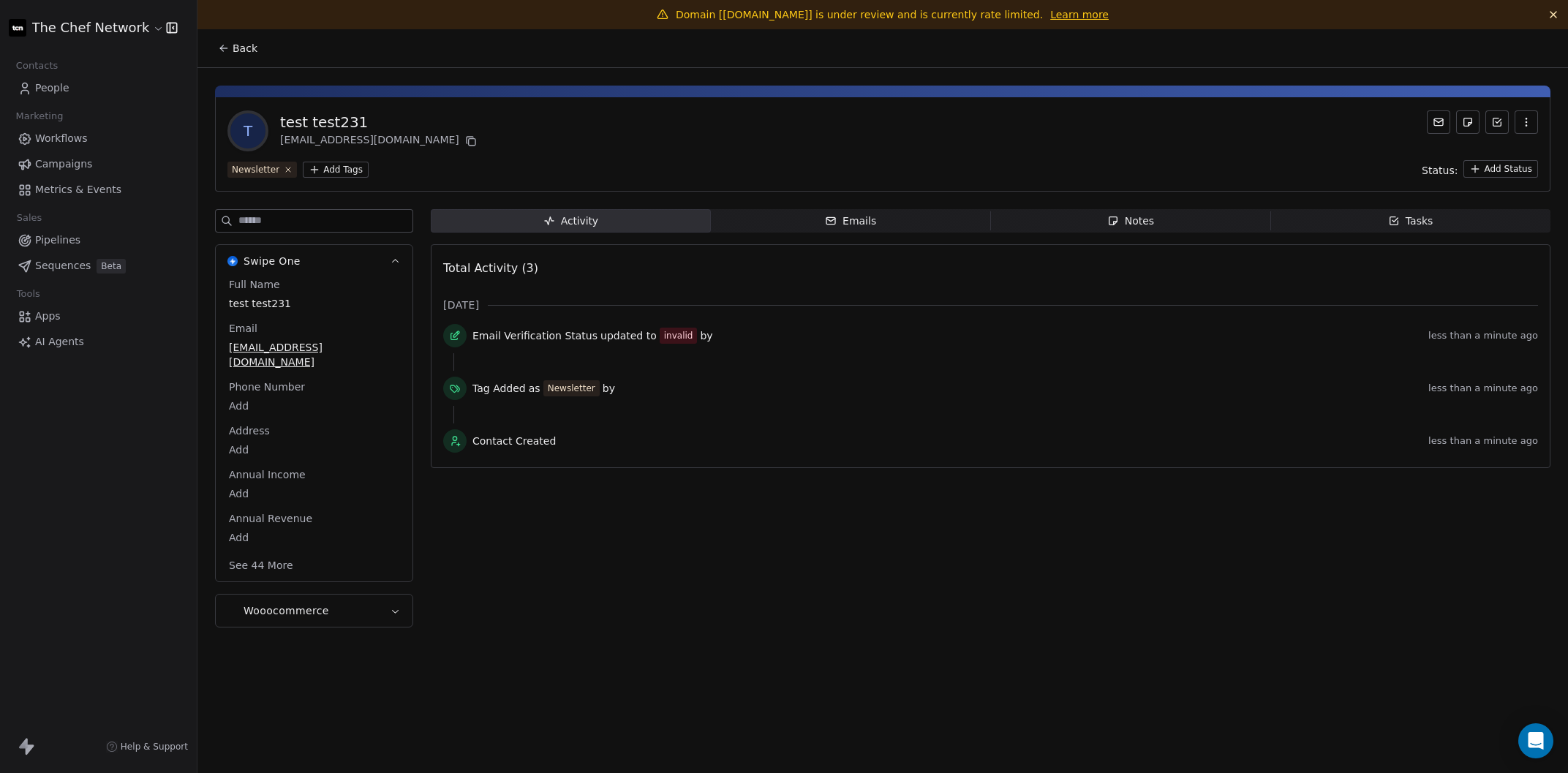
click at [1404, 125] on icon "button" at bounding box center [1527, 122] width 11 height 11
click at [1404, 159] on div "Delete" at bounding box center [1506, 153] width 98 height 23
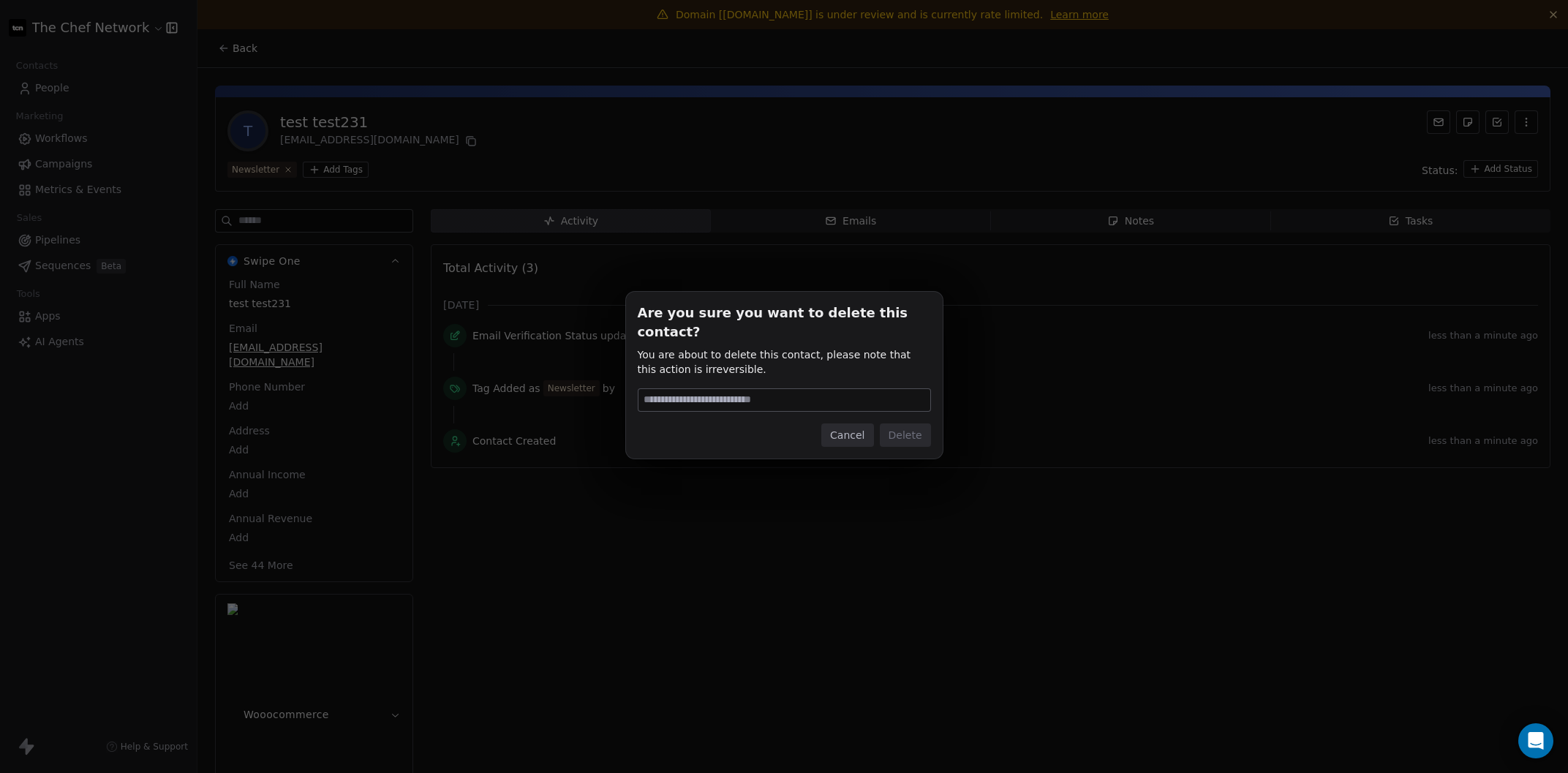
click at [812, 389] on input at bounding box center [784, 399] width 292 height 22
type input "******"
click at [901, 423] on button "Delete" at bounding box center [905, 435] width 51 height 23
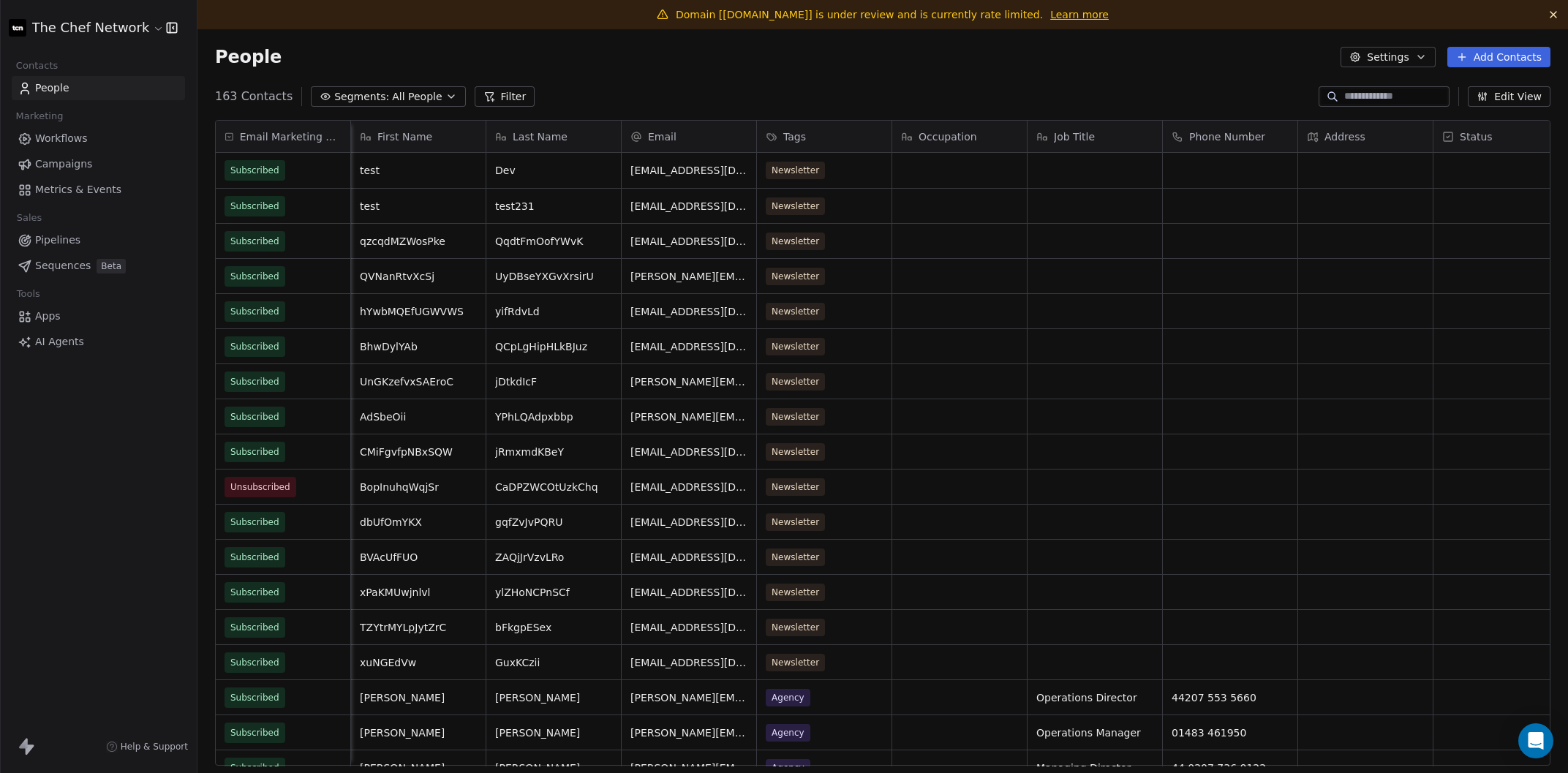
scroll to position [0, 501]
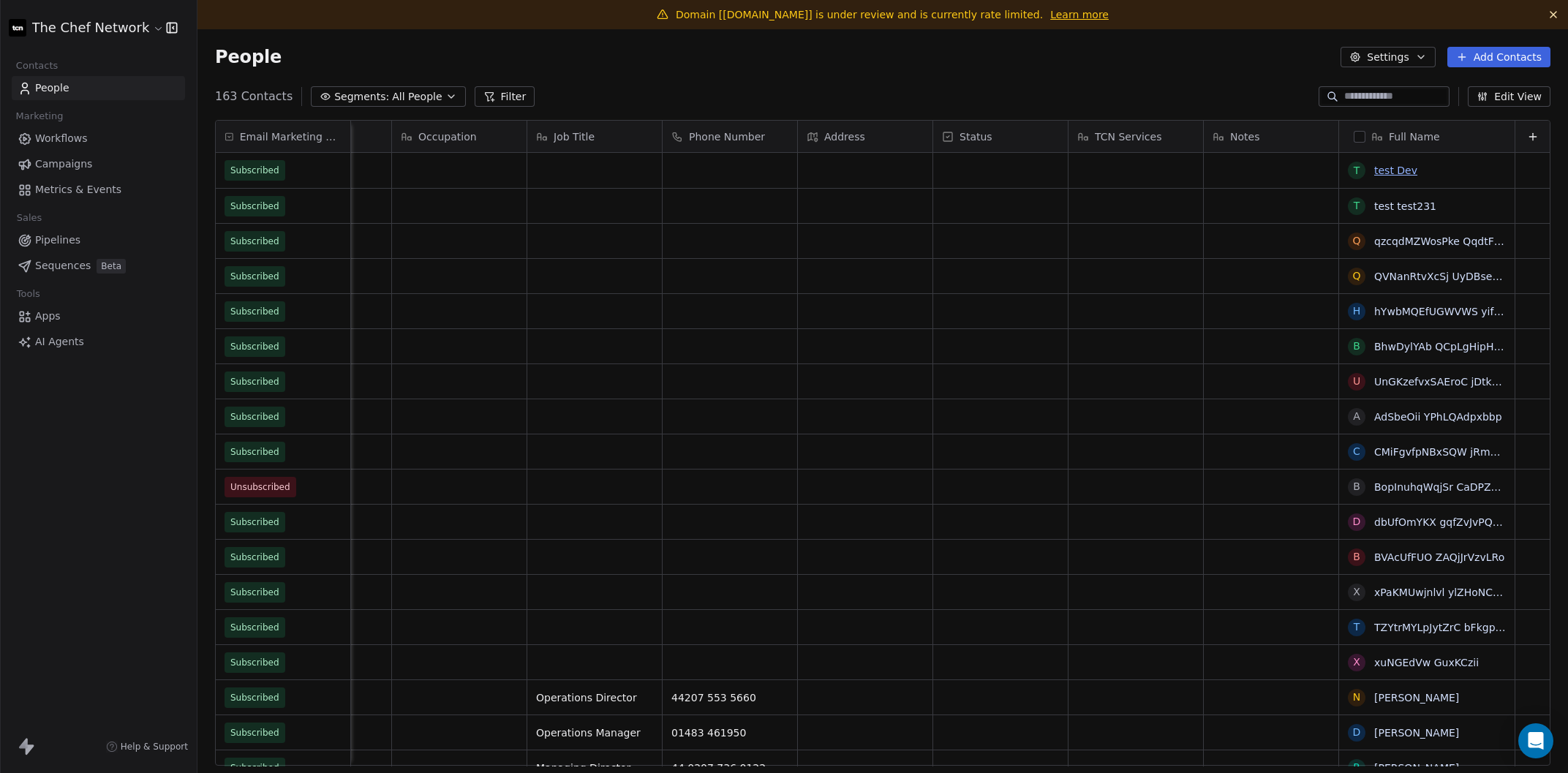
click at [1391, 172] on link "test Dev" at bounding box center [1395, 170] width 43 height 11
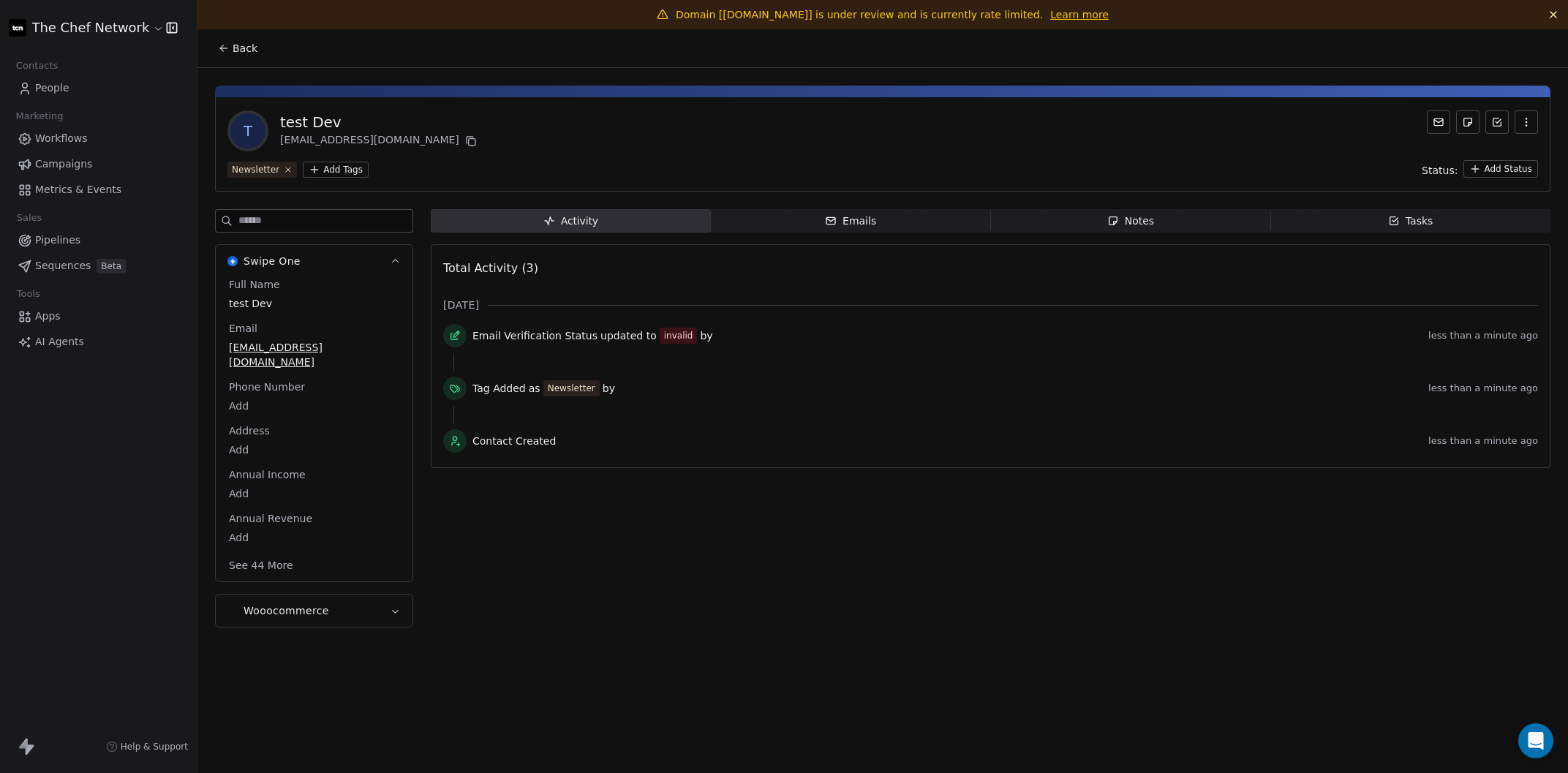
click at [1404, 117] on icon "button" at bounding box center [1527, 122] width 11 height 11
click at [1404, 150] on div "Delete" at bounding box center [1506, 153] width 98 height 23
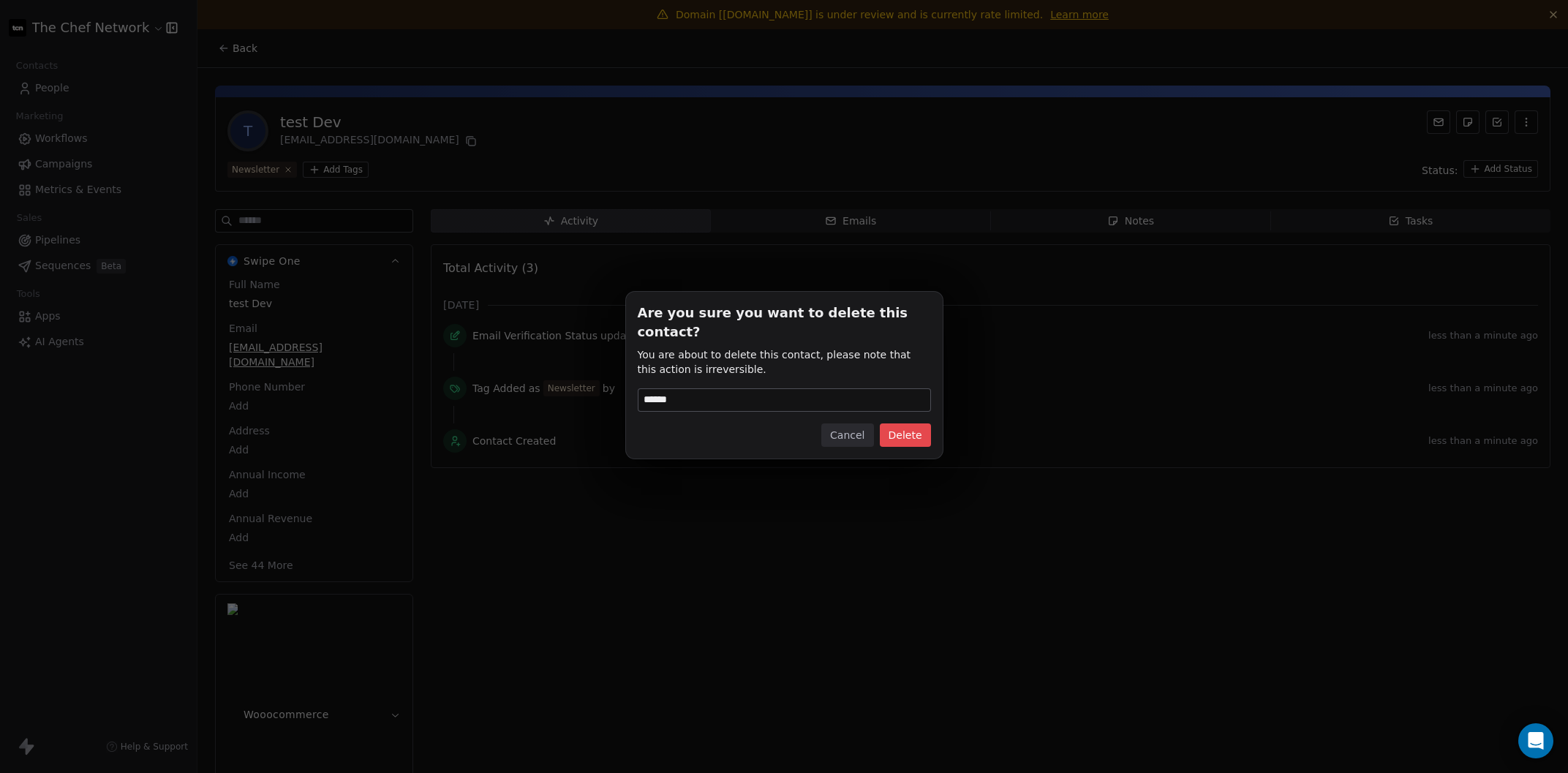
type input "******"
click at [919, 428] on button "Delete" at bounding box center [905, 435] width 51 height 23
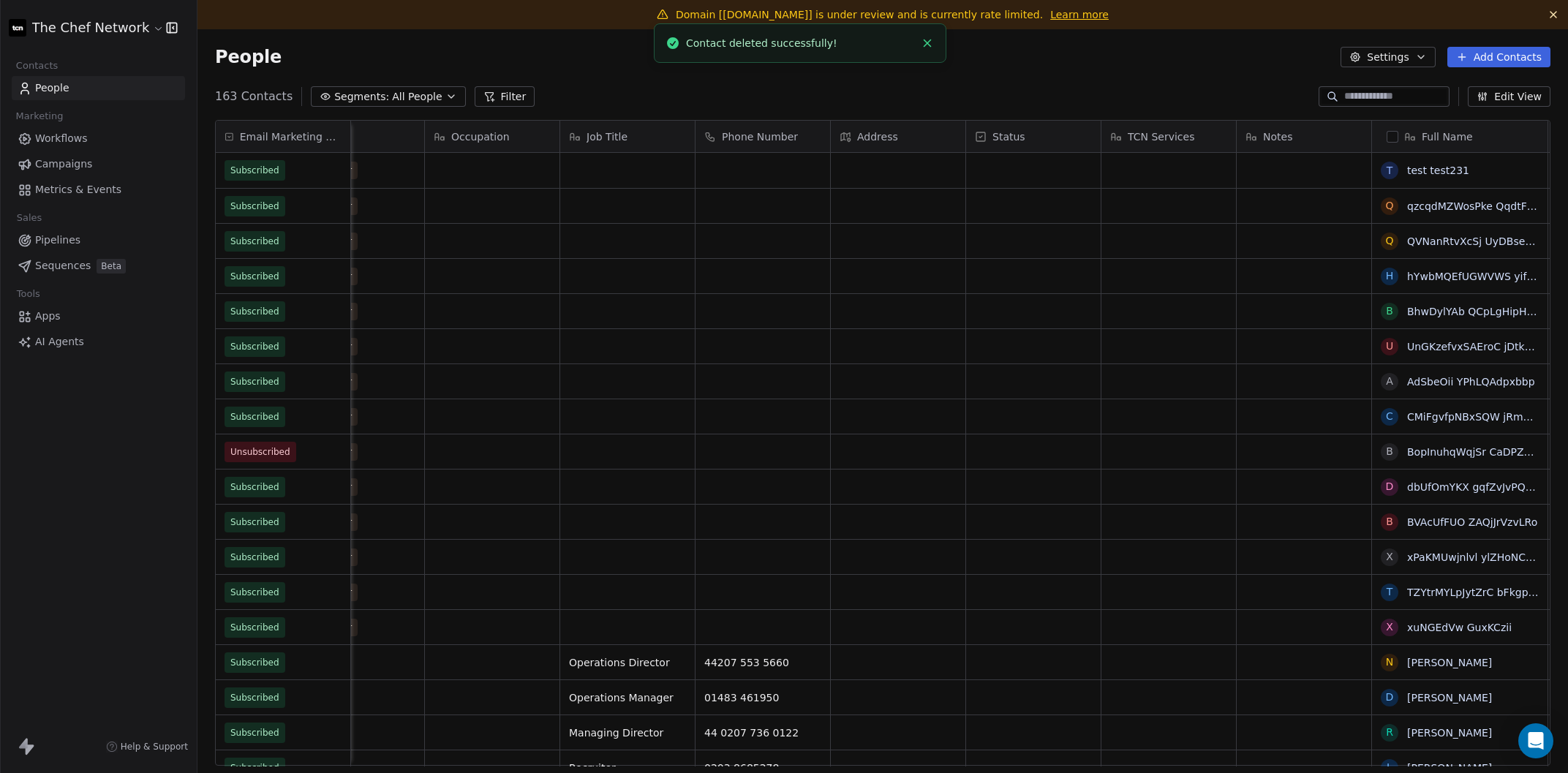
scroll to position [0, 501]
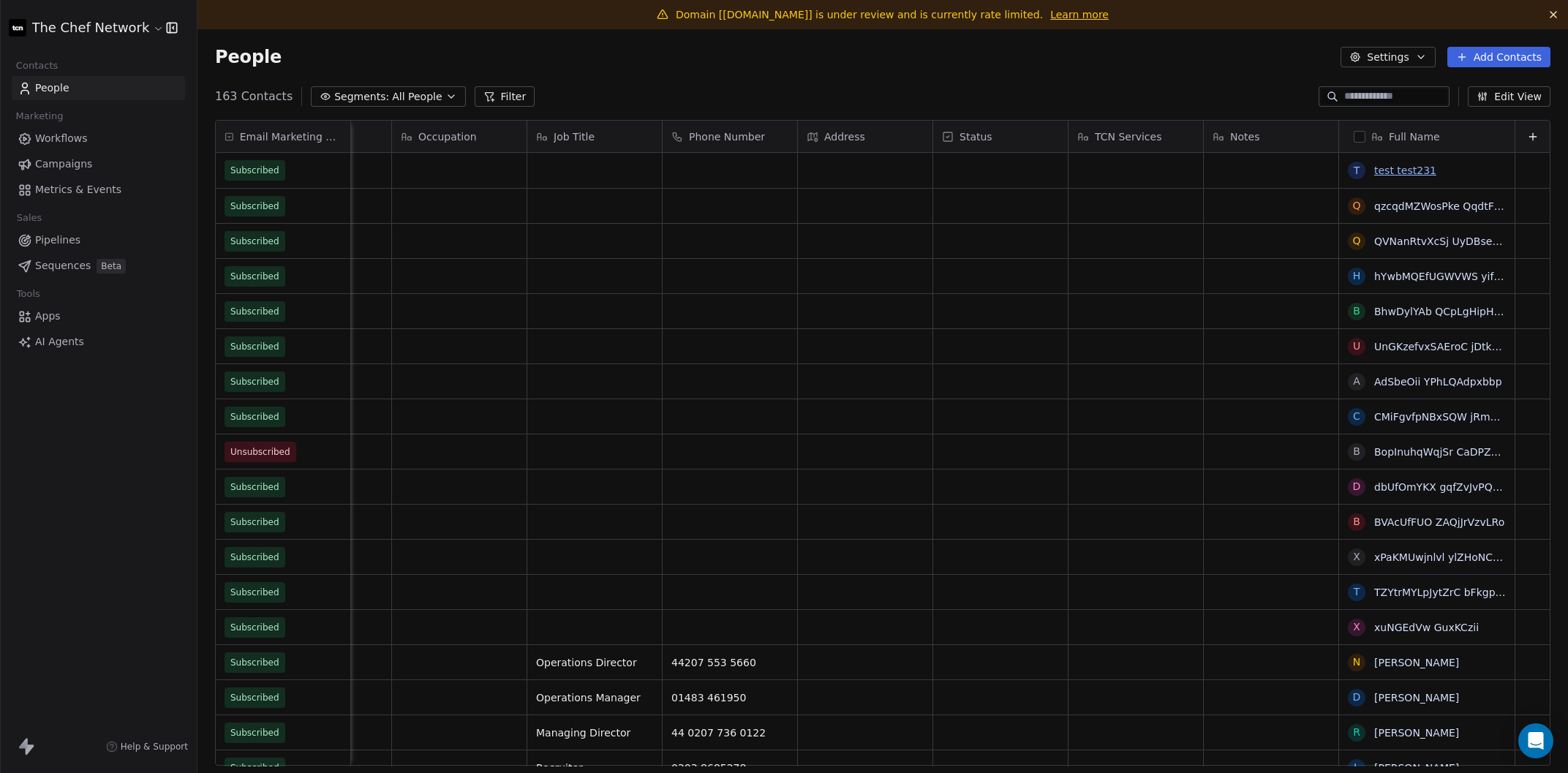
click at [1404, 168] on link "test test231" at bounding box center [1405, 170] width 62 height 11
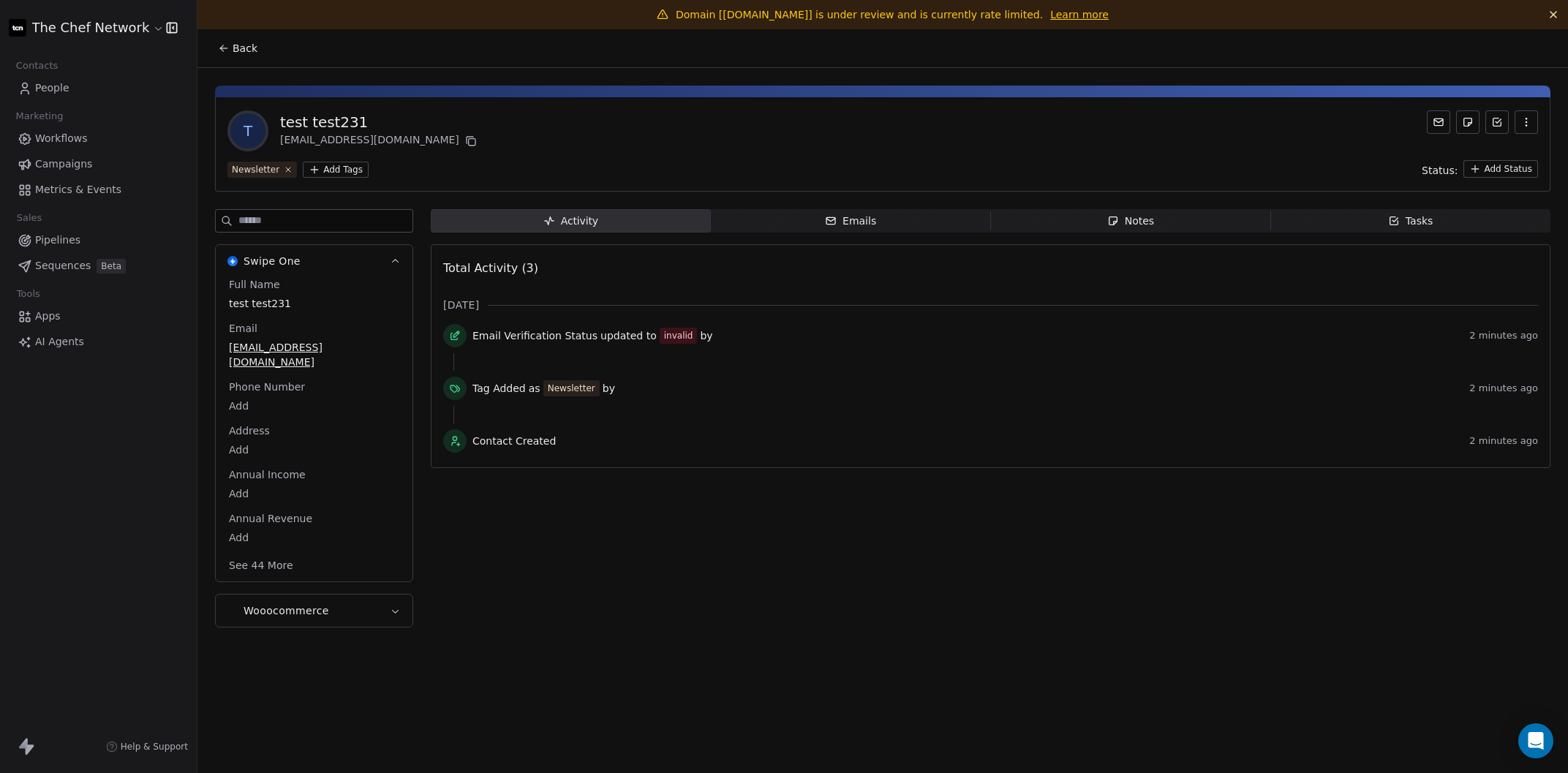
click at [1404, 125] on icon "button" at bounding box center [1527, 122] width 11 height 11
click at [1404, 155] on div "Delete" at bounding box center [1506, 153] width 98 height 23
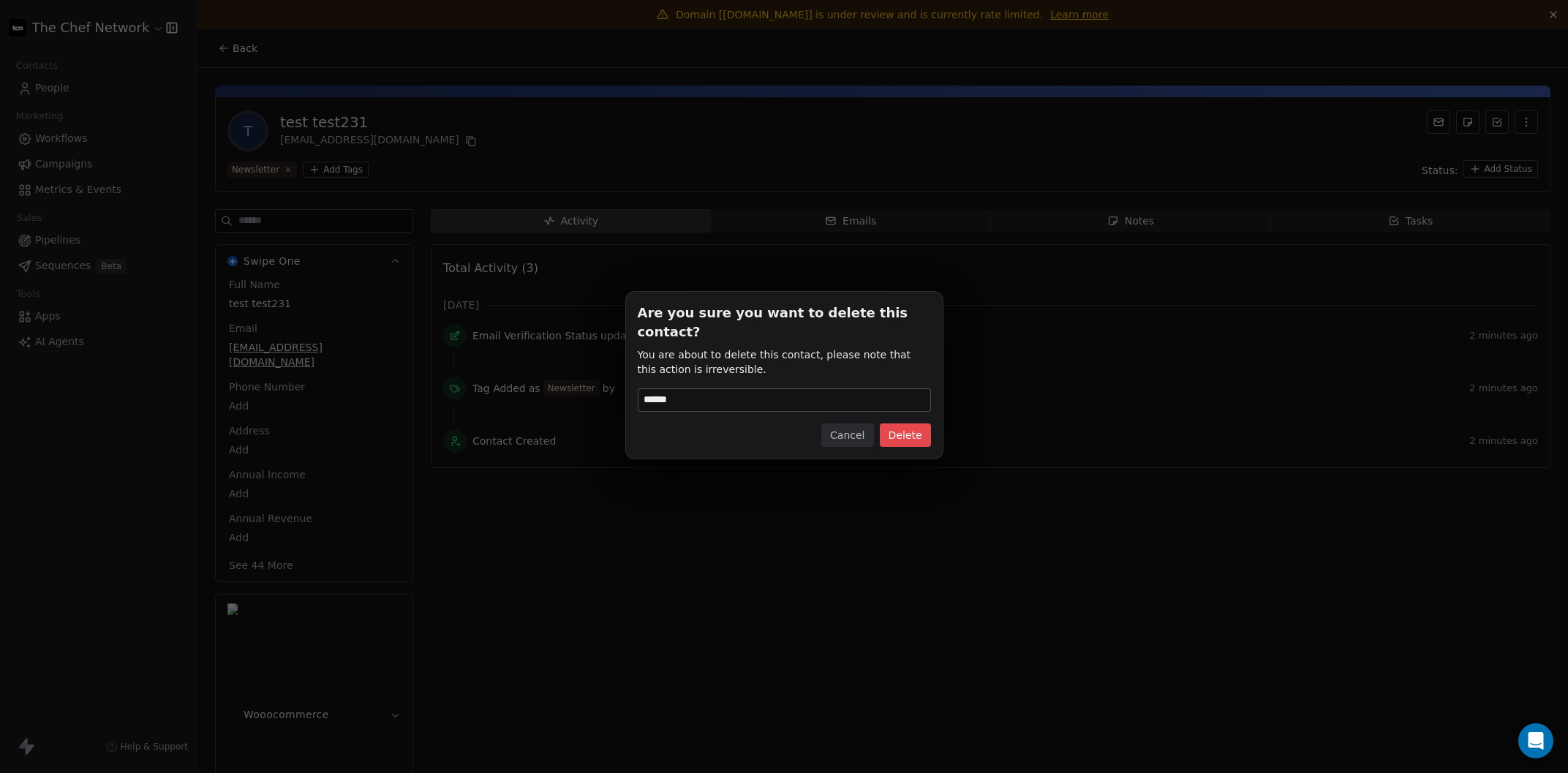
type input "******"
click at [892, 423] on button "Delete" at bounding box center [905, 435] width 51 height 23
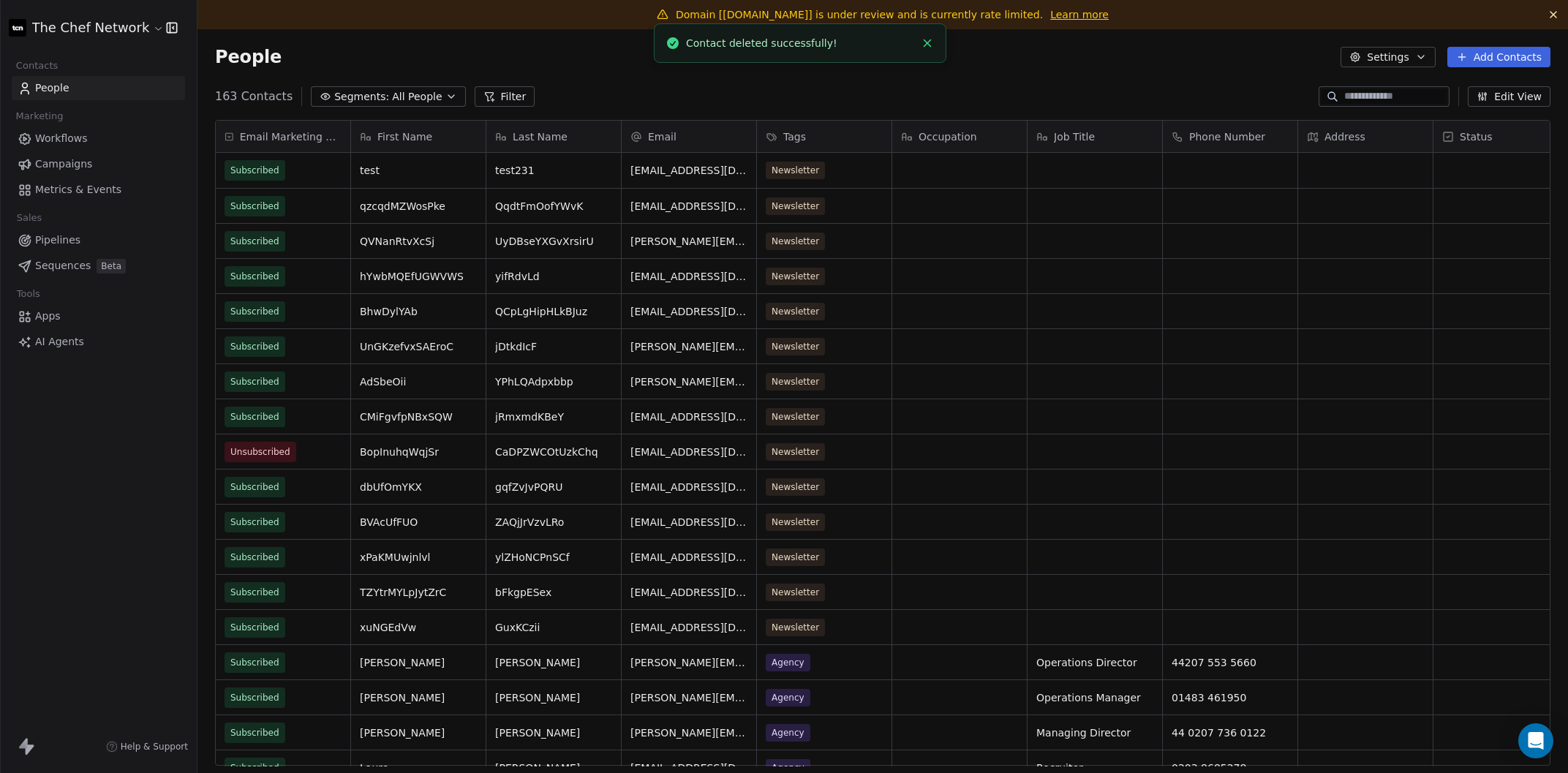
scroll to position [680, 1370]
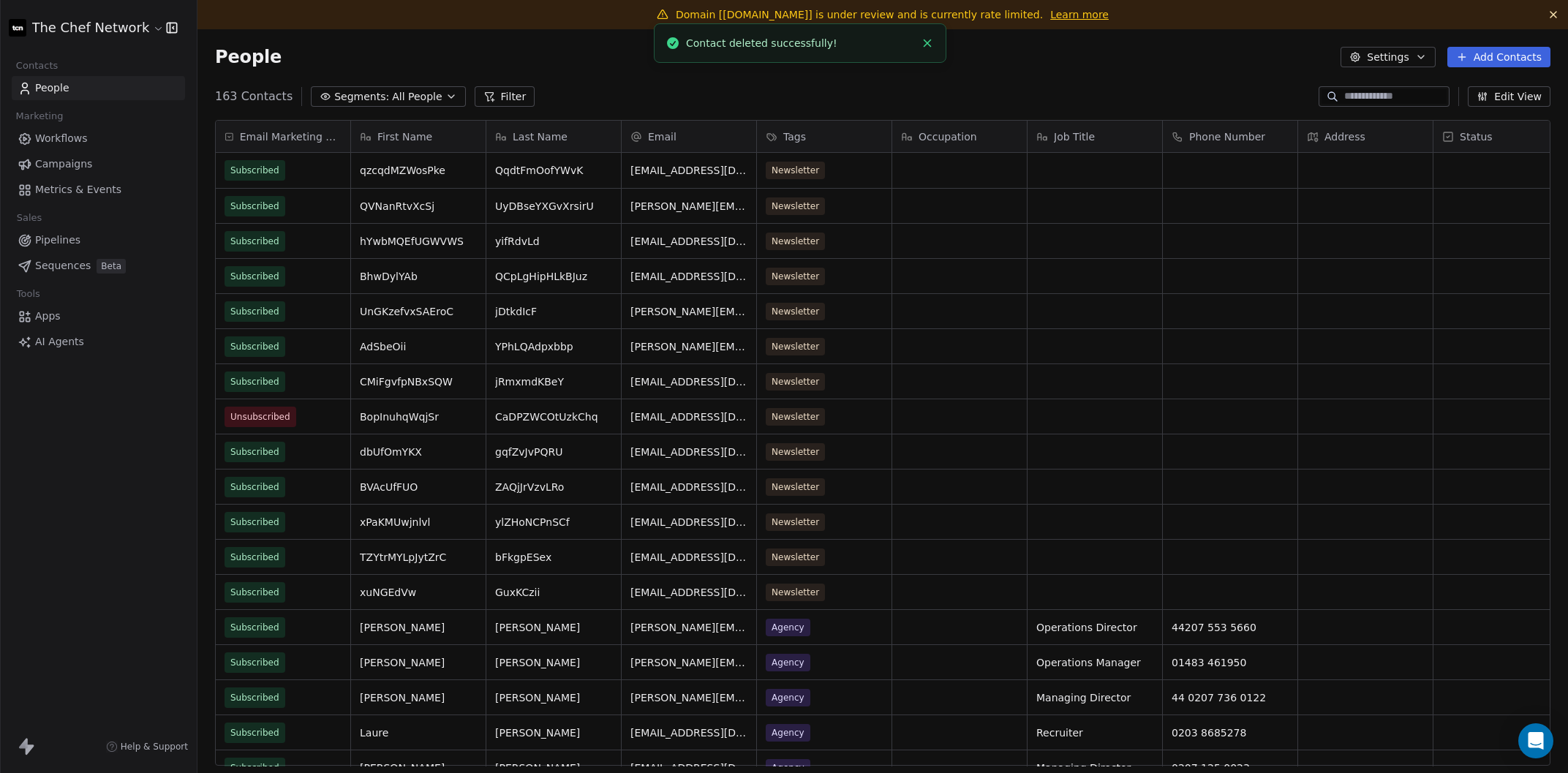
click at [929, 36] on button "Close toast" at bounding box center [927, 43] width 19 height 19
click at [807, 11] on span "Domain [[DOMAIN_NAME]] is under review and is currently rate limited." at bounding box center [859, 15] width 367 height 11
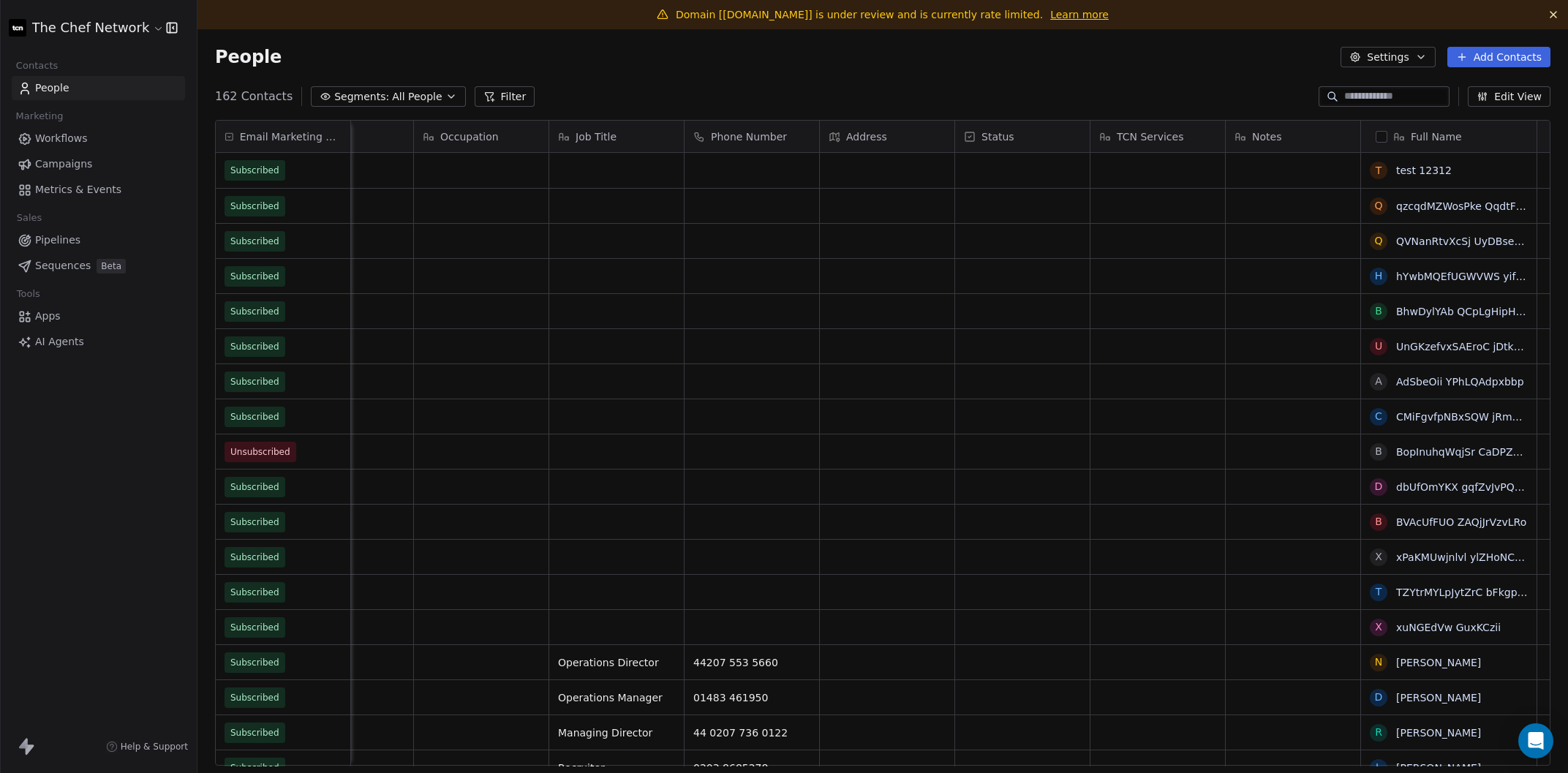
scroll to position [0, 501]
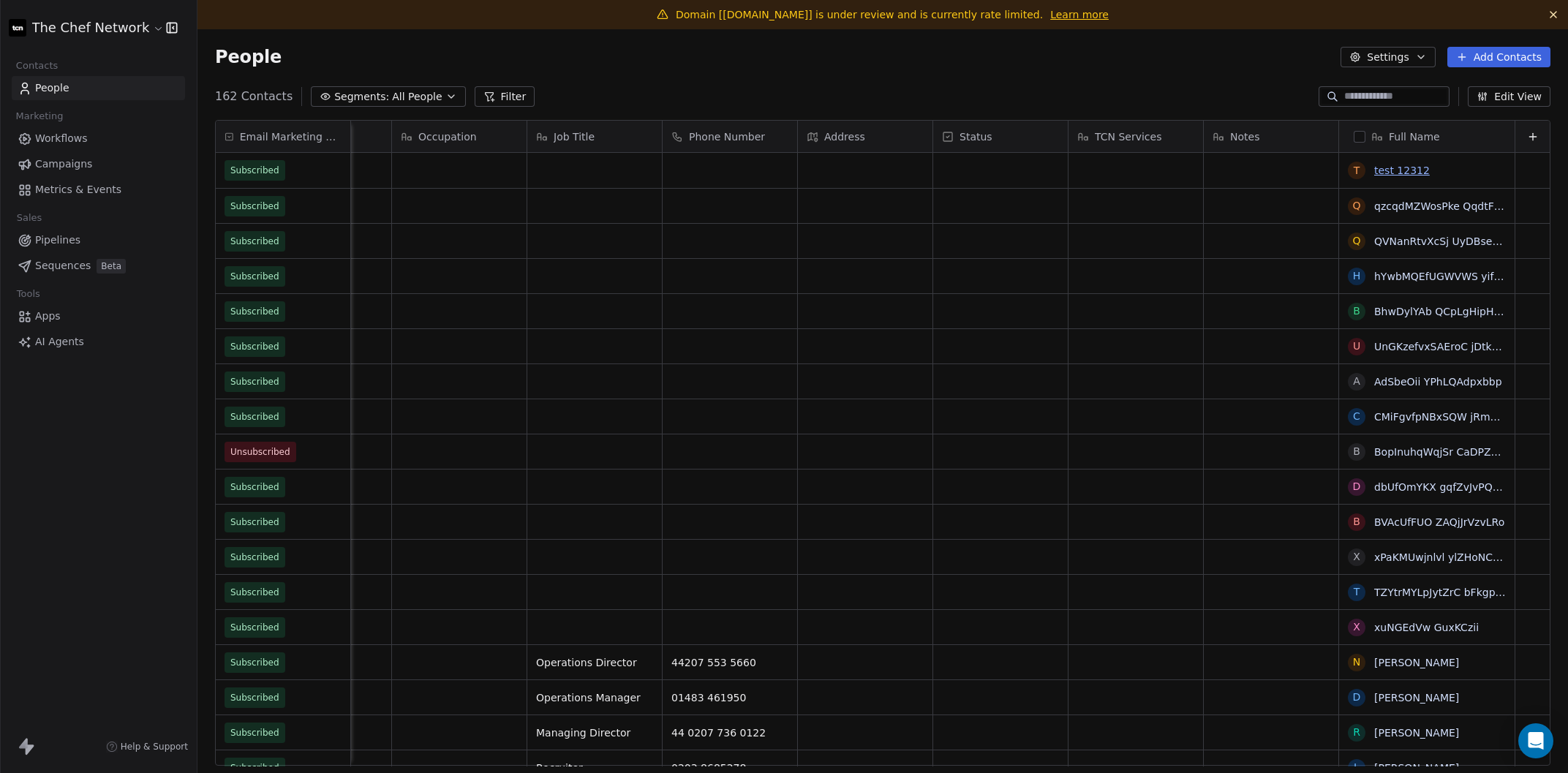
click at [1378, 169] on link "test 12312" at bounding box center [1402, 170] width 56 height 11
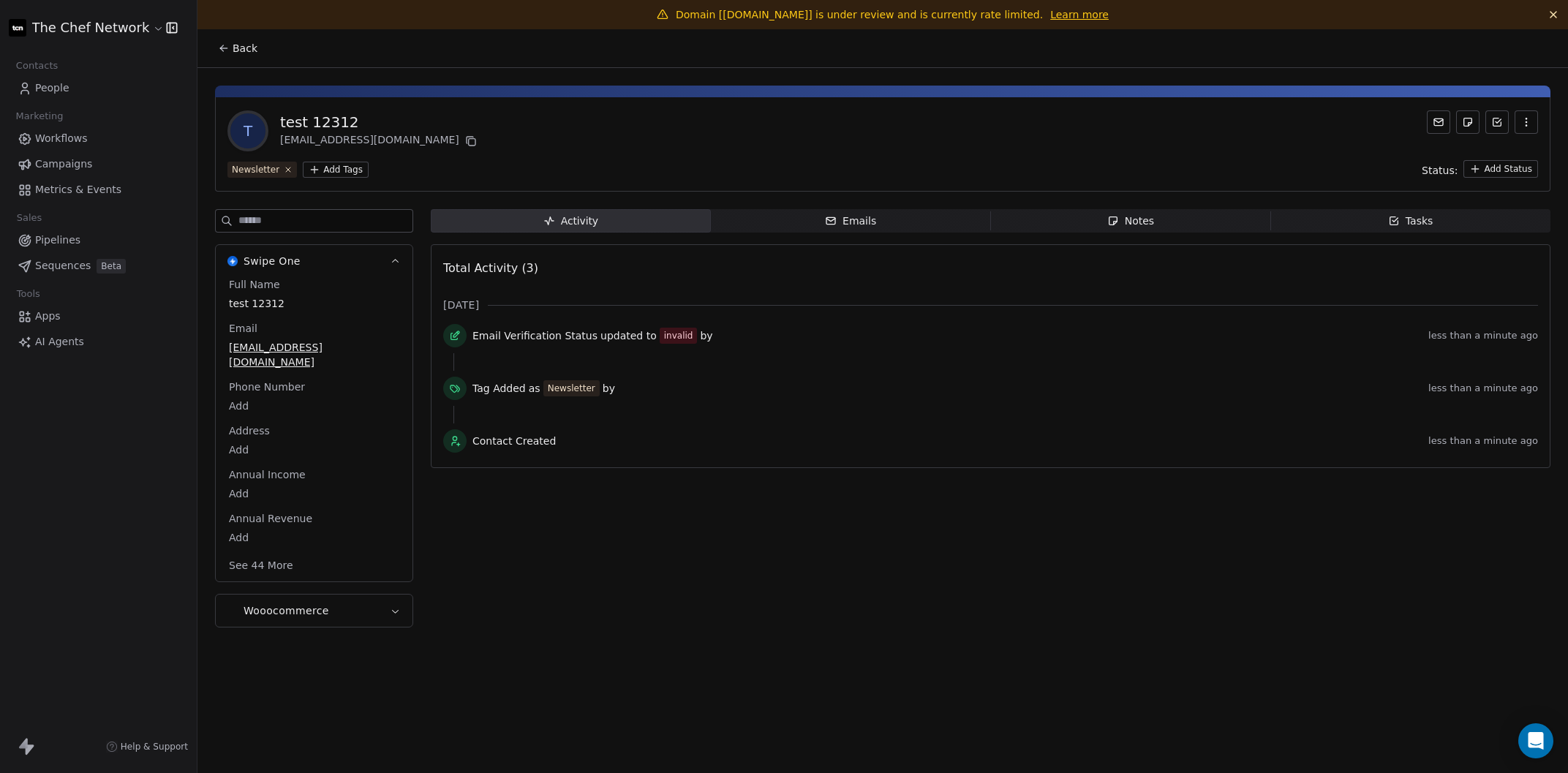
click at [1404, 125] on button "button" at bounding box center [1526, 121] width 23 height 23
click at [1404, 142] on div "Delete" at bounding box center [1506, 153] width 98 height 23
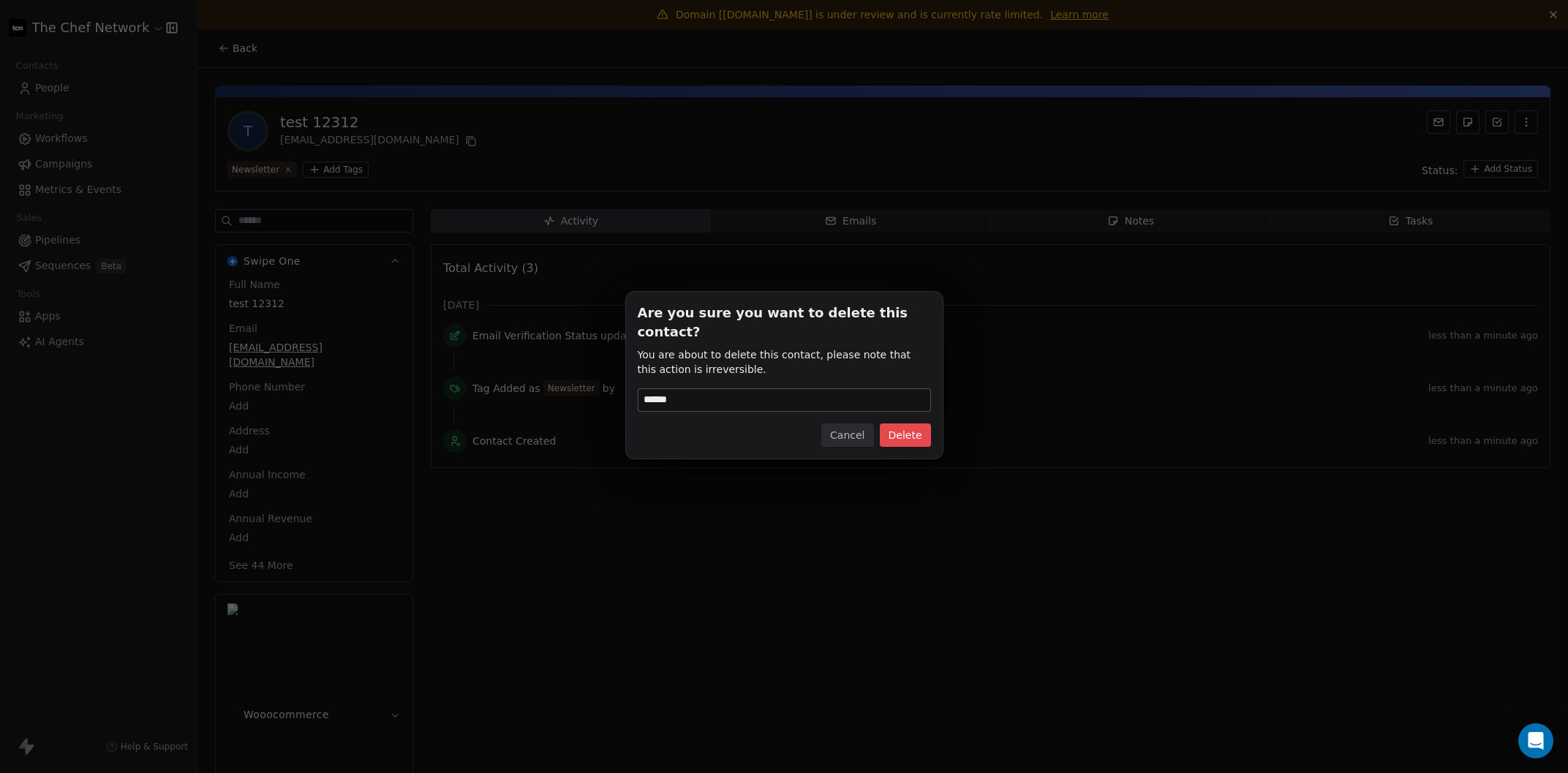
type input "******"
click at [897, 424] on button "Delete" at bounding box center [905, 435] width 51 height 23
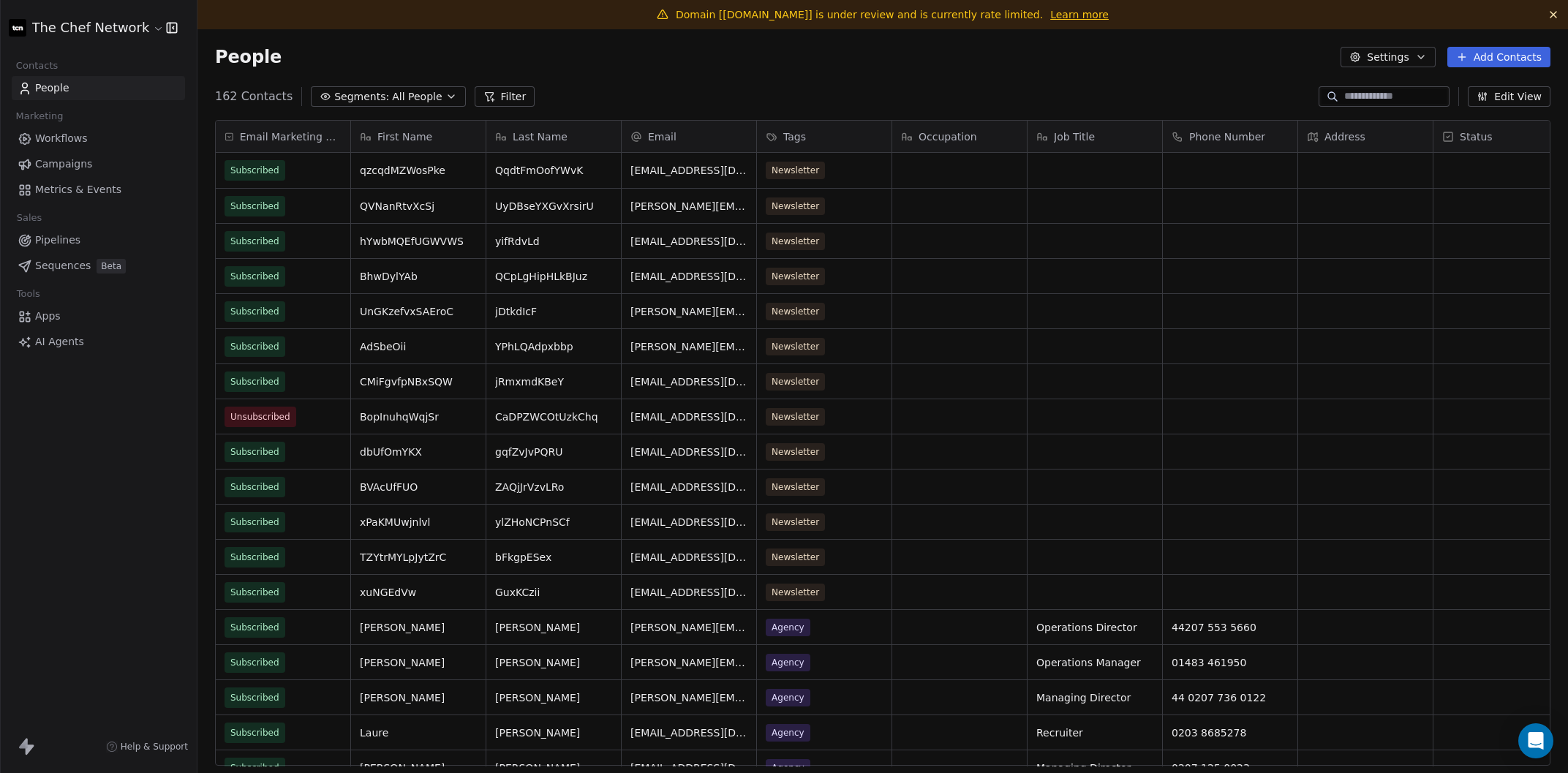
scroll to position [680, 1370]
